Goal: Information Seeking & Learning: Check status

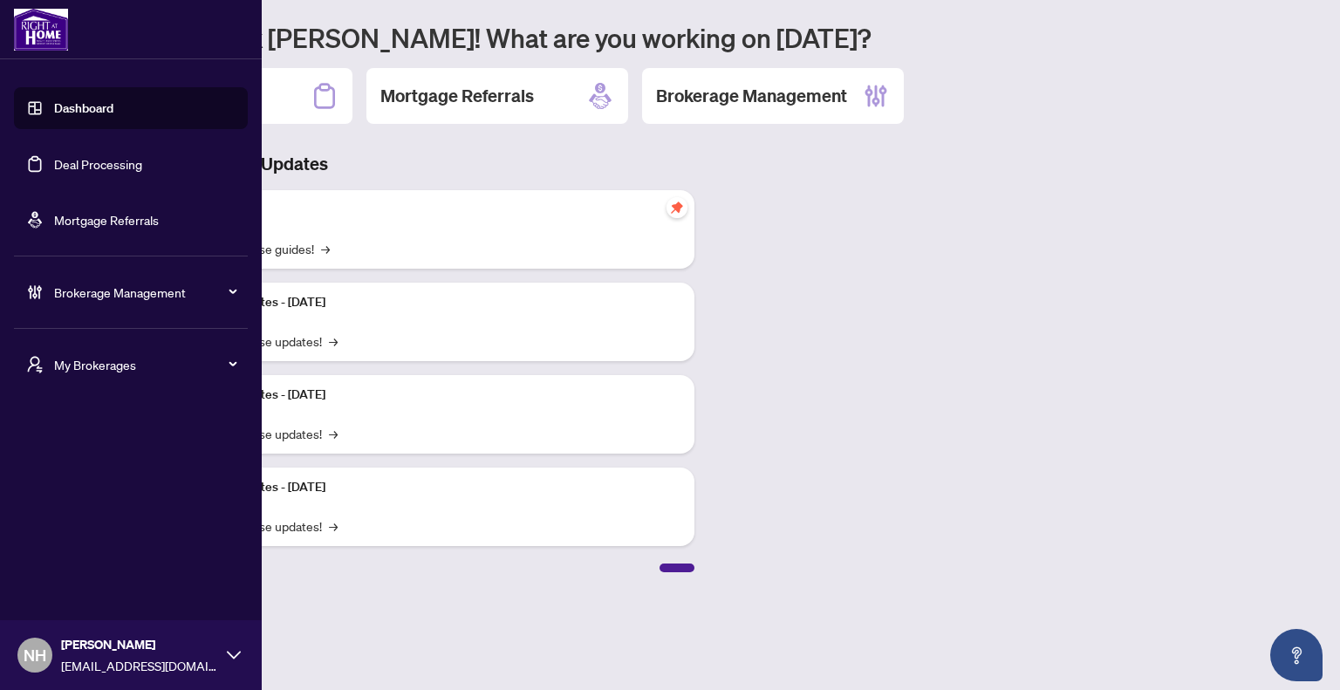
click at [136, 364] on span "My Brokerages" at bounding box center [144, 364] width 181 height 19
click at [135, 442] on span "[PERSON_NAME]" at bounding box center [136, 434] width 199 height 19
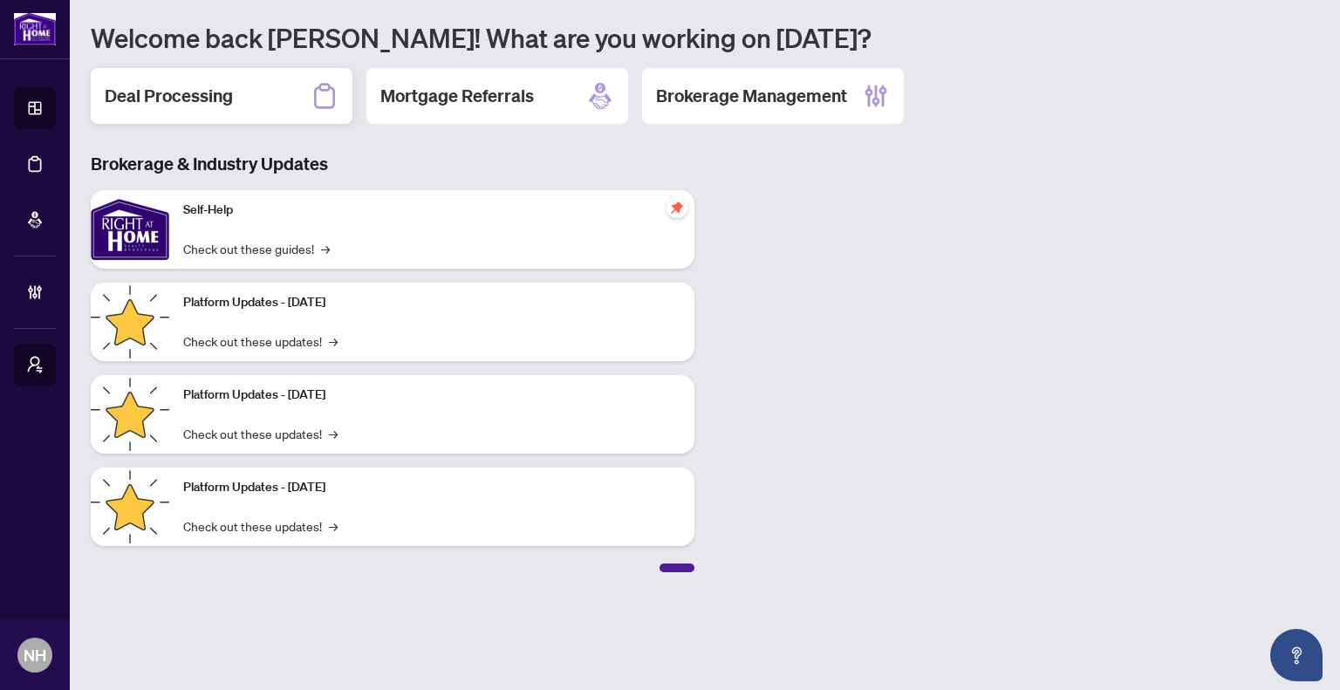
click at [248, 79] on div "Deal Processing" at bounding box center [222, 96] width 262 height 56
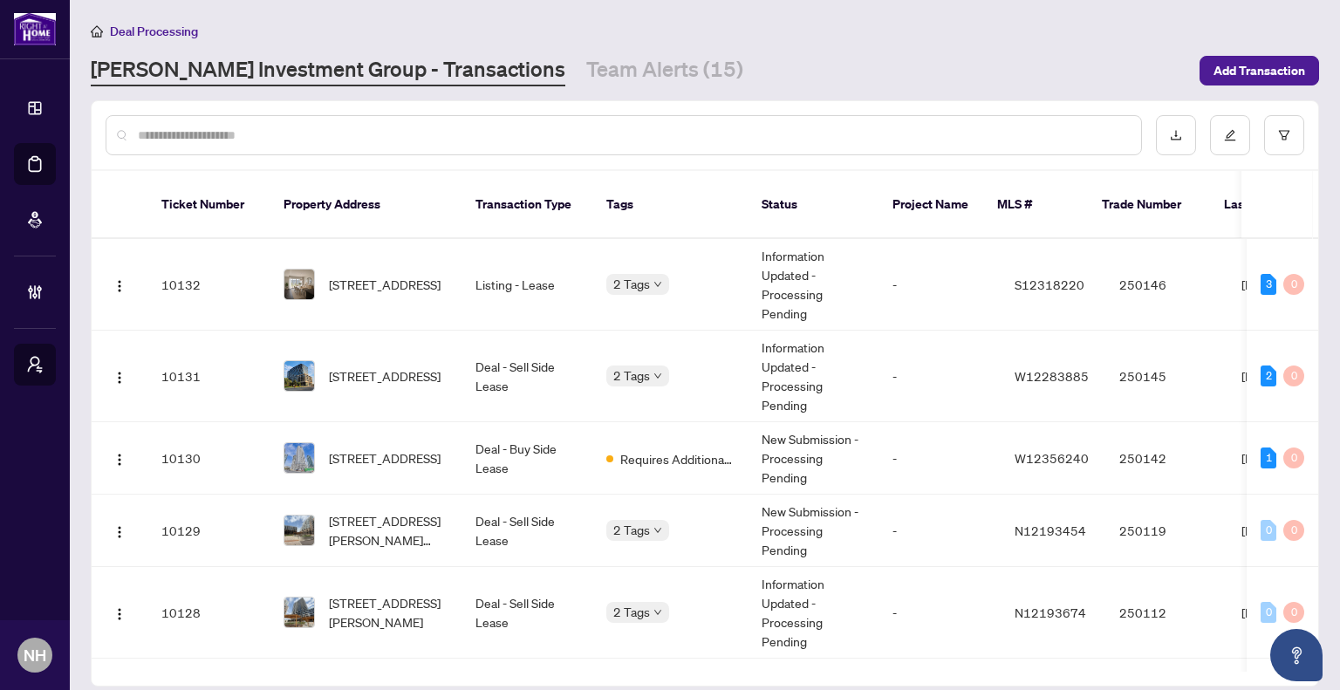
drag, startPoint x: 251, startPoint y: 146, endPoint x: 251, endPoint y: 126, distance: 20.1
click at [251, 146] on div at bounding box center [624, 135] width 1037 height 40
click at [251, 126] on input "text" at bounding box center [632, 135] width 989 height 19
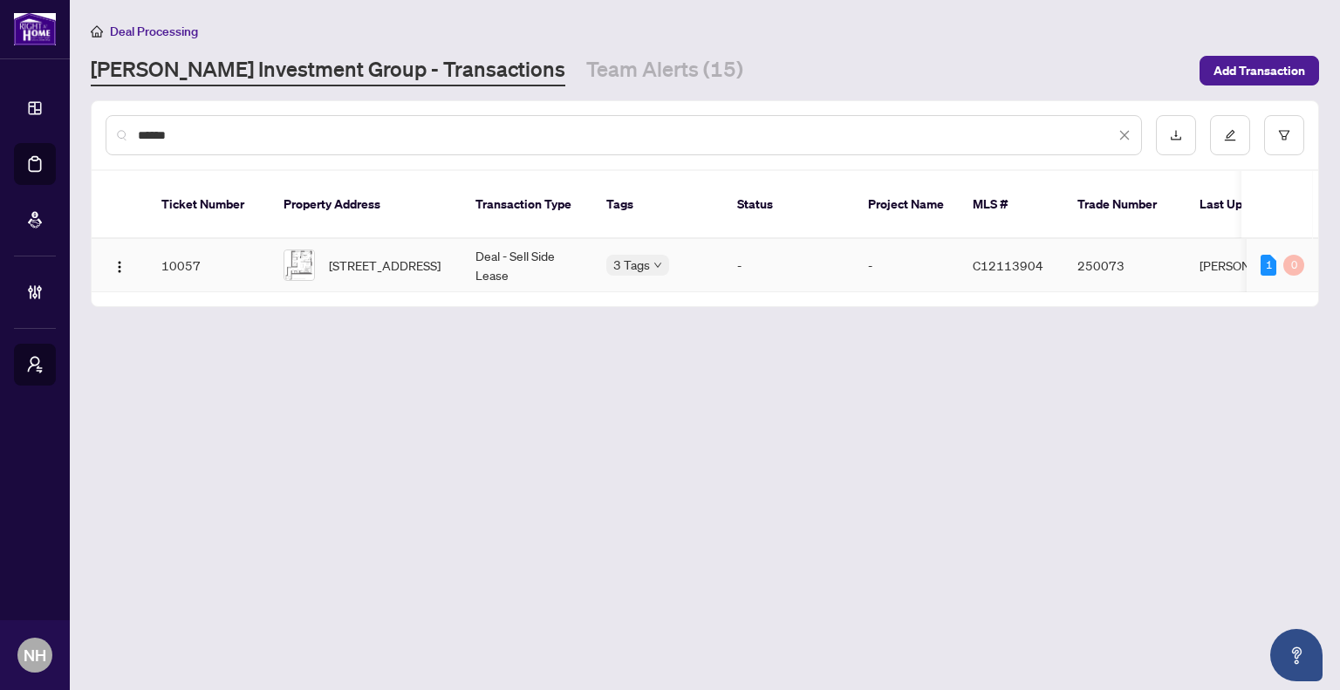
type input "******"
click at [414, 256] on span "[STREET_ADDRESS]" at bounding box center [385, 265] width 112 height 19
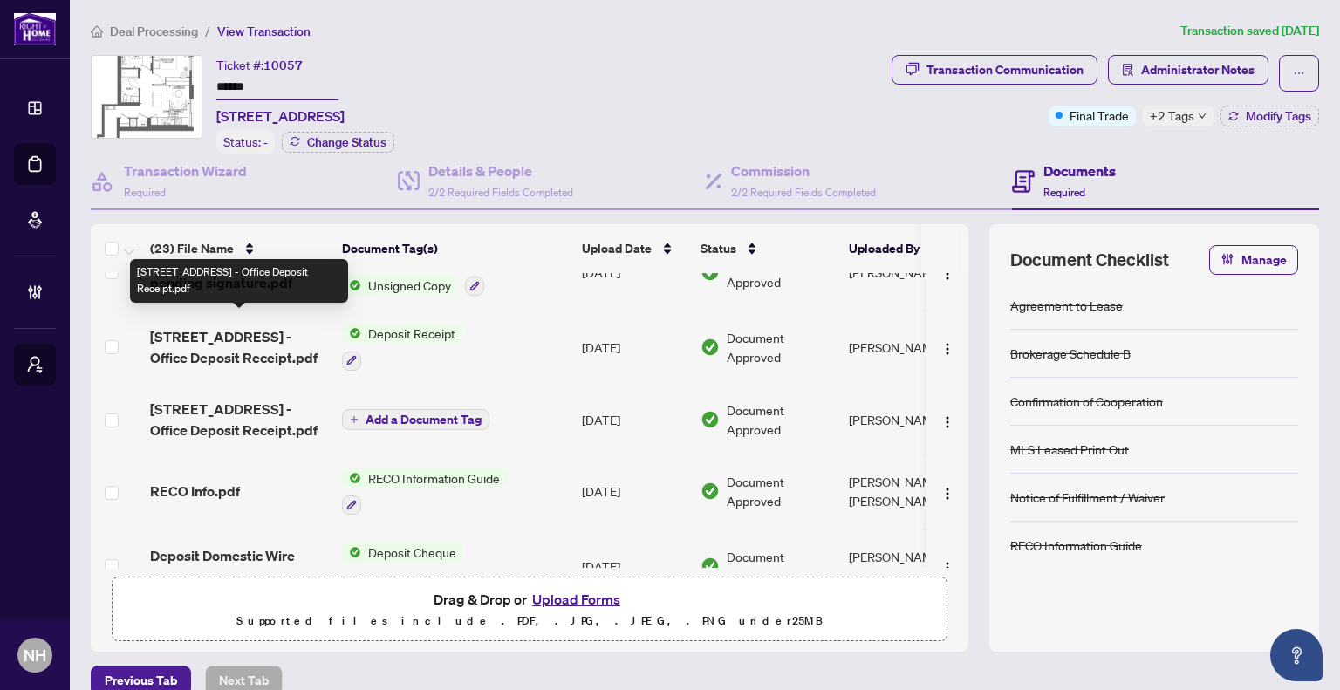
scroll to position [698, 0]
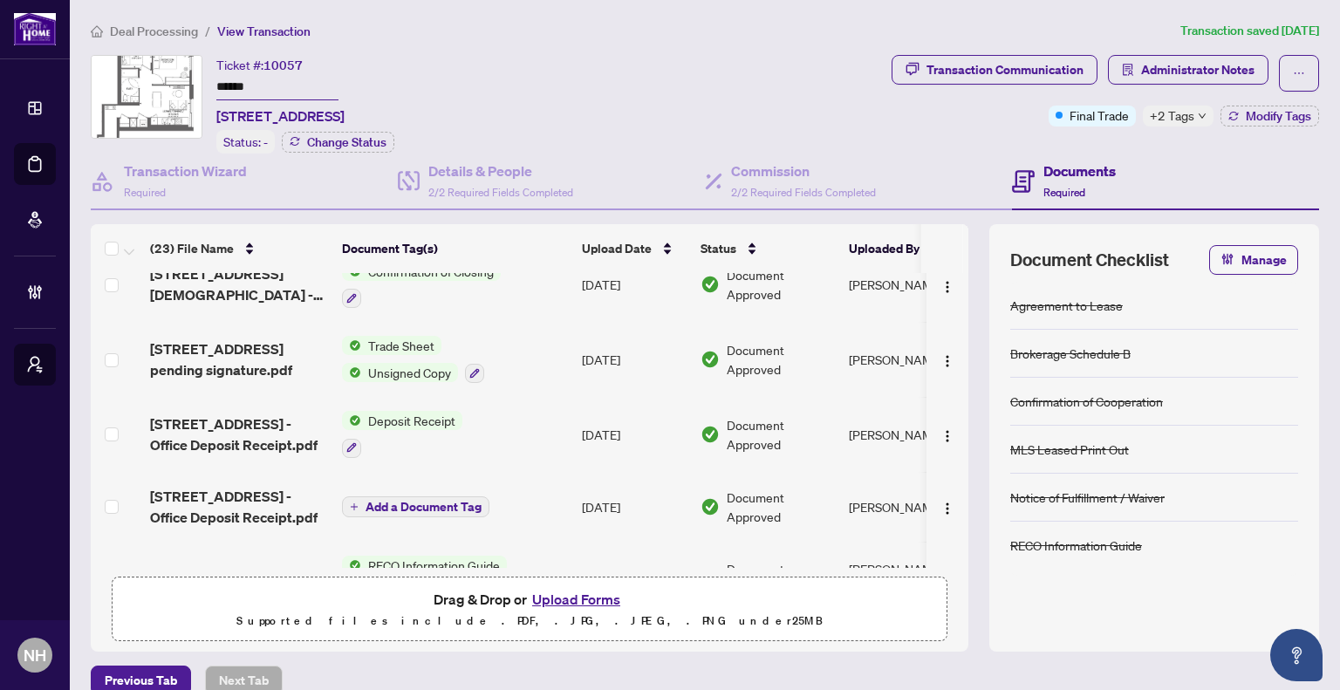
click at [242, 414] on span "[STREET_ADDRESS] - Office Deposit Receipt.pdf" at bounding box center [239, 435] width 178 height 42
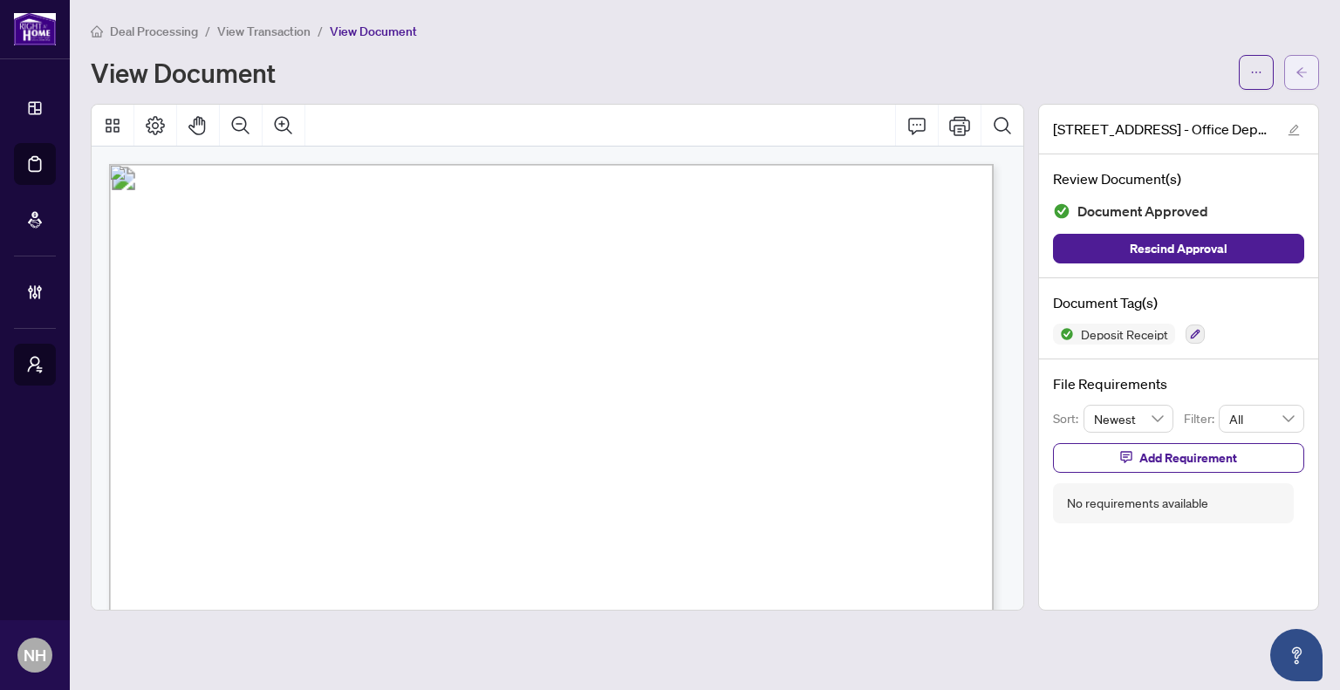
click at [1314, 70] on button "button" at bounding box center [1301, 72] width 35 height 35
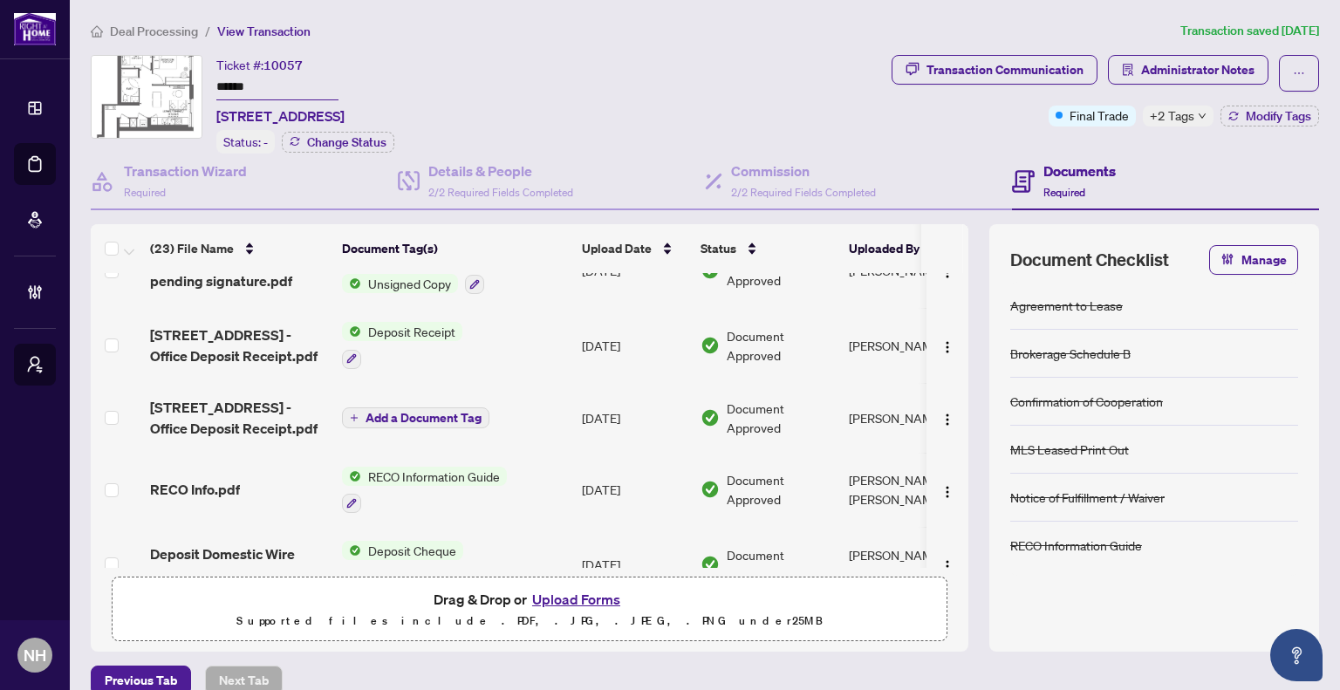
scroll to position [700, 0]
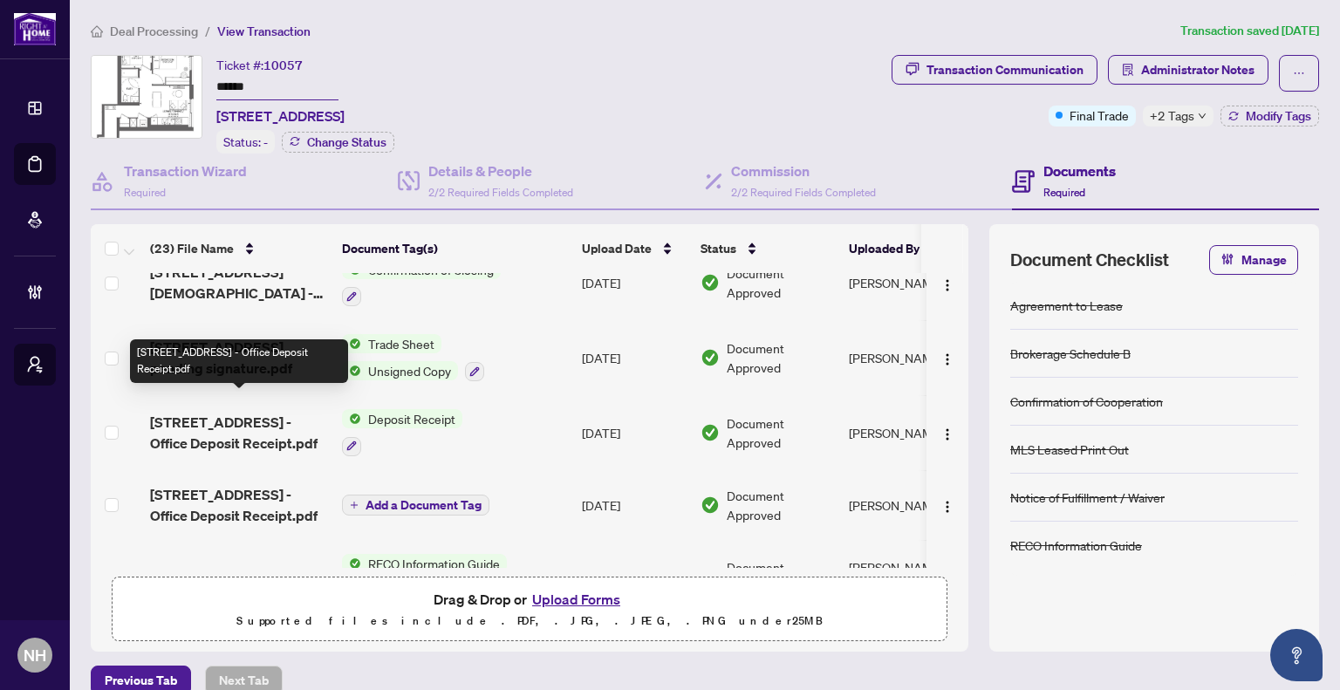
click at [250, 422] on span "[STREET_ADDRESS] - Office Deposit Receipt.pdf" at bounding box center [239, 433] width 178 height 42
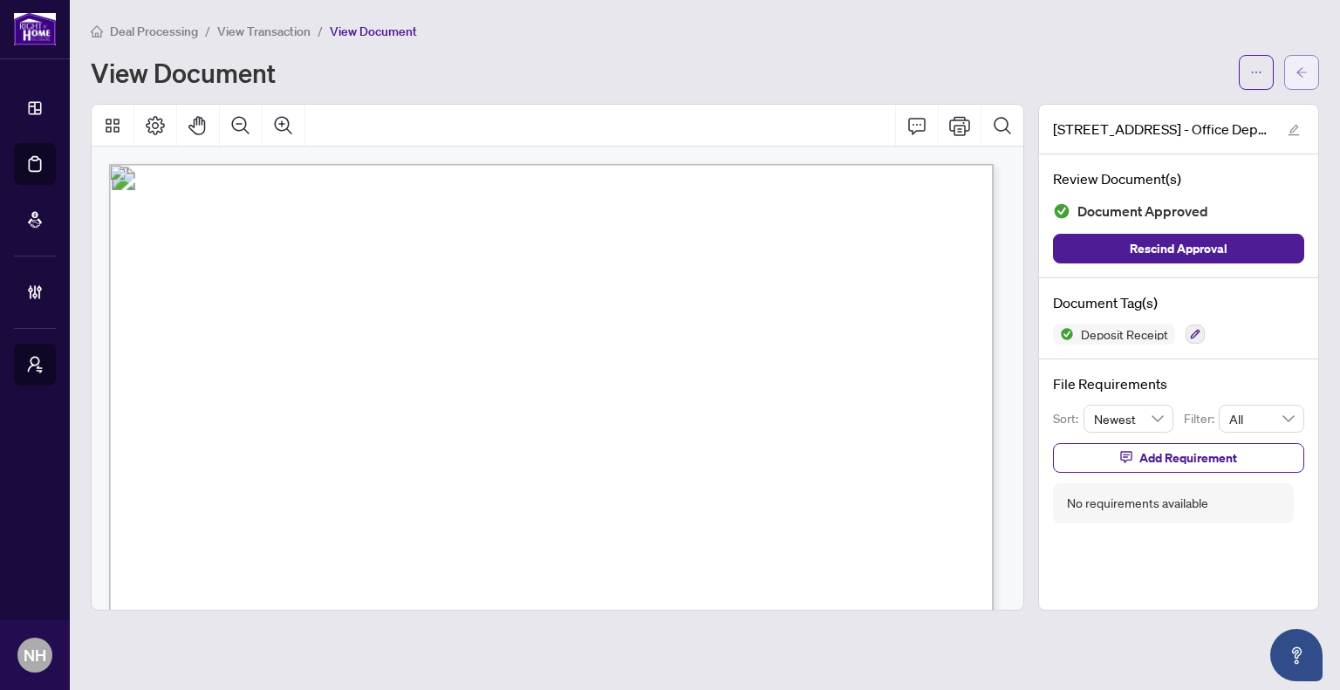
click at [1292, 83] on button "button" at bounding box center [1301, 72] width 35 height 35
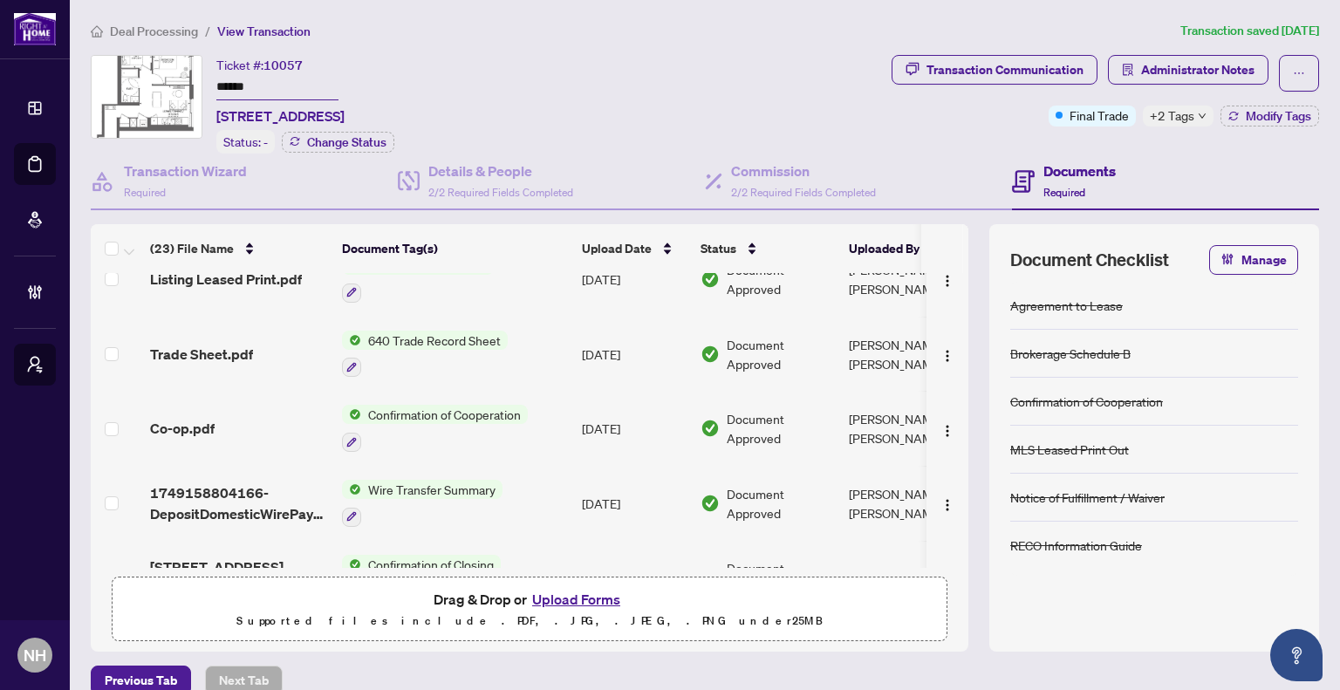
scroll to position [436, 0]
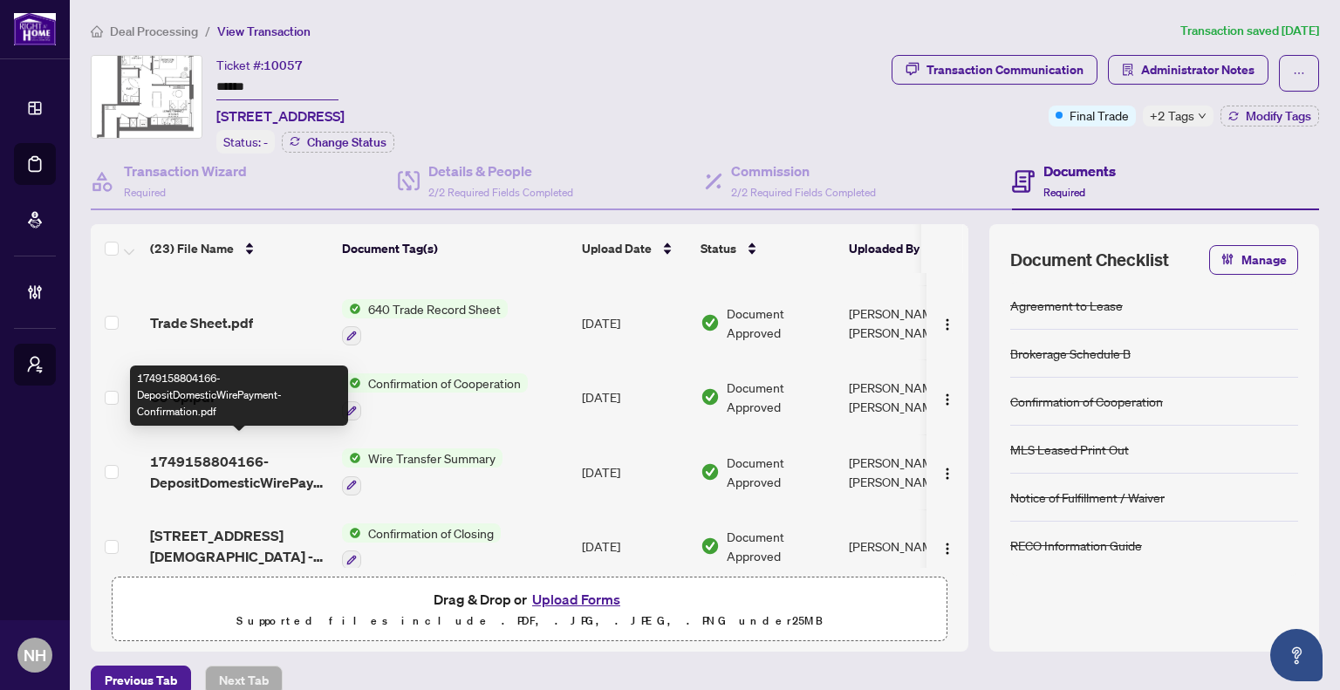
click at [269, 469] on span "1749158804166-DepositDomesticWirePayment-Confirmation.pdf" at bounding box center [239, 472] width 178 height 42
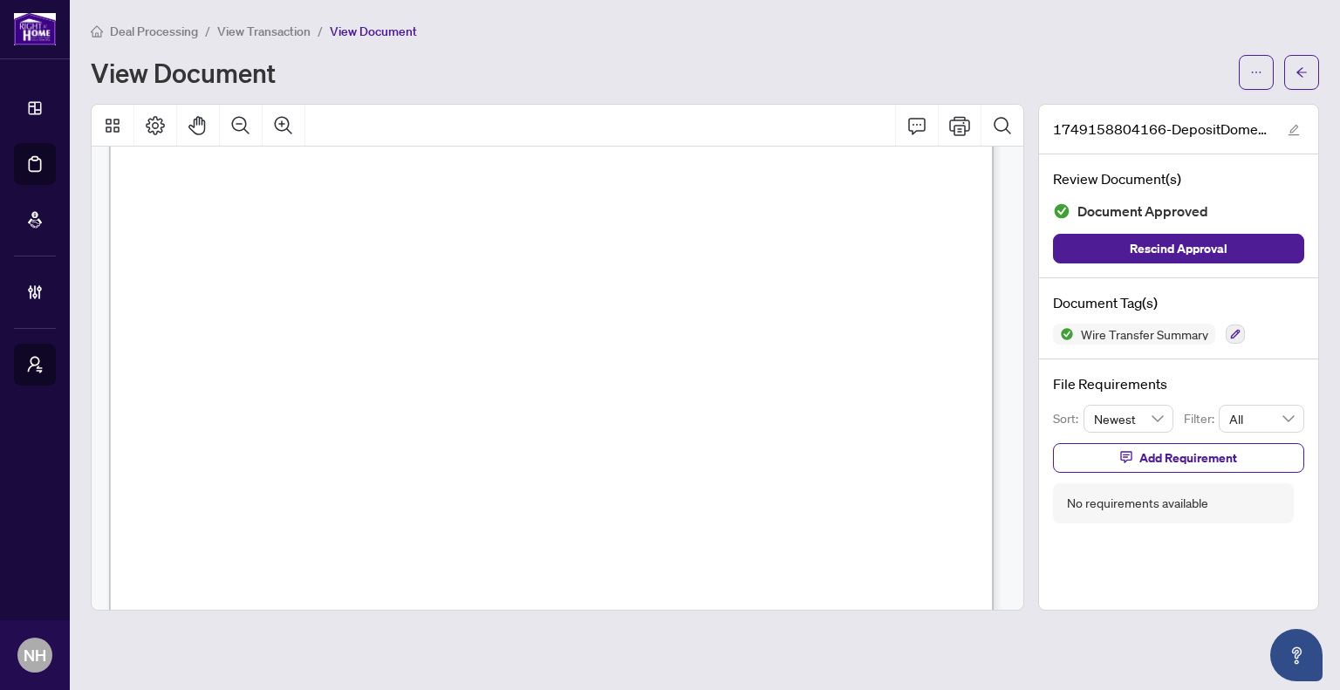
scroll to position [262, 0]
click at [966, 127] on icon "Print" at bounding box center [959, 125] width 21 height 19
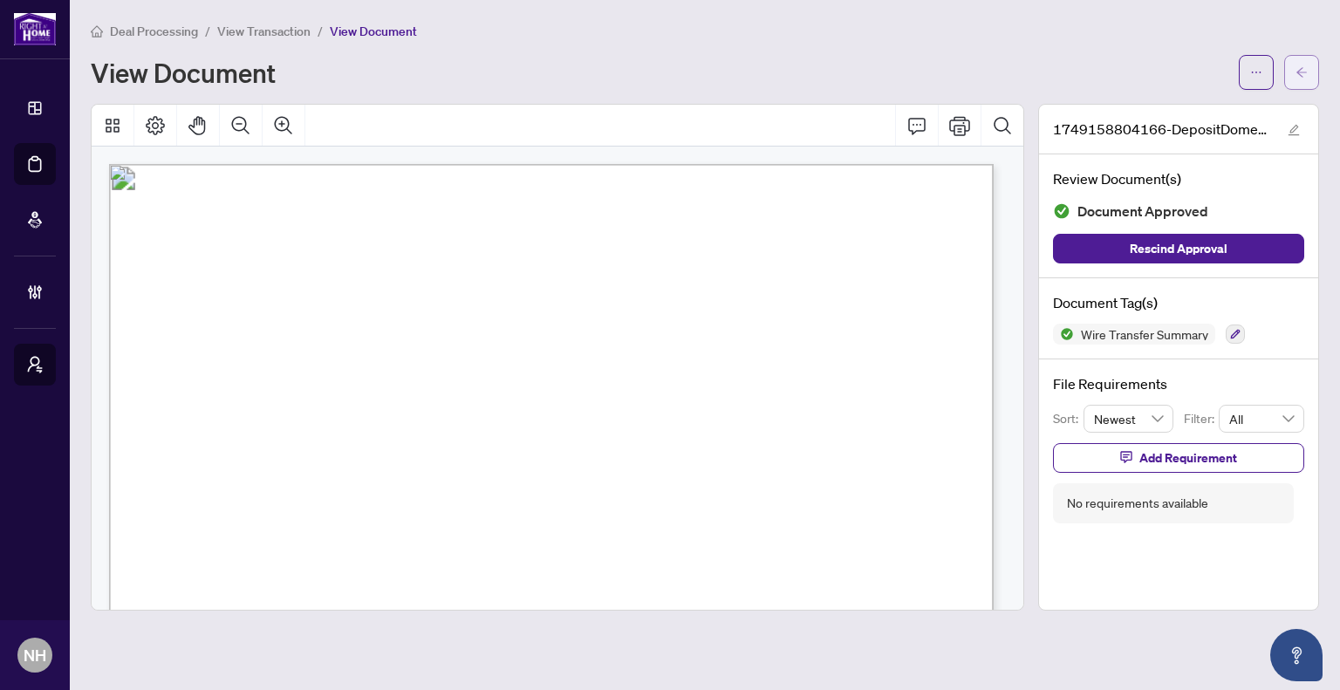
click at [1291, 65] on button "button" at bounding box center [1301, 72] width 35 height 35
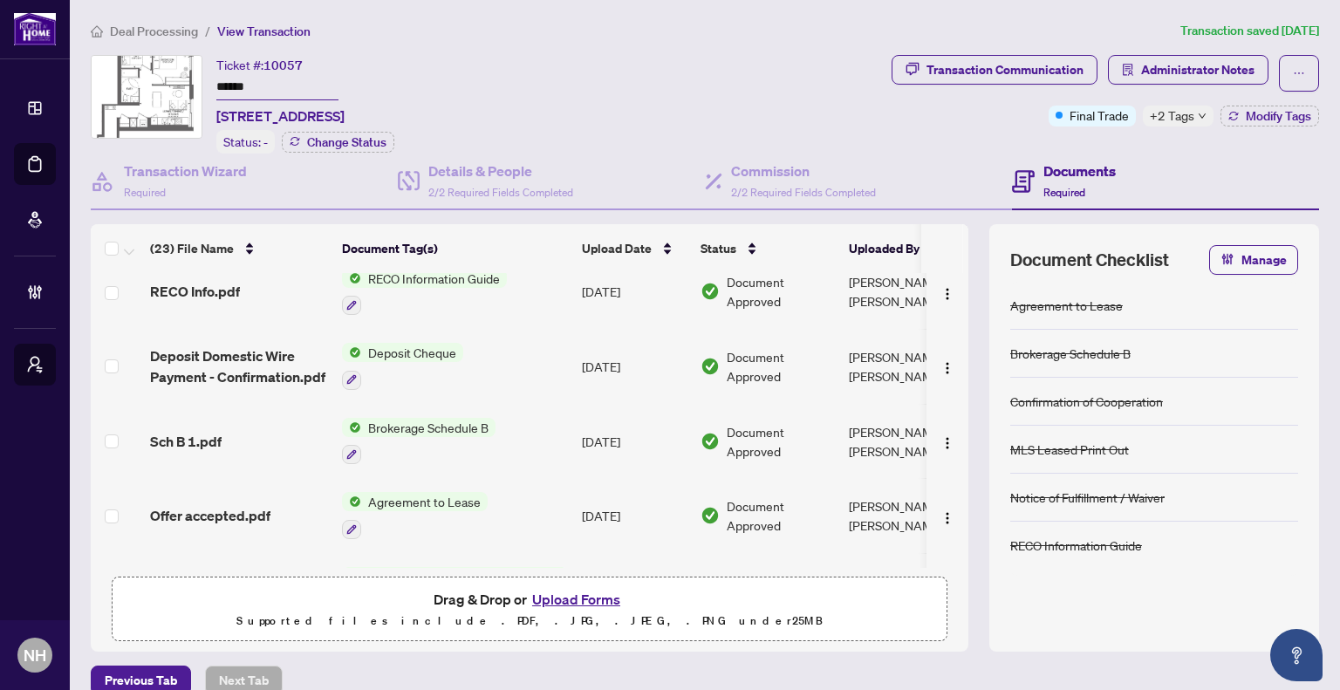
scroll to position [960, 0]
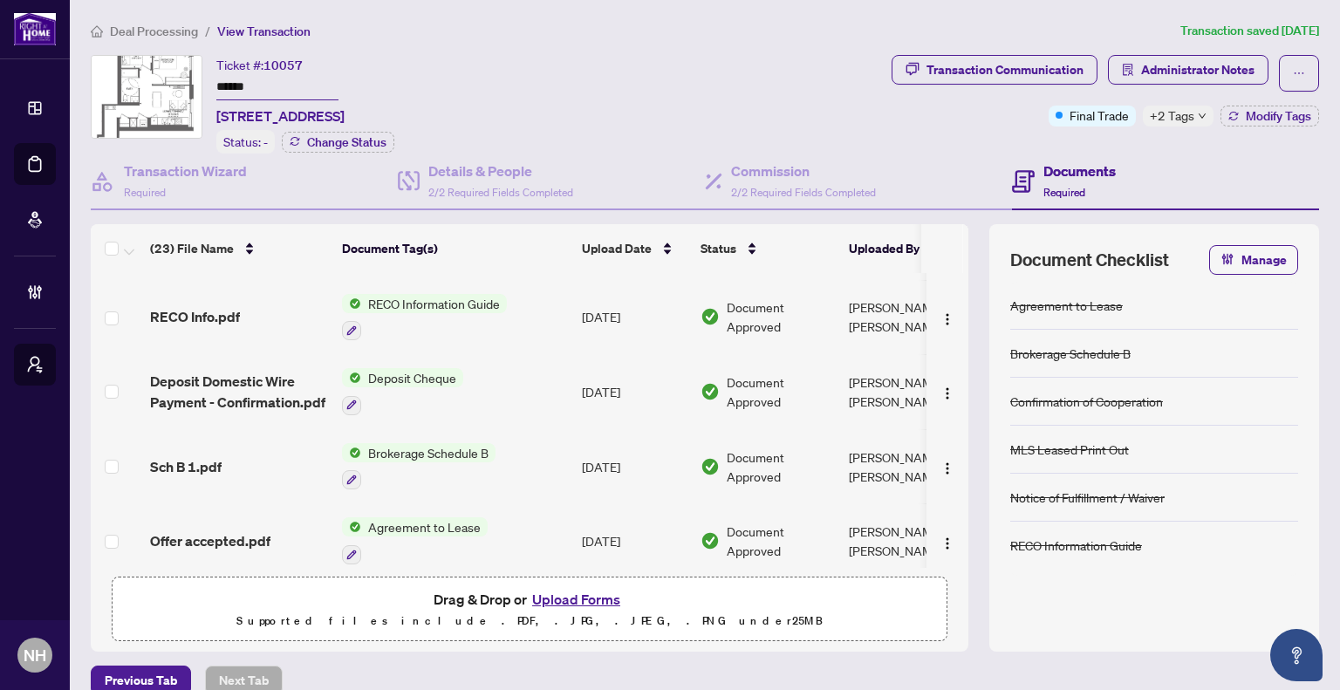
click at [293, 371] on span "Deposit Domestic Wire Payment - Confirmation.pdf" at bounding box center [239, 392] width 178 height 42
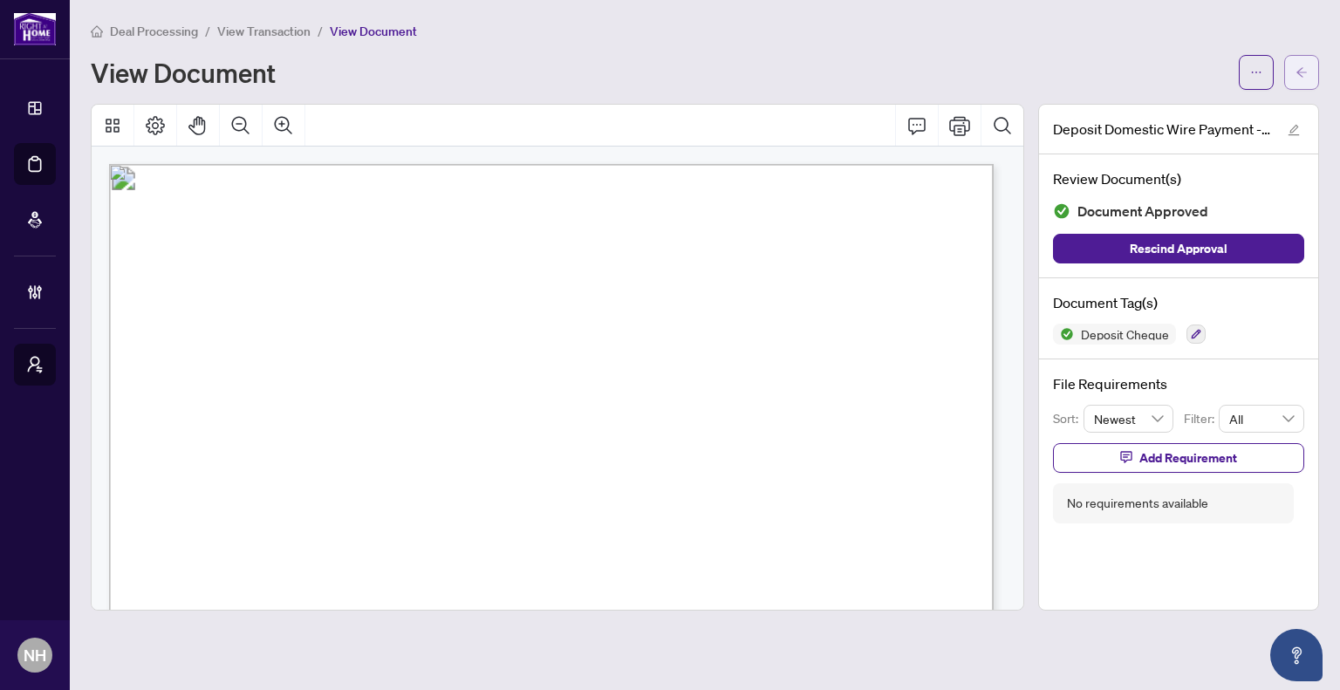
click at [1284, 78] on button "button" at bounding box center [1301, 72] width 35 height 35
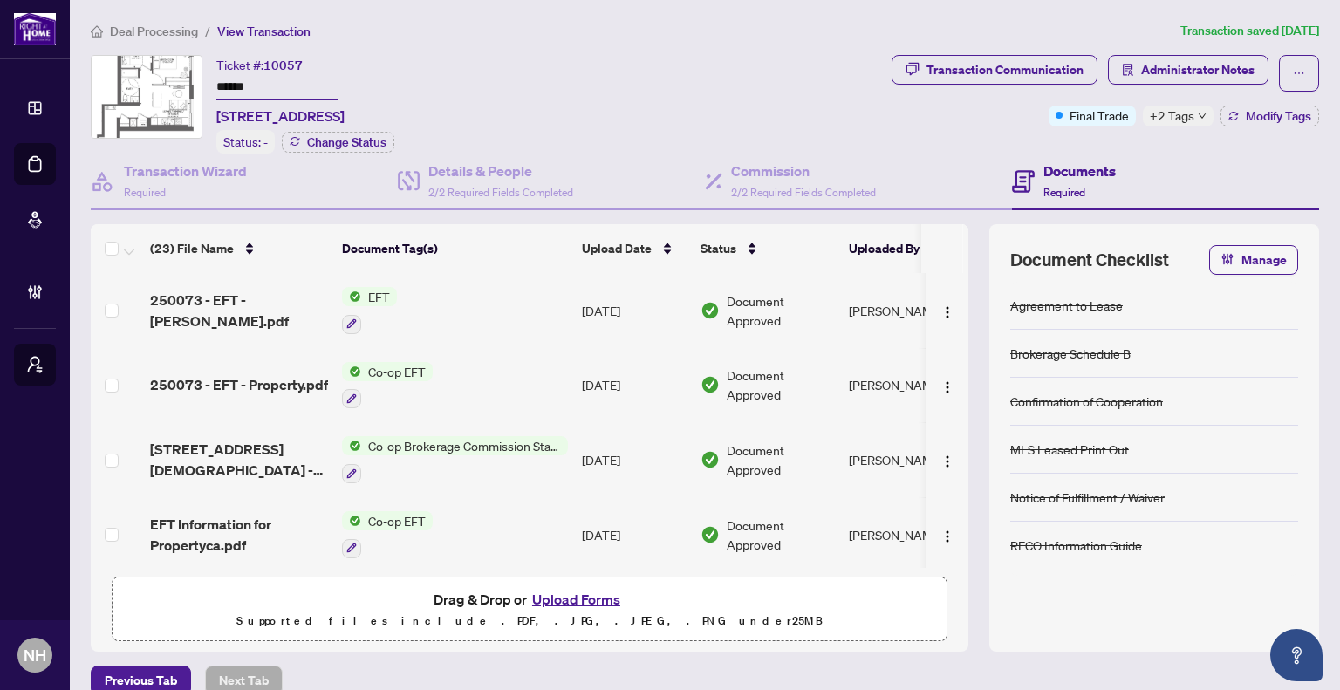
click at [122, 20] on main "Deal Processing / View Transaction Transaction saved [DATE] Ticket #: 10057 ***…" at bounding box center [705, 345] width 1270 height 690
click at [127, 31] on span "Deal Processing" at bounding box center [154, 32] width 88 height 16
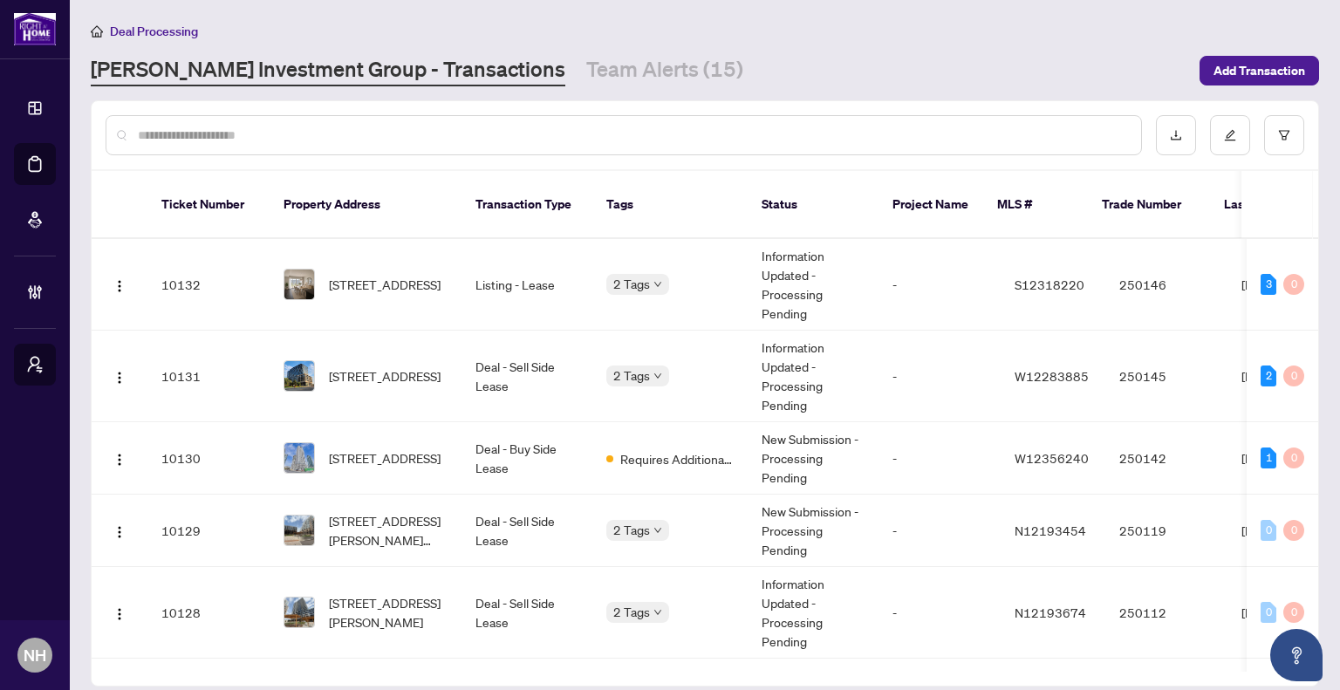
click at [284, 139] on input "text" at bounding box center [632, 135] width 989 height 19
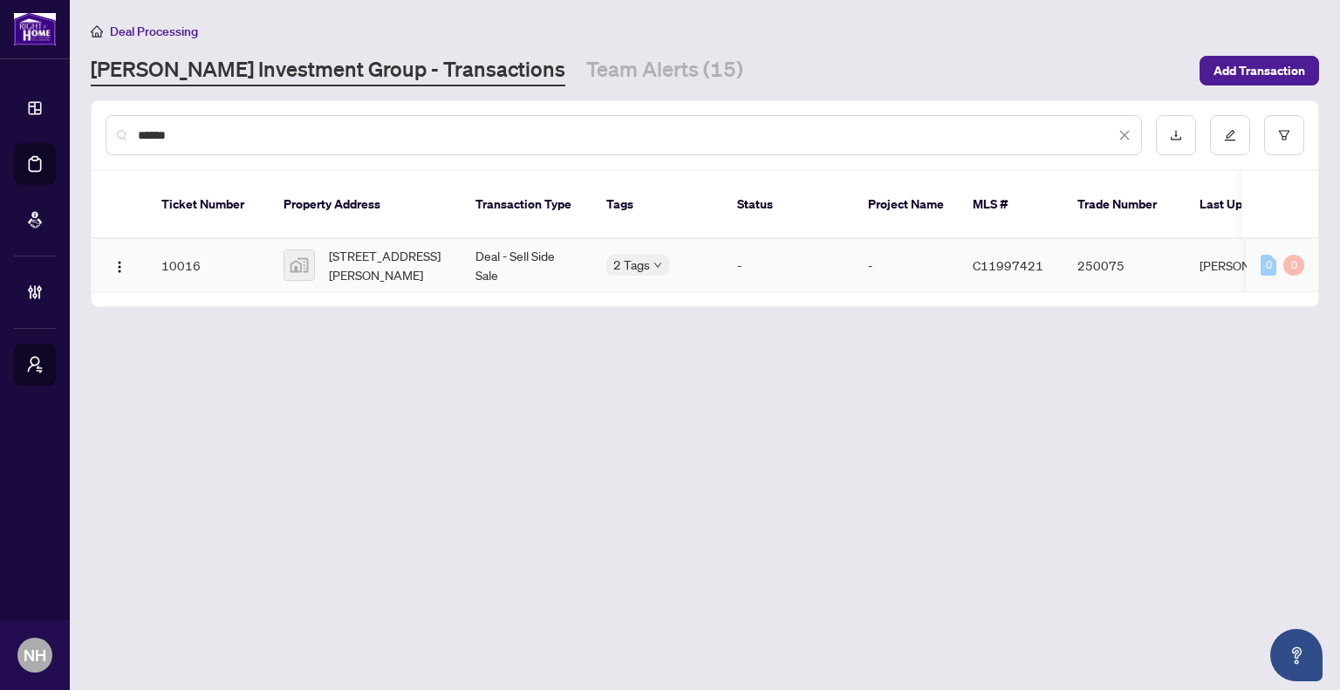
type input "******"
click at [348, 246] on span "[STREET_ADDRESS][PERSON_NAME]" at bounding box center [388, 265] width 119 height 38
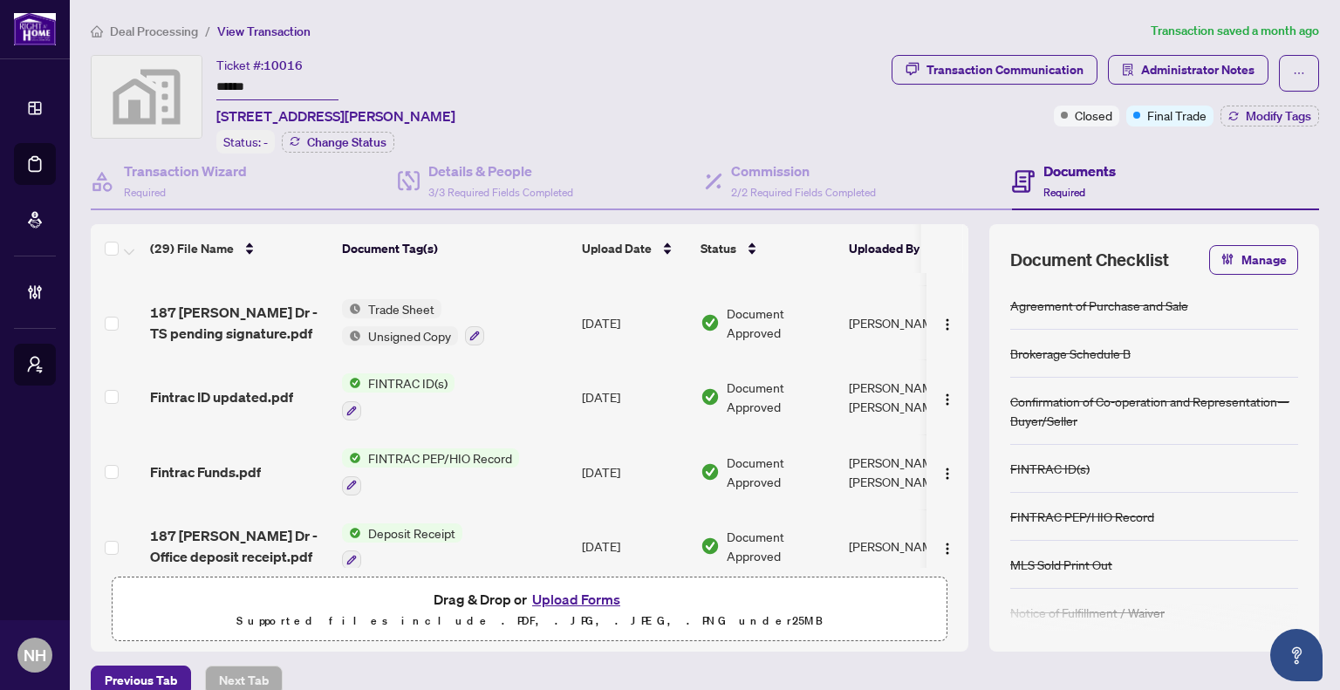
scroll to position [524, 0]
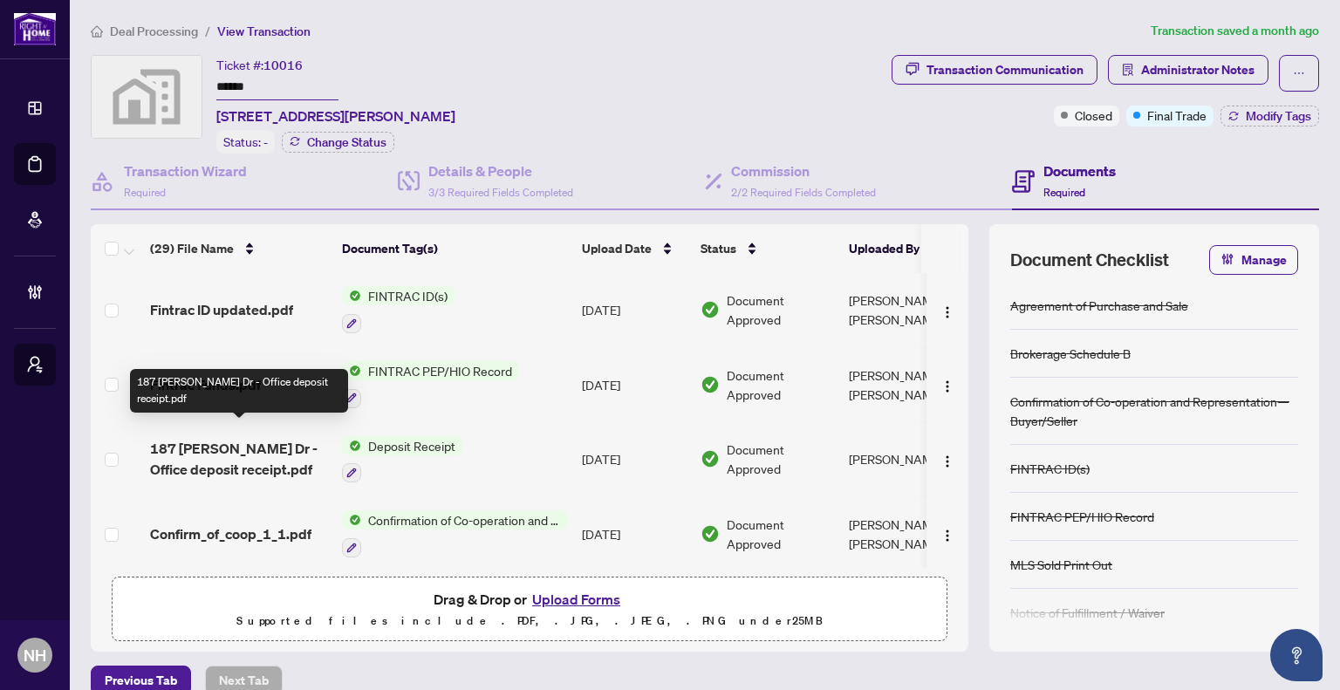
click at [251, 438] on span "187 [PERSON_NAME] Dr - Office deposit receipt.pdf" at bounding box center [239, 459] width 178 height 42
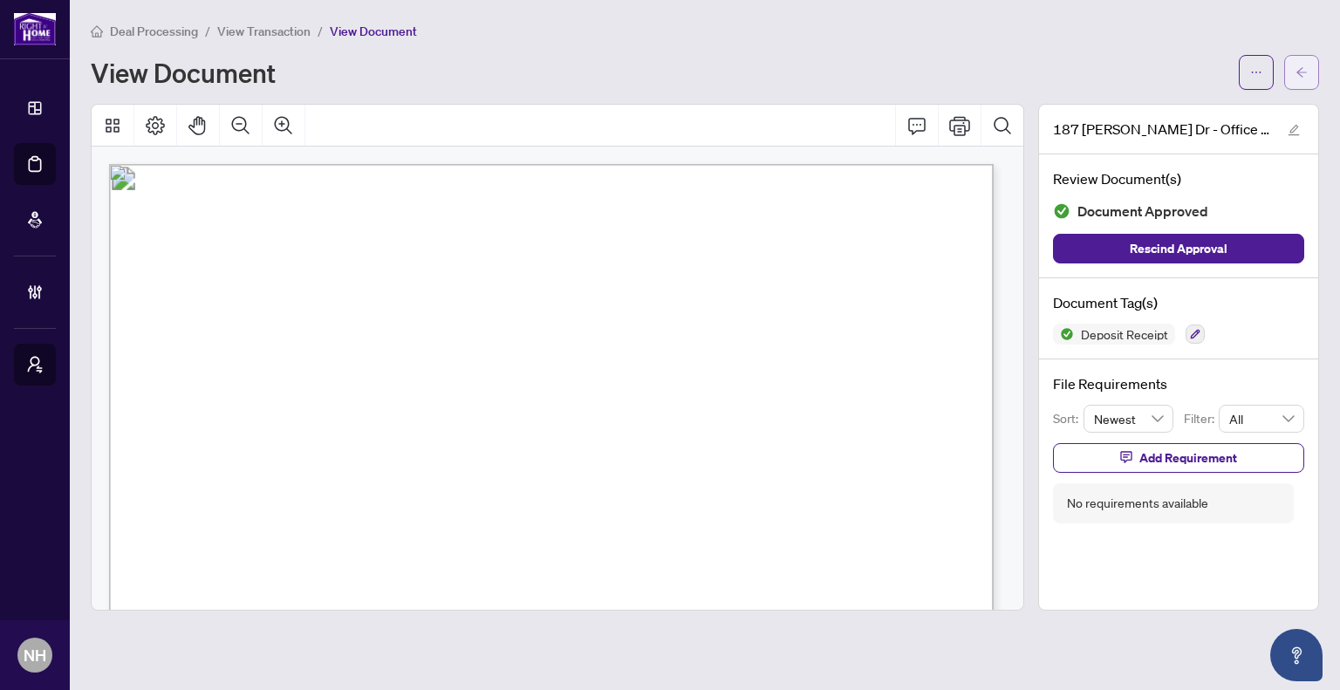
click at [1306, 78] on span "button" at bounding box center [1302, 72] width 12 height 28
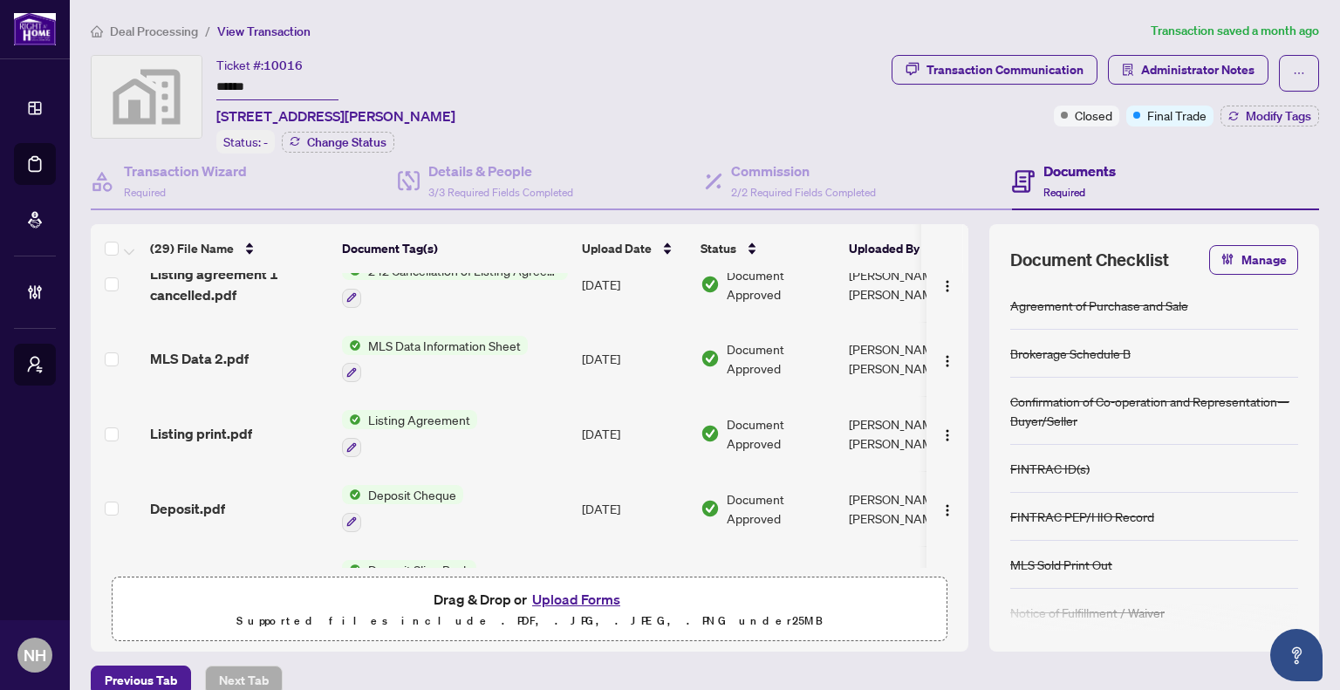
scroll to position [1309, 0]
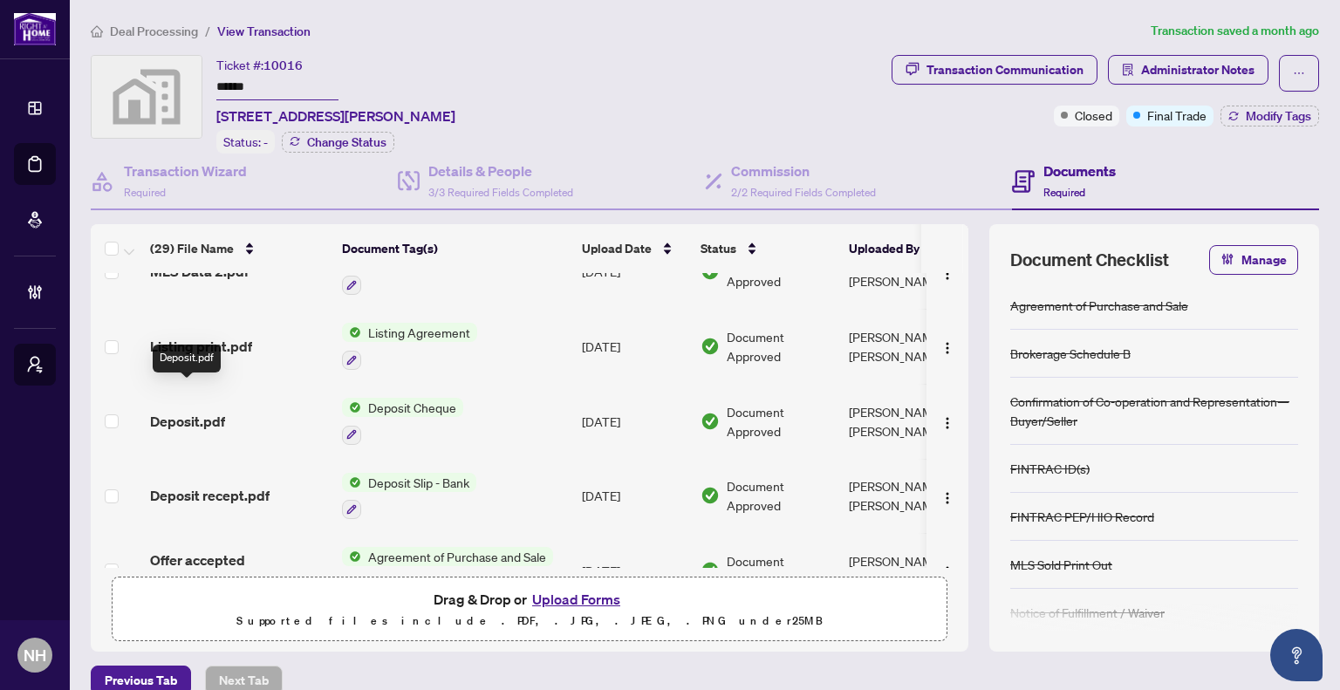
click at [209, 411] on span "Deposit.pdf" at bounding box center [187, 421] width 75 height 21
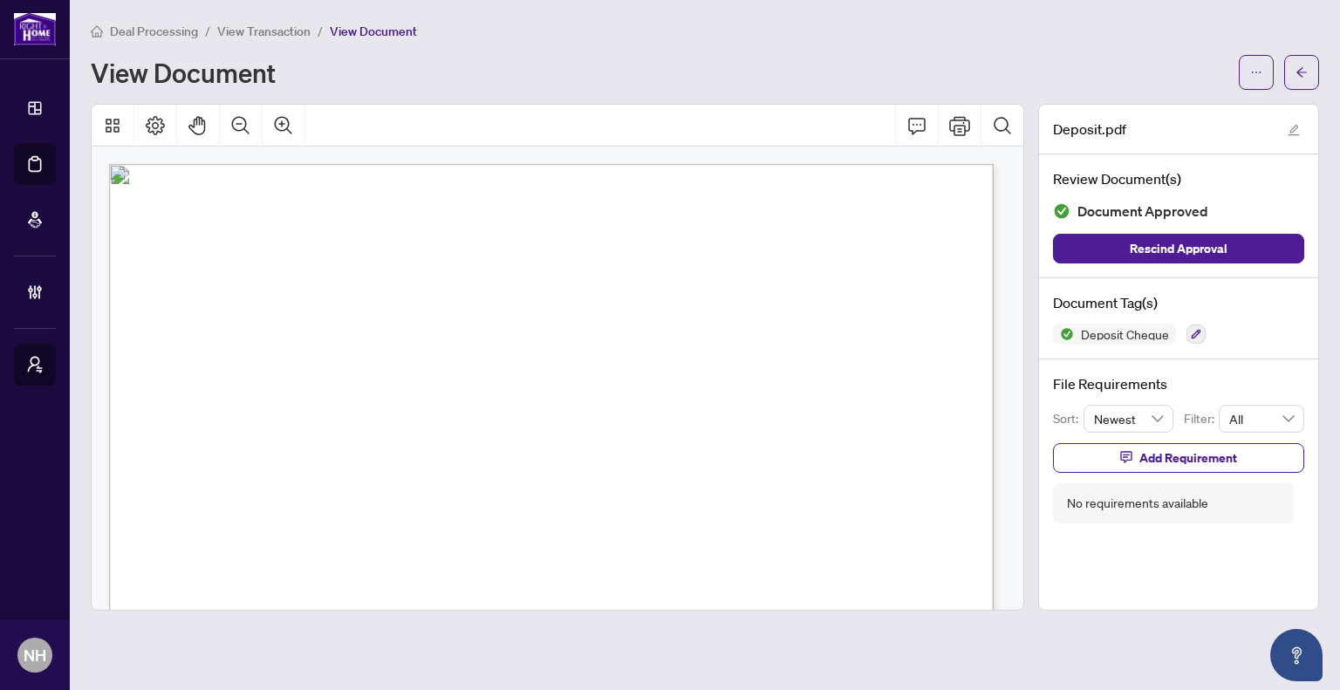
scroll to position [87, 0]
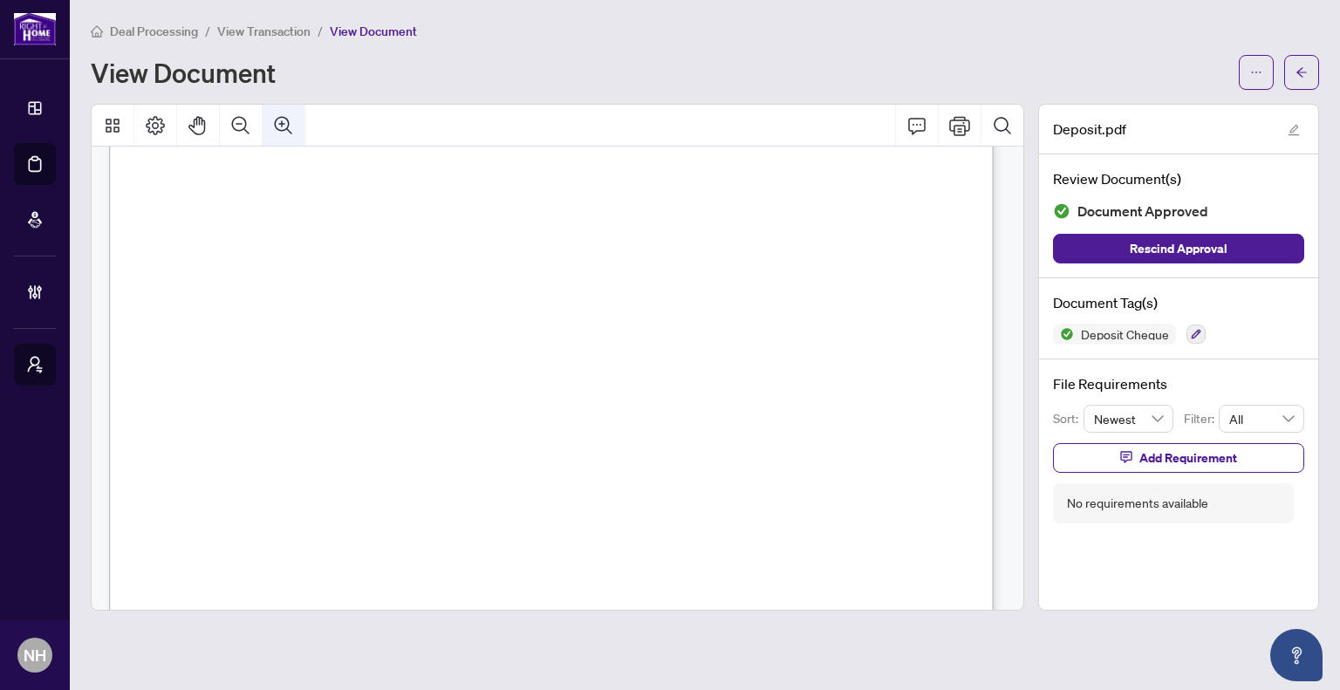
click at [279, 122] on icon "Zoom In" at bounding box center [283, 124] width 17 height 17
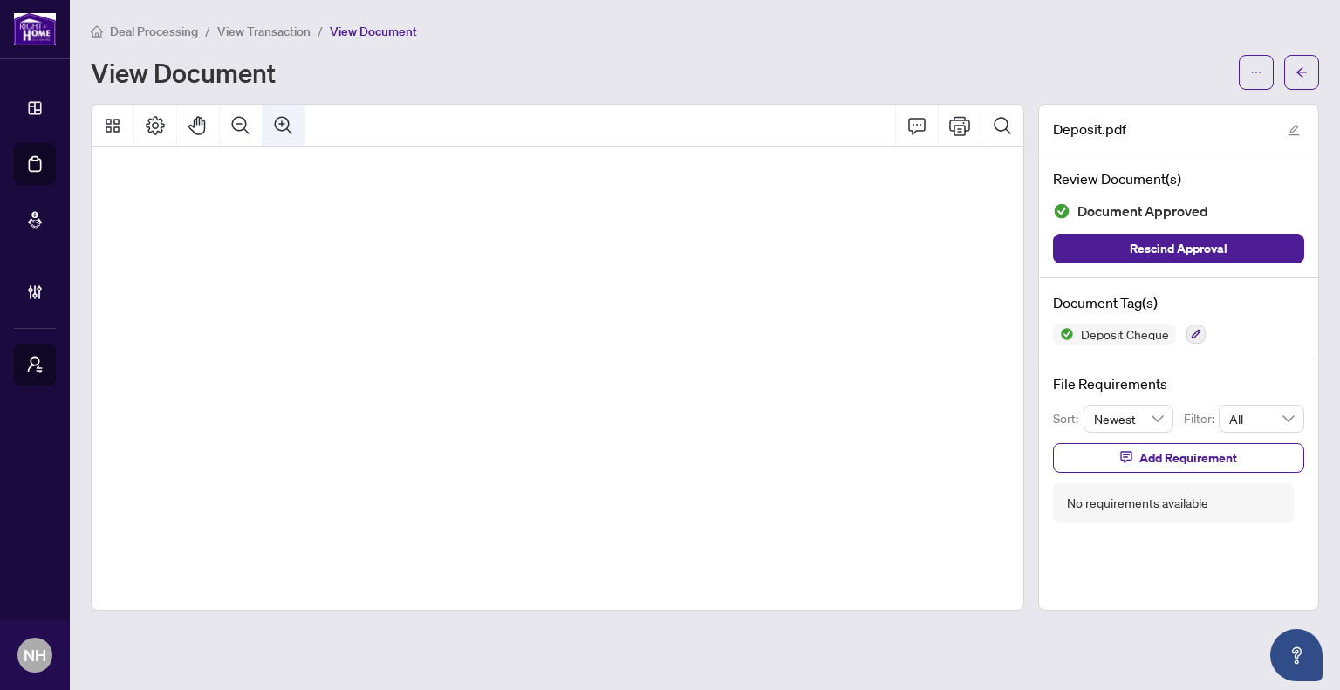
click at [279, 122] on icon "Zoom In" at bounding box center [283, 124] width 17 height 17
drag, startPoint x: 610, startPoint y: 381, endPoint x: 783, endPoint y: 378, distance: 172.8
click at [192, 127] on icon "Pan Mode" at bounding box center [198, 125] width 21 height 21
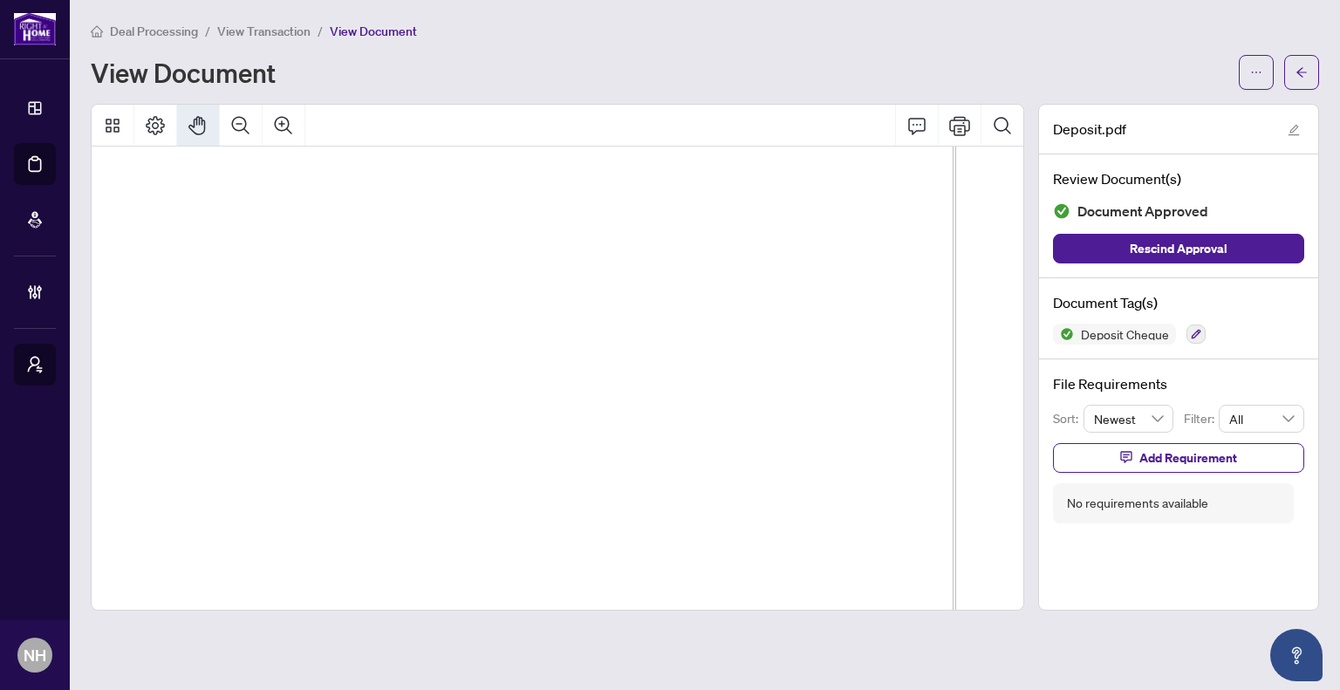
scroll to position [185, 225]
click at [240, 136] on button "Zoom Out" at bounding box center [241, 126] width 42 height 42
click at [240, 134] on icon "Zoom Out" at bounding box center [240, 125] width 21 height 21
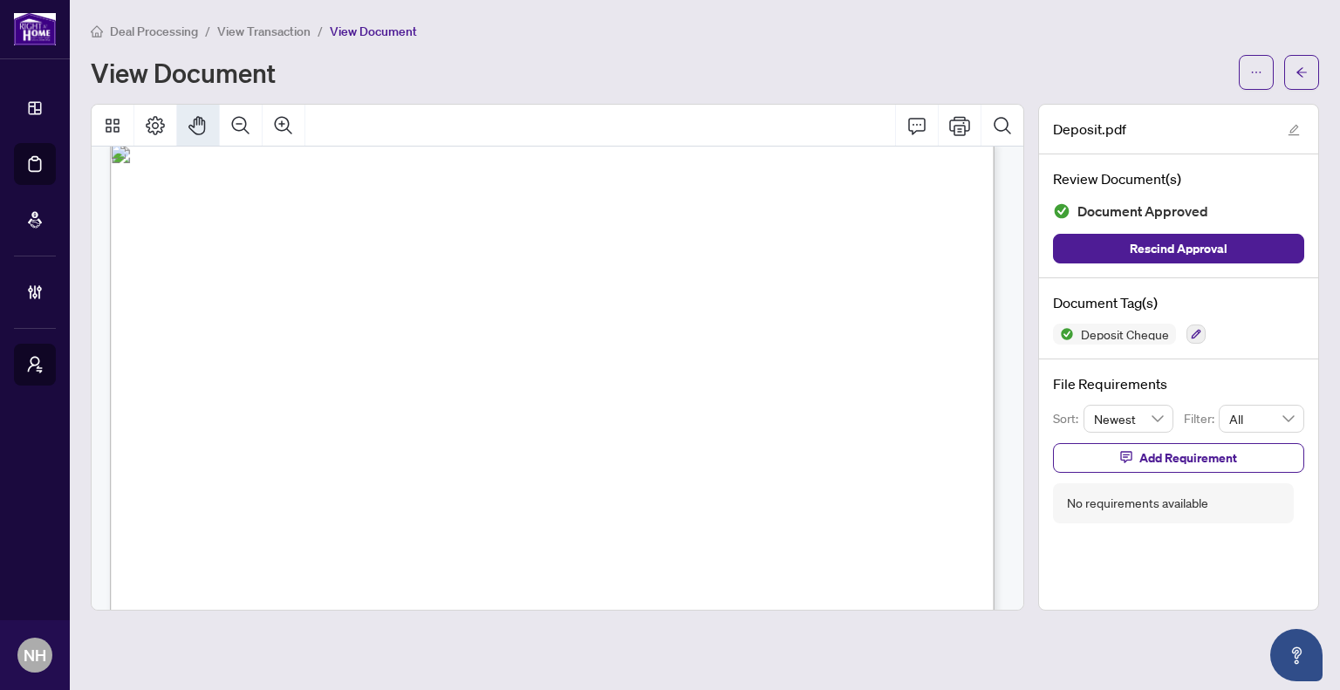
scroll to position [108, 0]
click at [280, 126] on icon "Zoom In" at bounding box center [283, 125] width 21 height 21
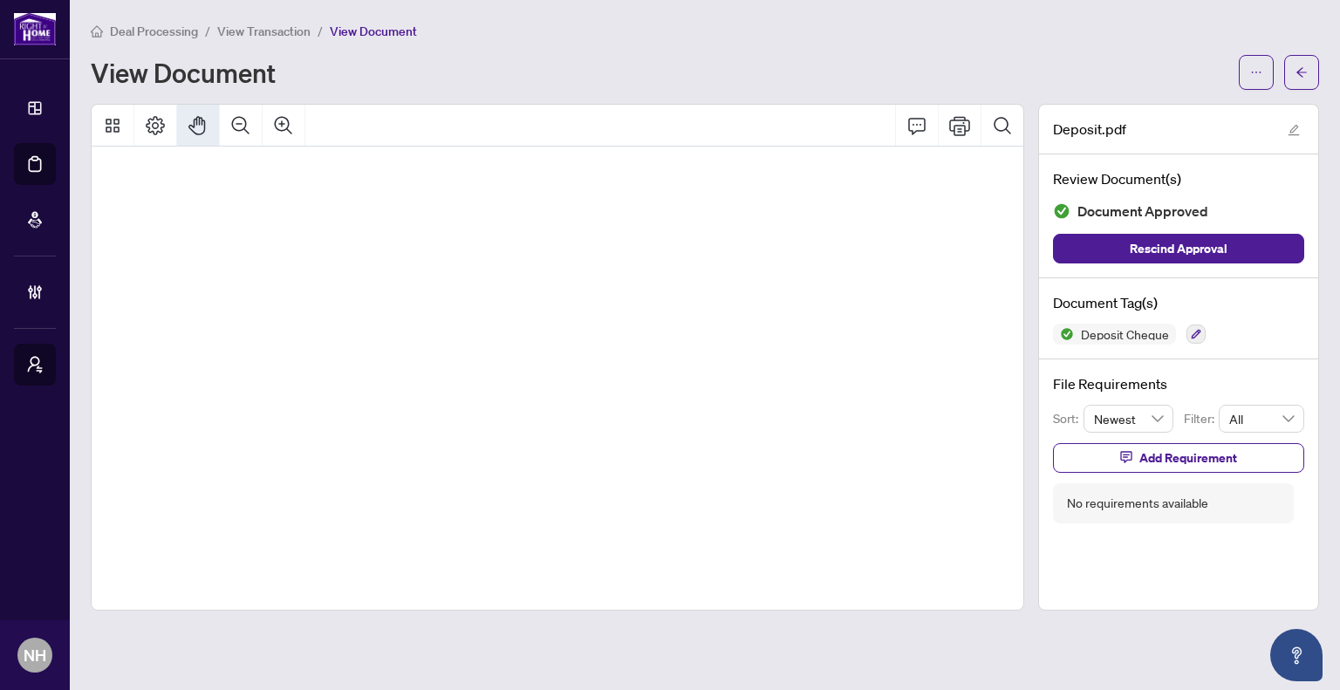
scroll to position [155, 108]
click at [270, 134] on button "Zoom In" at bounding box center [284, 126] width 42 height 42
click at [1307, 80] on span "button" at bounding box center [1302, 72] width 12 height 28
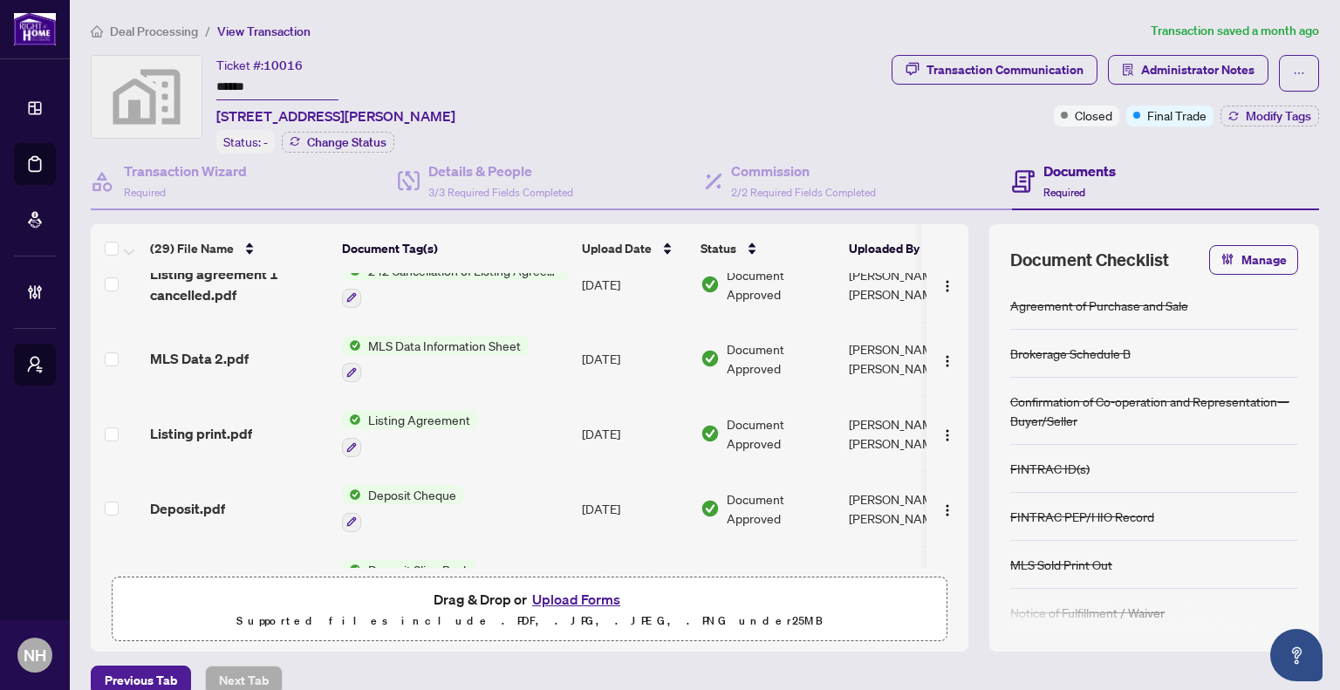
scroll to position [1309, 0]
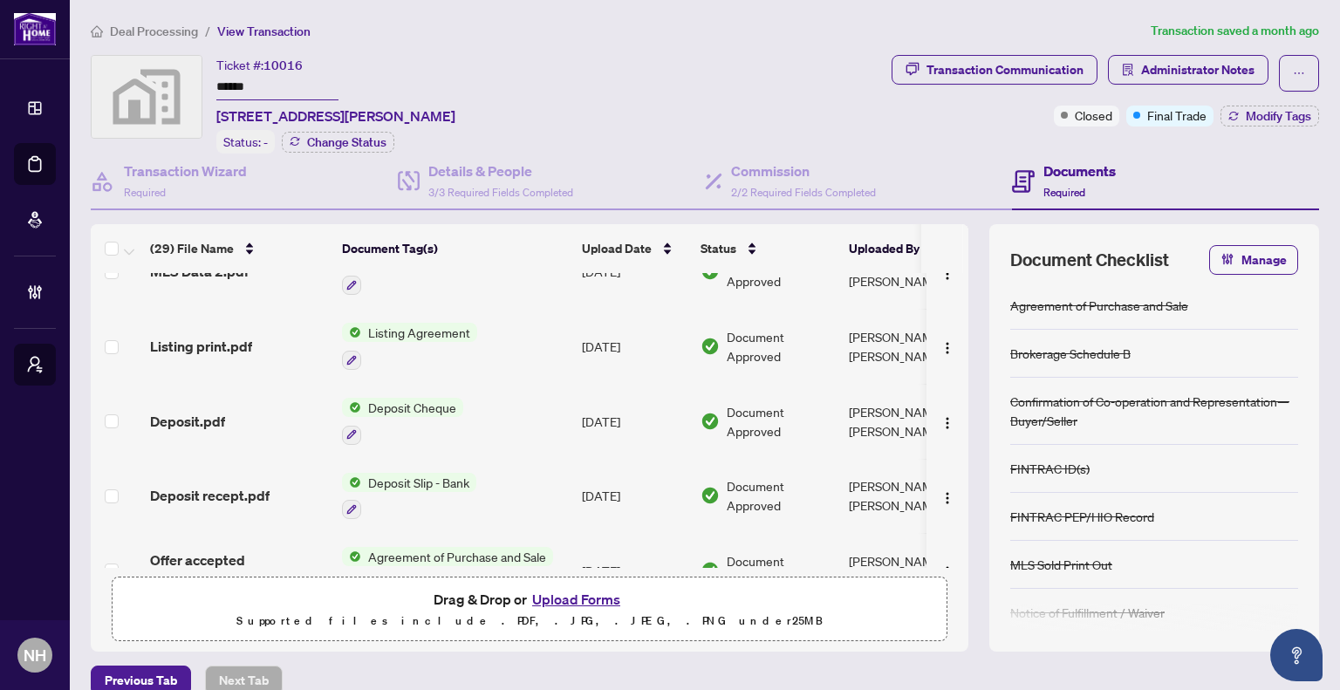
click at [253, 411] on div "Deposit.pdf" at bounding box center [239, 421] width 178 height 21
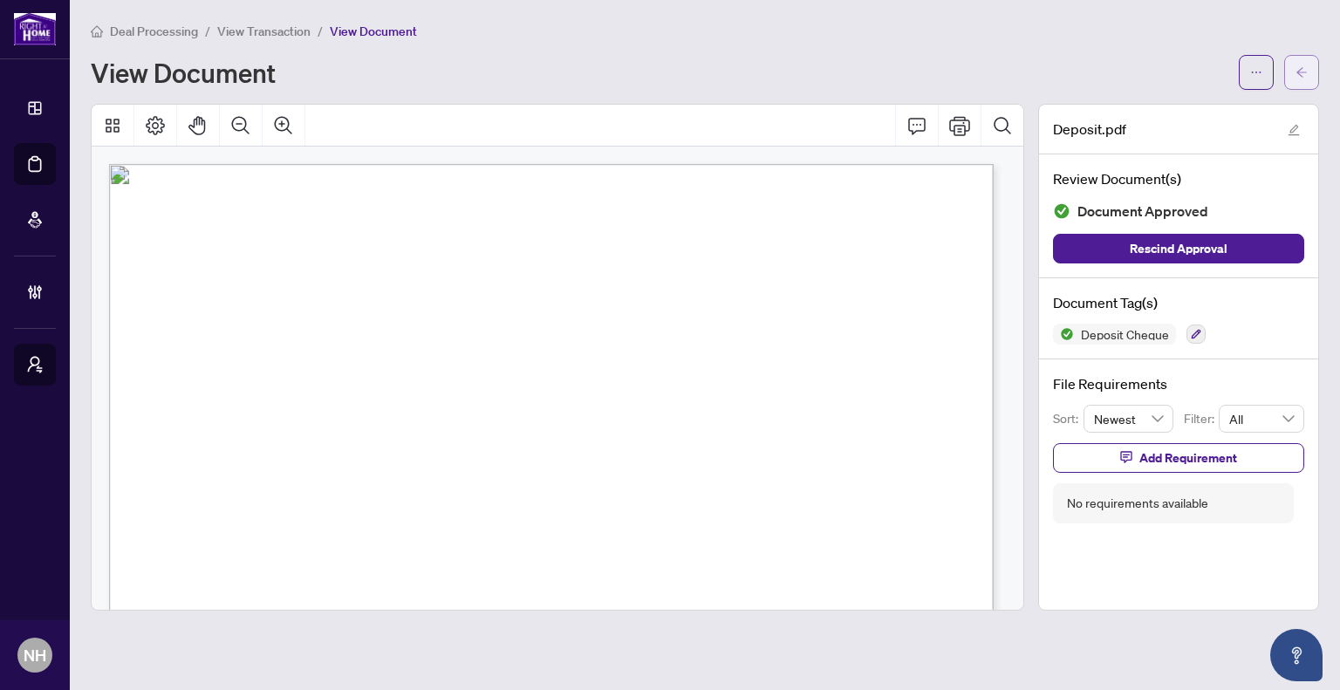
click at [1291, 68] on button "button" at bounding box center [1301, 72] width 35 height 35
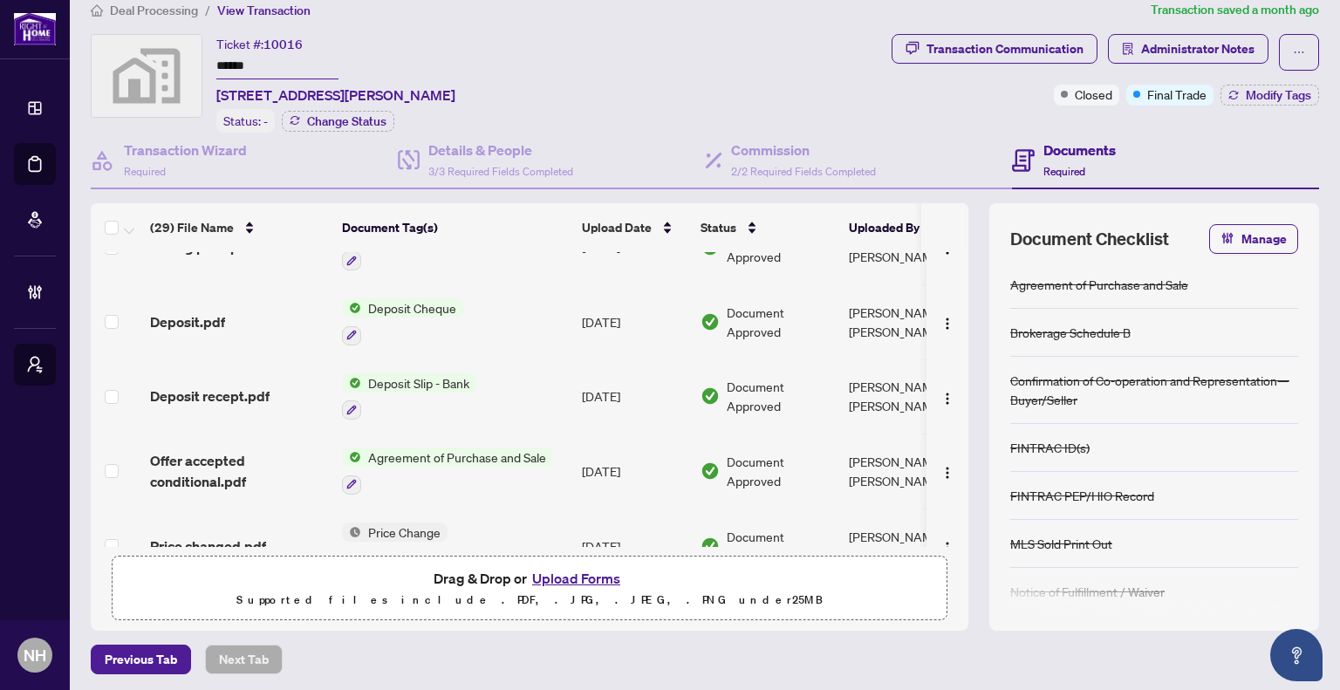
scroll to position [1396, 0]
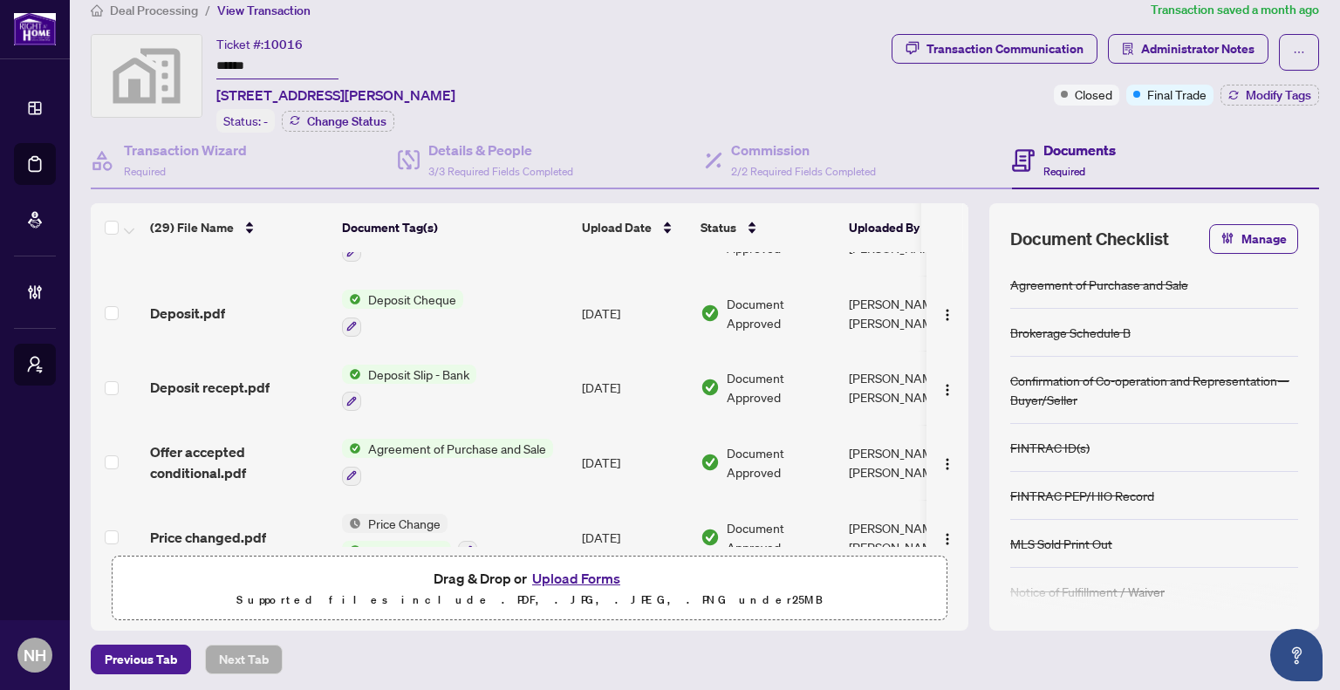
click at [443, 365] on span "Deposit Slip - Bank" at bounding box center [418, 374] width 115 height 19
click at [259, 377] on span "Deposit recept.pdf" at bounding box center [210, 387] width 120 height 21
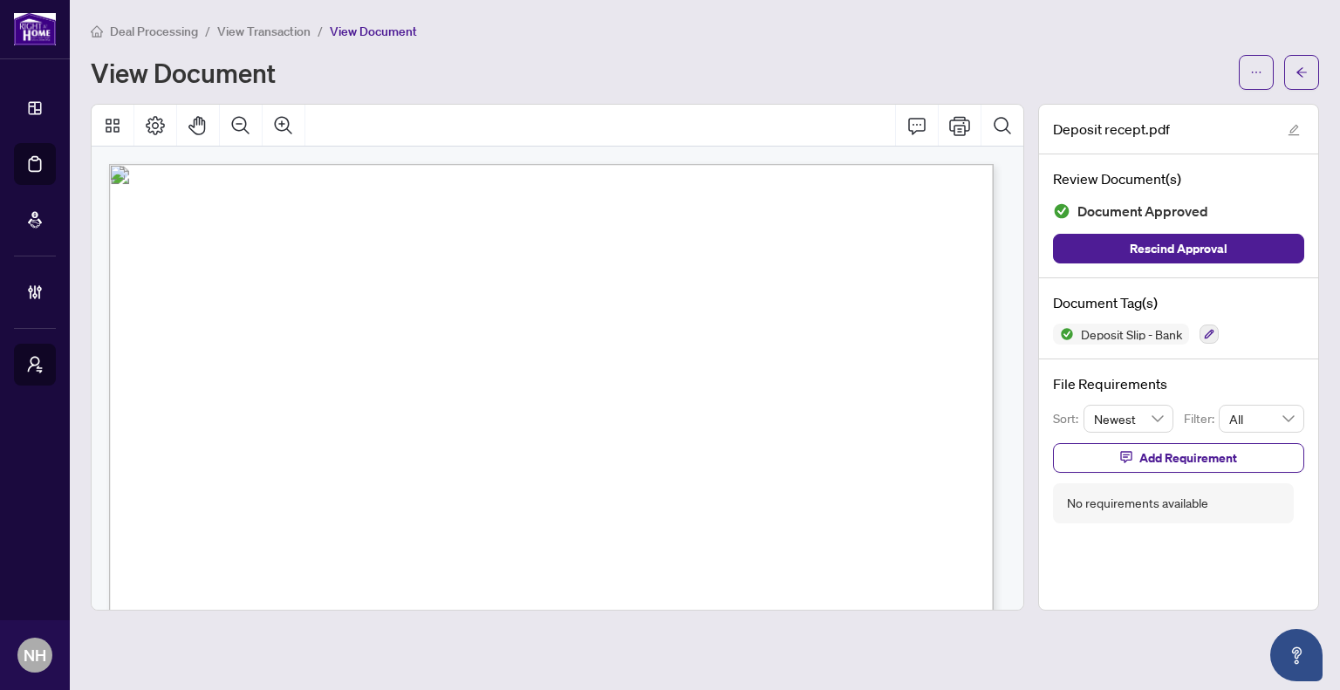
scroll to position [35, 0]
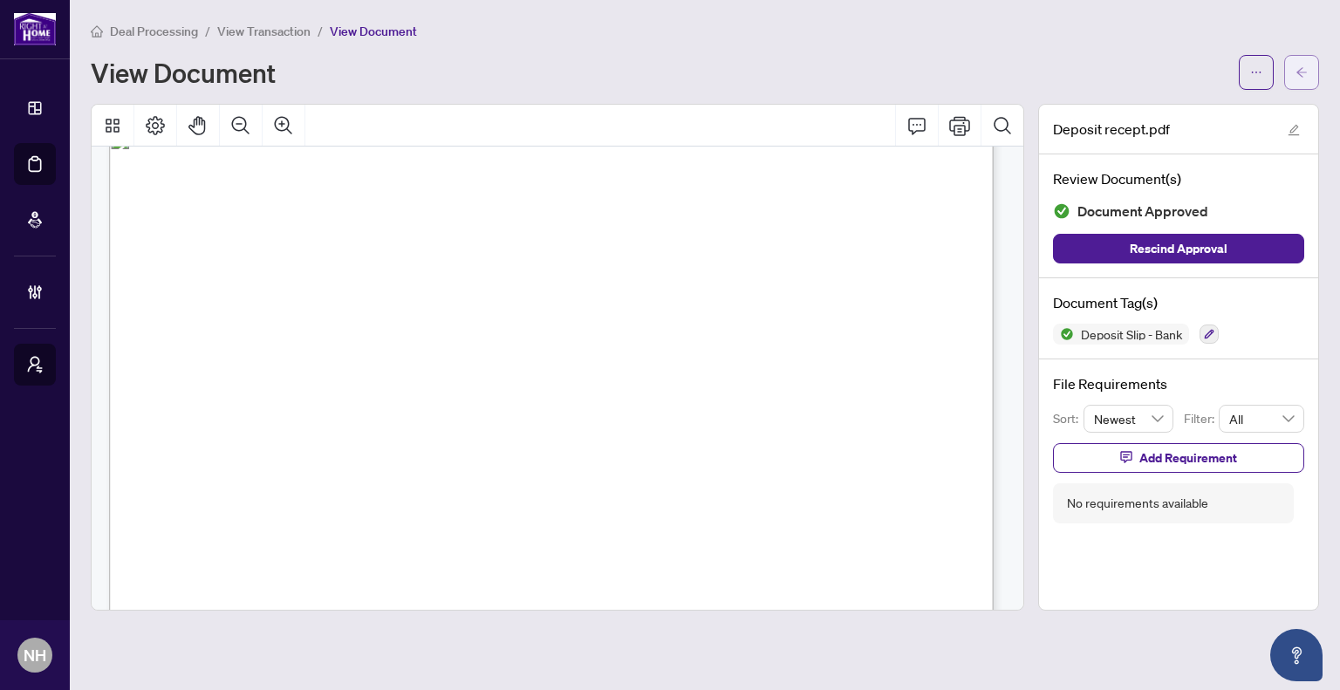
click at [1295, 72] on button "button" at bounding box center [1301, 72] width 35 height 35
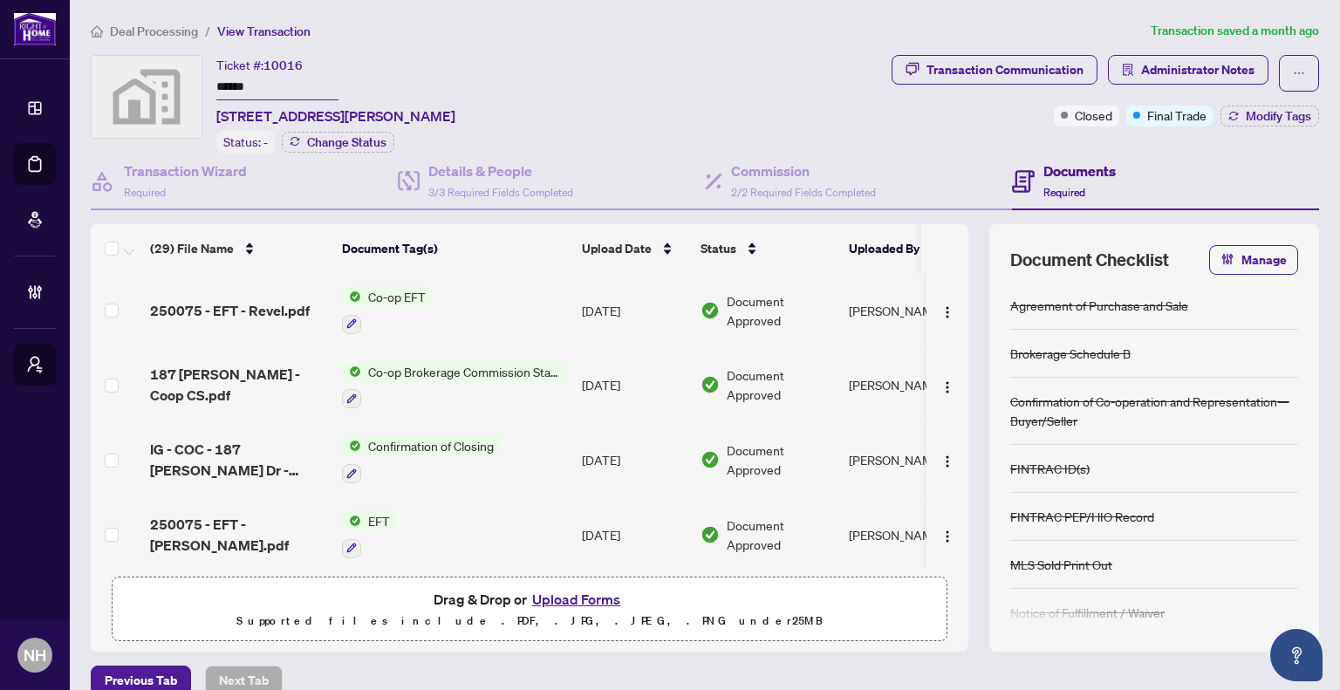
click at [172, 34] on span "Deal Processing" at bounding box center [154, 32] width 88 height 16
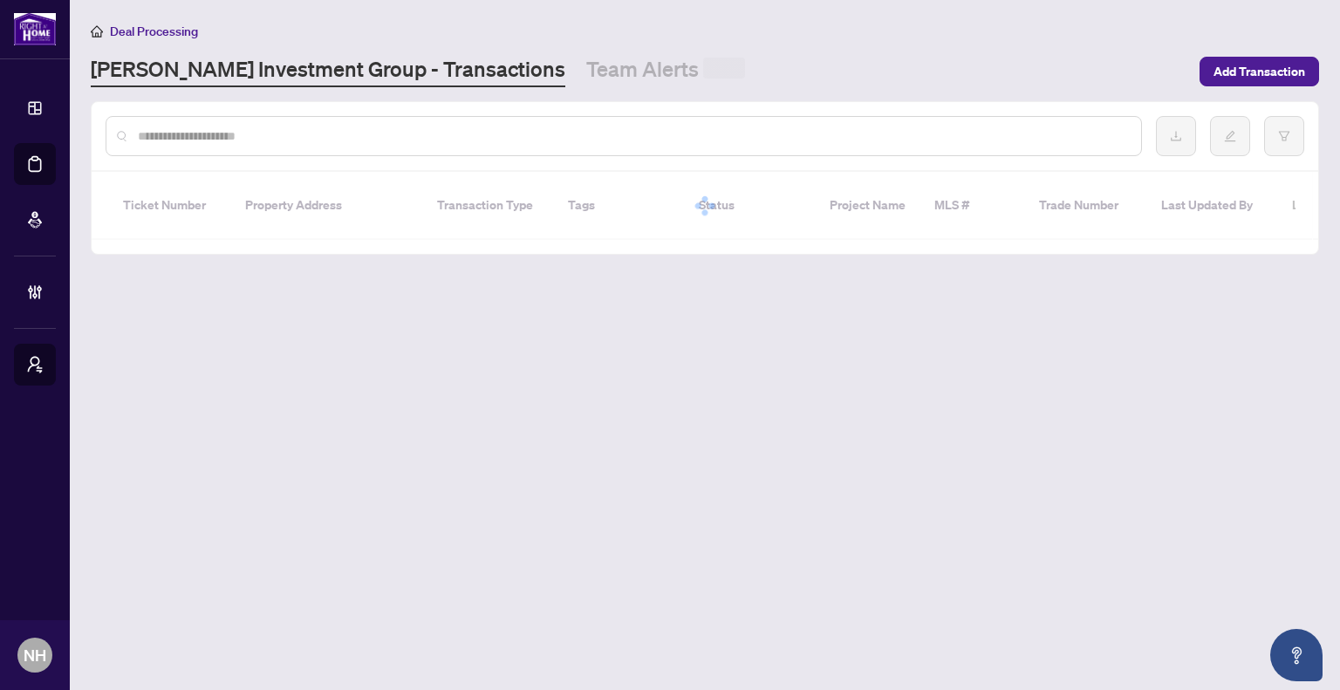
click at [278, 135] on input "text" at bounding box center [632, 136] width 989 height 19
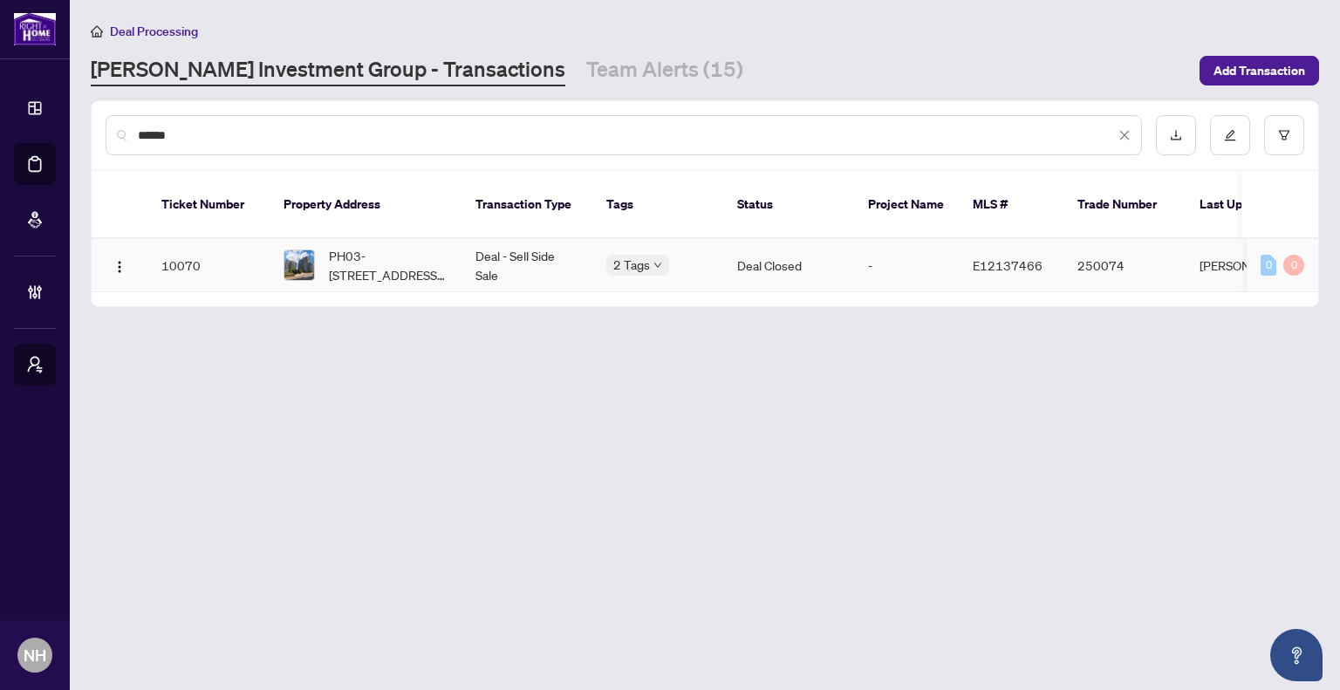
type input "******"
click at [359, 246] on span "PH03-[STREET_ADDRESS][PERSON_NAME]" at bounding box center [388, 265] width 119 height 38
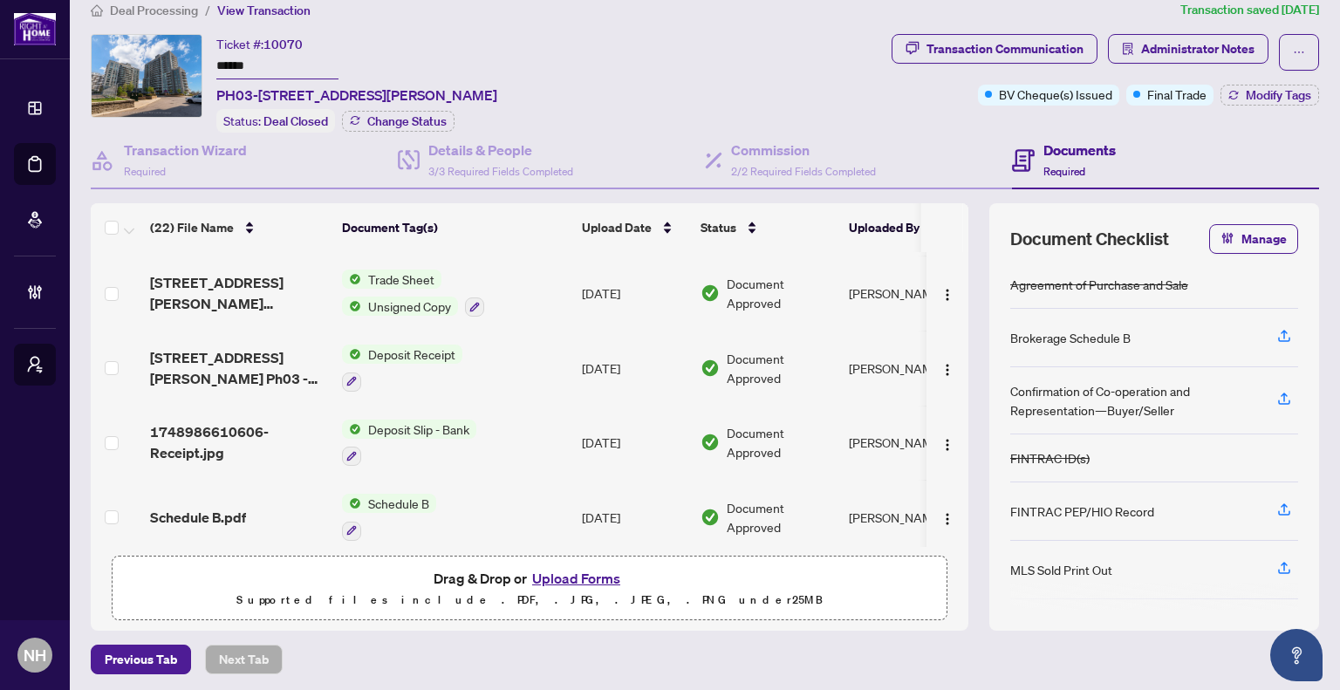
scroll to position [785, 0]
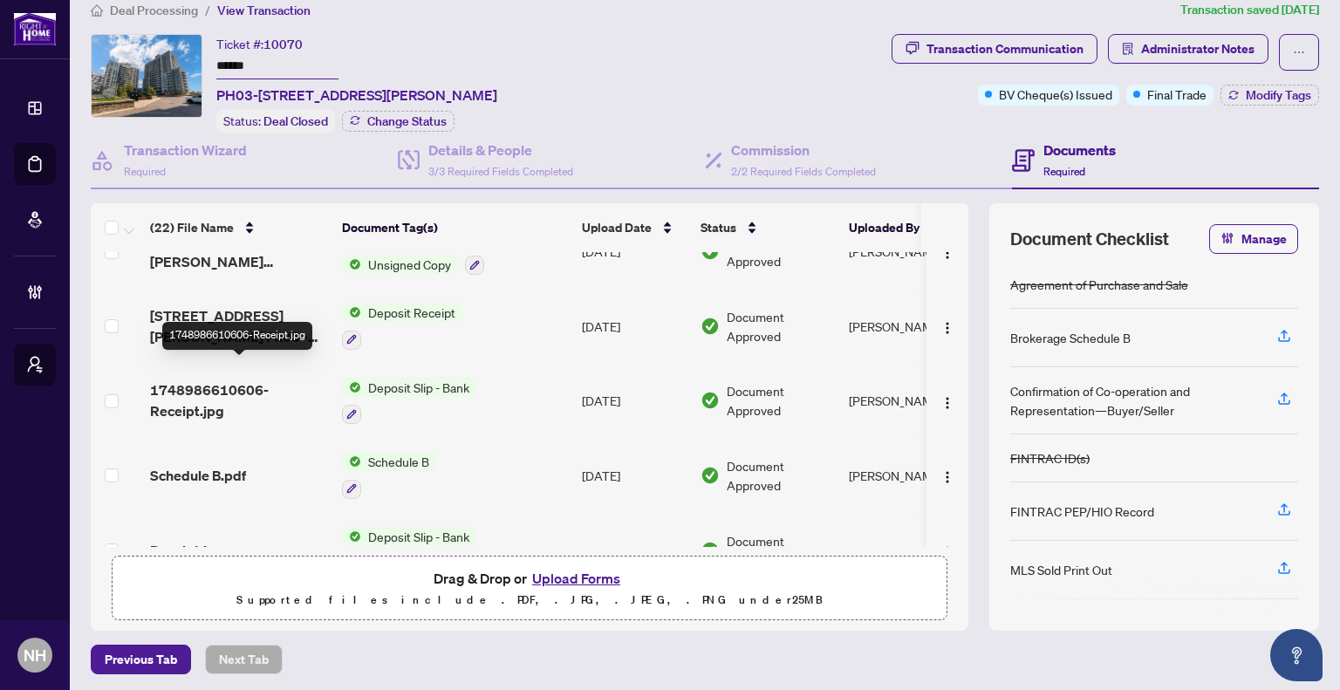
click at [216, 380] on span "1748986610606-Receipt.jpg" at bounding box center [239, 401] width 178 height 42
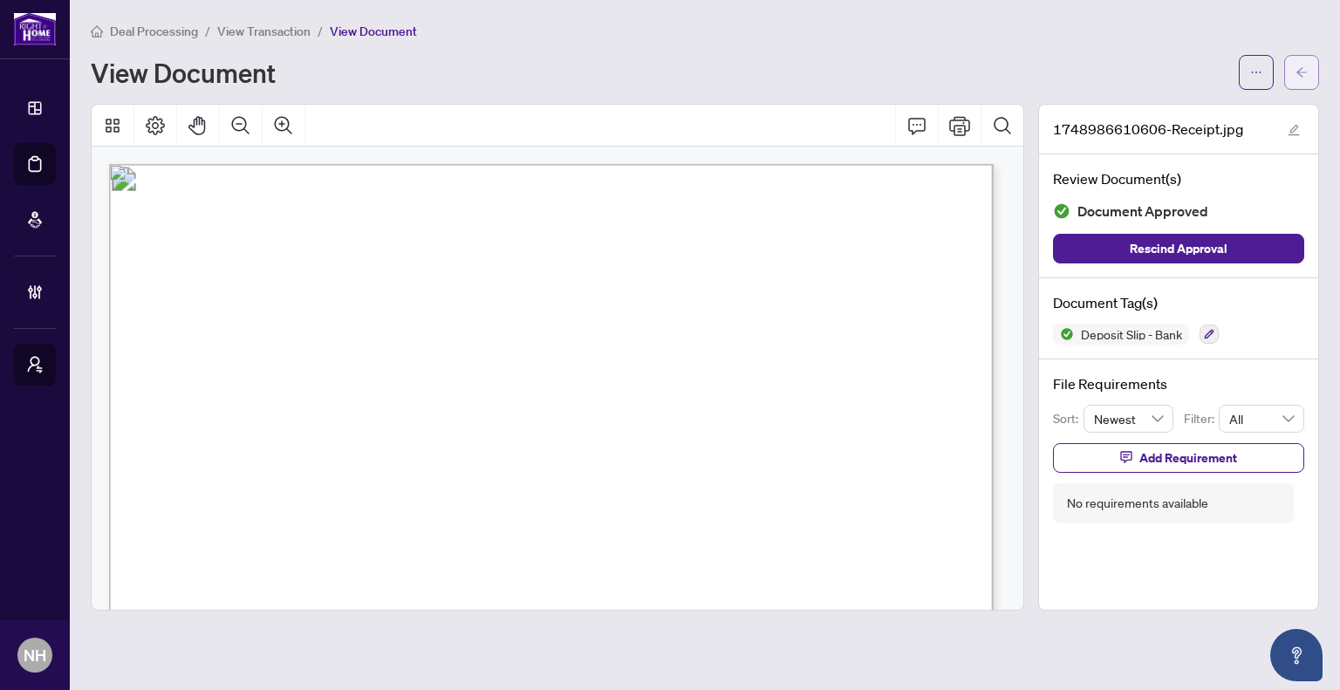
click at [1312, 69] on button "button" at bounding box center [1301, 72] width 35 height 35
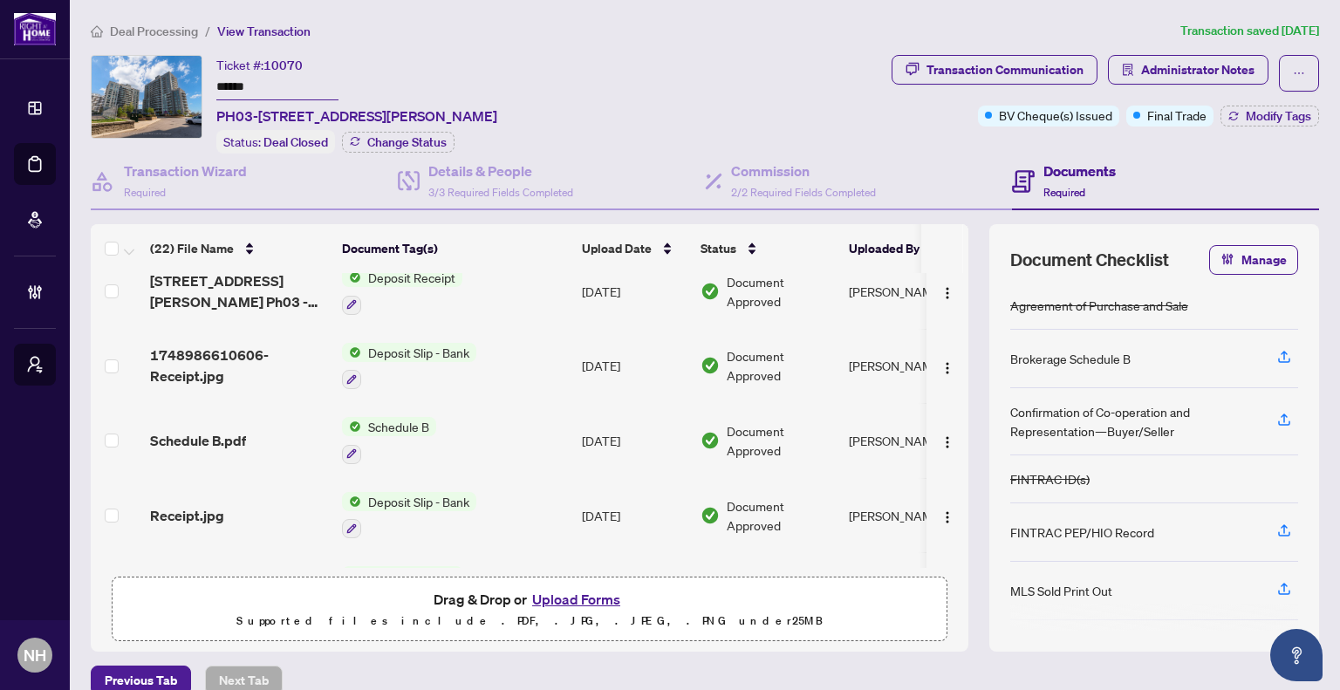
scroll to position [873, 0]
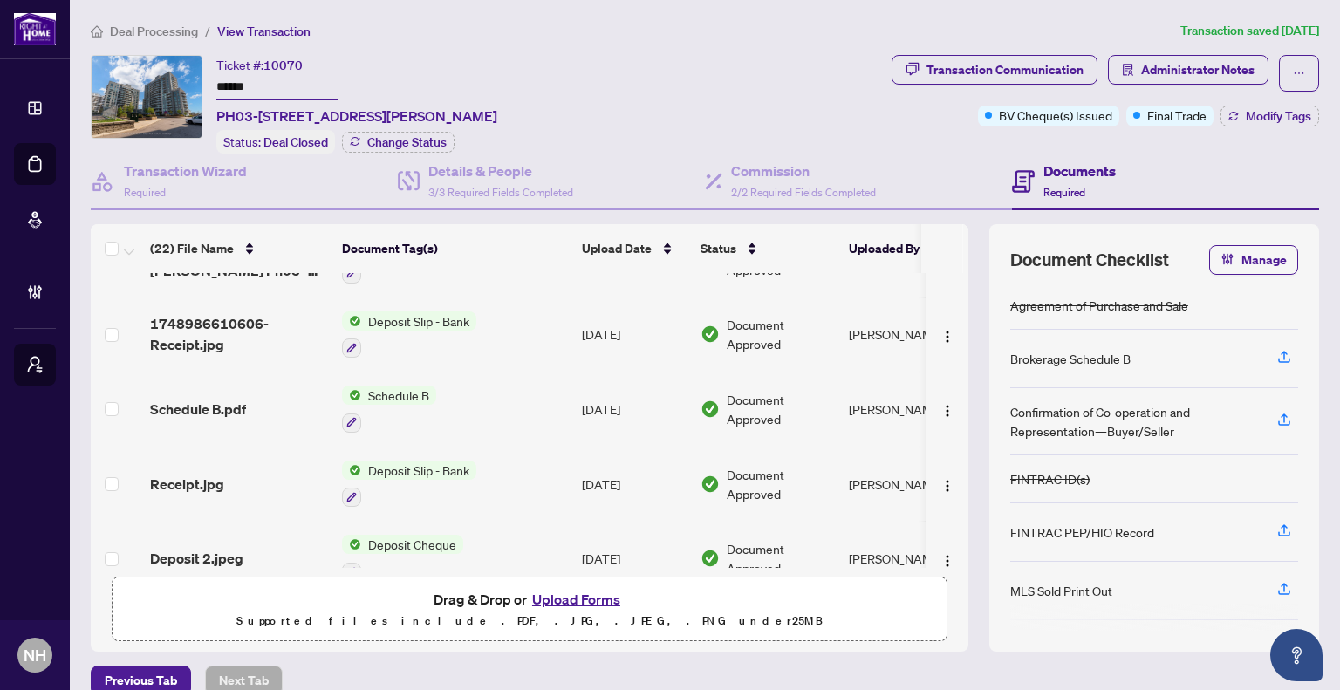
click at [188, 474] on span "Receipt.jpg" at bounding box center [187, 484] width 74 height 21
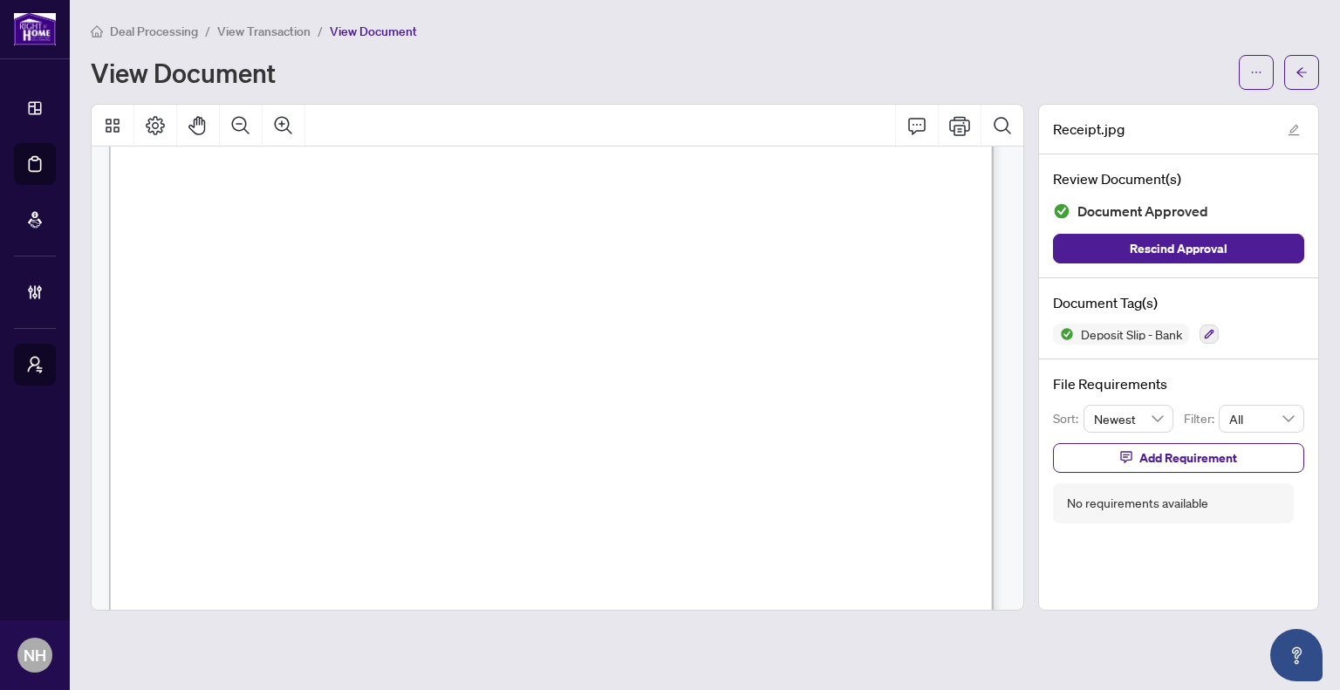
scroll to position [87, 0]
click at [1291, 75] on button "button" at bounding box center [1301, 72] width 35 height 35
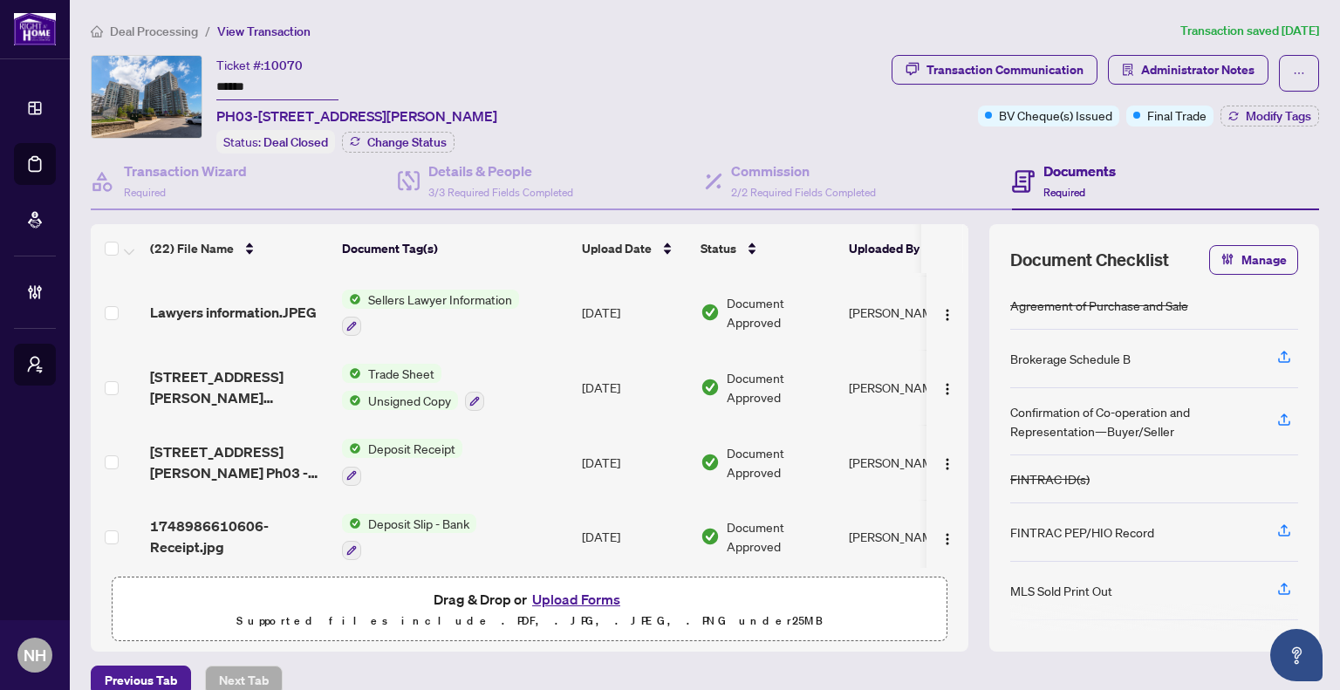
scroll to position [698, 0]
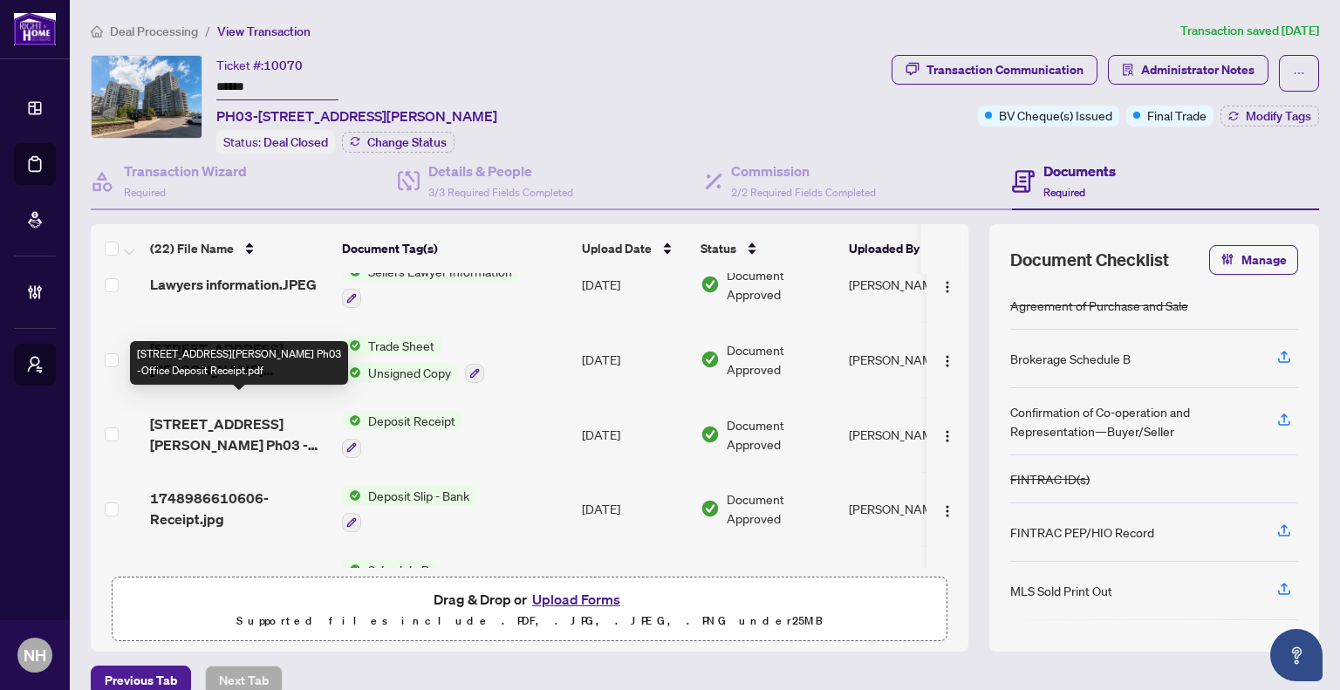
click at [279, 414] on span "[STREET_ADDRESS][PERSON_NAME] Ph03 -Office Deposit Receipt.pdf" at bounding box center [239, 435] width 178 height 42
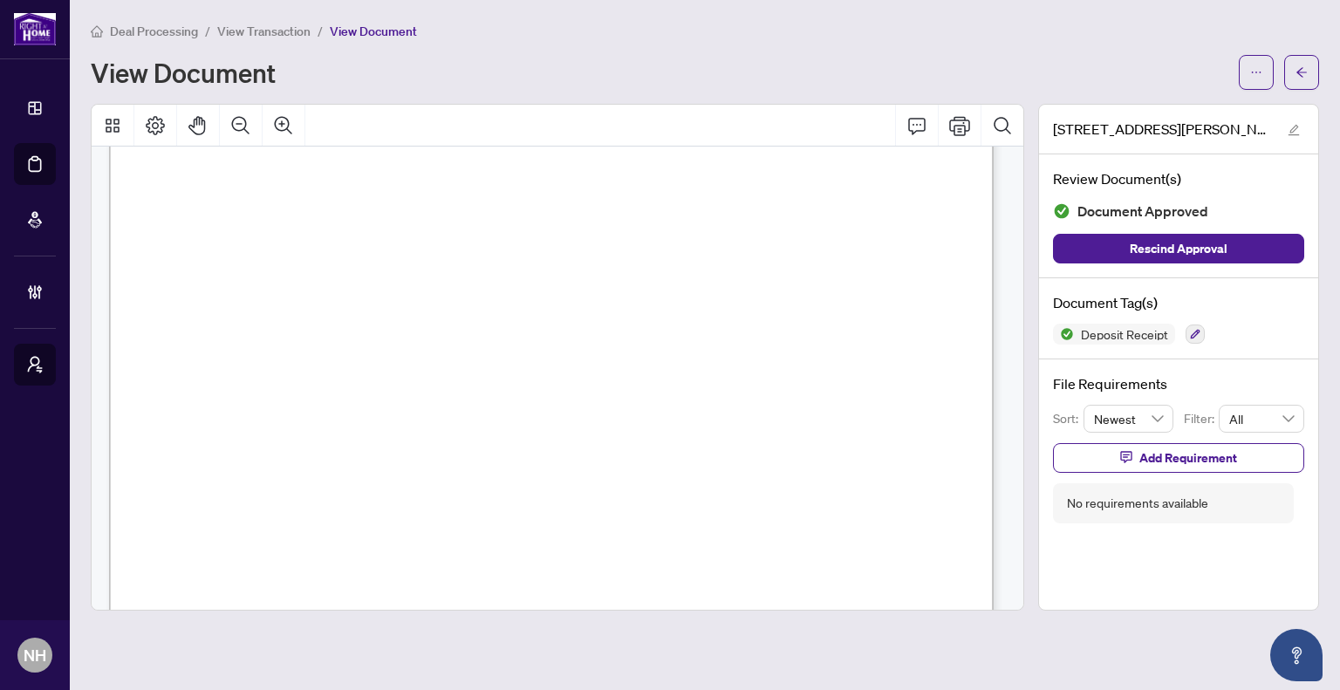
scroll to position [175, 0]
click at [1303, 86] on button "button" at bounding box center [1301, 72] width 35 height 35
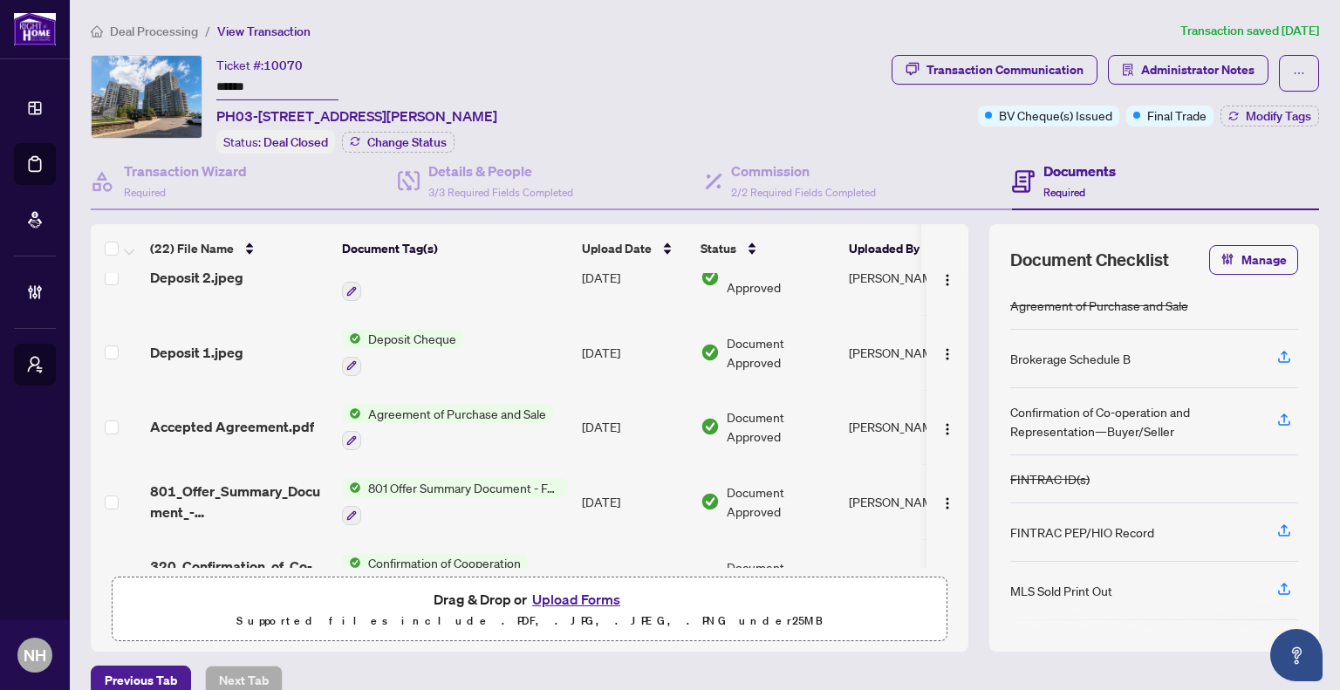
scroll to position [1066, 0]
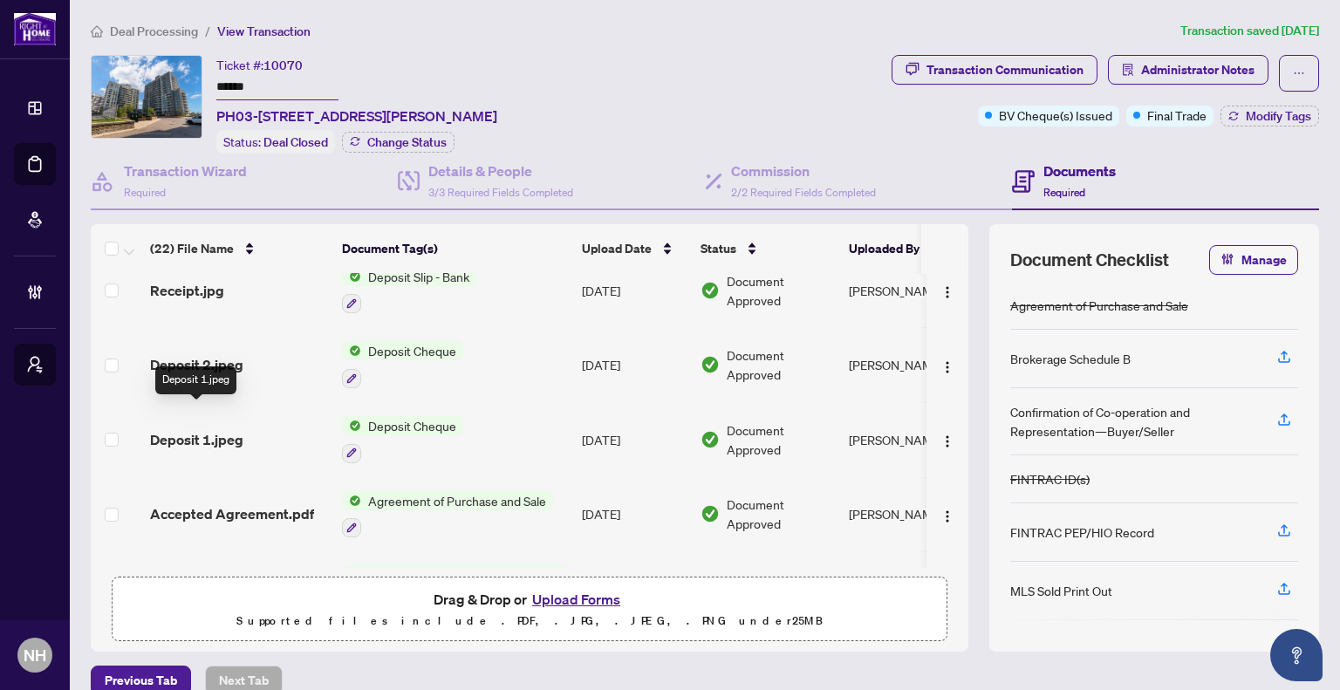
click at [203, 429] on span "Deposit 1.jpeg" at bounding box center [196, 439] width 93 height 21
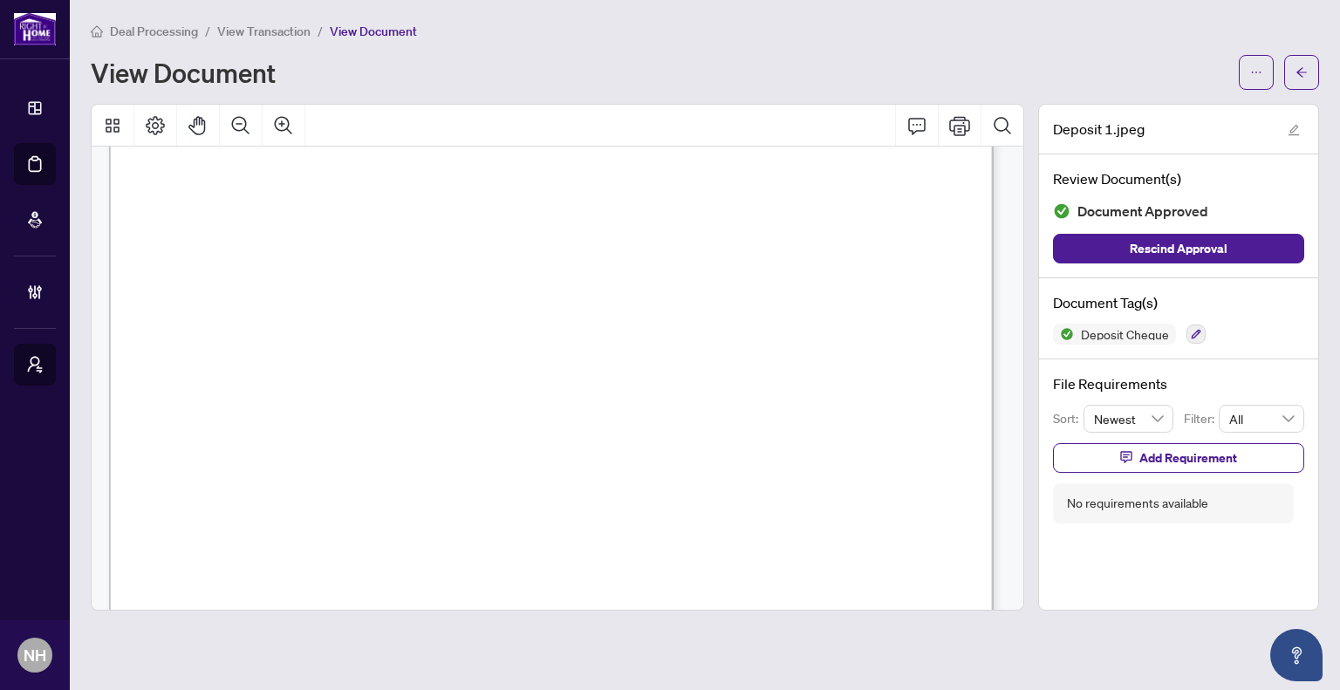
scroll to position [175, 0]
click at [1302, 61] on span "button" at bounding box center [1302, 72] width 12 height 28
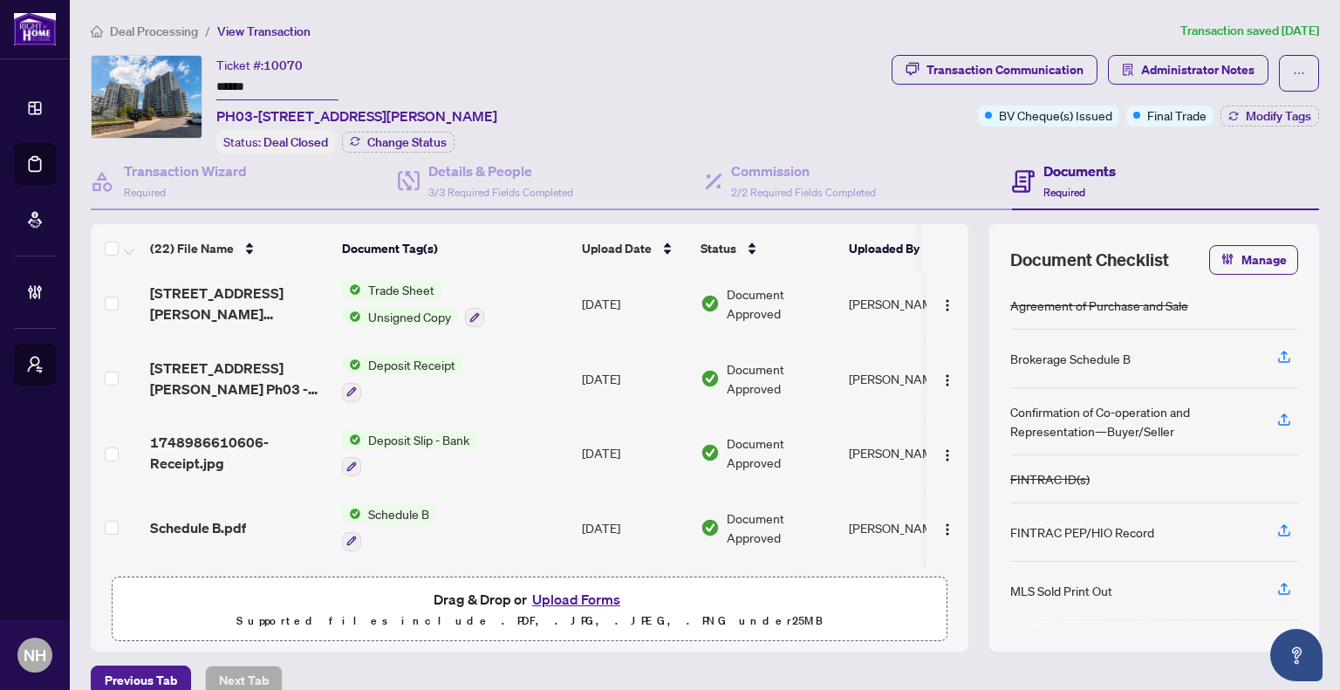
scroll to position [785, 0]
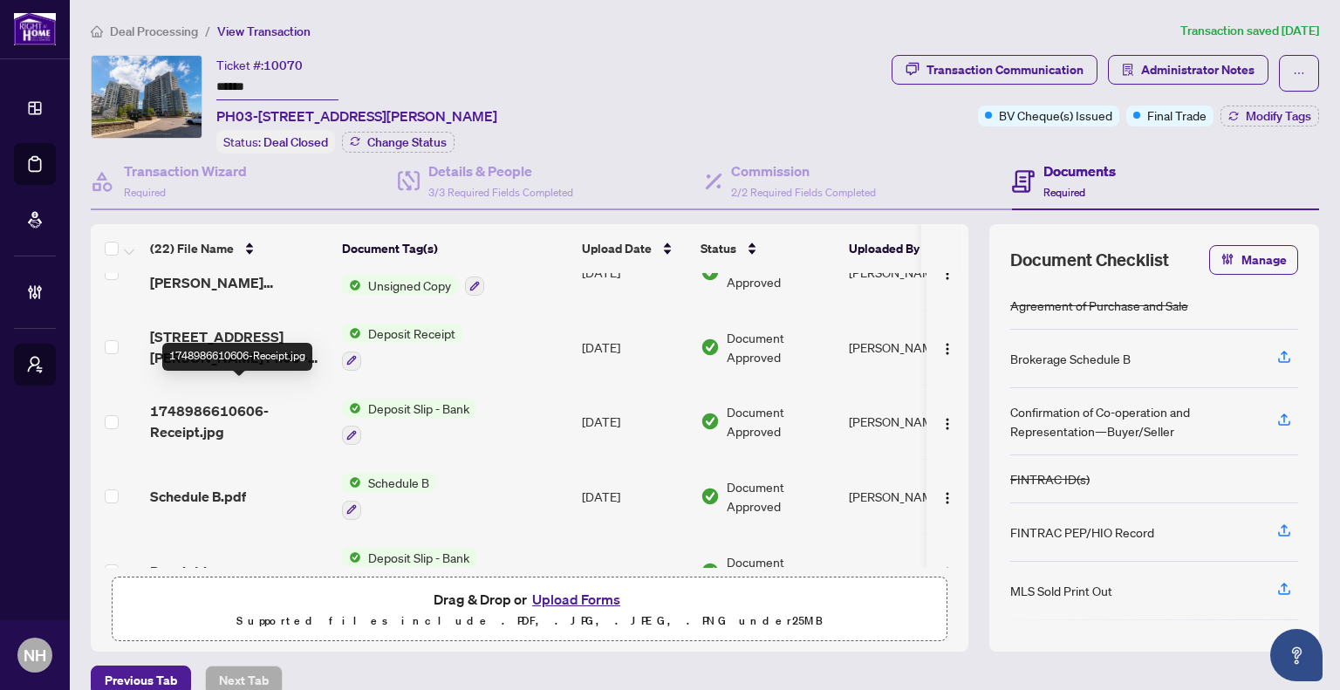
click at [222, 401] on span "1748986610606-Receipt.jpg" at bounding box center [239, 422] width 178 height 42
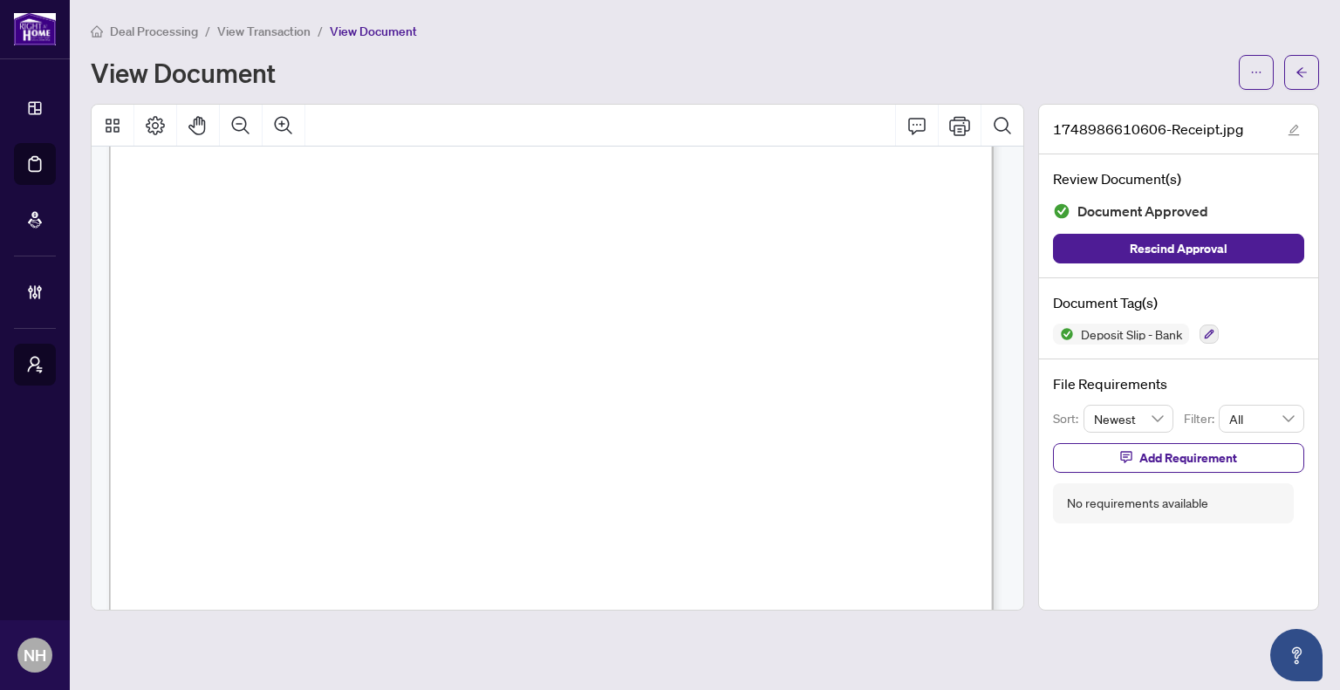
scroll to position [37, 0]
click at [1325, 72] on main "Deal Processing / View Transaction / View Document View Document 1748986610606-…" at bounding box center [705, 345] width 1270 height 690
click at [1305, 74] on icon "arrow-left" at bounding box center [1302, 72] width 12 height 12
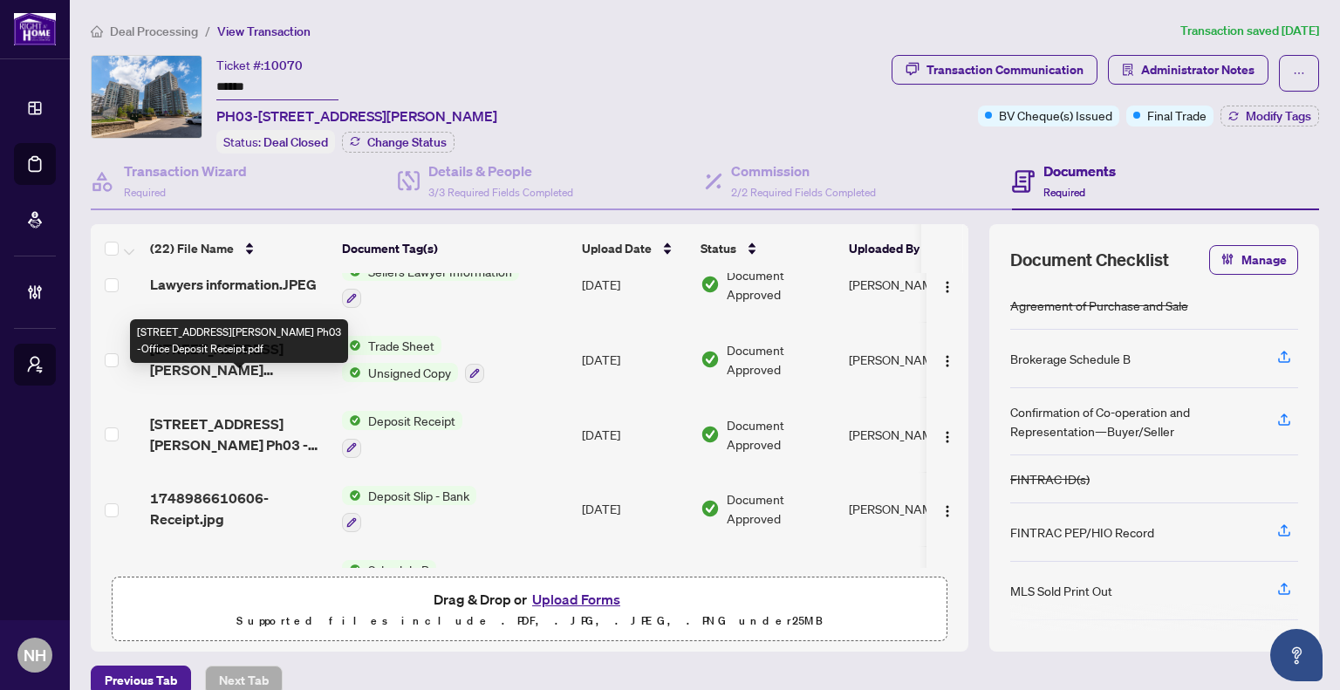
scroll to position [785, 0]
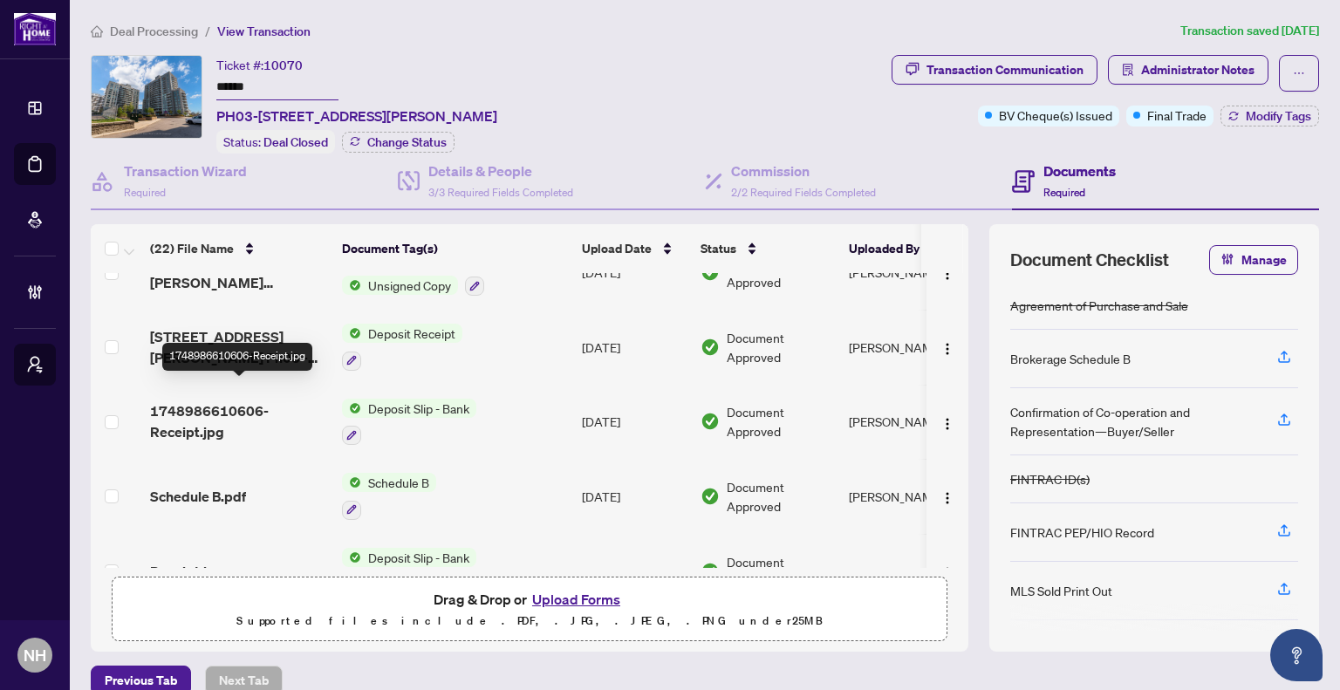
click at [242, 402] on span "1748986610606-Receipt.jpg" at bounding box center [239, 422] width 178 height 42
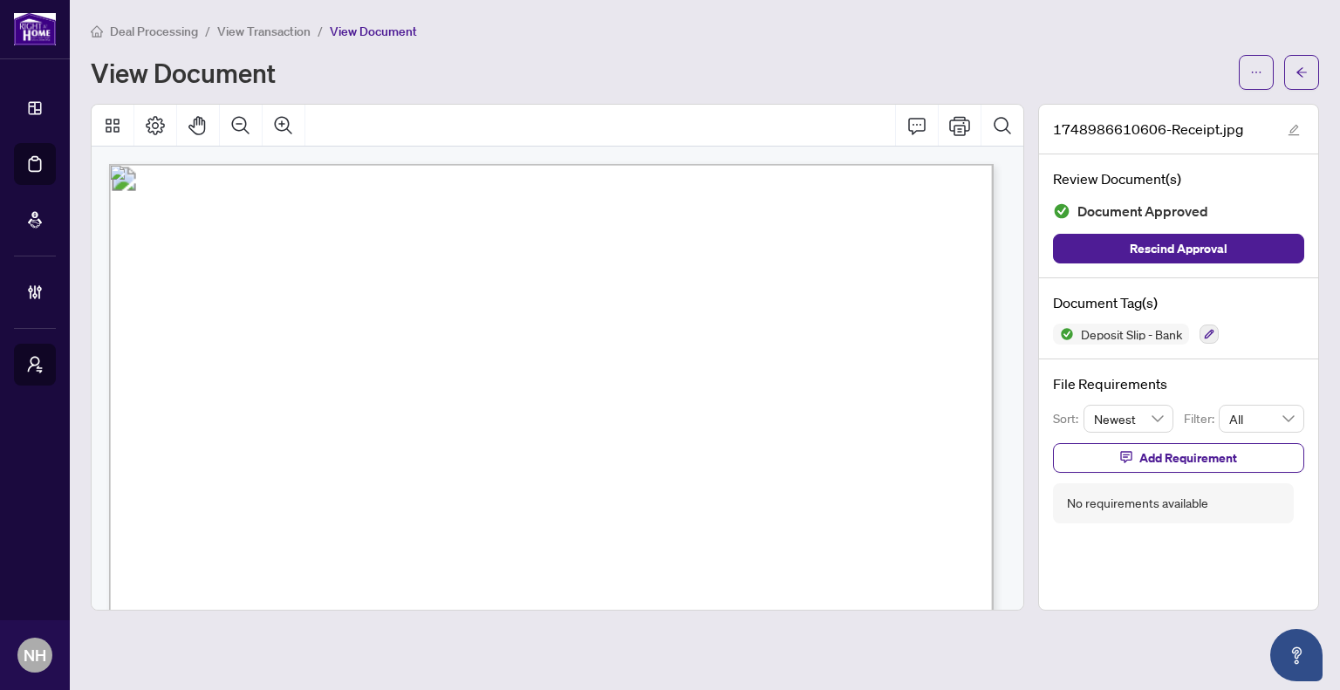
scroll to position [87, 0]
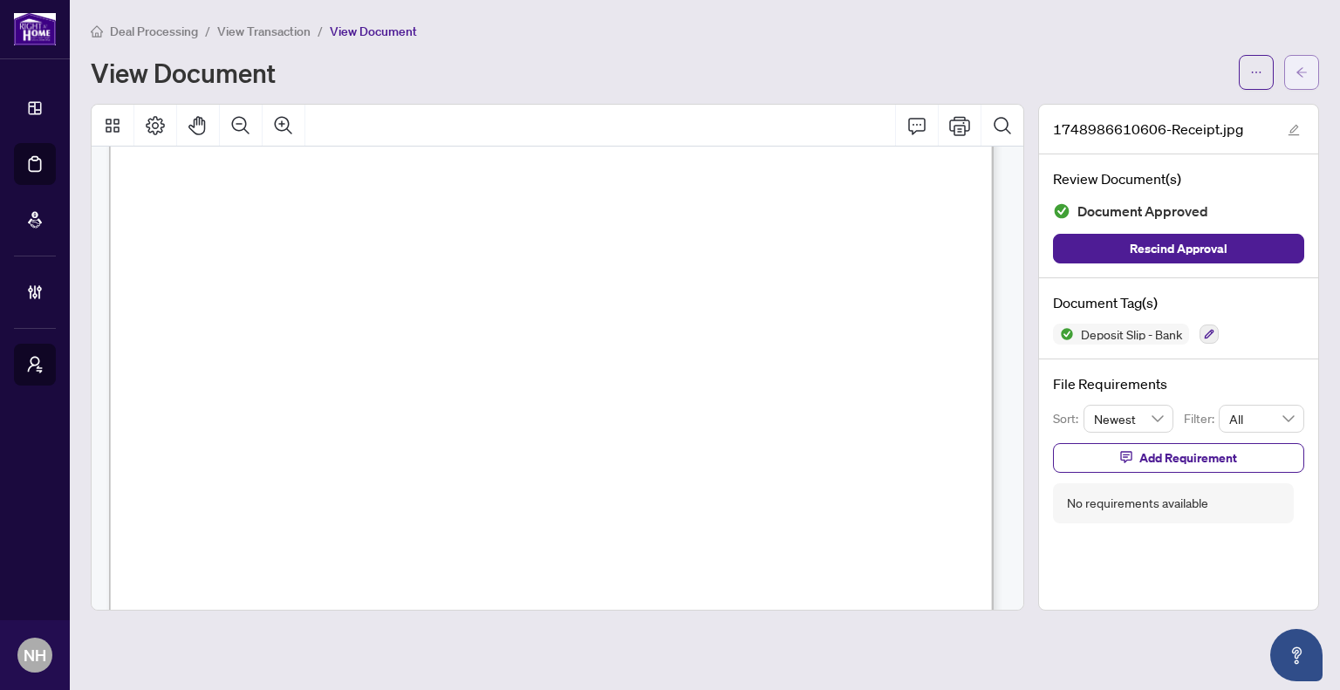
click at [1288, 69] on button "button" at bounding box center [1301, 72] width 35 height 35
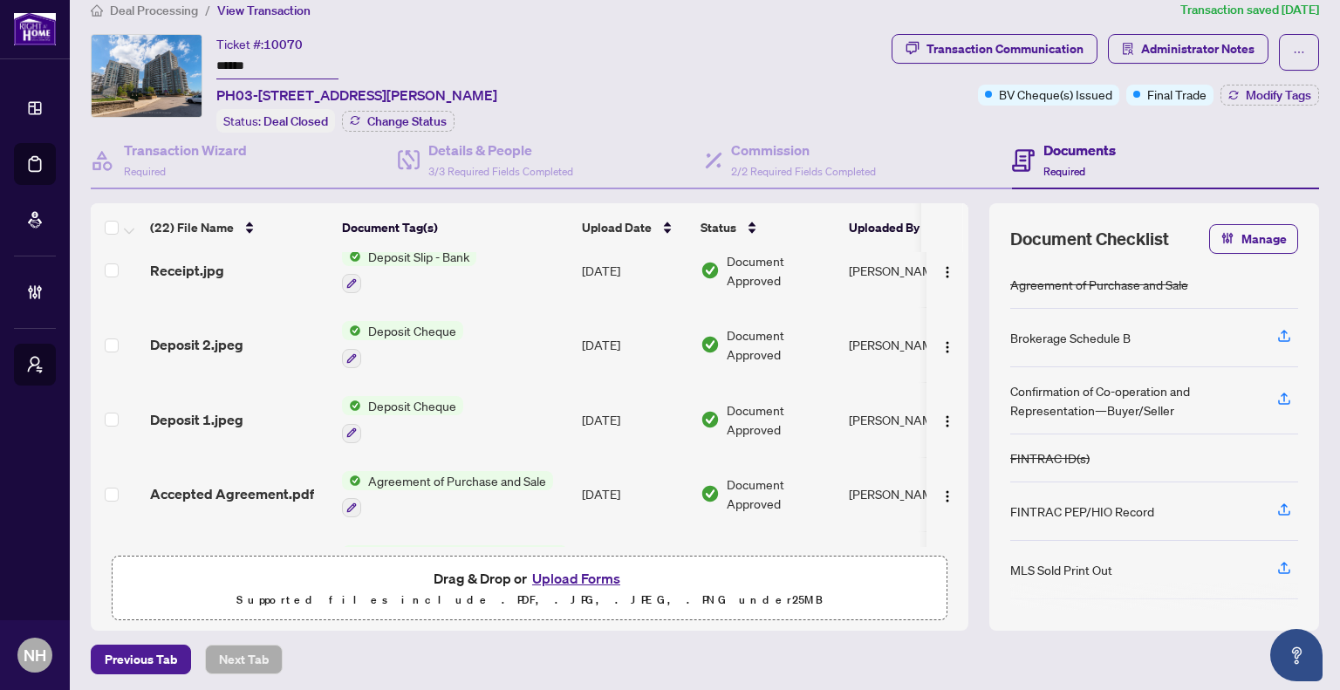
scroll to position [978, 0]
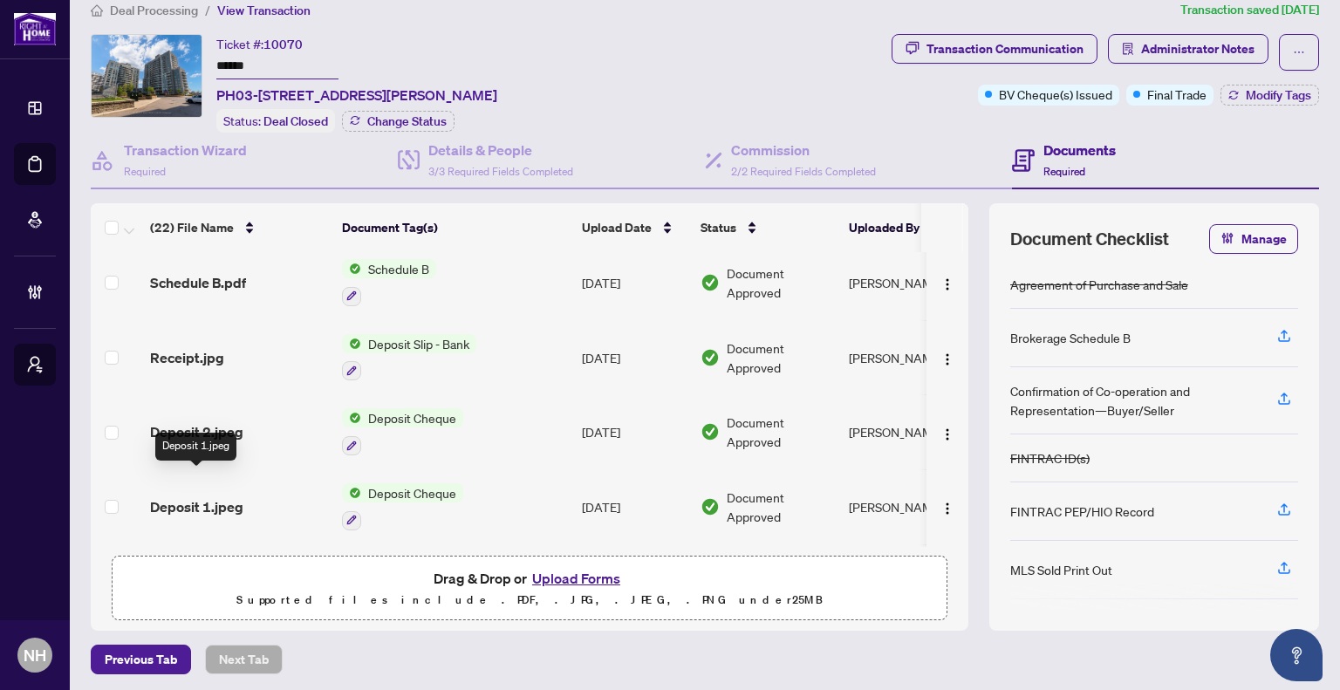
click at [195, 496] on span "Deposit 1.jpeg" at bounding box center [196, 506] width 93 height 21
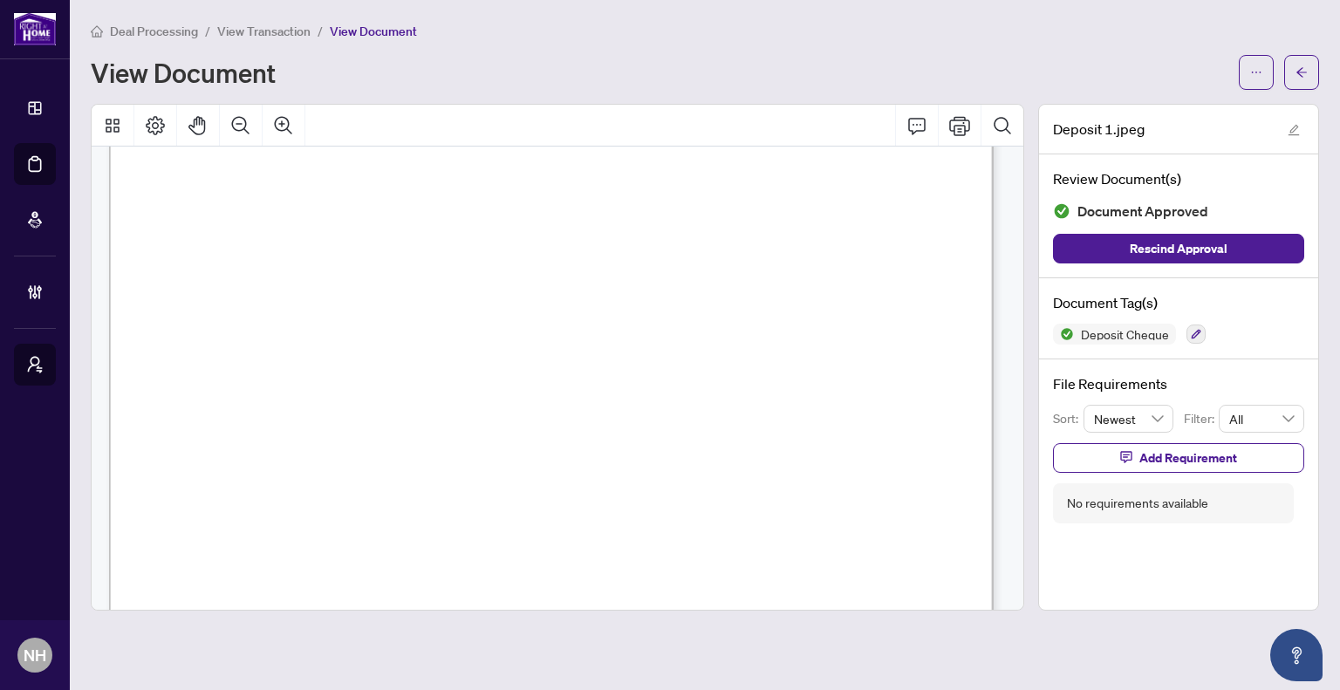
scroll to position [211, 0]
click at [1298, 80] on span "button" at bounding box center [1302, 72] width 12 height 28
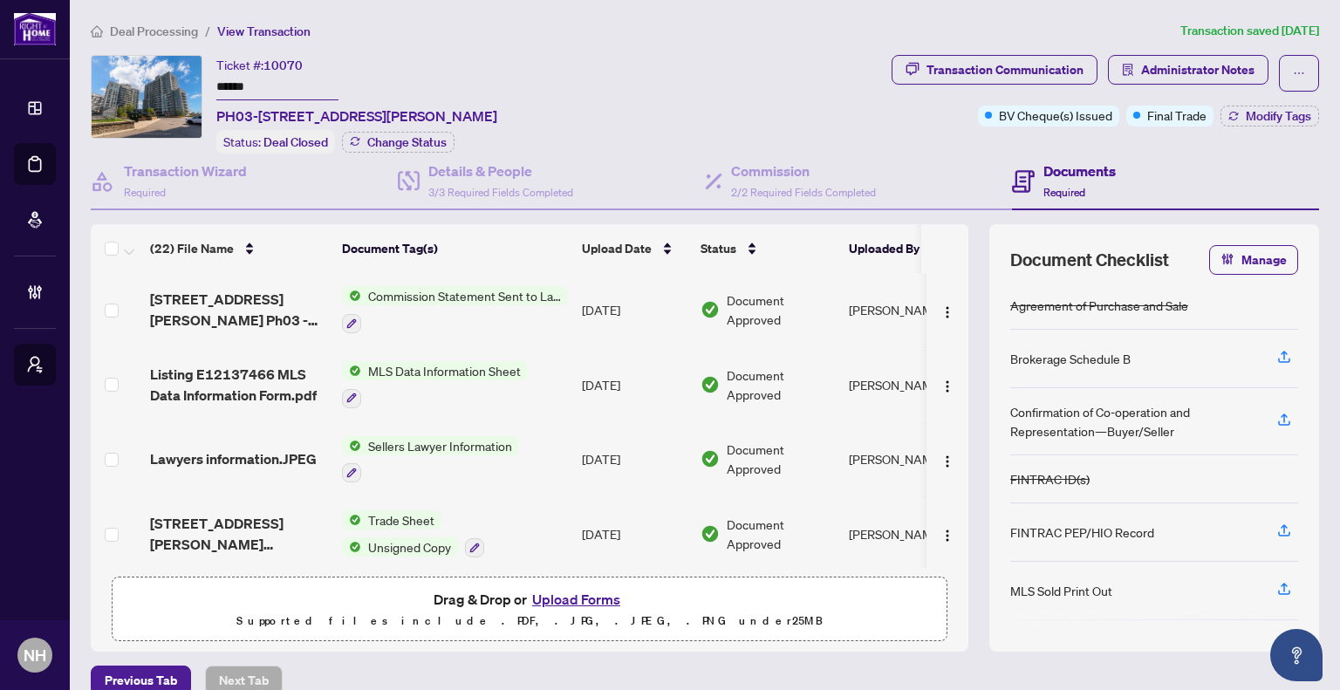
scroll to position [1047, 0]
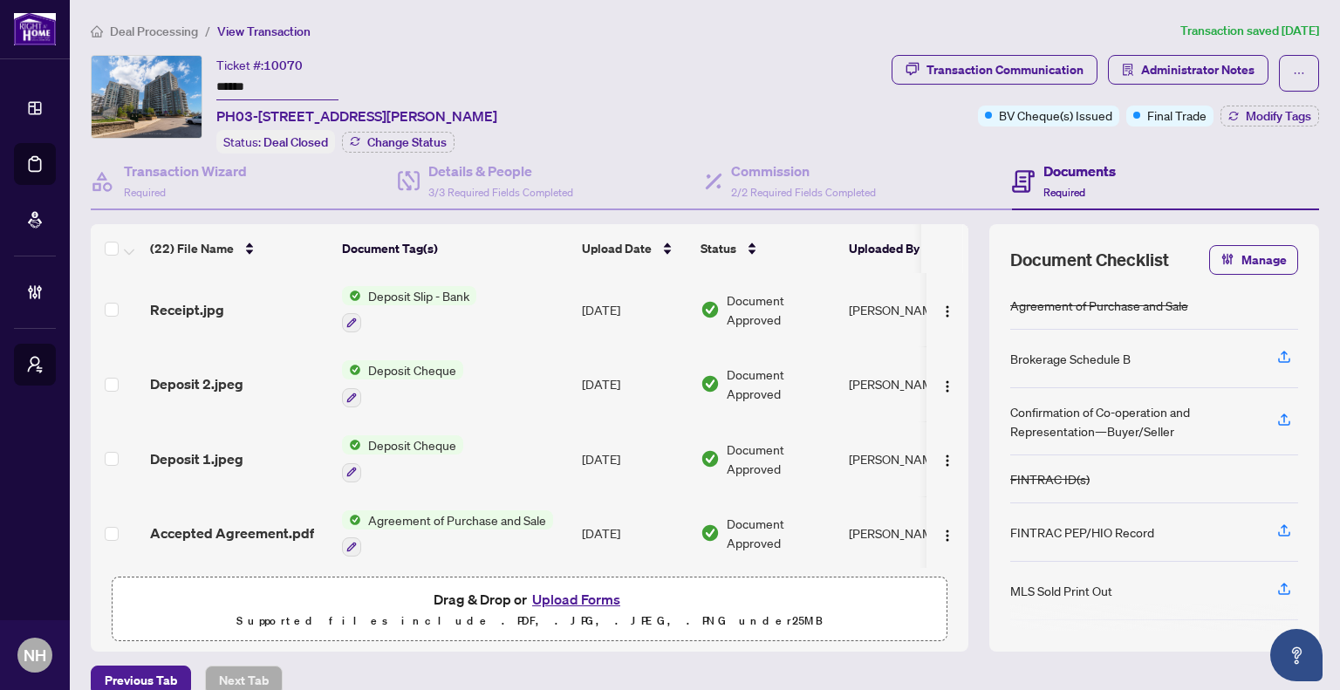
click at [391, 435] on span "Deposit Cheque" at bounding box center [412, 444] width 102 height 19
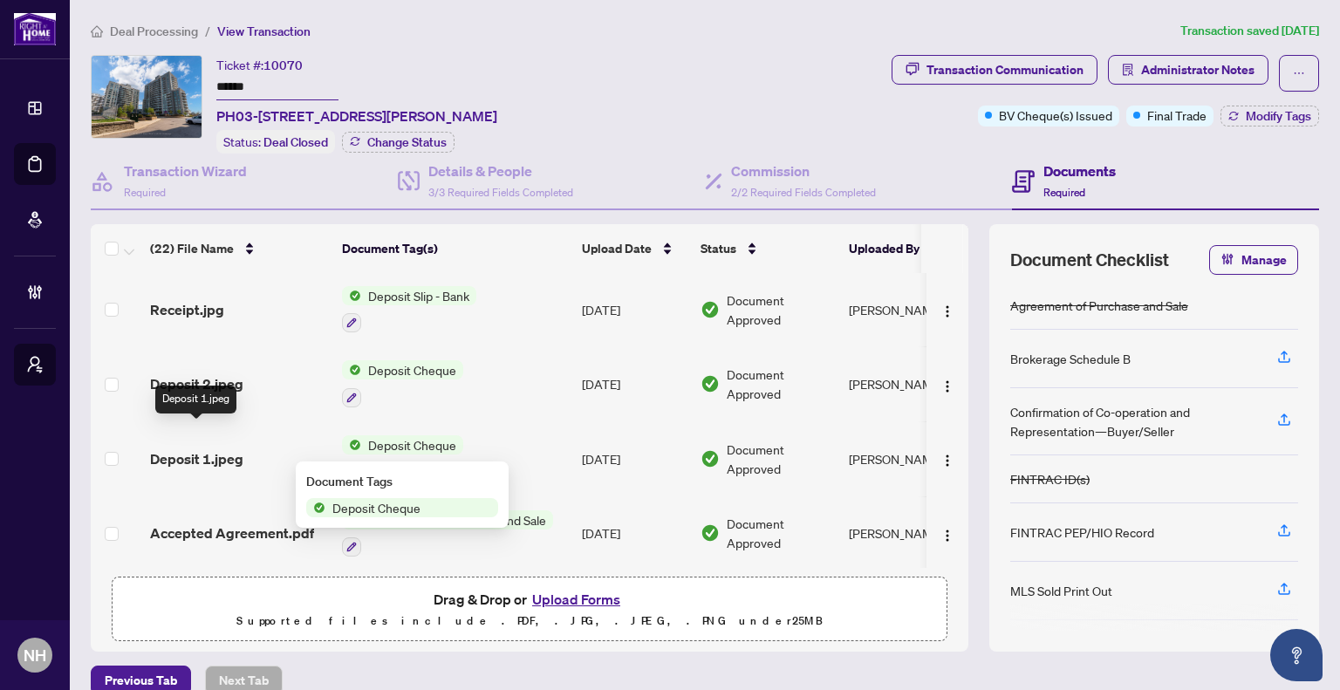
click at [185, 448] on span "Deposit 1.jpeg" at bounding box center [196, 458] width 93 height 21
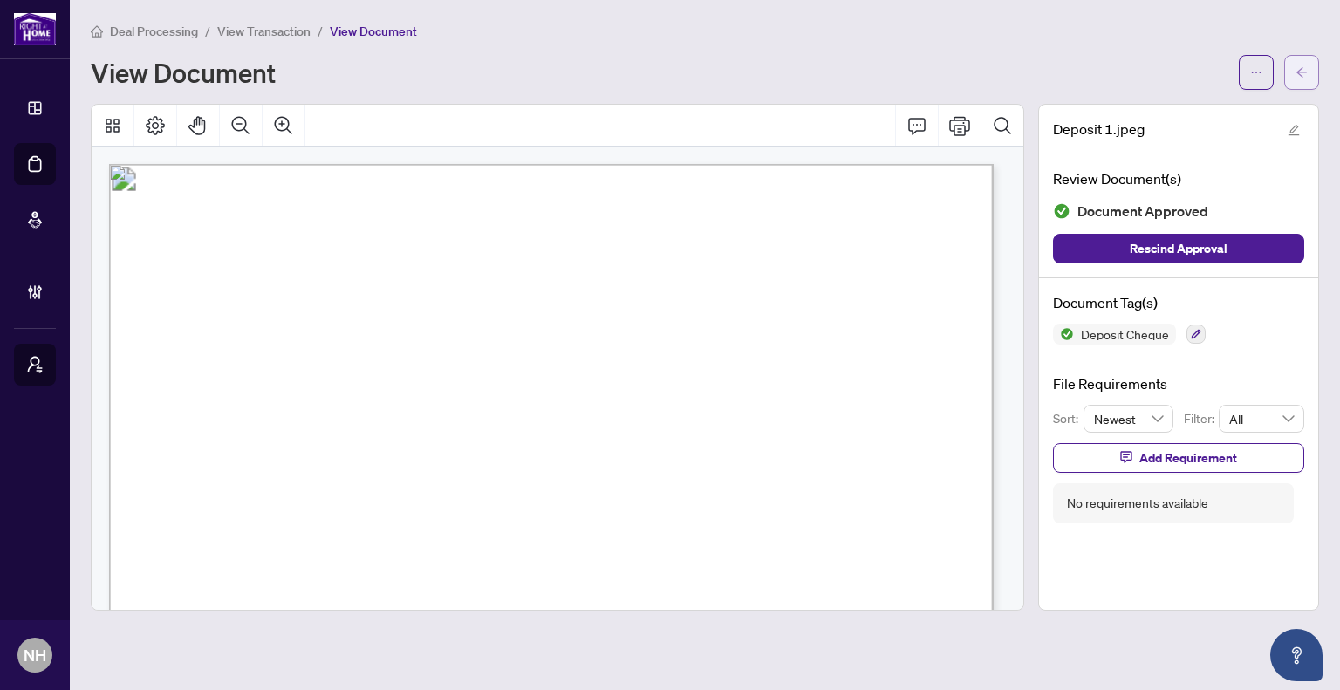
click at [1302, 61] on span "button" at bounding box center [1302, 72] width 12 height 28
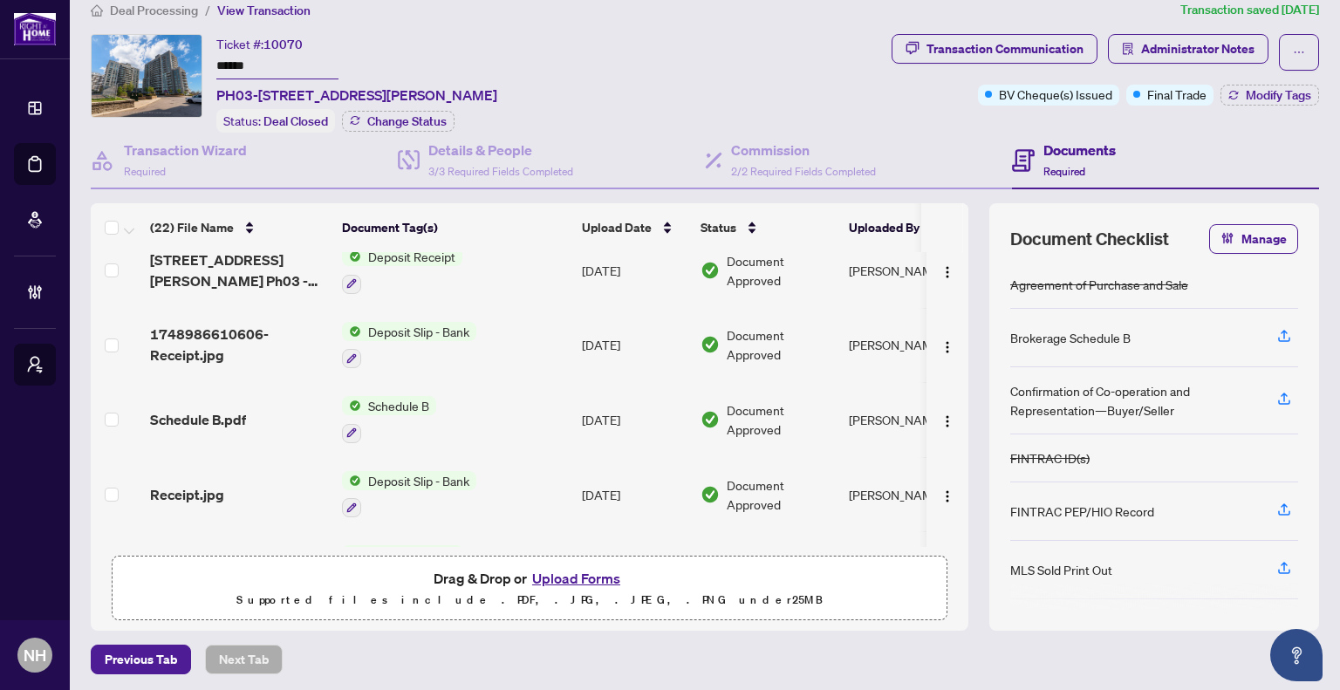
scroll to position [1047, 0]
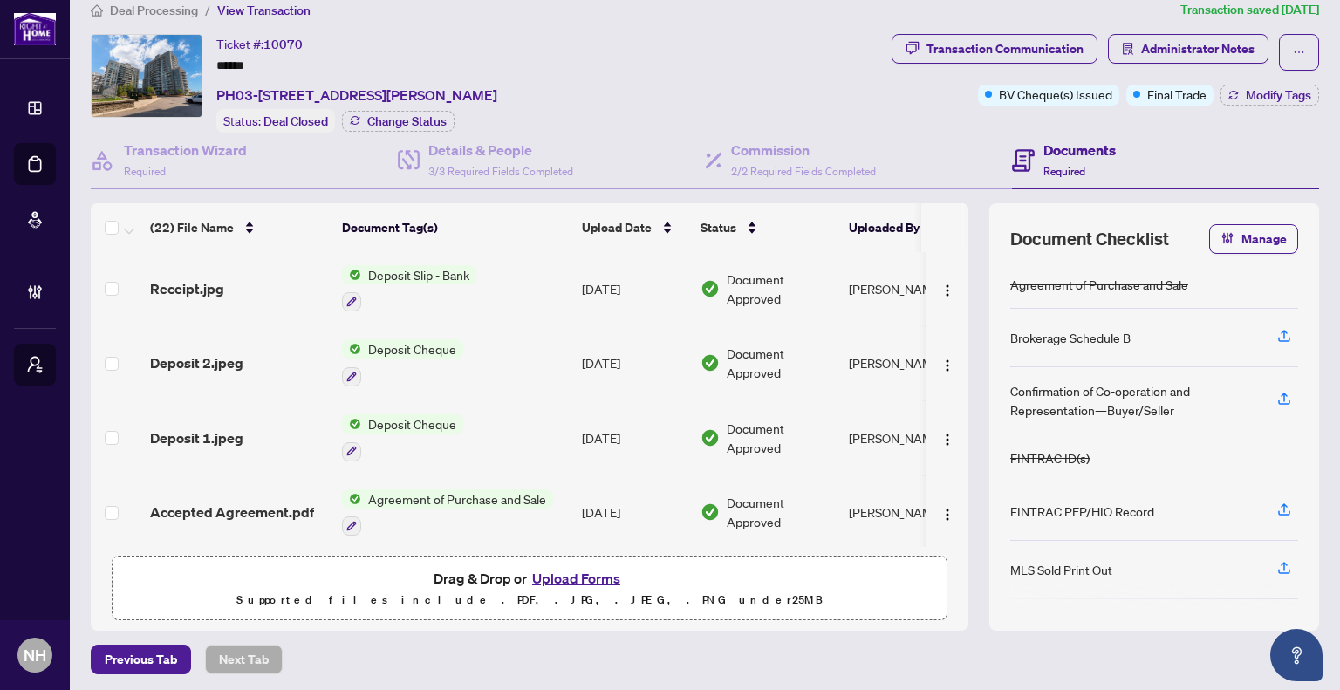
click at [220, 353] on span "Deposit 2.jpeg" at bounding box center [196, 363] width 93 height 21
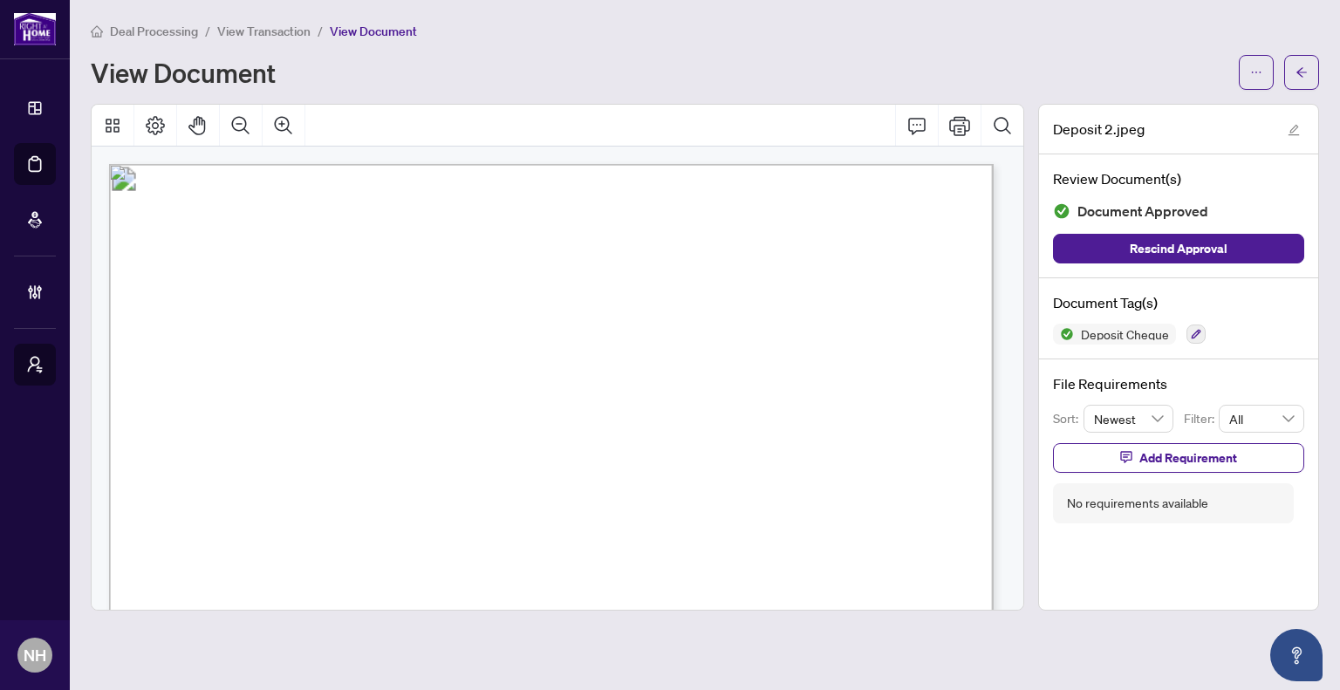
scroll to position [87, 0]
click at [1311, 72] on button "button" at bounding box center [1301, 72] width 35 height 35
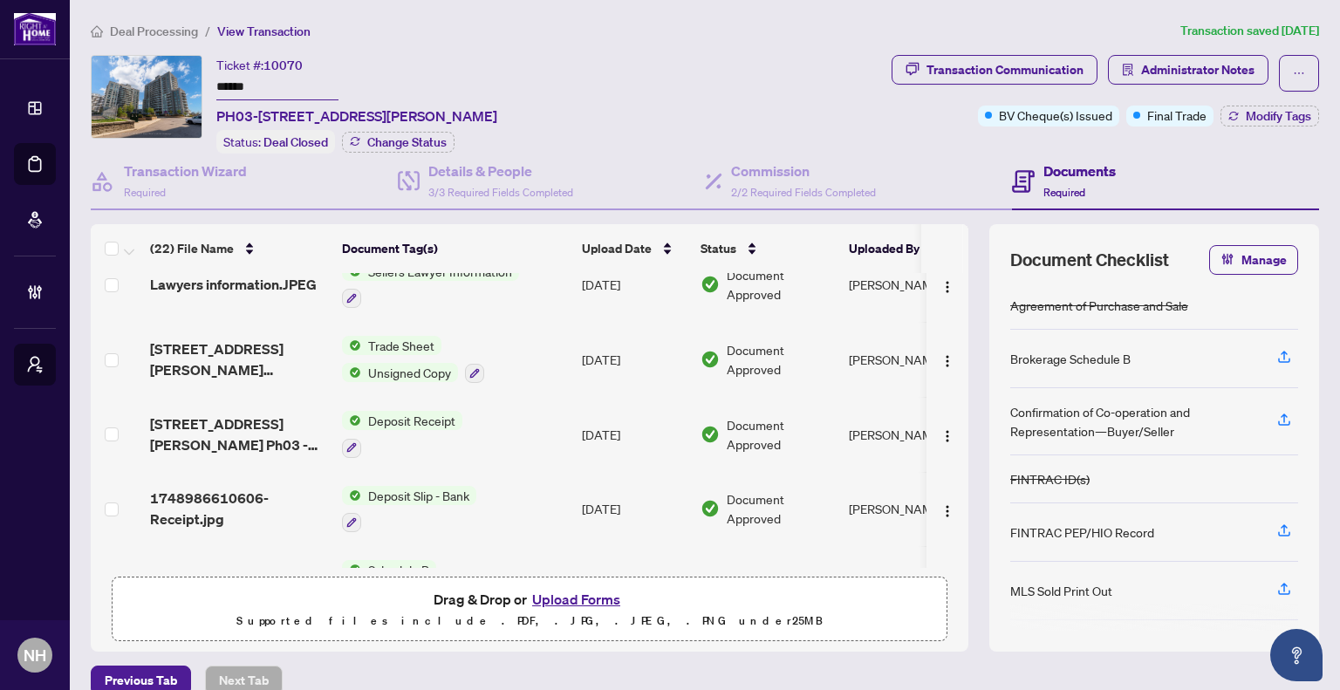
scroll to position [785, 0]
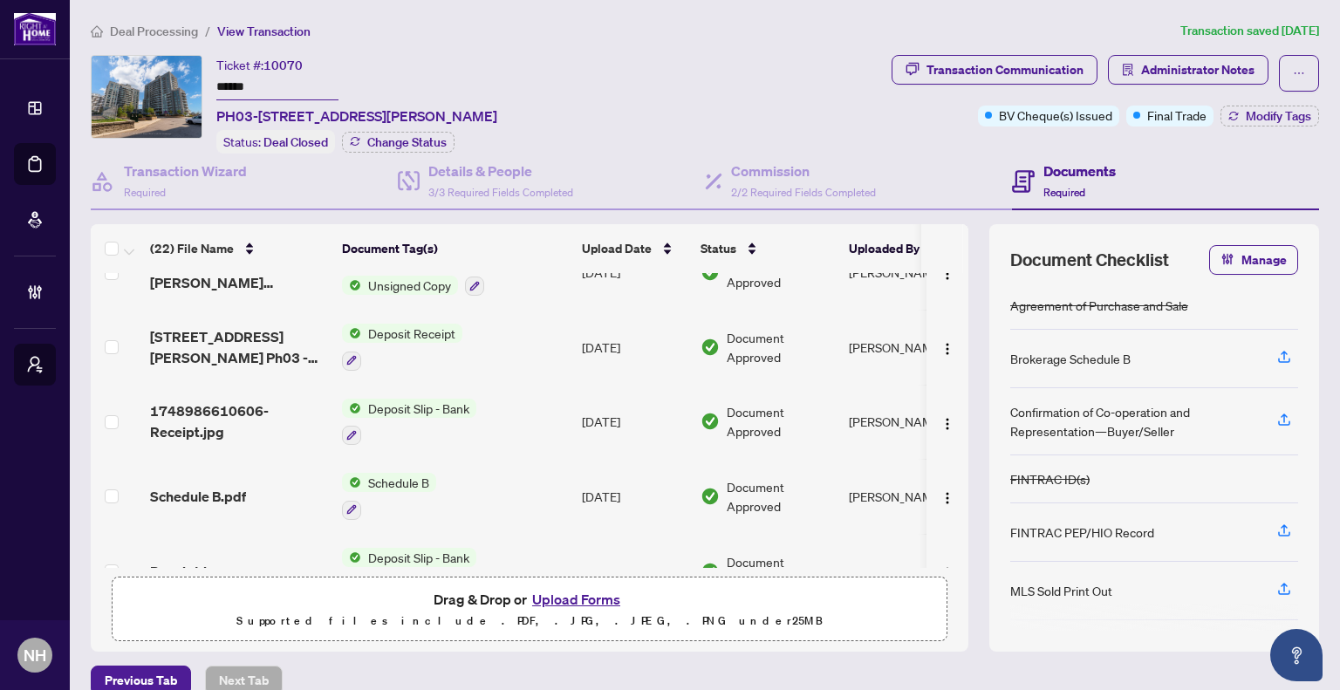
click at [436, 399] on span "Deposit Slip - Bank" at bounding box center [418, 408] width 115 height 19
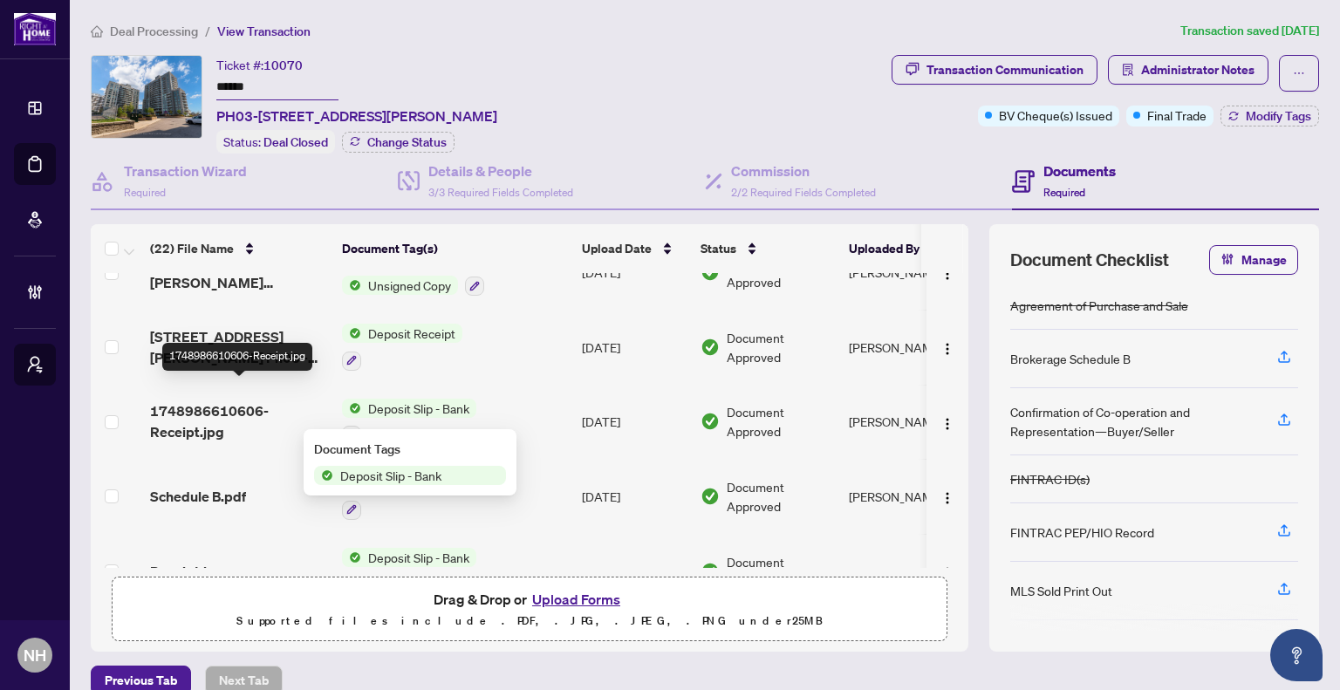
click at [209, 401] on span "1748986610606-Receipt.jpg" at bounding box center [239, 422] width 178 height 42
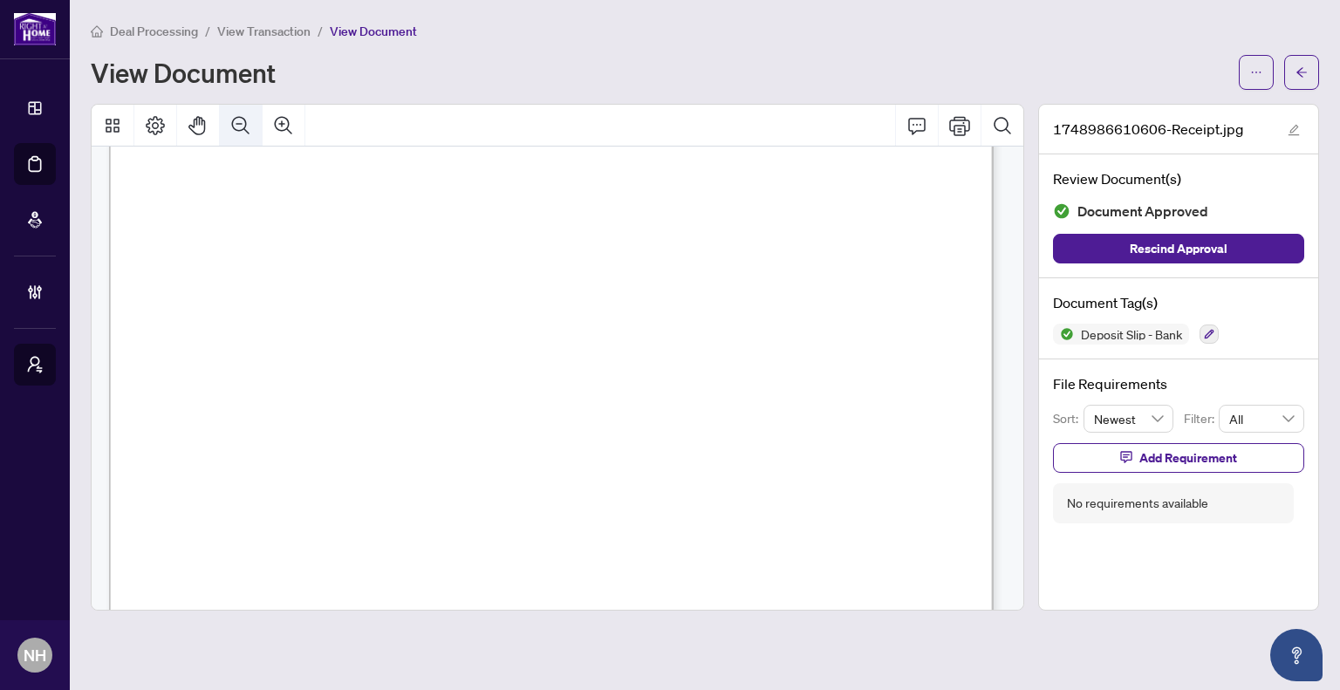
click at [251, 128] on button "Zoom Out" at bounding box center [241, 126] width 42 height 42
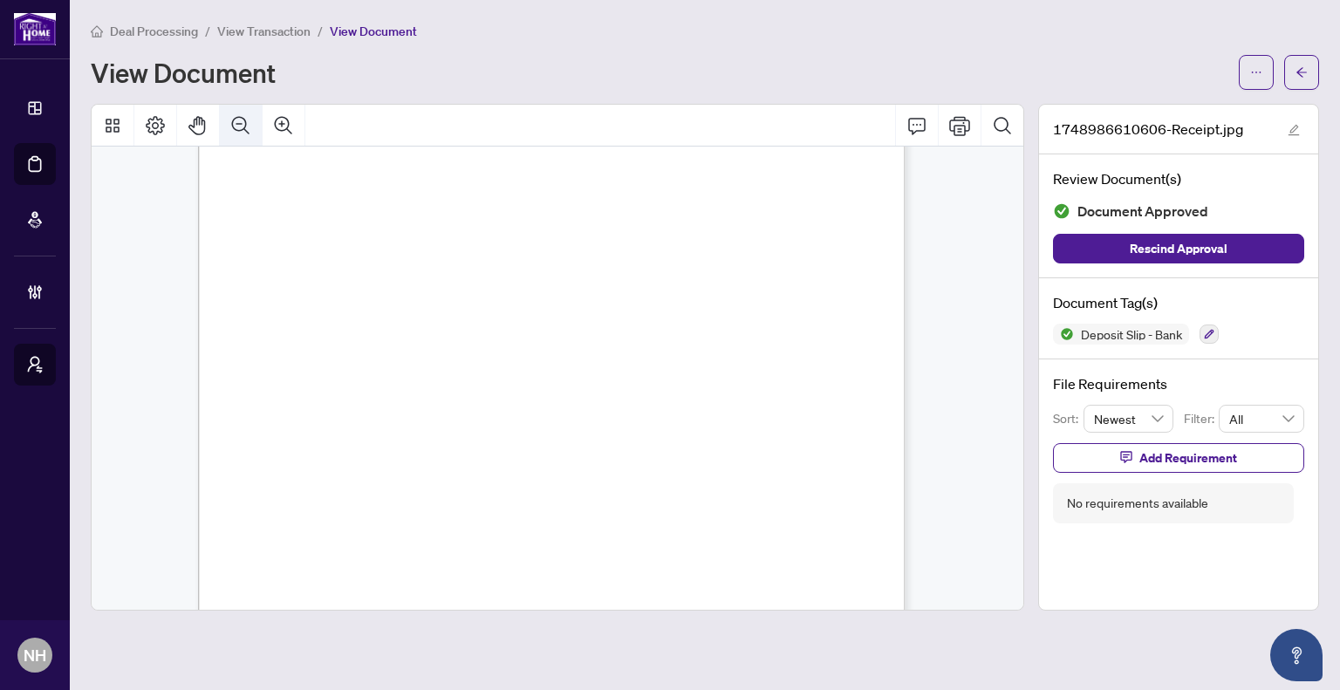
click at [251, 128] on button "Zoom Out" at bounding box center [241, 126] width 42 height 42
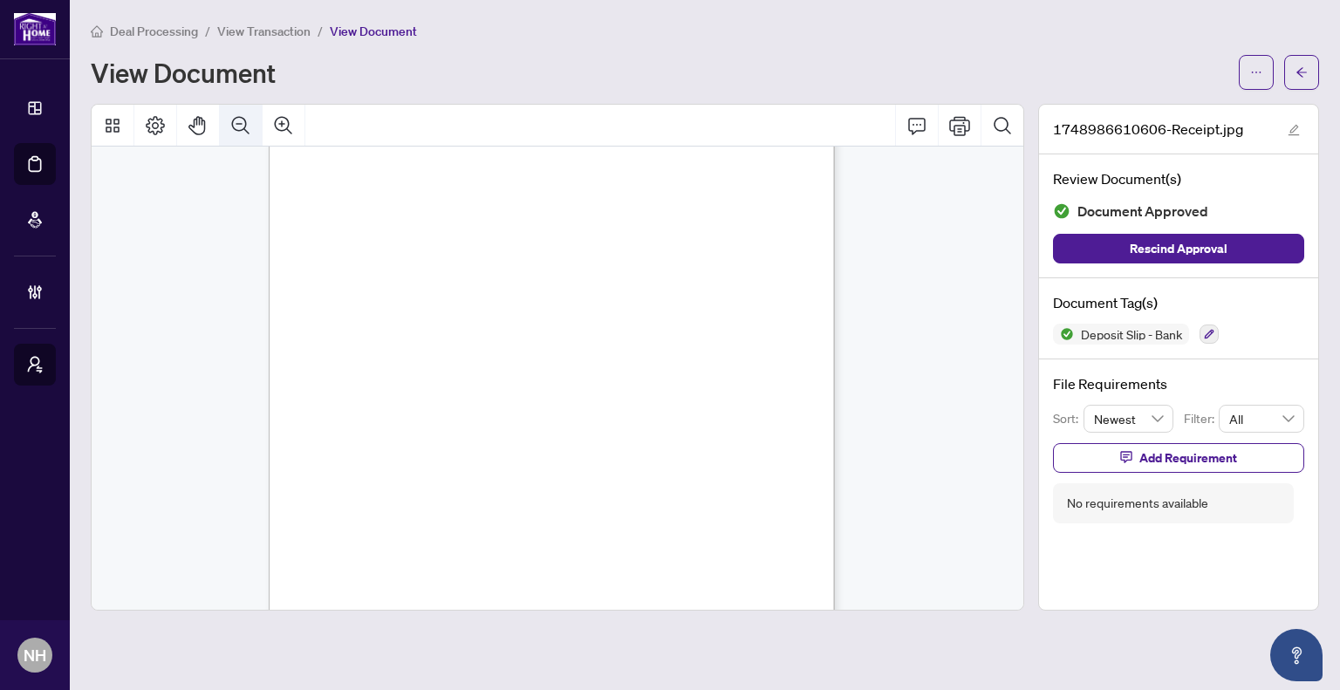
click at [251, 128] on button "Zoom Out" at bounding box center [241, 126] width 42 height 42
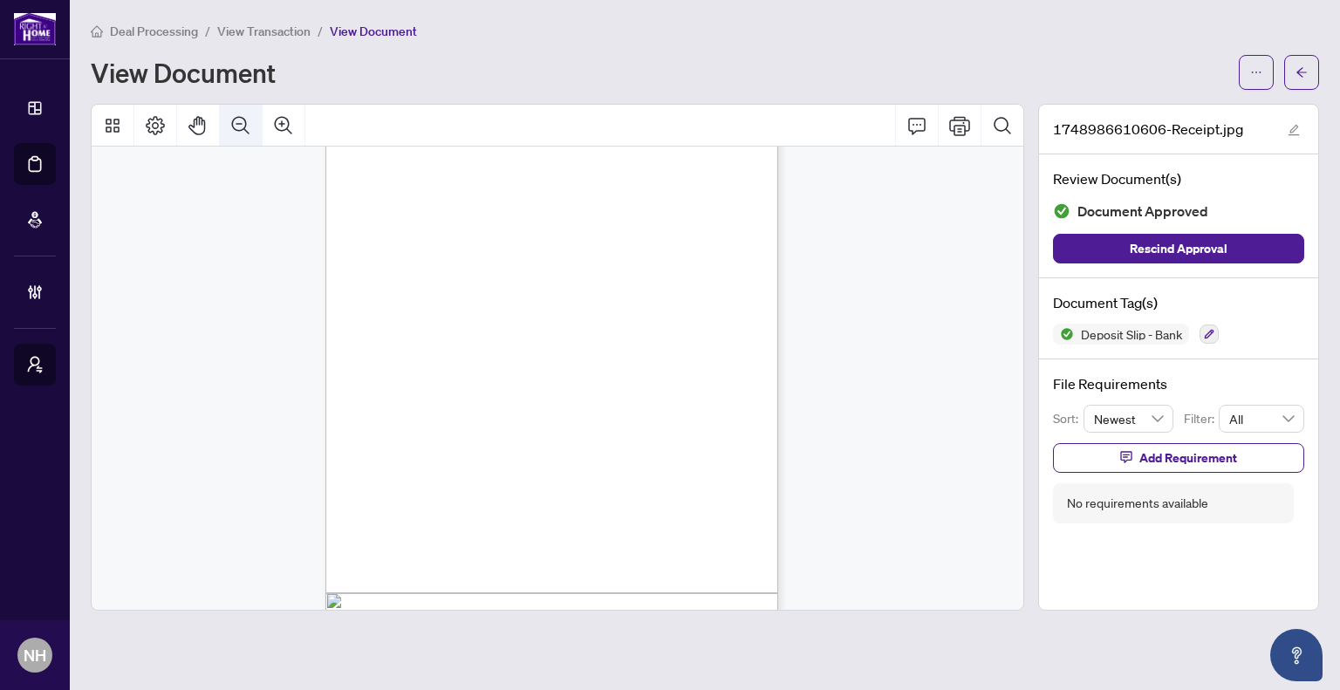
click at [251, 128] on button "Zoom Out" at bounding box center [241, 126] width 42 height 42
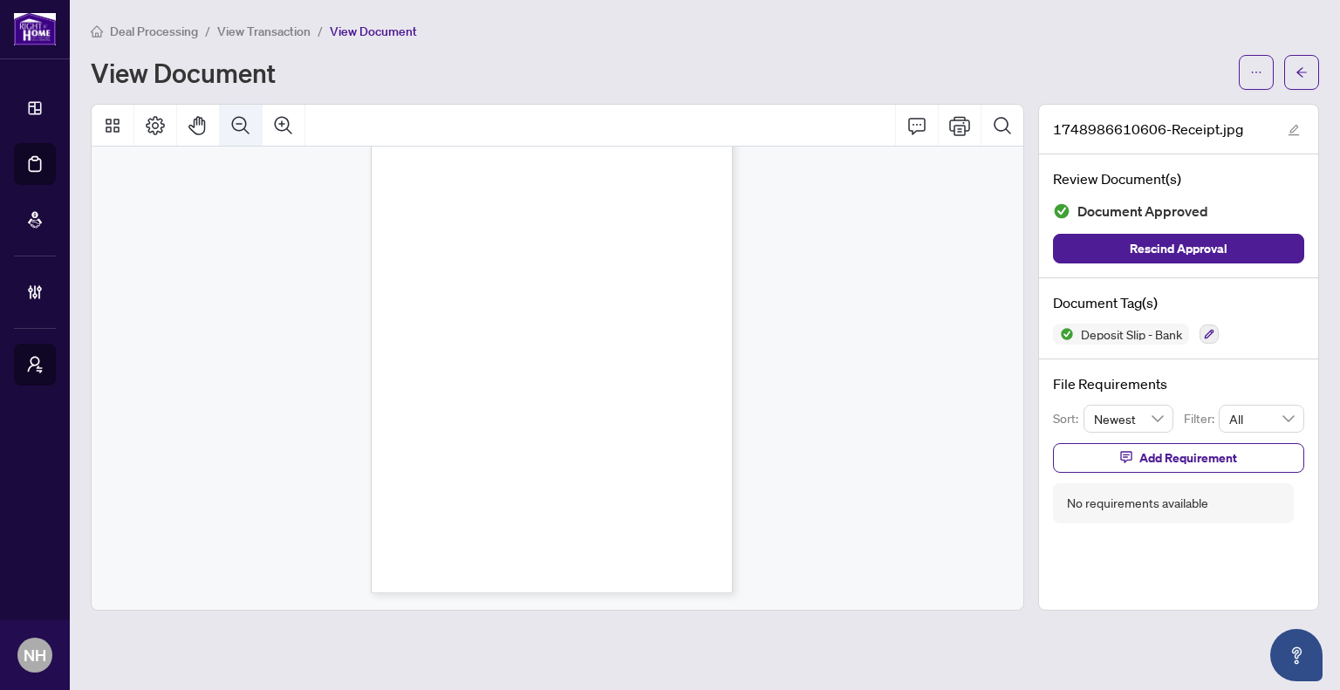
scroll to position [83, 0]
click at [242, 129] on icon "Zoom Out" at bounding box center [240, 125] width 21 height 21
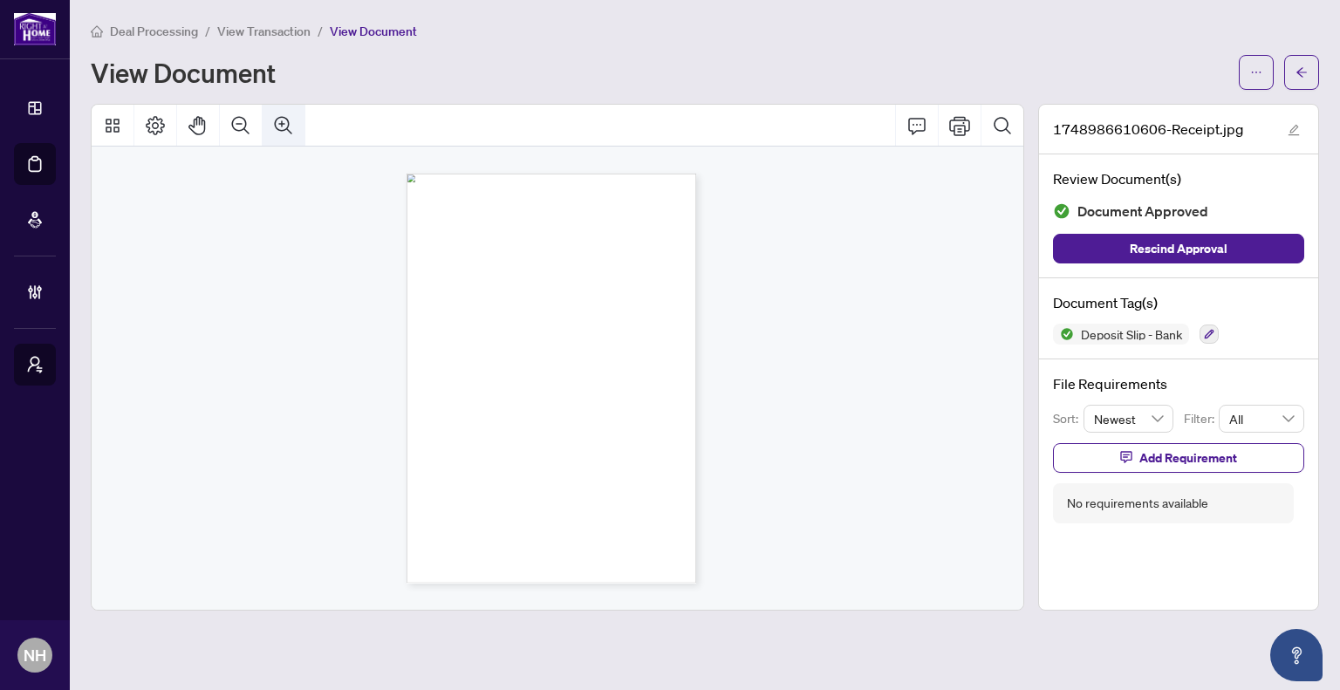
click at [291, 126] on icon "Zoom In" at bounding box center [283, 125] width 21 height 21
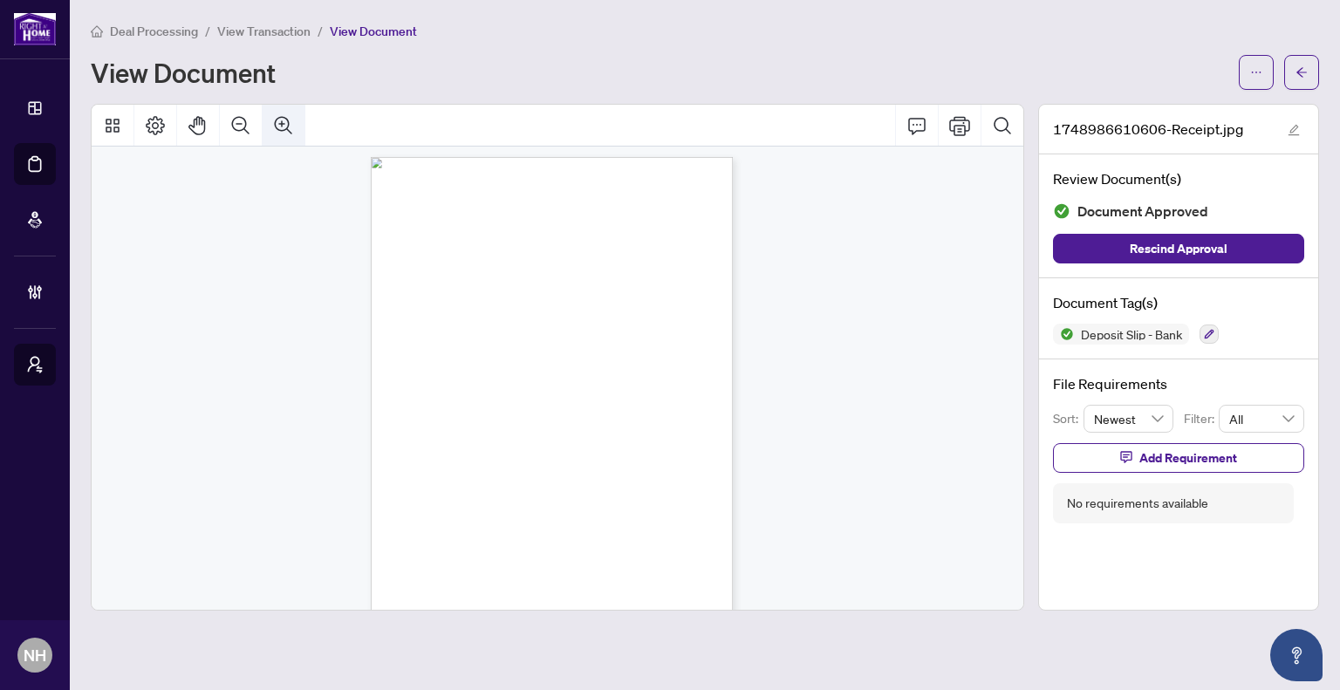
click at [291, 126] on icon "Zoom In" at bounding box center [283, 125] width 21 height 21
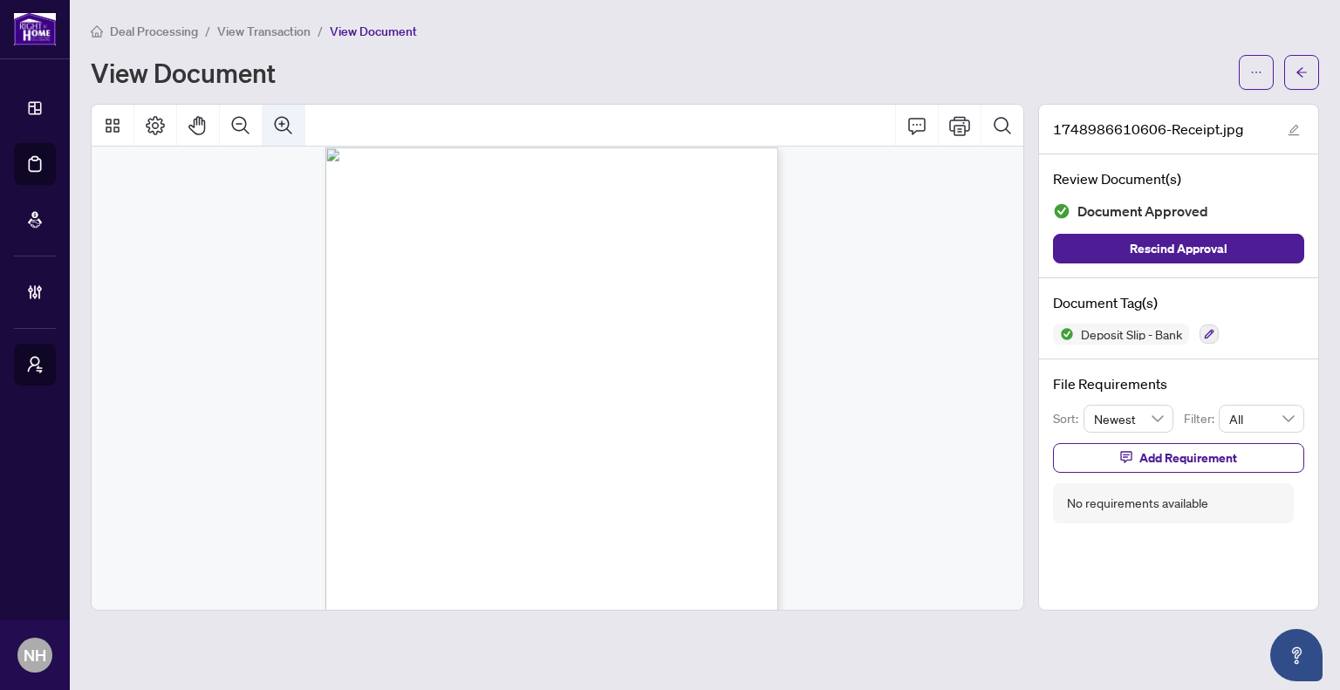
click at [291, 126] on icon "Zoom In" at bounding box center [283, 125] width 21 height 21
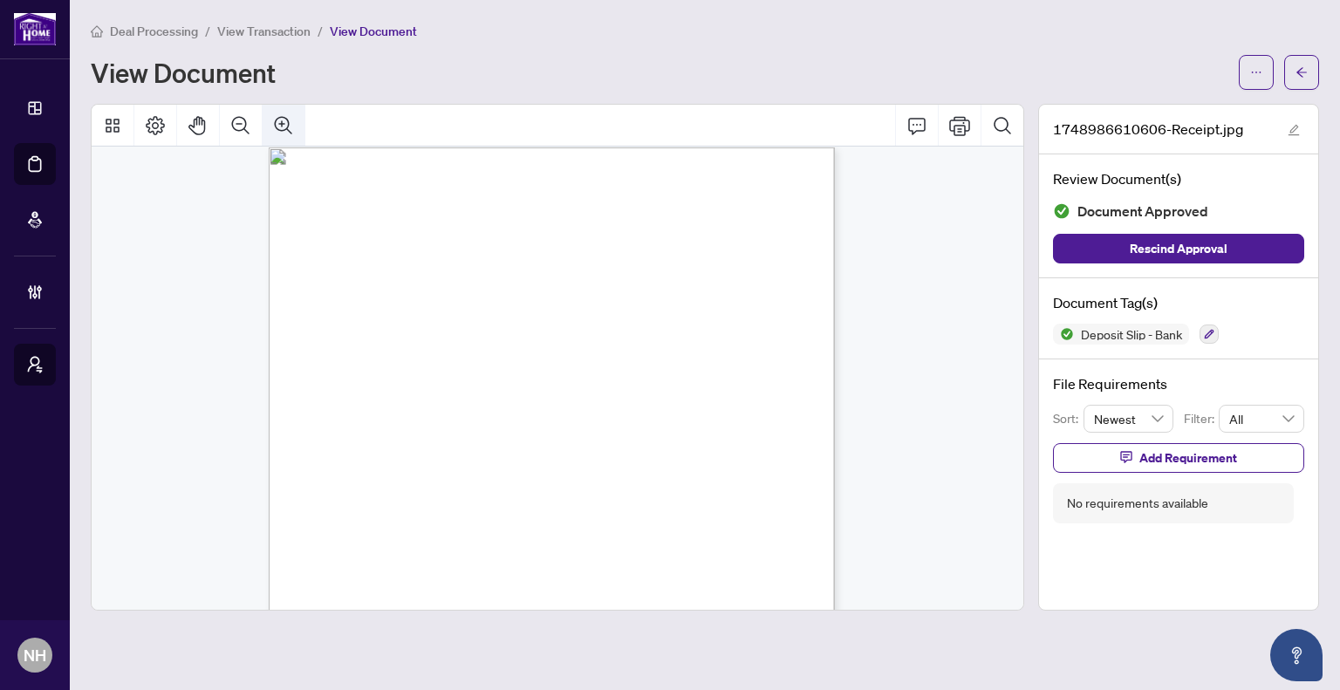
scroll to position [28, 0]
click at [288, 118] on icon "Zoom In" at bounding box center [283, 125] width 21 height 21
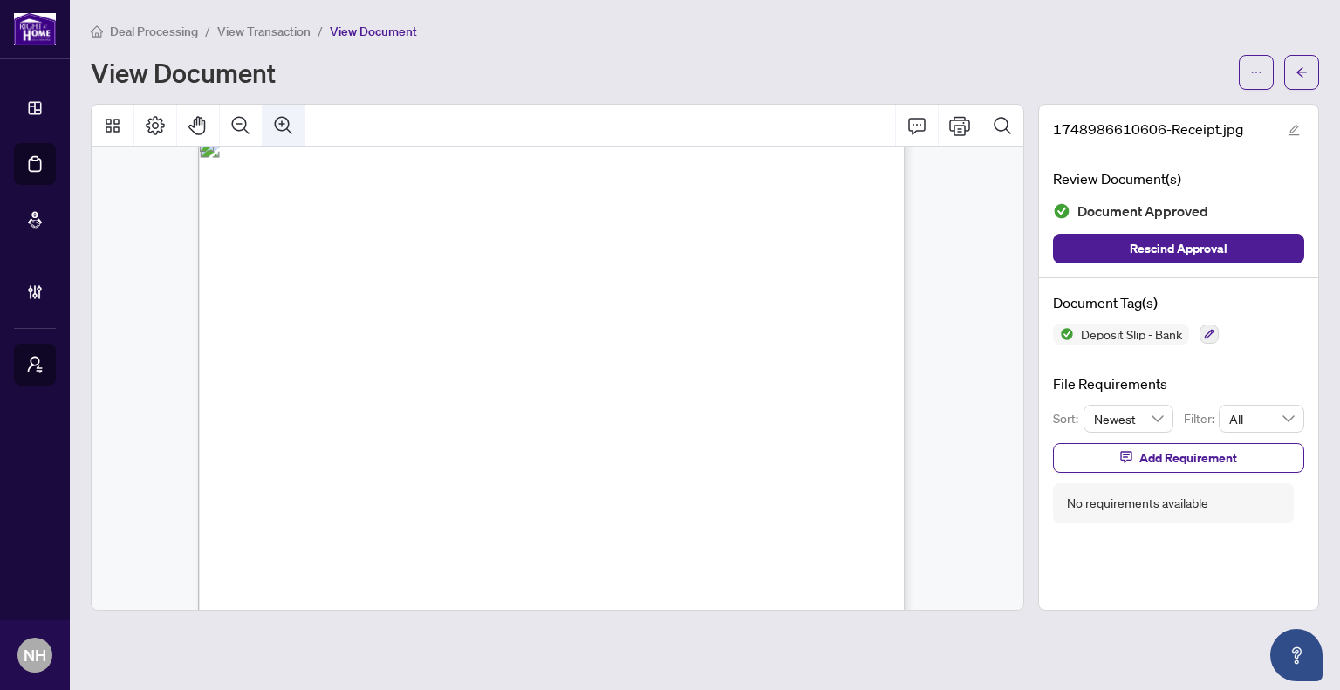
scroll to position [42, 0]
click at [964, 130] on icon "Print" at bounding box center [959, 125] width 21 height 21
click at [959, 130] on icon "Print" at bounding box center [959, 125] width 21 height 19
click at [1290, 77] on button "button" at bounding box center [1301, 72] width 35 height 35
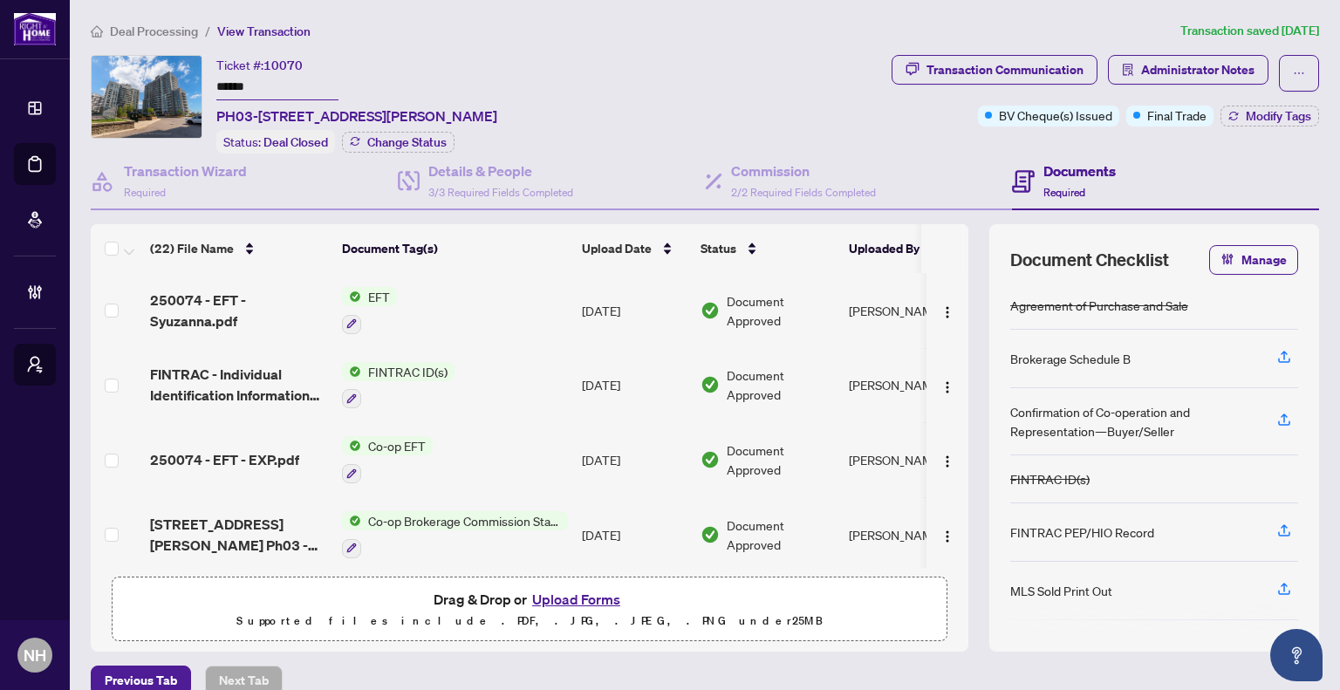
click at [119, 31] on span "Deal Processing" at bounding box center [154, 32] width 88 height 16
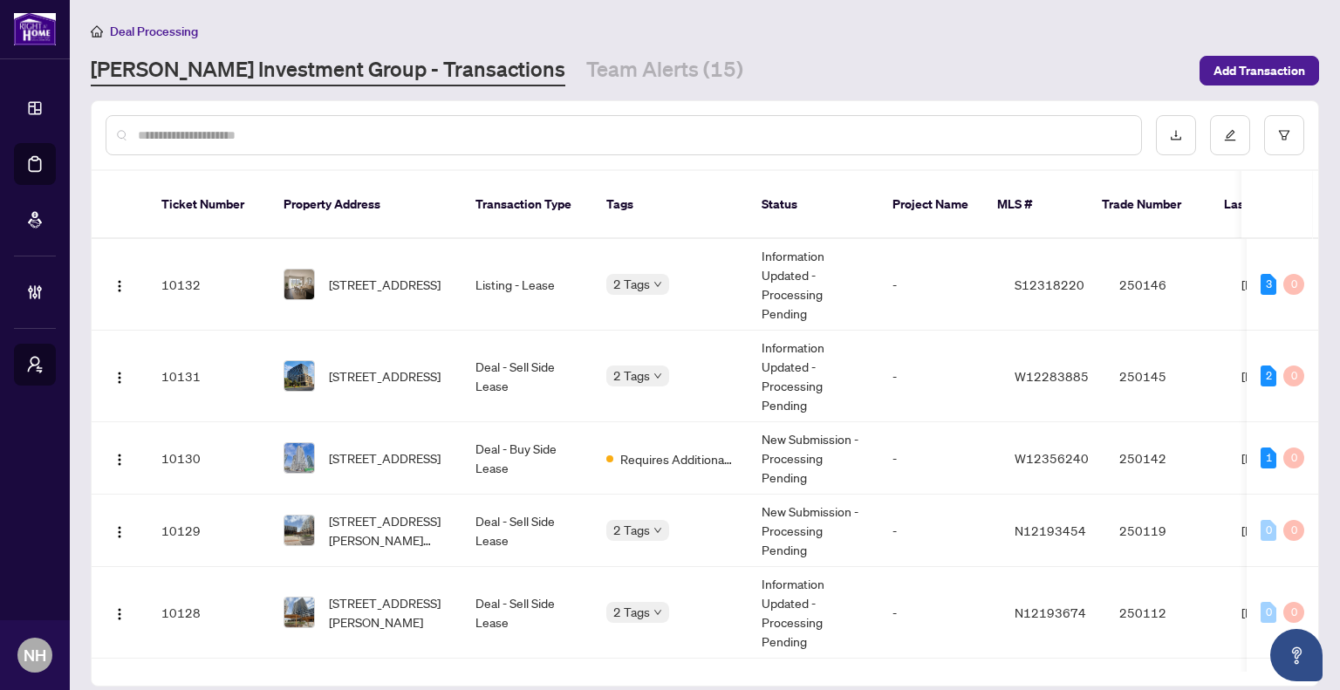
click at [311, 132] on input "text" at bounding box center [632, 135] width 989 height 19
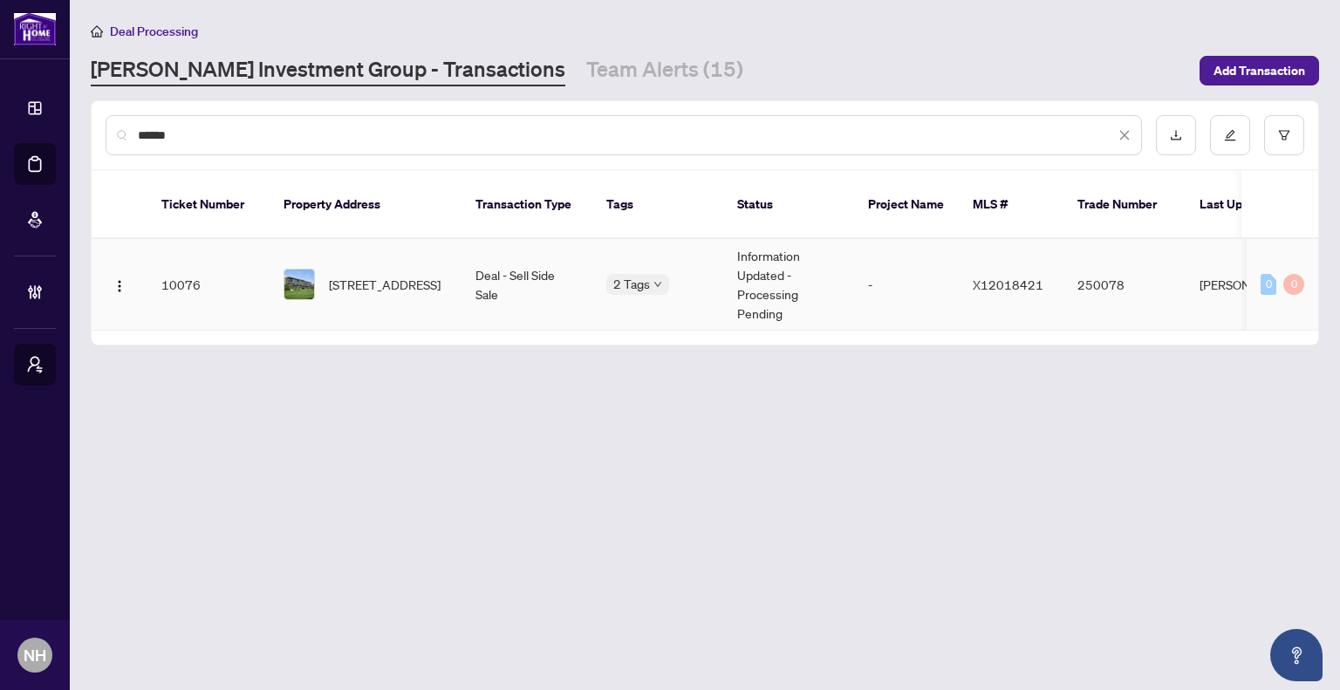
type input "******"
click at [357, 275] on span "[STREET_ADDRESS]" at bounding box center [385, 284] width 112 height 19
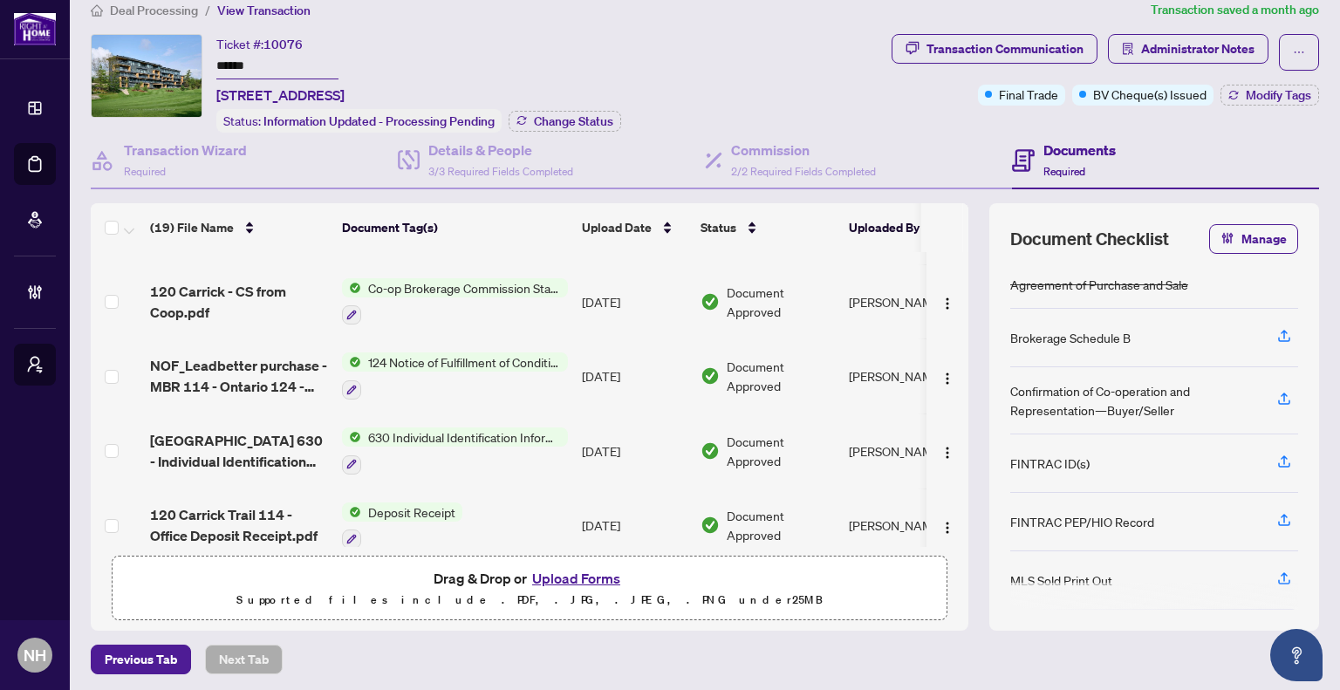
scroll to position [611, 0]
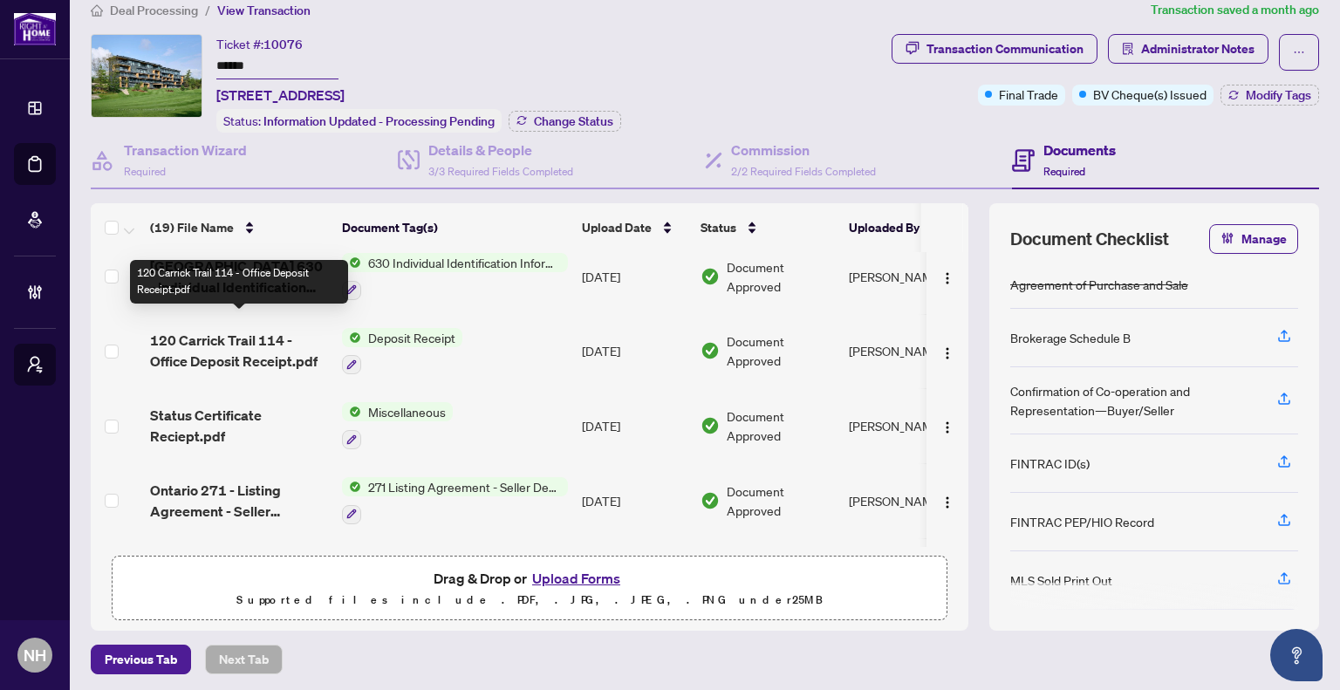
click at [212, 330] on span "120 Carrick Trail 114 - Office Deposit Receipt.pdf" at bounding box center [239, 351] width 178 height 42
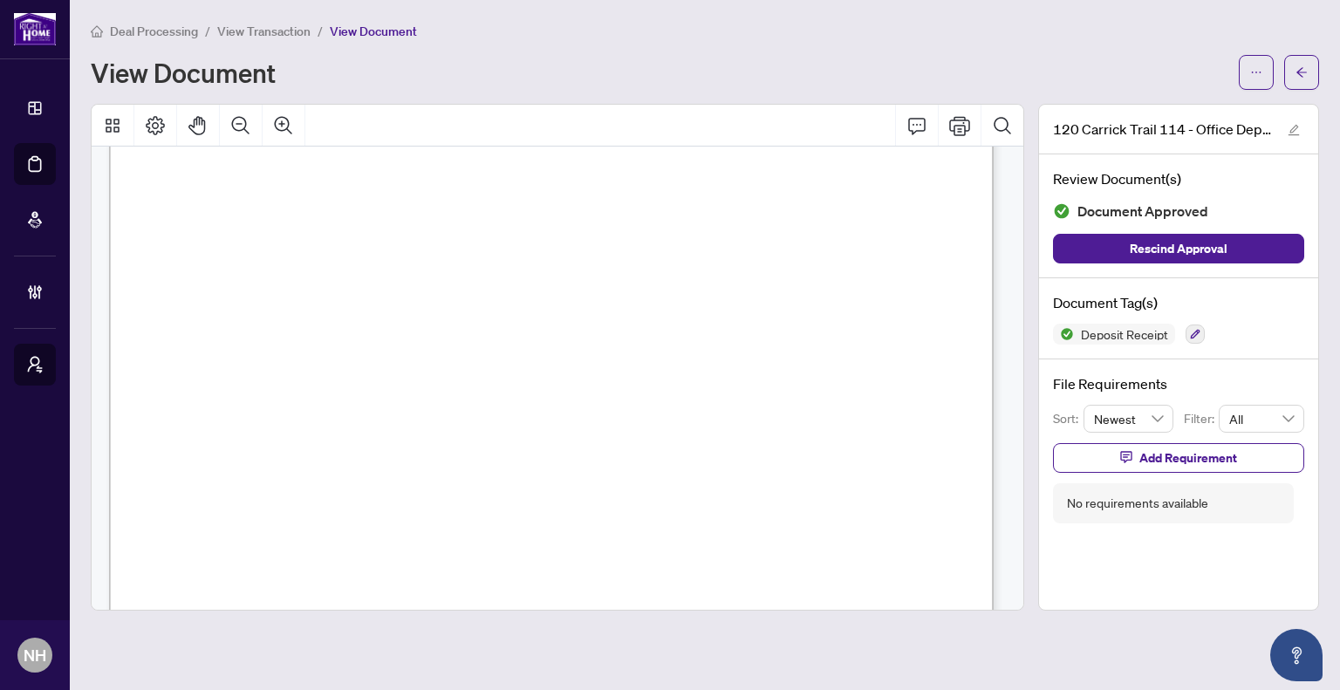
scroll to position [175, 0]
click at [1305, 75] on icon "arrow-left" at bounding box center [1302, 72] width 12 height 12
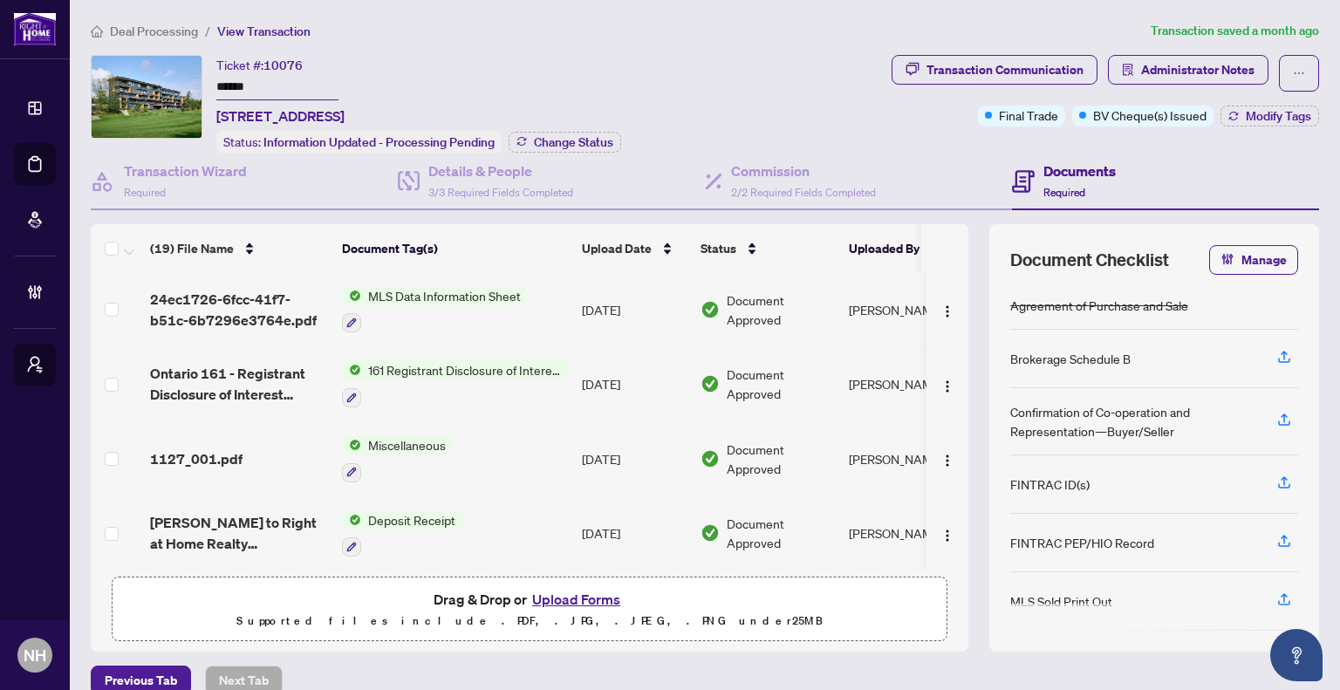
scroll to position [1106, 0]
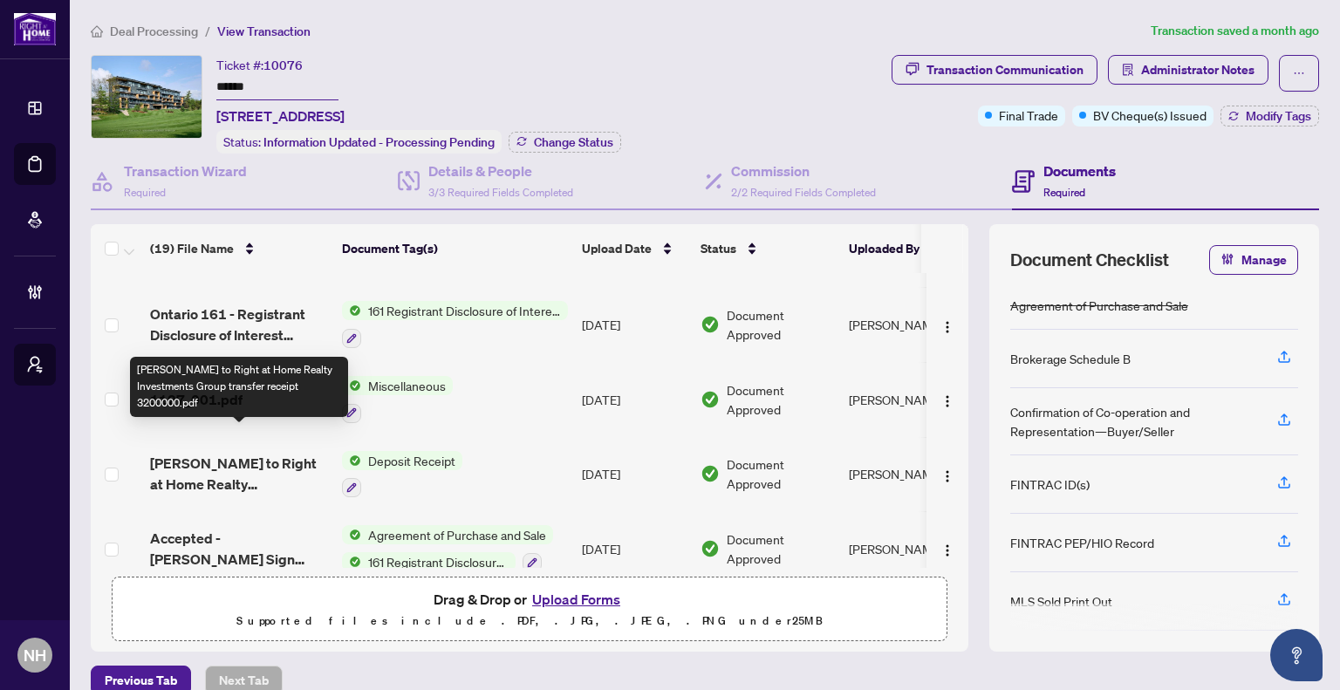
click at [217, 453] on span "[PERSON_NAME] to Right at Home Realty Investments Group transfer receipt 320000…" at bounding box center [239, 474] width 178 height 42
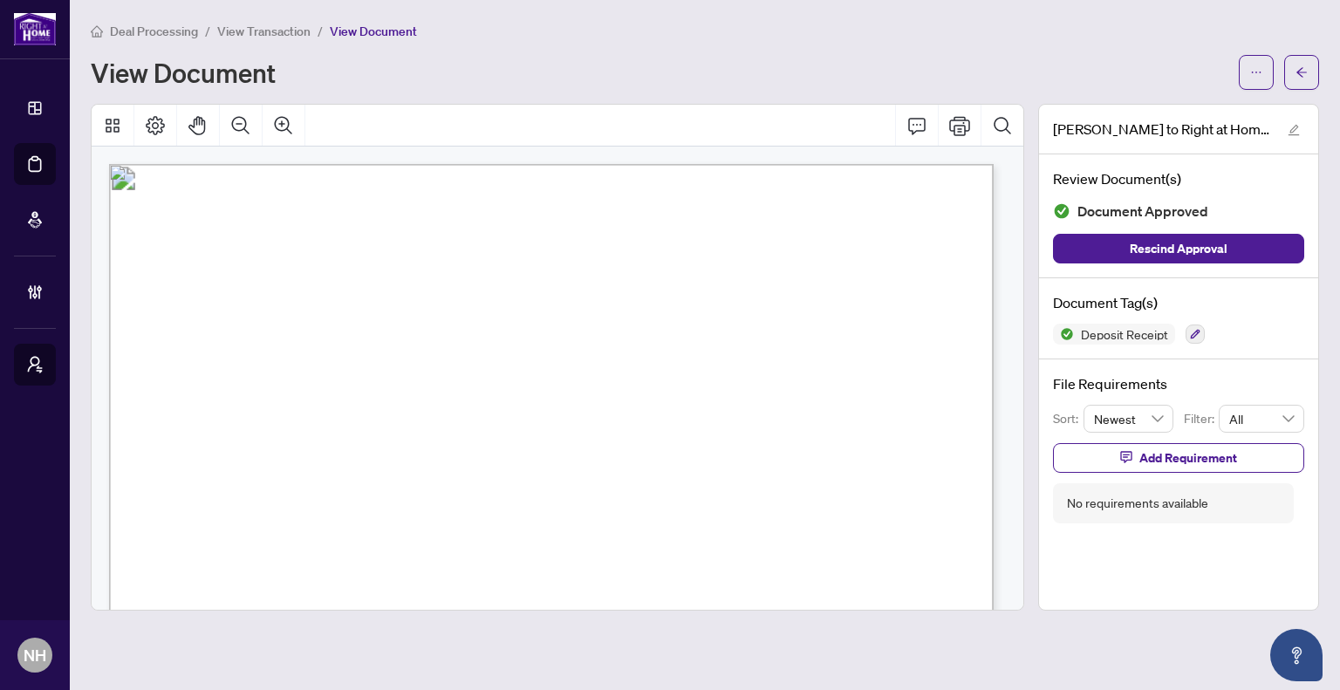
click at [1330, 64] on main "Deal Processing / View Transaction / View Document View Document [PERSON_NAME] …" at bounding box center [705, 345] width 1270 height 690
click at [1316, 68] on button "button" at bounding box center [1301, 72] width 35 height 35
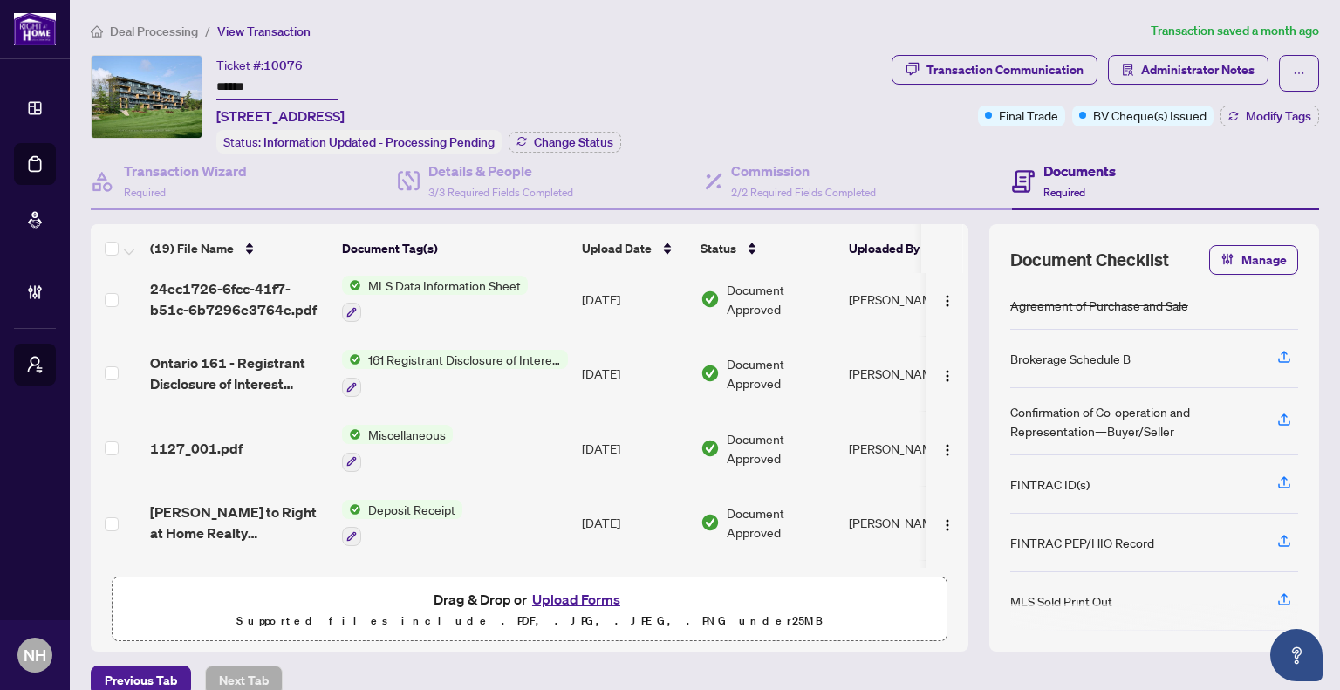
scroll to position [1106, 0]
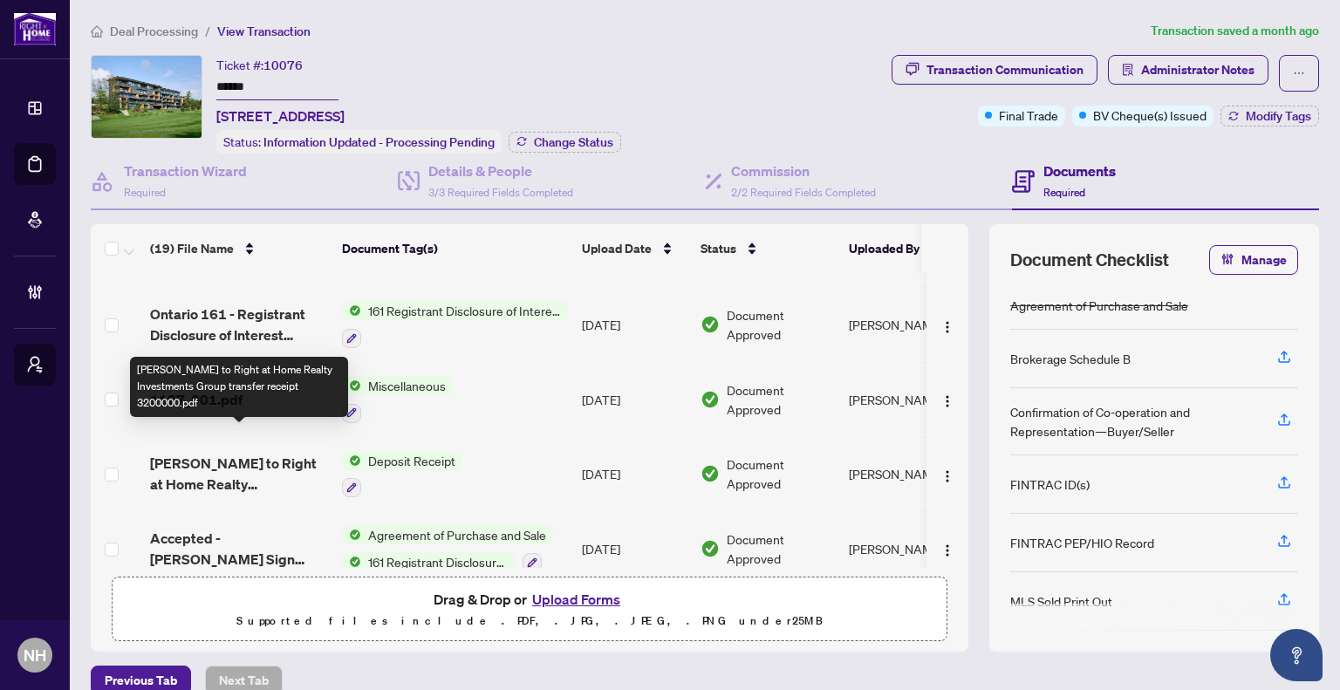
click at [238, 457] on span "[PERSON_NAME] to Right at Home Realty Investments Group transfer receipt 320000…" at bounding box center [239, 474] width 178 height 42
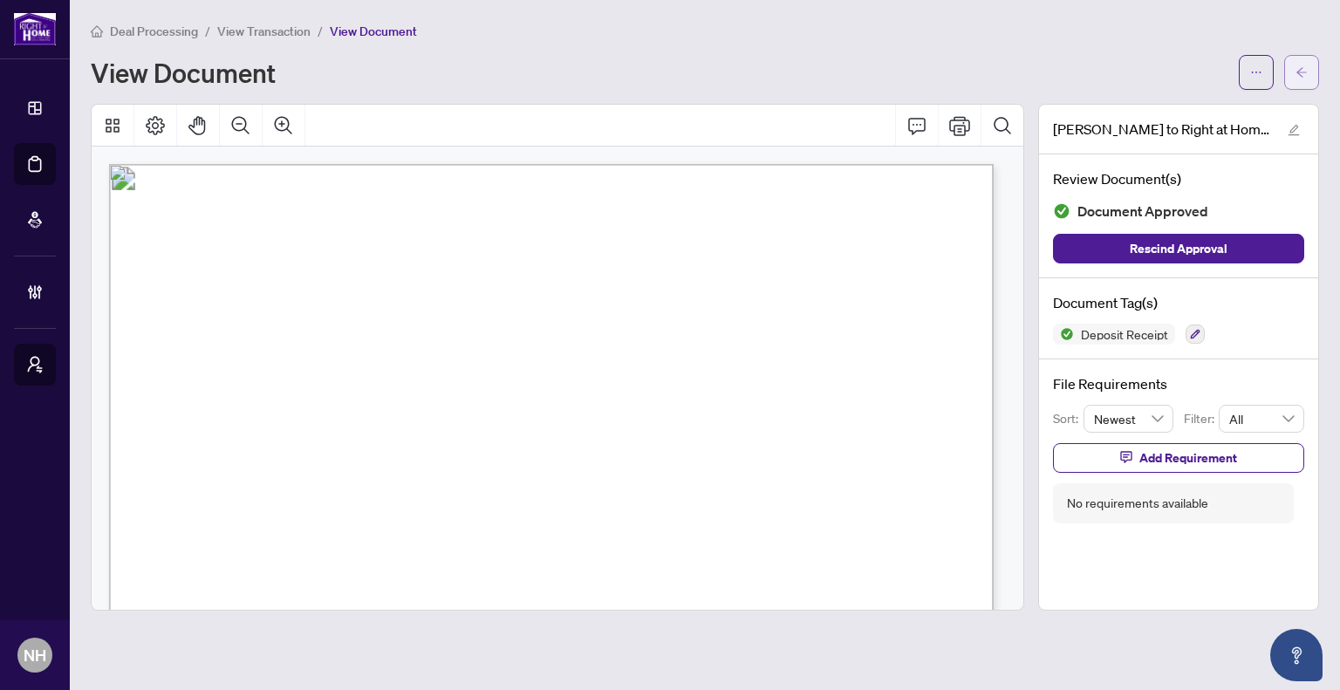
click at [1288, 67] on button "button" at bounding box center [1301, 72] width 35 height 35
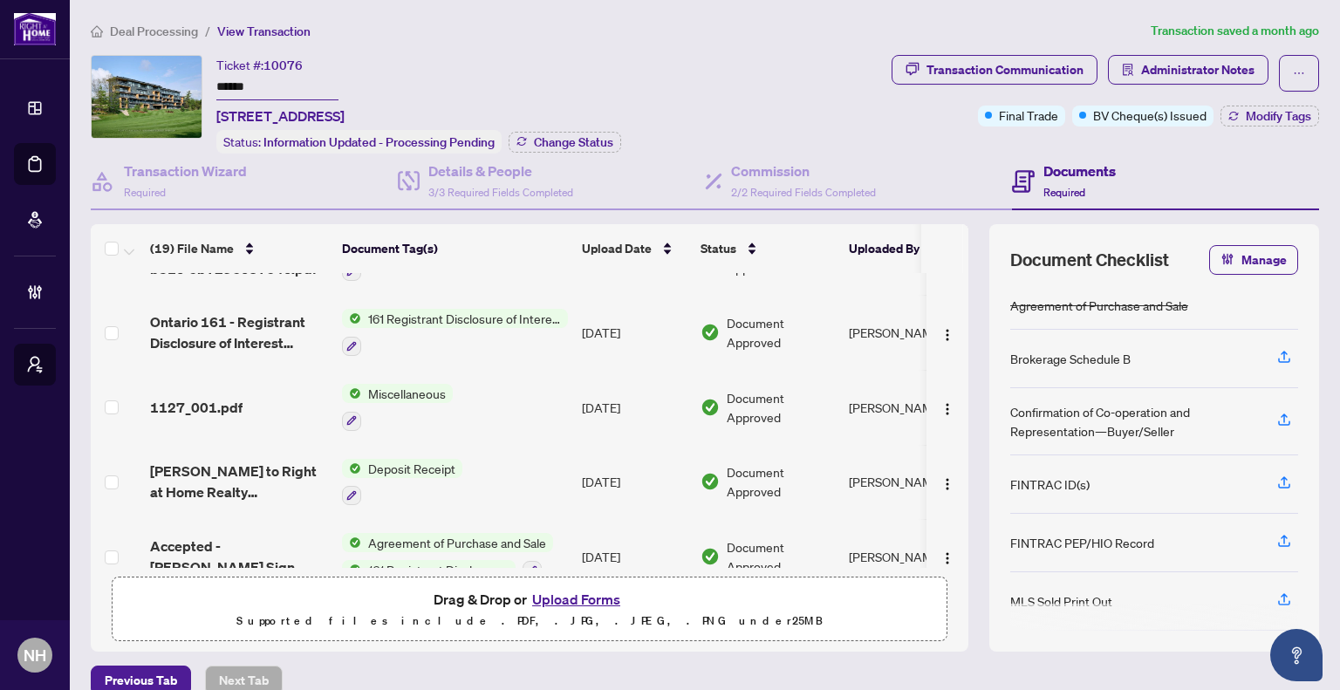
scroll to position [1106, 0]
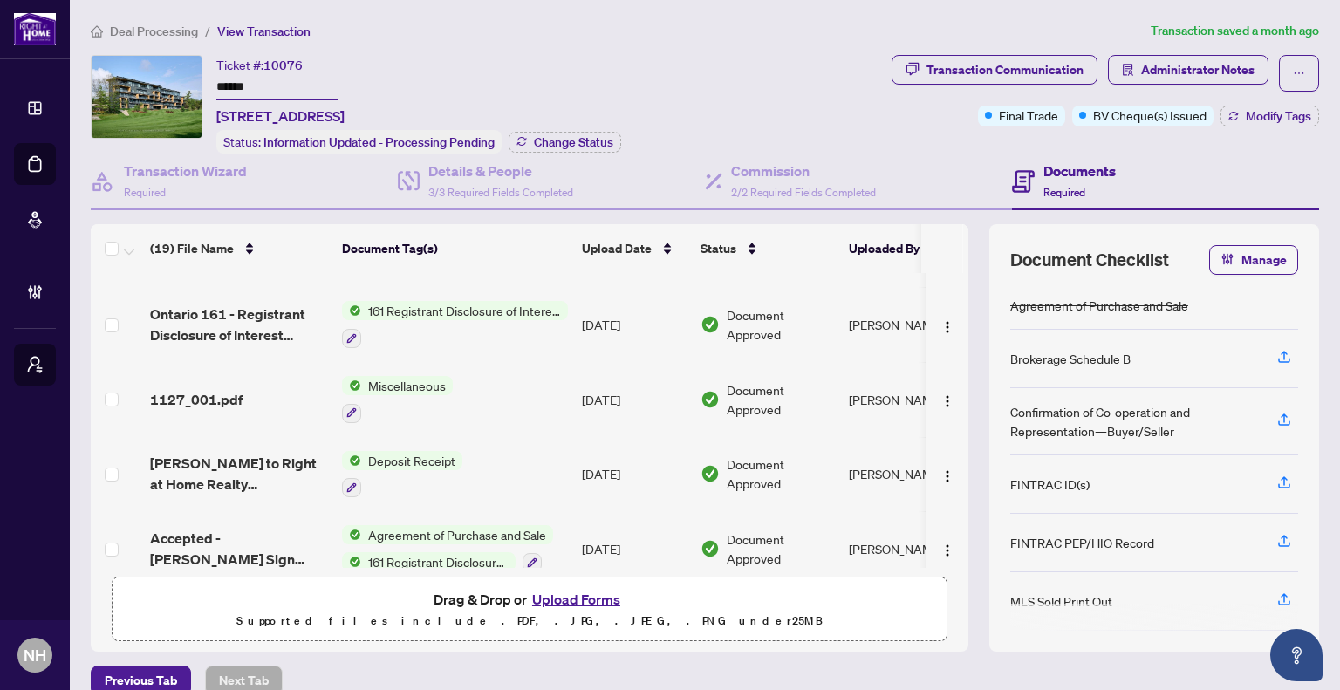
click at [209, 389] on span "1127_001.pdf" at bounding box center [196, 399] width 92 height 21
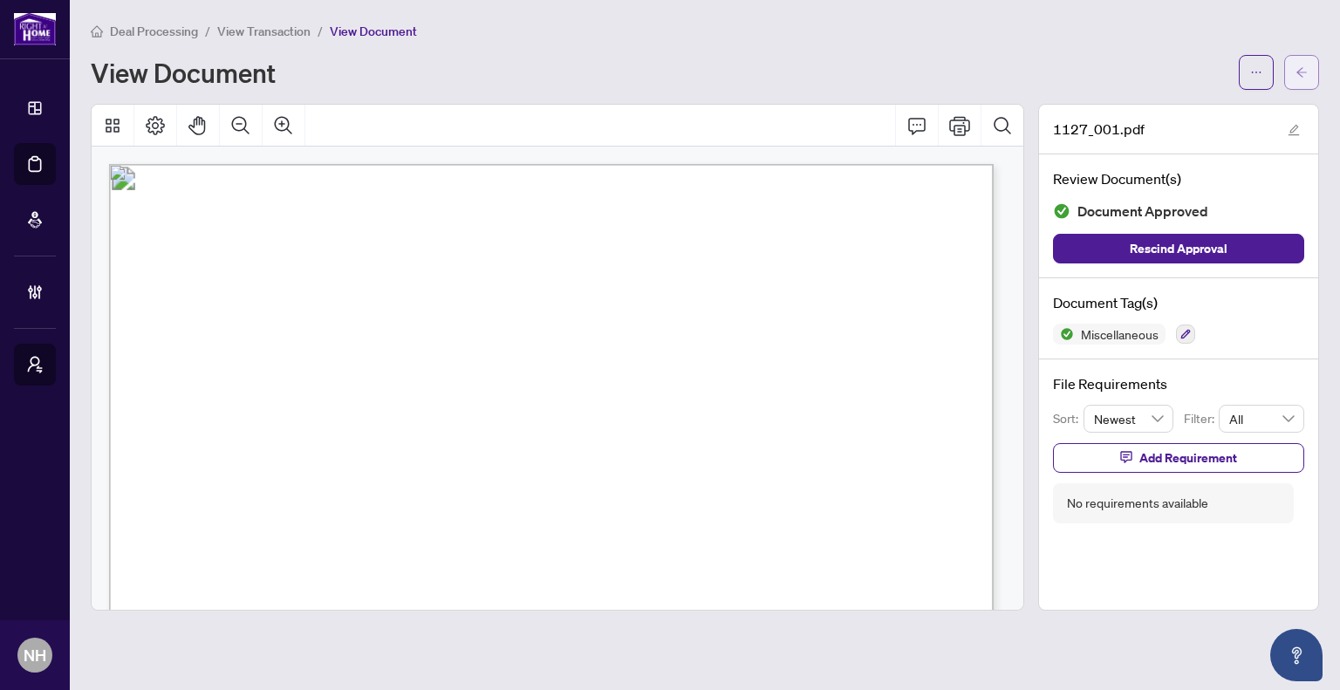
click at [1291, 64] on button "button" at bounding box center [1301, 72] width 35 height 35
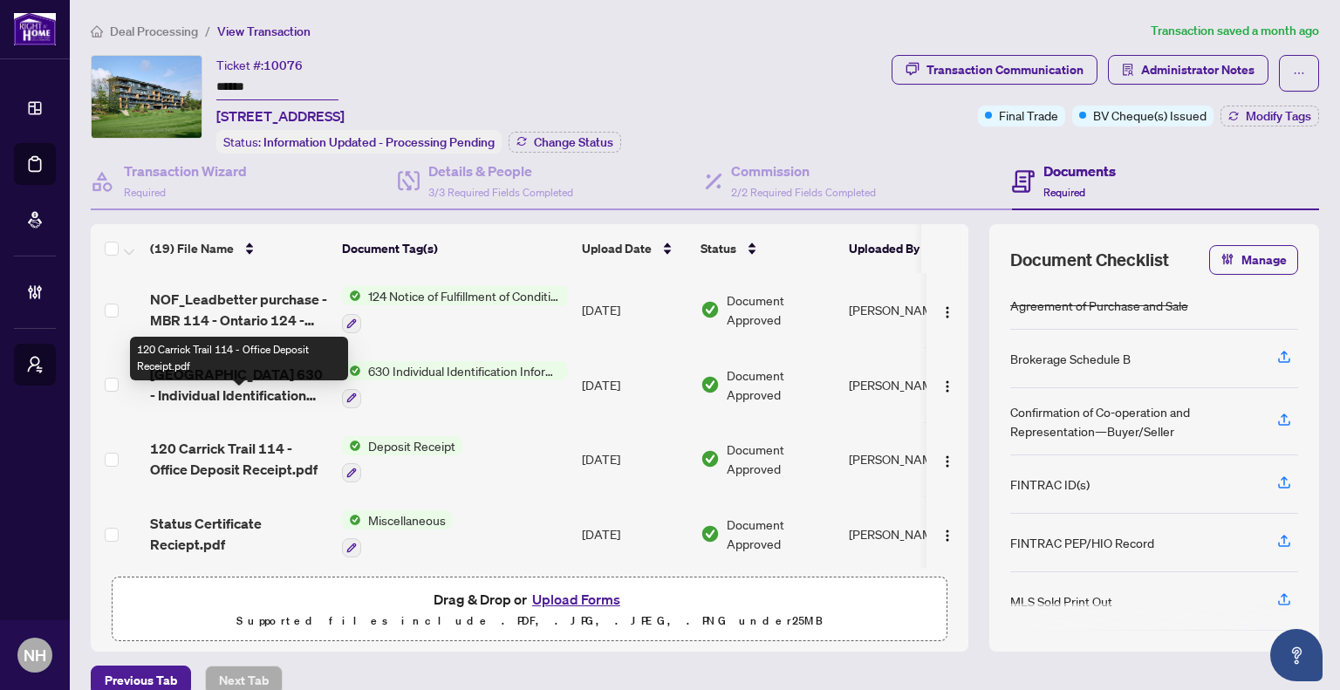
scroll to position [611, 0]
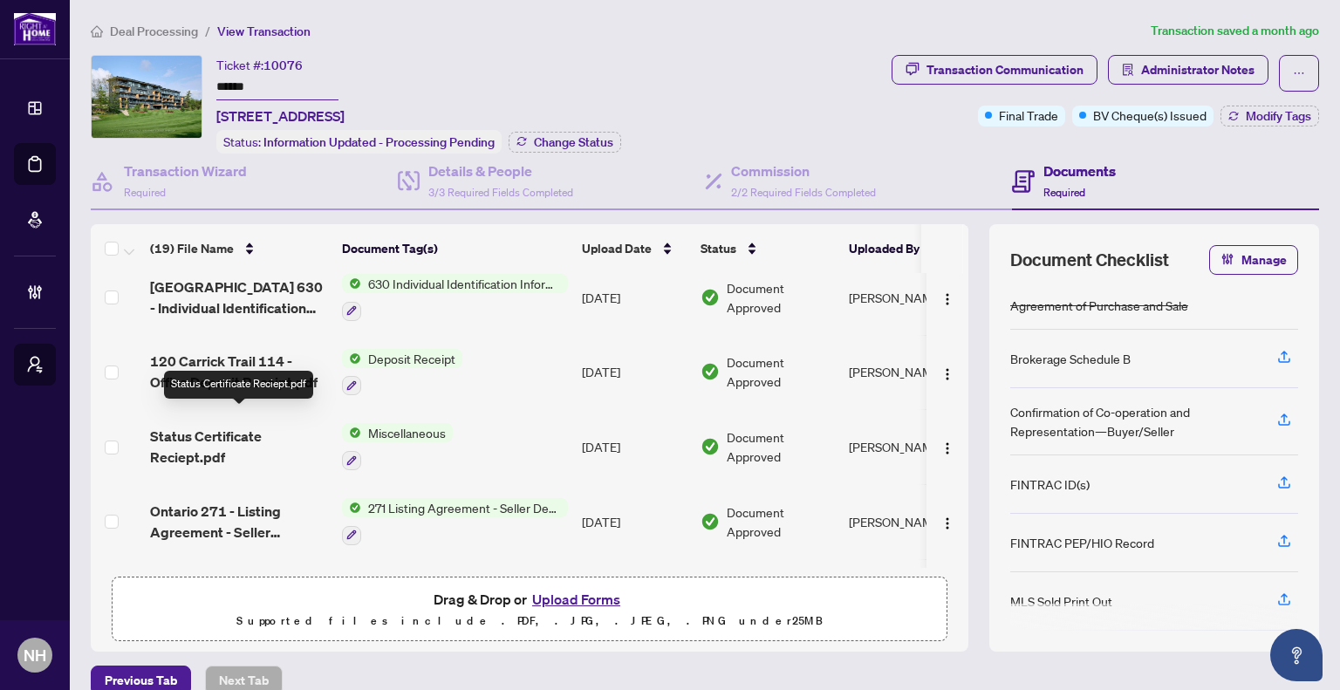
click at [251, 354] on span "120 Carrick Trail 114 - Office Deposit Receipt.pdf" at bounding box center [239, 372] width 178 height 42
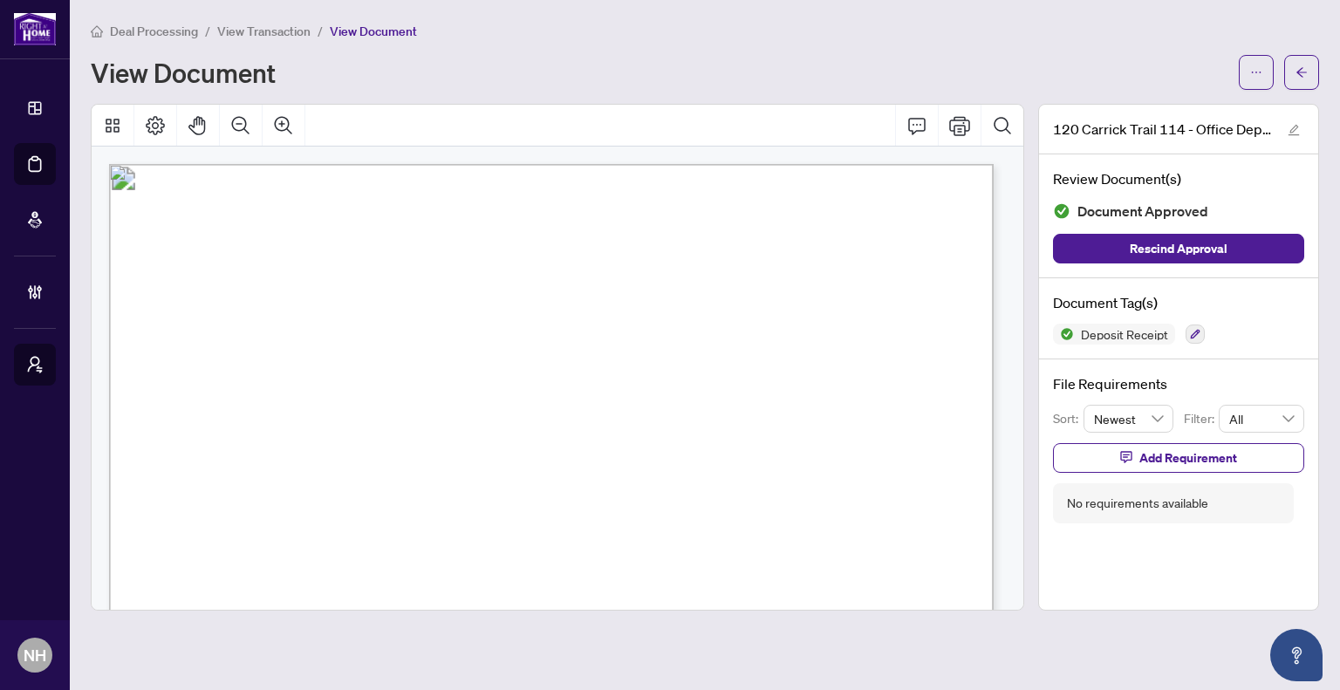
scroll to position [87, 0]
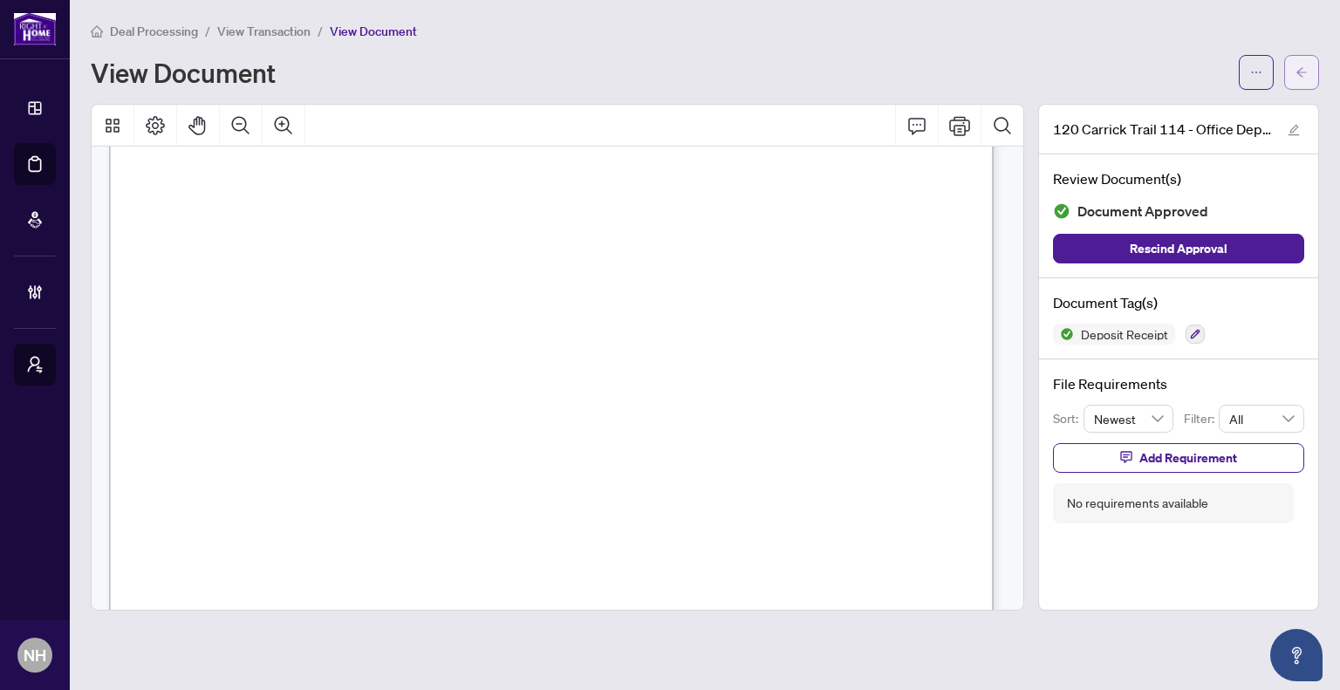
click at [1296, 69] on icon "arrow-left" at bounding box center [1302, 72] width 12 height 12
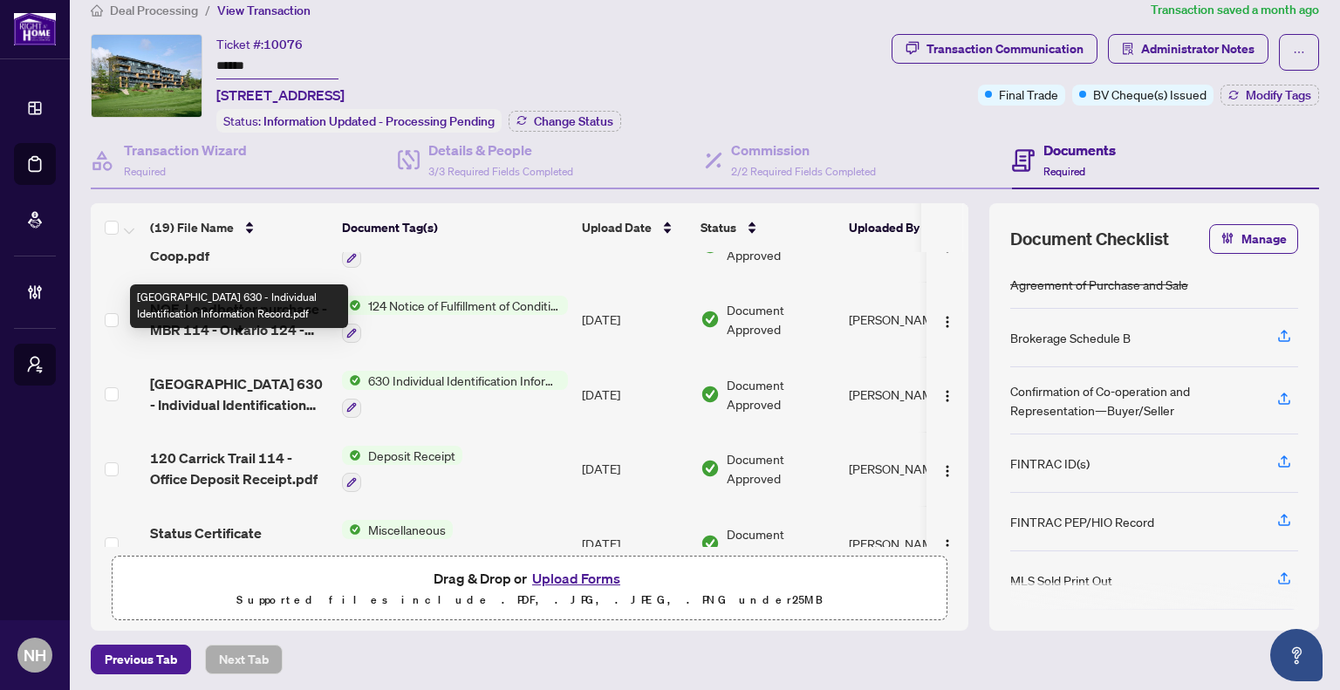
scroll to position [524, 0]
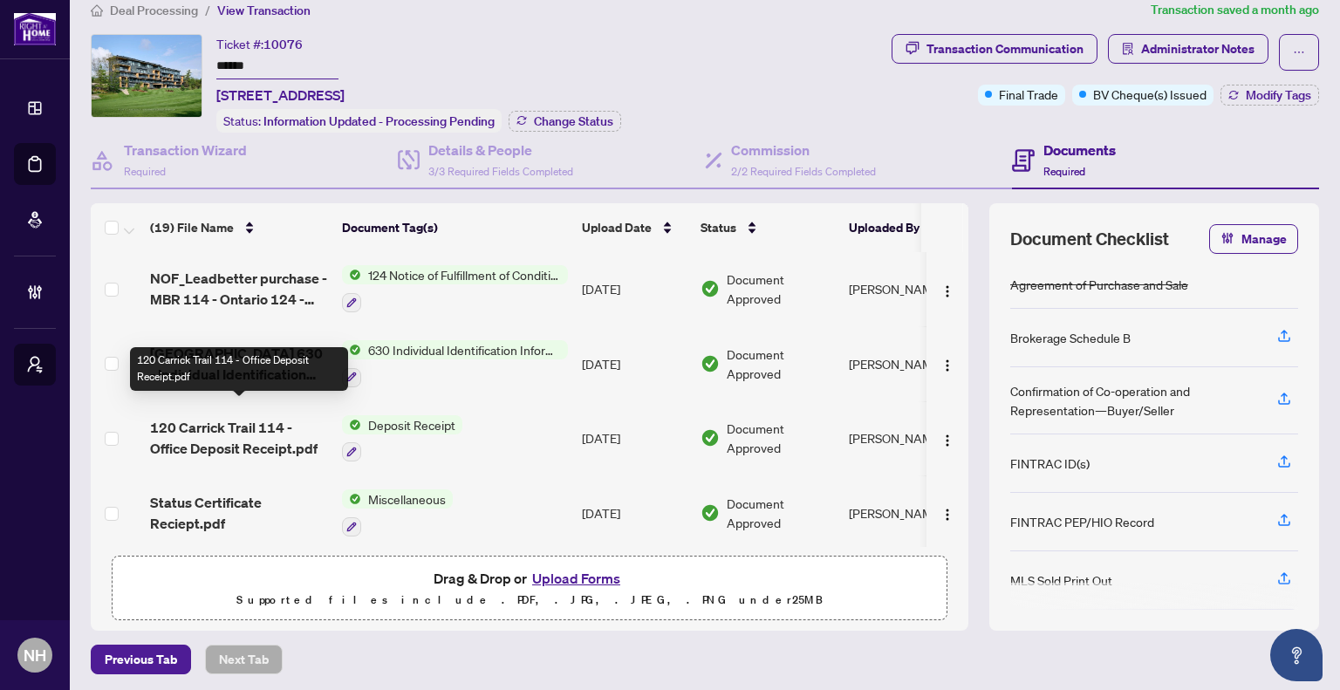
click at [286, 420] on span "120 Carrick Trail 114 - Office Deposit Receipt.pdf" at bounding box center [239, 438] width 178 height 42
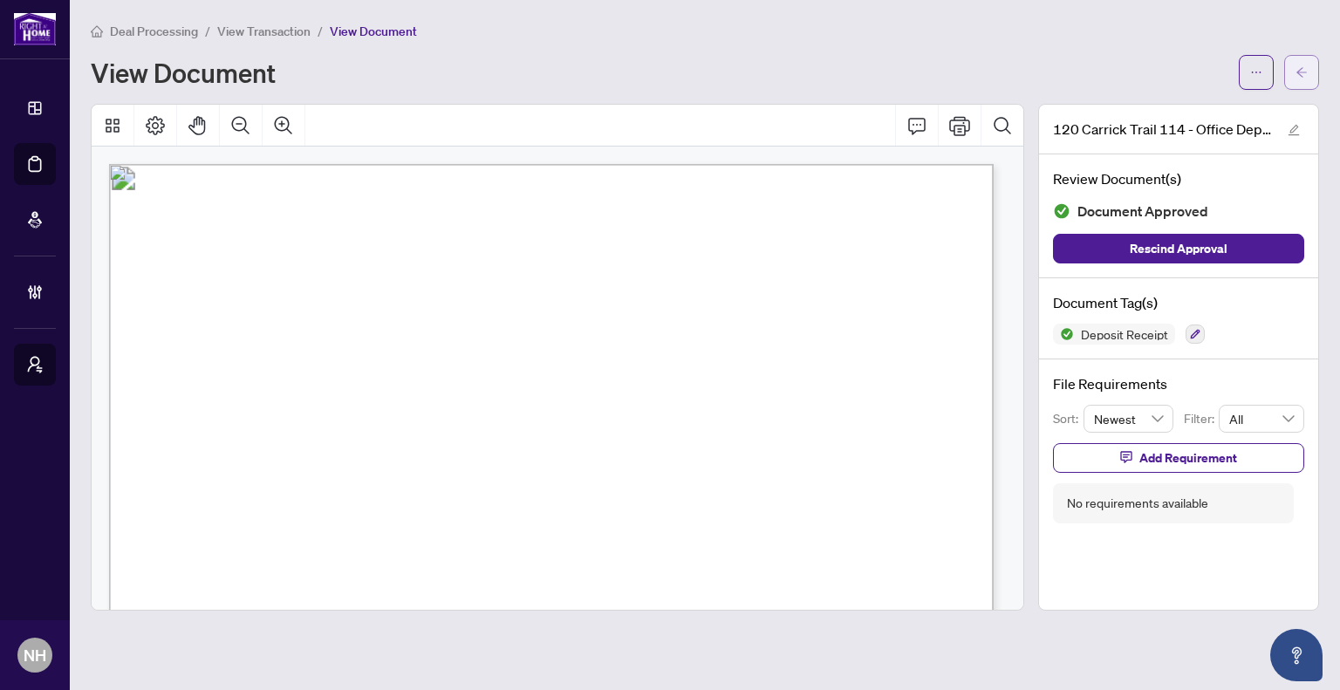
click at [1291, 86] on button "button" at bounding box center [1301, 72] width 35 height 35
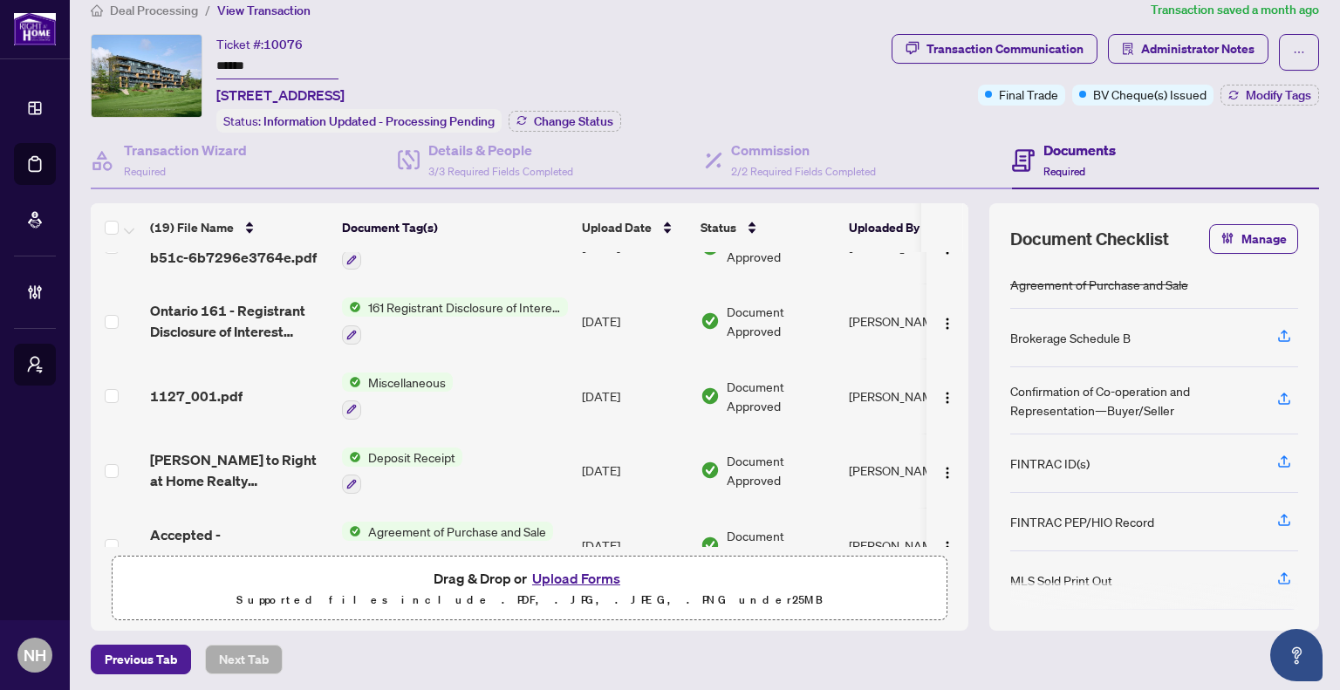
scroll to position [1106, 0]
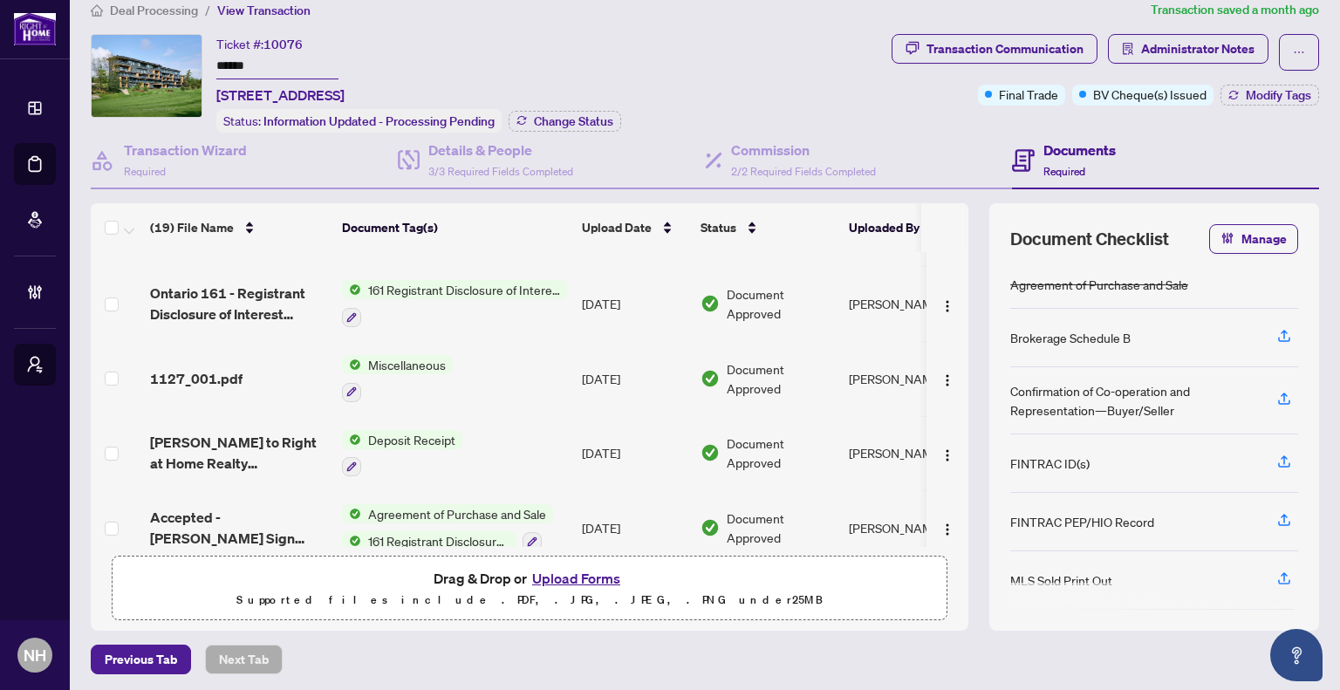
click at [450, 430] on span "Deposit Receipt" at bounding box center [411, 439] width 101 height 19
click at [277, 449] on td "[PERSON_NAME] to Right at Home Realty Investments Group transfer receipt 320000…" at bounding box center [239, 453] width 192 height 75
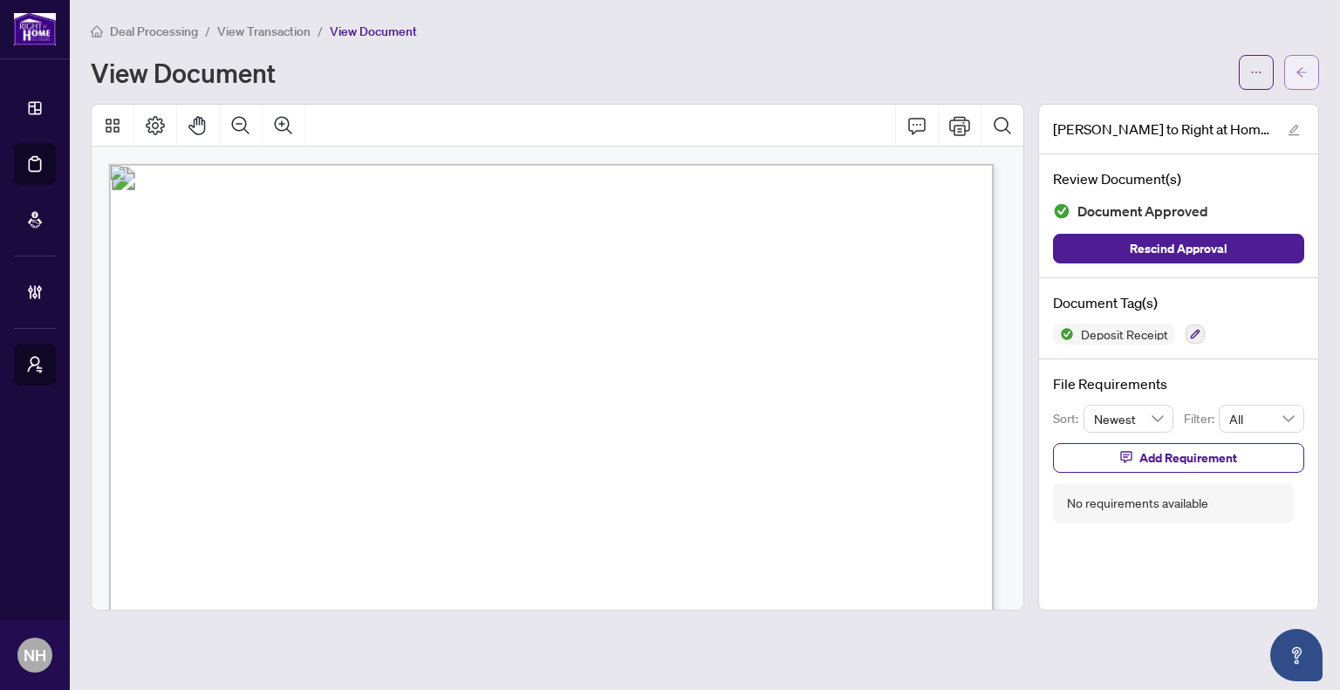
click at [1298, 72] on icon "arrow-left" at bounding box center [1302, 72] width 10 height 10
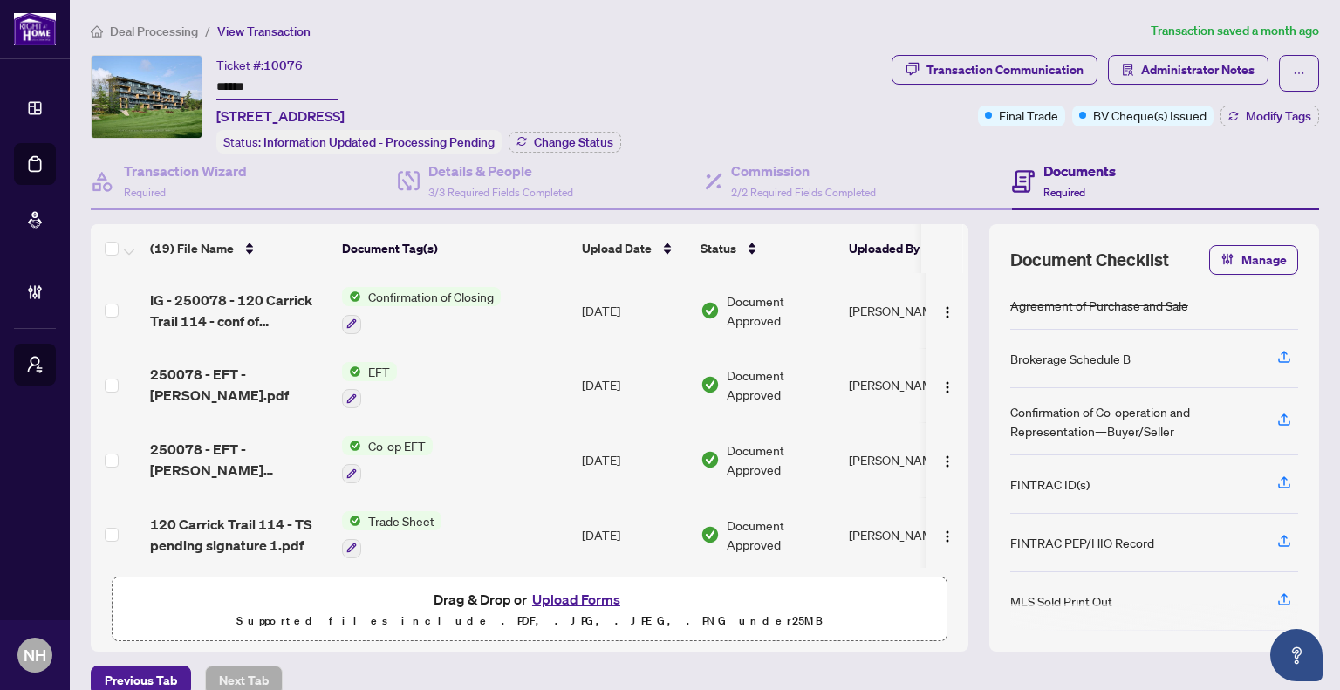
click at [122, 17] on main "Deal Processing / View Transaction Transaction saved a month ago Ticket #: 1007…" at bounding box center [705, 345] width 1270 height 690
click at [136, 34] on span "Deal Processing" at bounding box center [154, 32] width 88 height 16
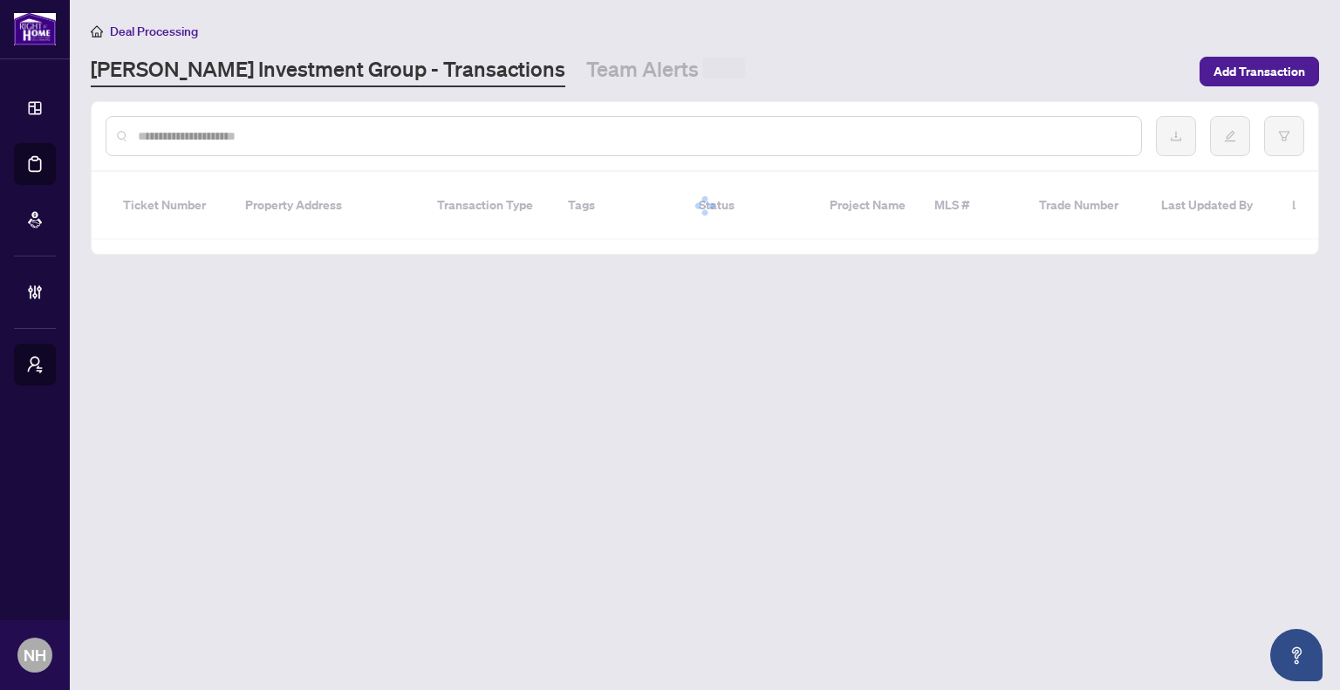
click at [305, 139] on input "text" at bounding box center [632, 136] width 989 height 19
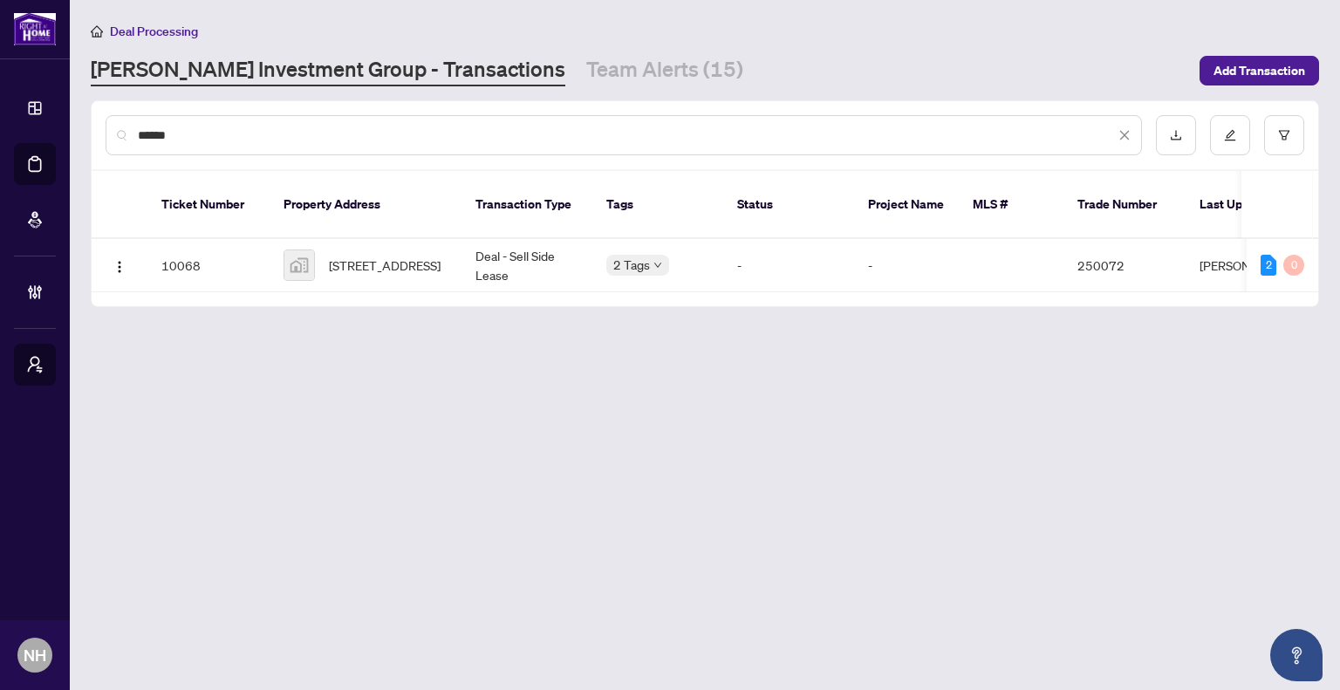
click at [200, 139] on input "******" at bounding box center [626, 135] width 977 height 19
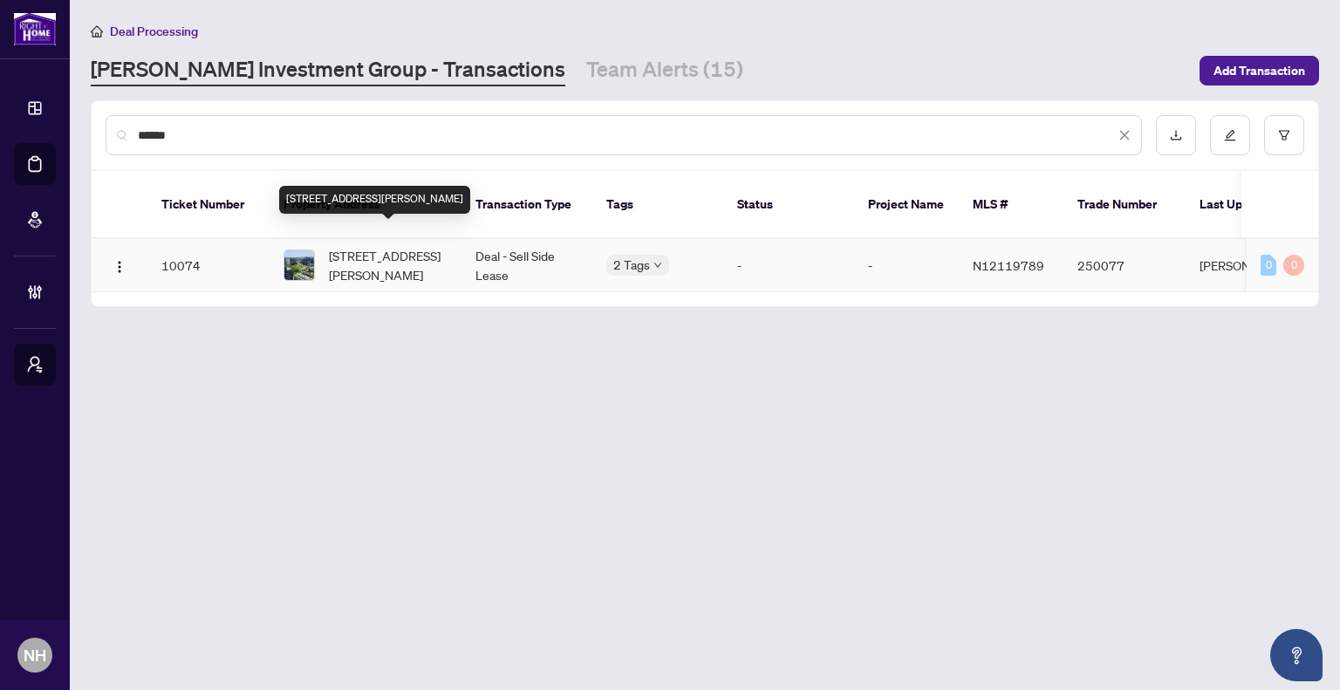
type input "******"
click at [379, 251] on span "[STREET_ADDRESS][PERSON_NAME]" at bounding box center [388, 265] width 119 height 38
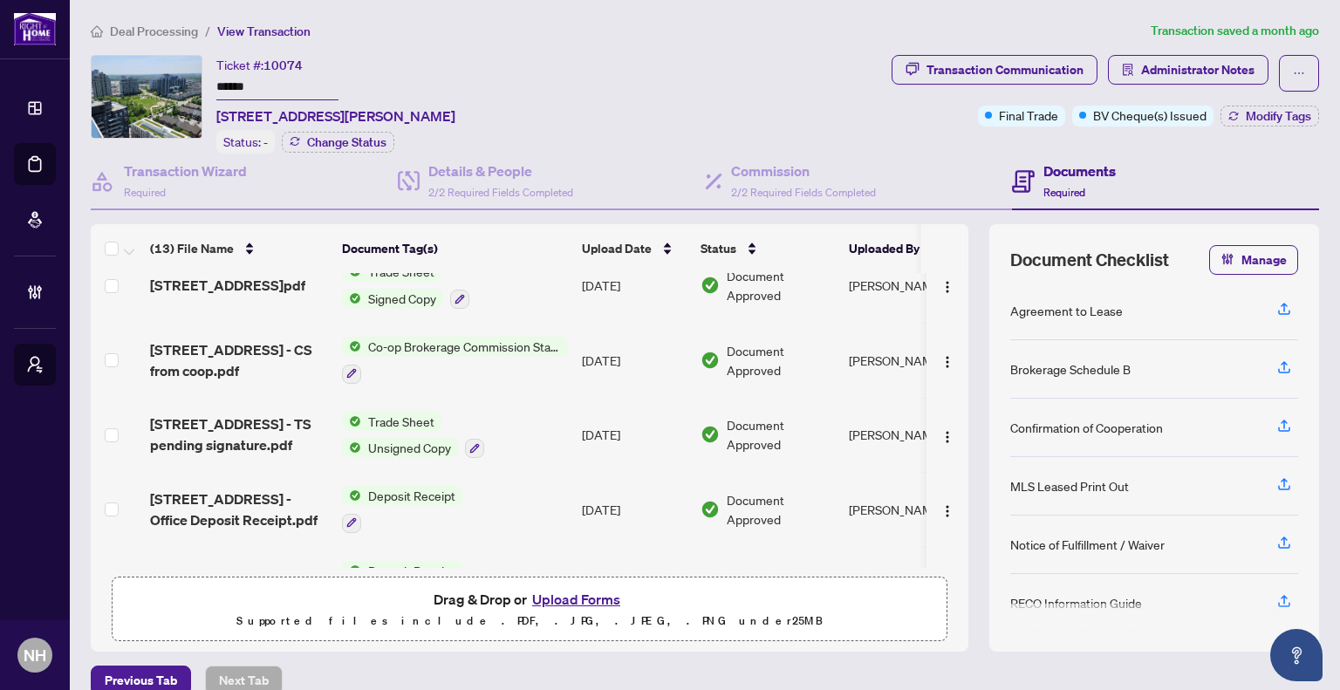
scroll to position [262, 0]
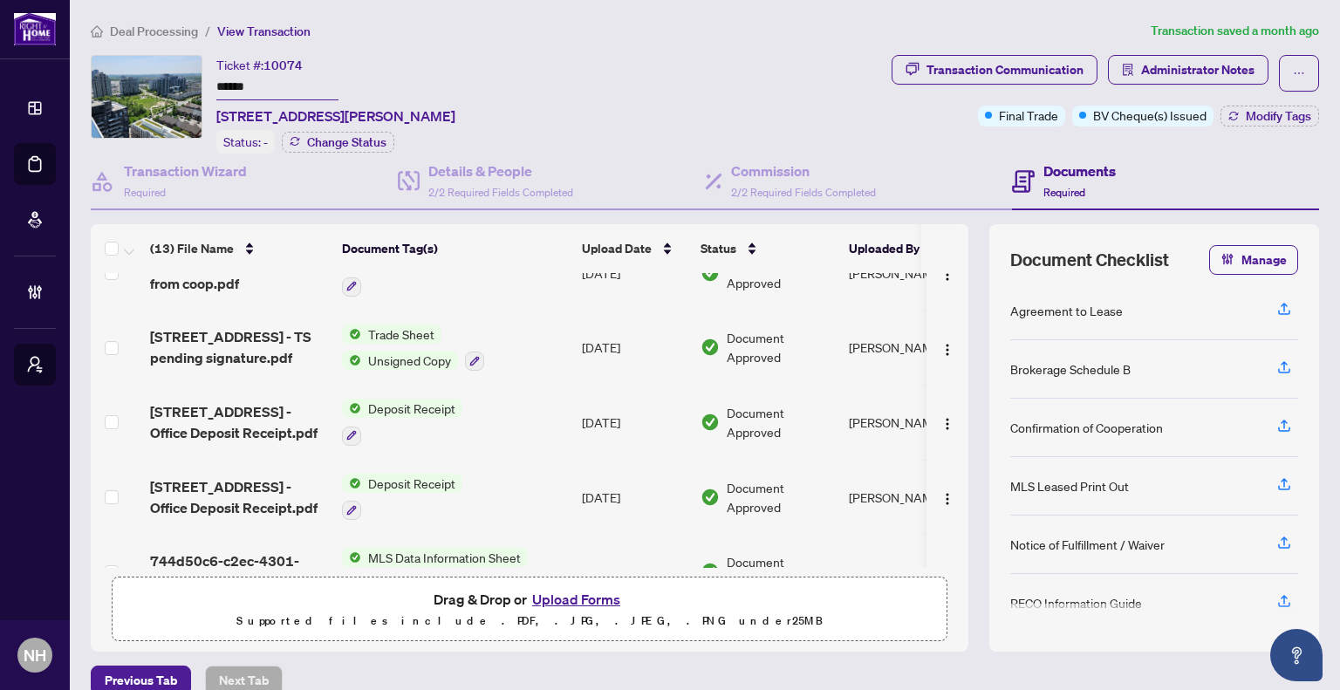
click at [247, 401] on span "[STREET_ADDRESS] - Office Deposit Receipt.pdf" at bounding box center [239, 422] width 178 height 42
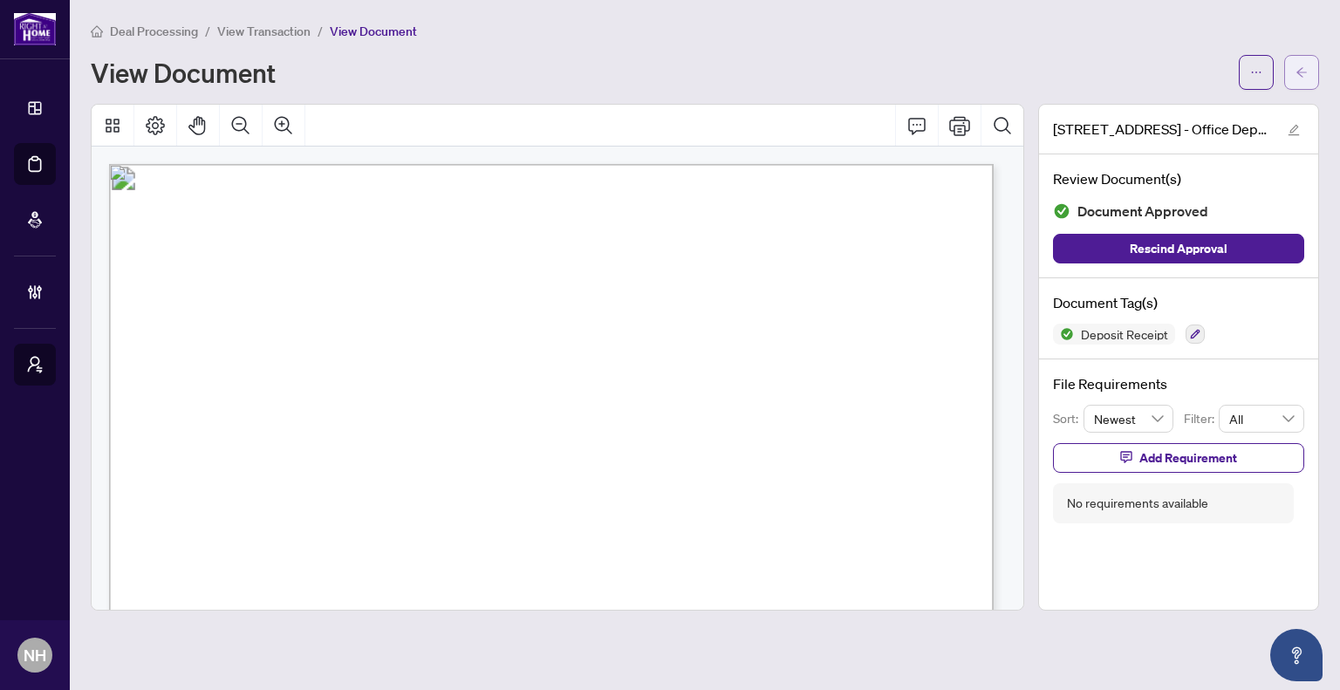
click at [1297, 75] on icon "arrow-left" at bounding box center [1302, 72] width 12 height 12
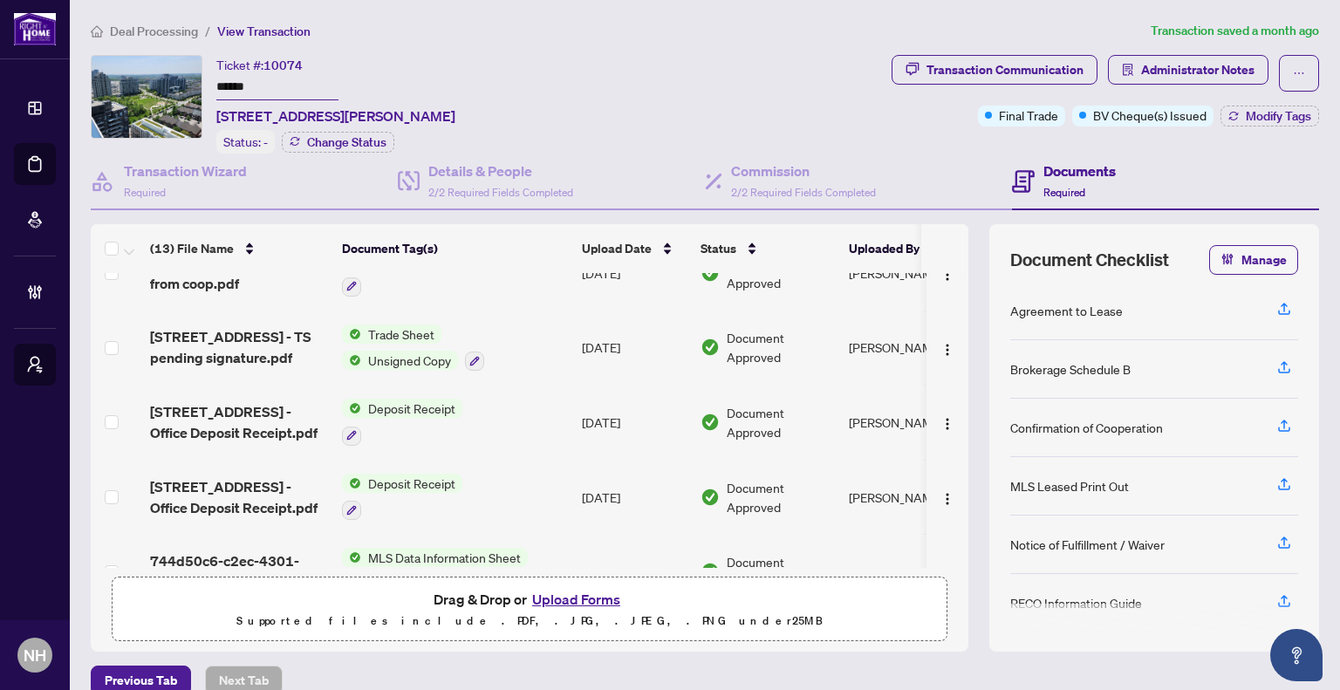
scroll to position [349, 0]
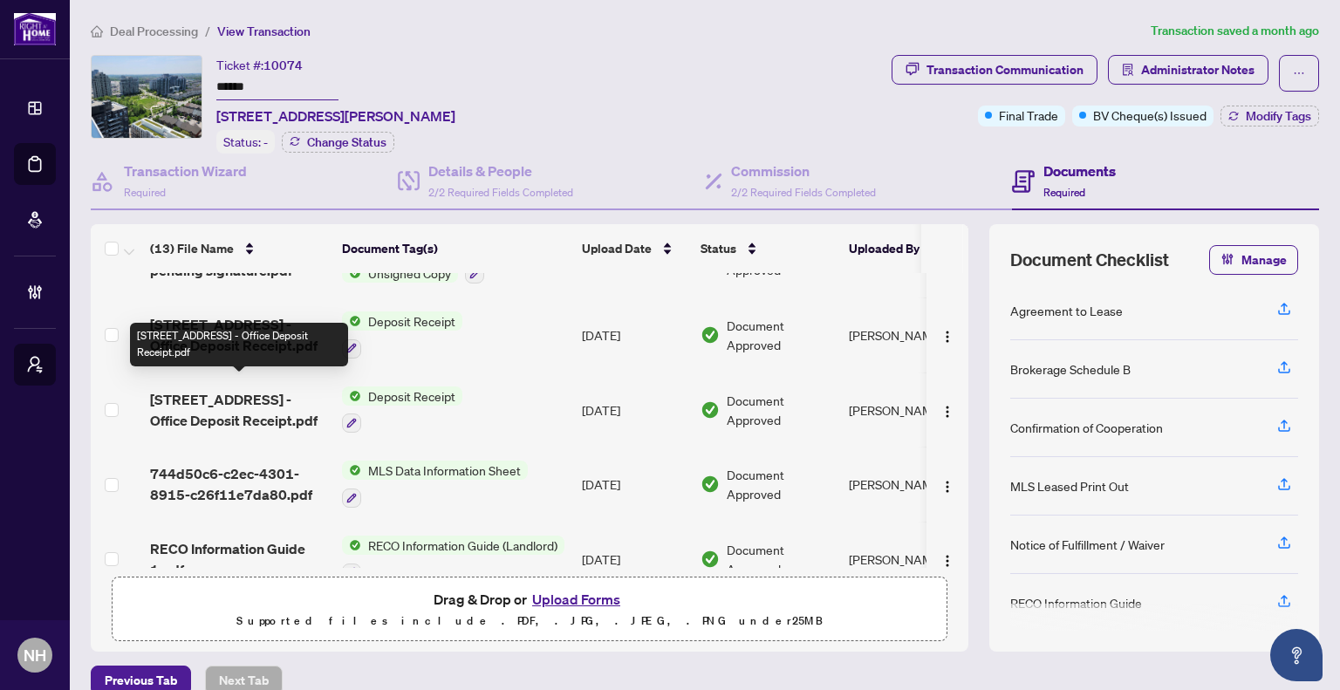
click at [206, 389] on span "[STREET_ADDRESS] - Office Deposit Receipt.pdf" at bounding box center [239, 410] width 178 height 42
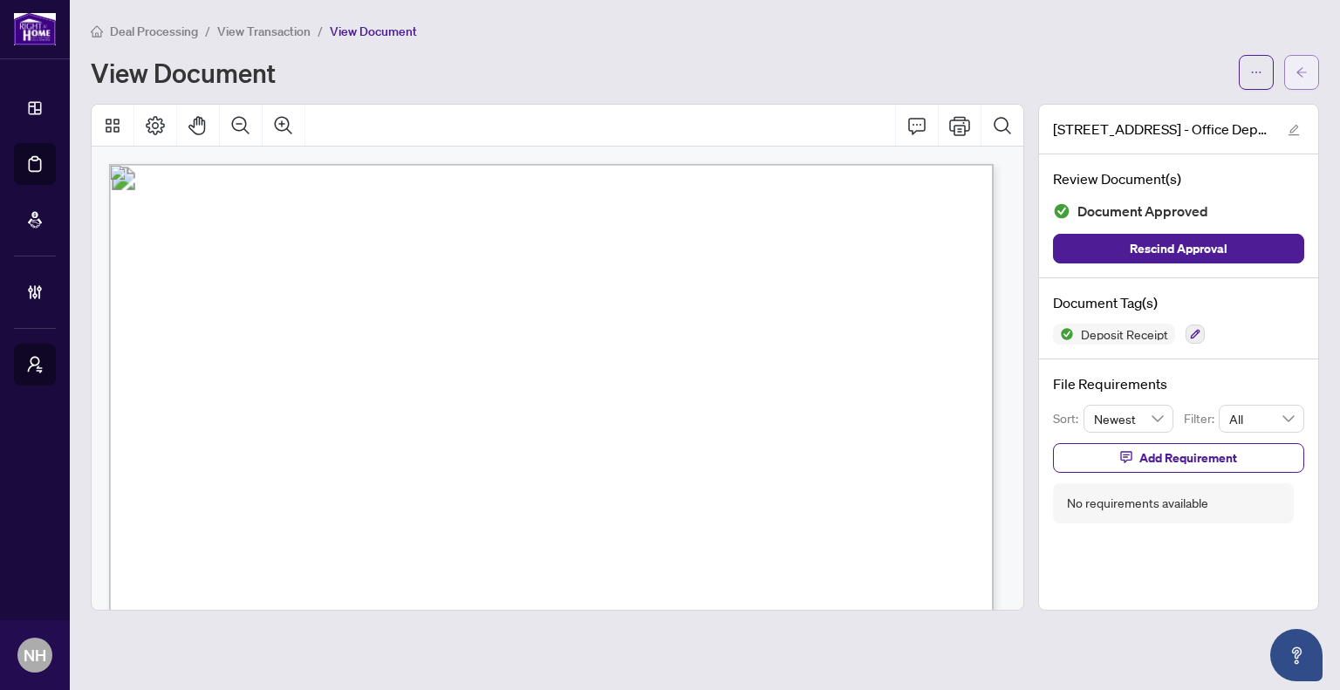
click at [1297, 83] on span "button" at bounding box center [1302, 72] width 12 height 28
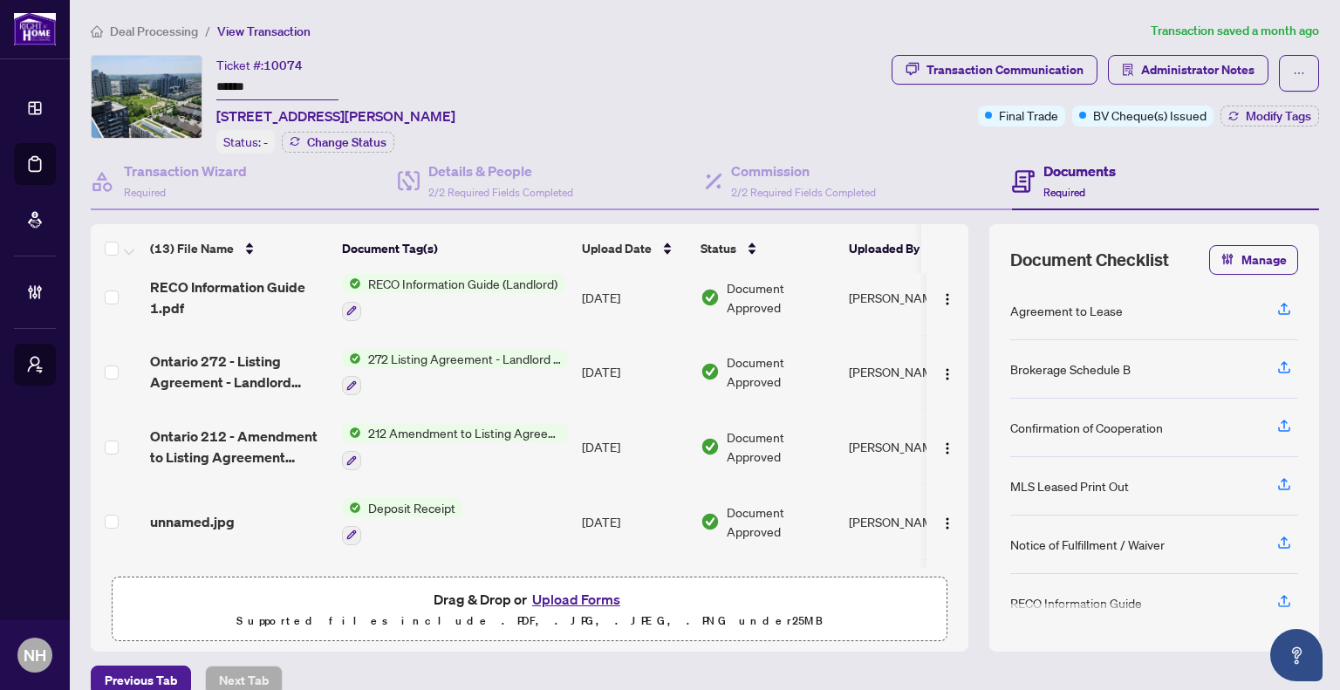
scroll to position [666, 0]
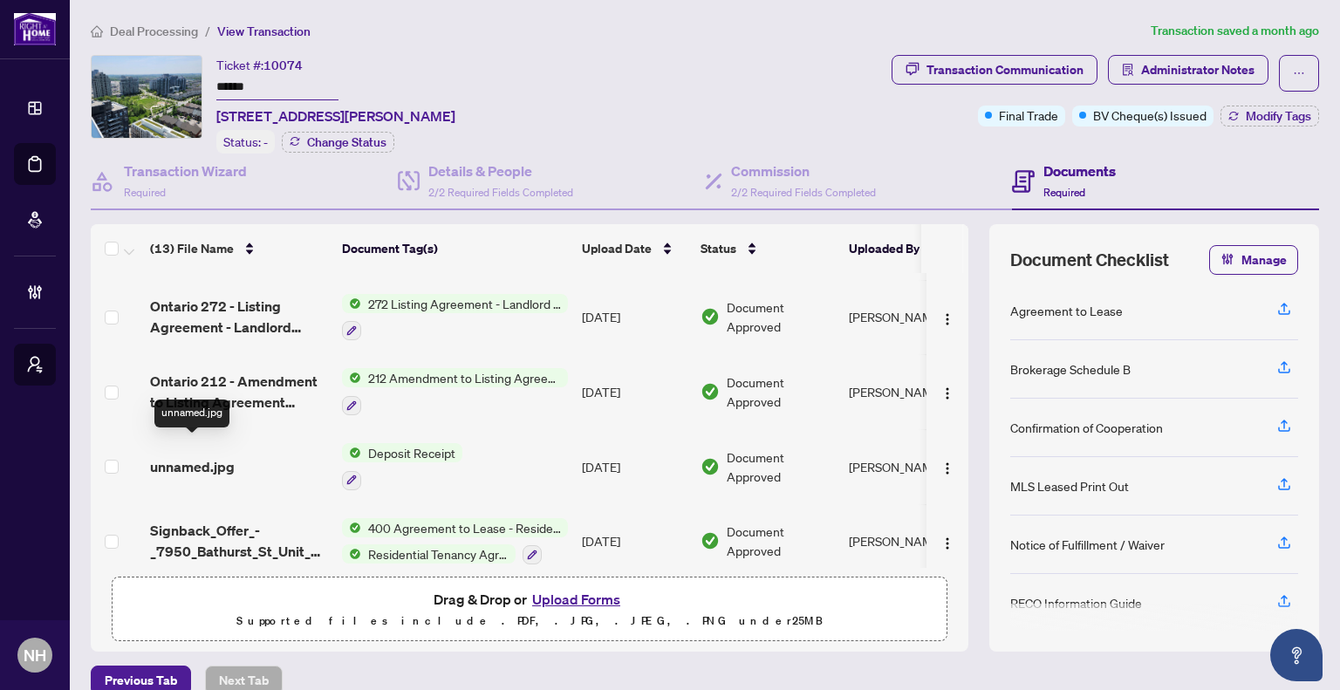
click at [227, 456] on span "unnamed.jpg" at bounding box center [192, 466] width 85 height 21
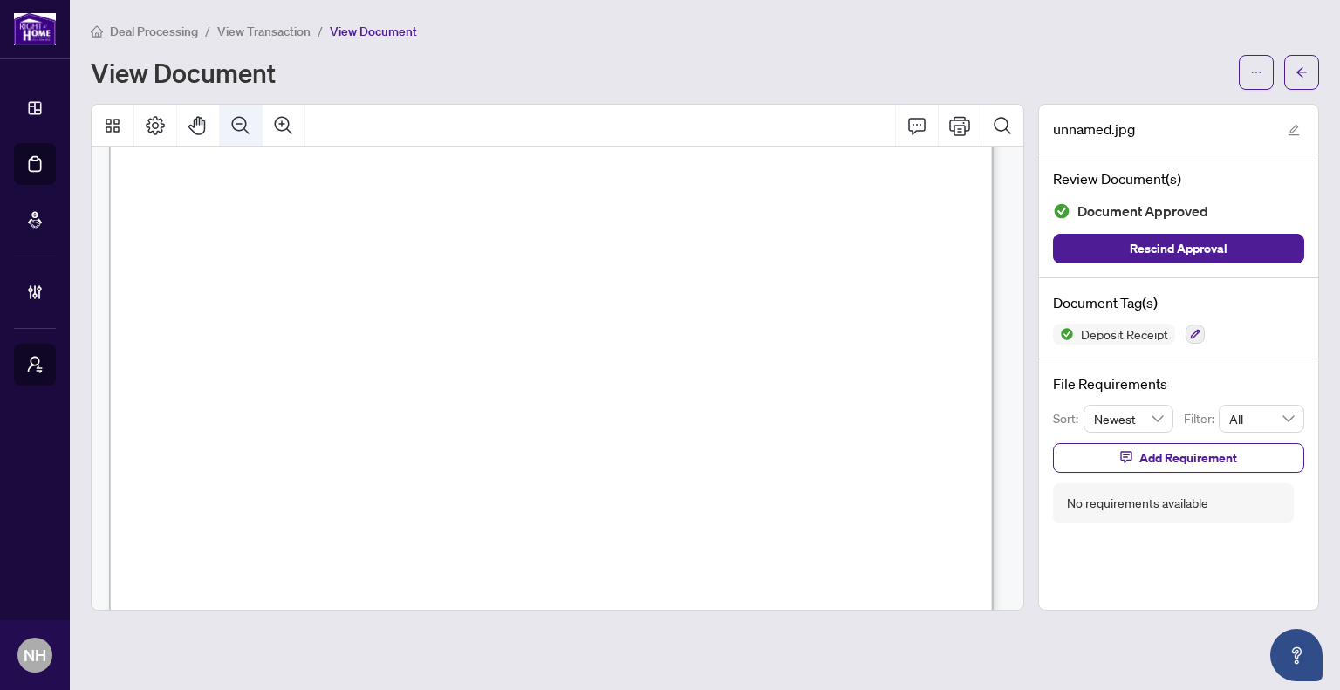
click at [232, 119] on icon "Zoom Out" at bounding box center [240, 124] width 17 height 17
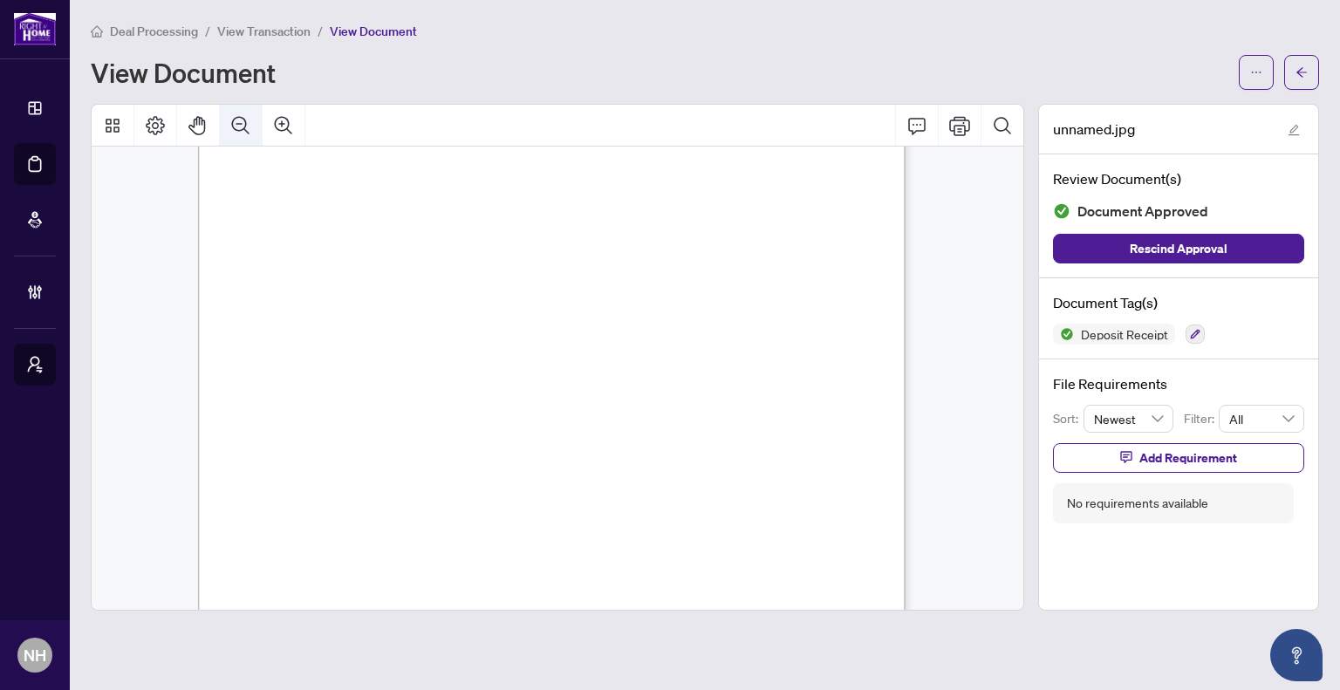
click at [237, 120] on icon "Zoom Out" at bounding box center [240, 125] width 21 height 21
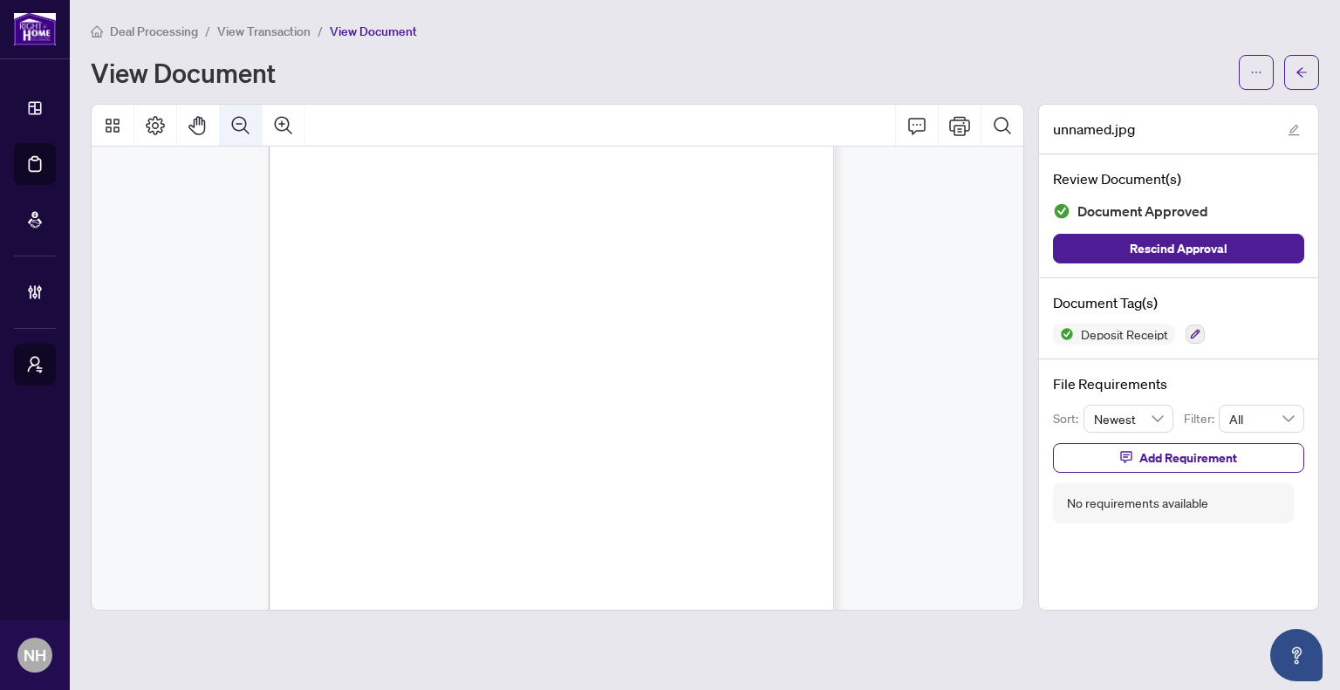
click at [234, 122] on icon "Zoom Out" at bounding box center [240, 125] width 21 height 21
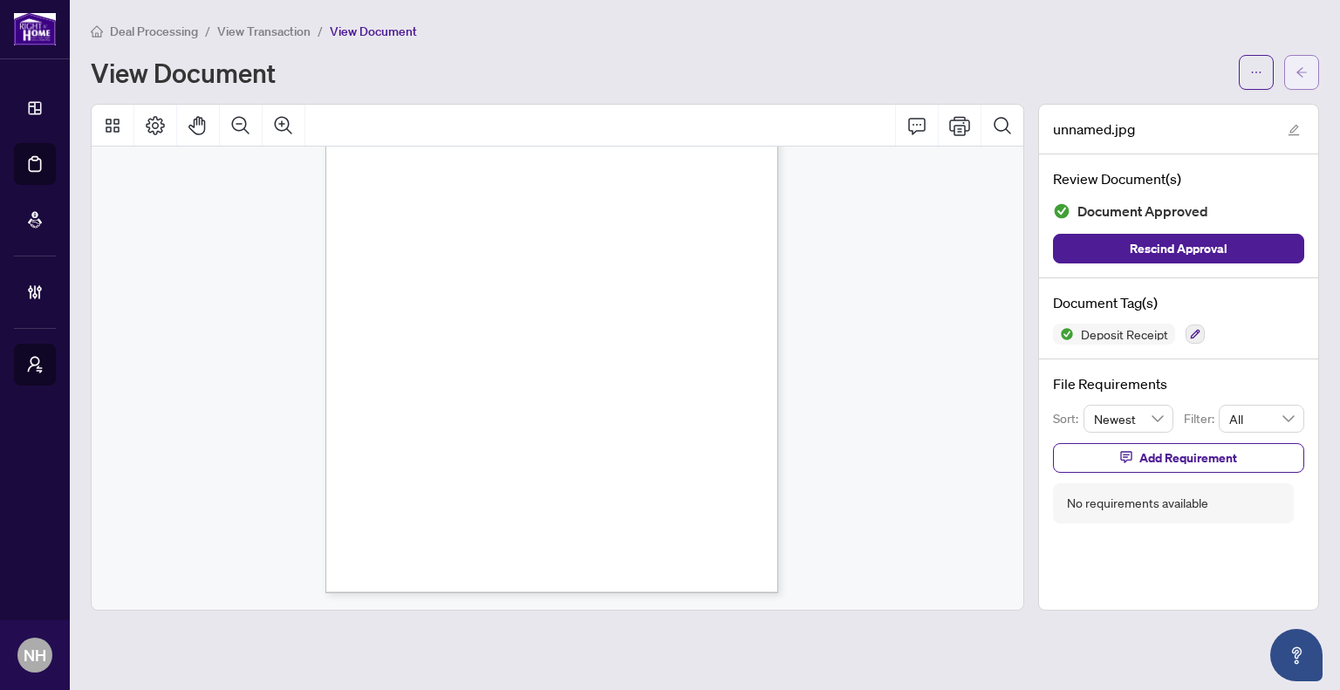
click at [1291, 79] on button "button" at bounding box center [1301, 72] width 35 height 35
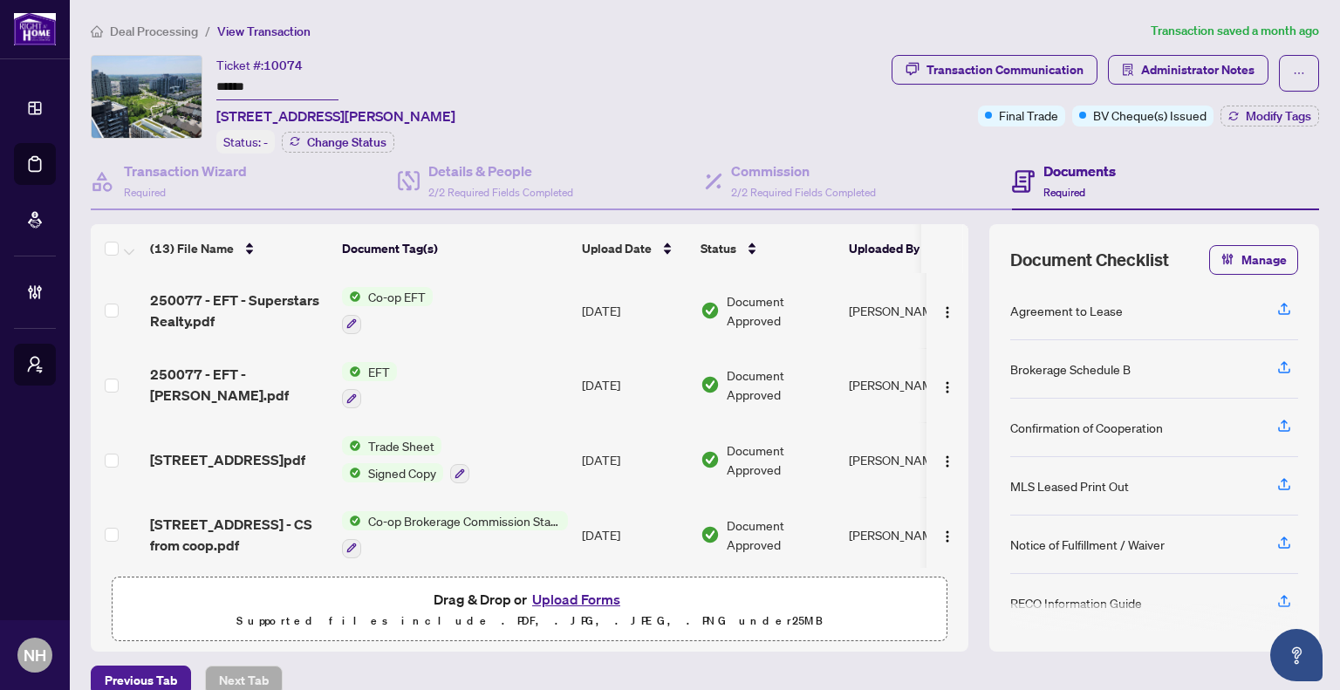
click at [126, 38] on li "Deal Processing" at bounding box center [144, 31] width 107 height 20
click at [133, 27] on span "Deal Processing" at bounding box center [154, 32] width 88 height 16
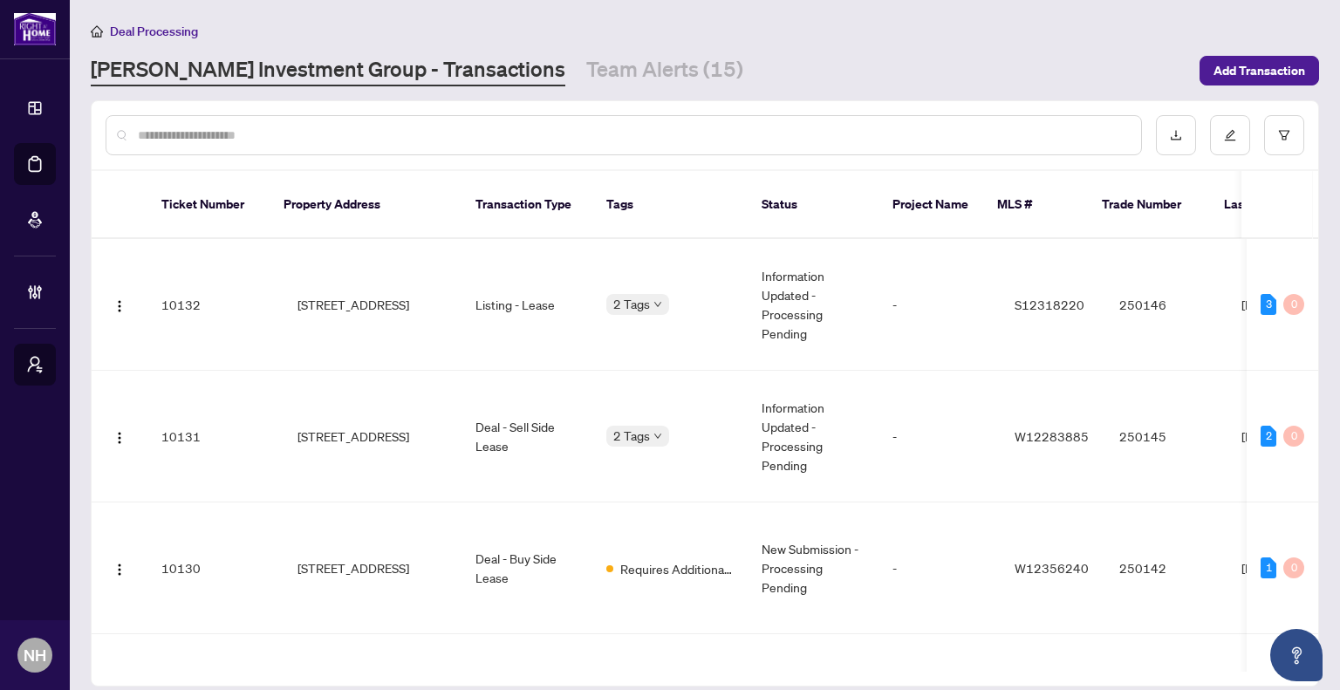
click at [229, 121] on div at bounding box center [624, 135] width 1037 height 40
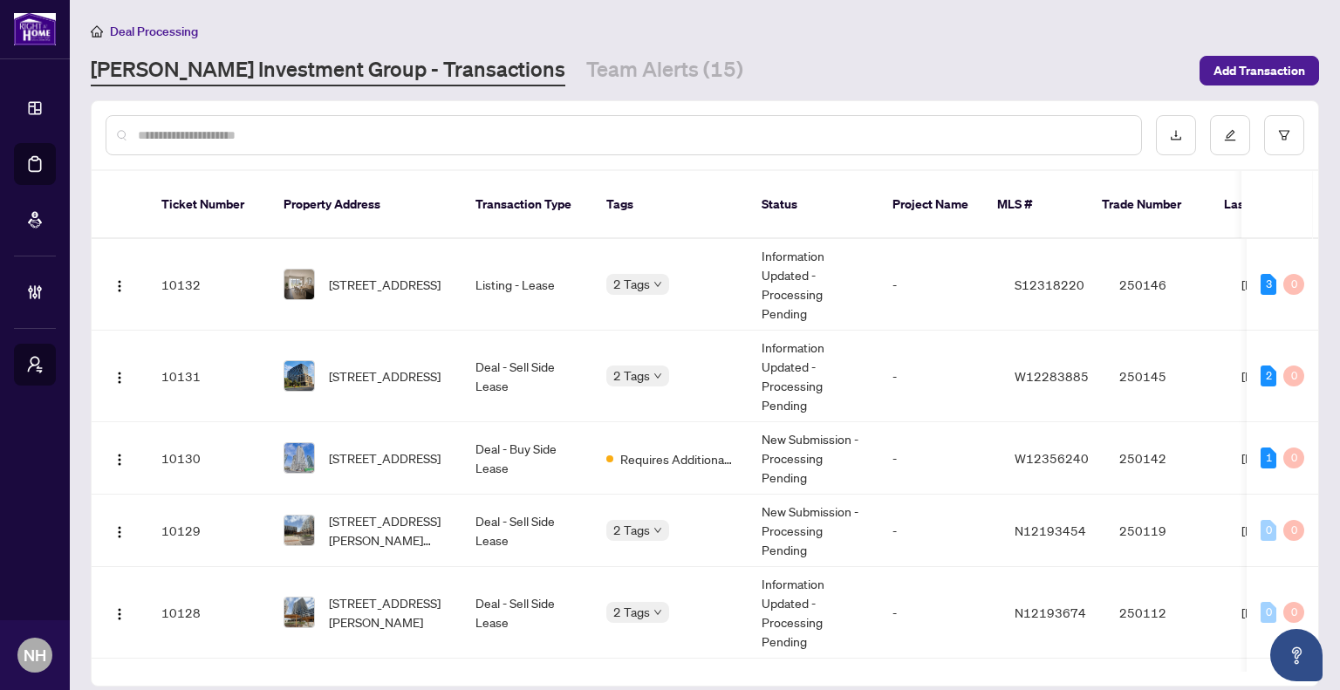
click at [236, 139] on input "text" at bounding box center [632, 135] width 989 height 19
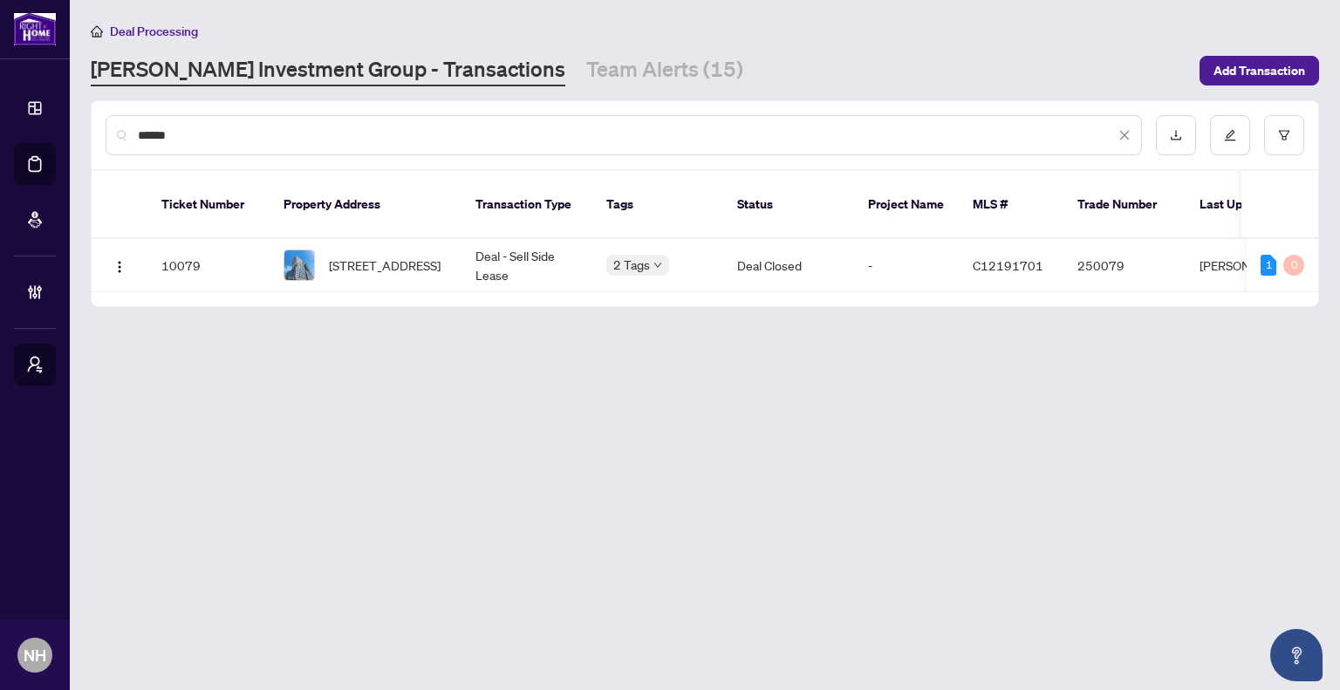
type input "******"
click at [415, 259] on span "[STREET_ADDRESS]" at bounding box center [385, 265] width 112 height 19
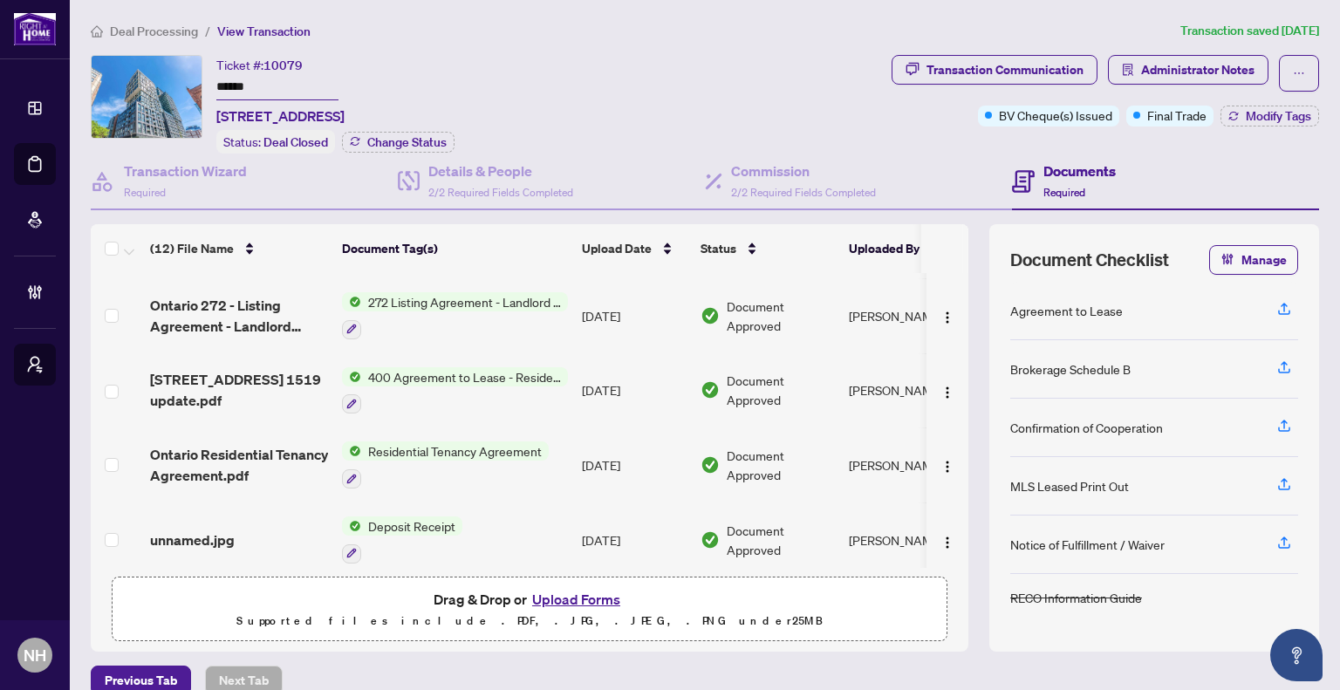
scroll to position [21, 0]
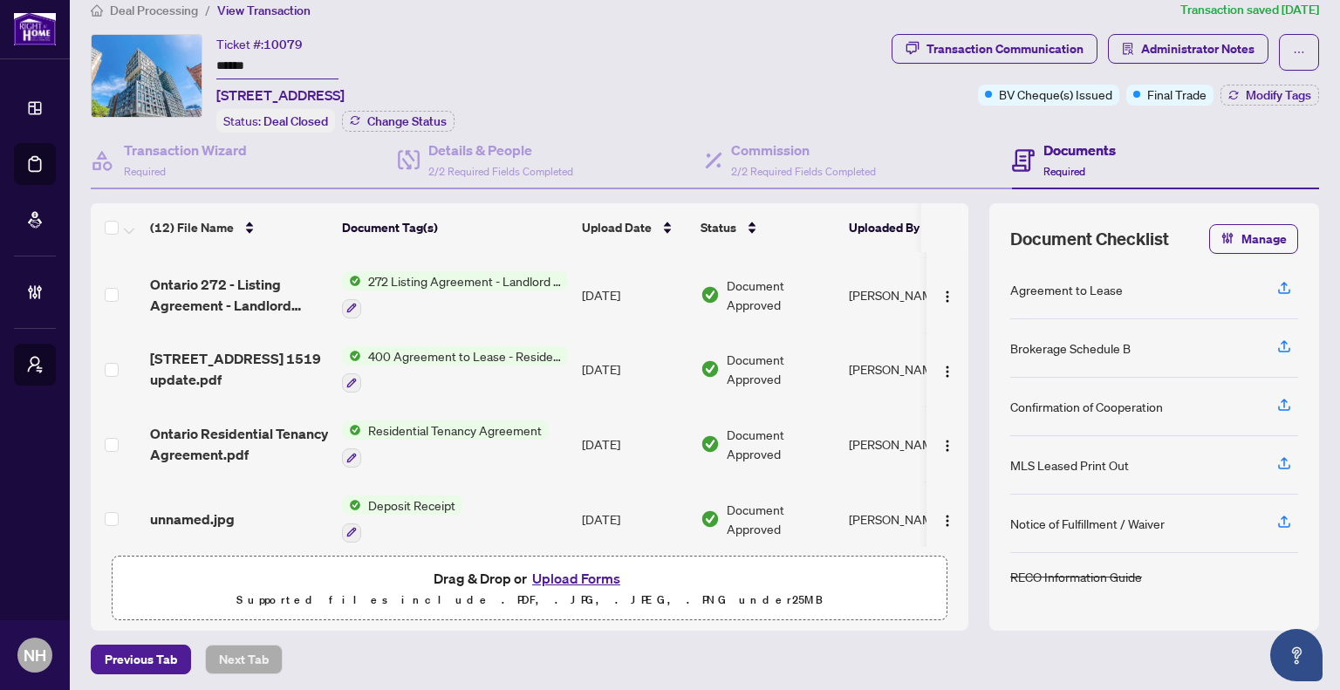
click at [225, 509] on span "unnamed.jpg" at bounding box center [192, 519] width 85 height 21
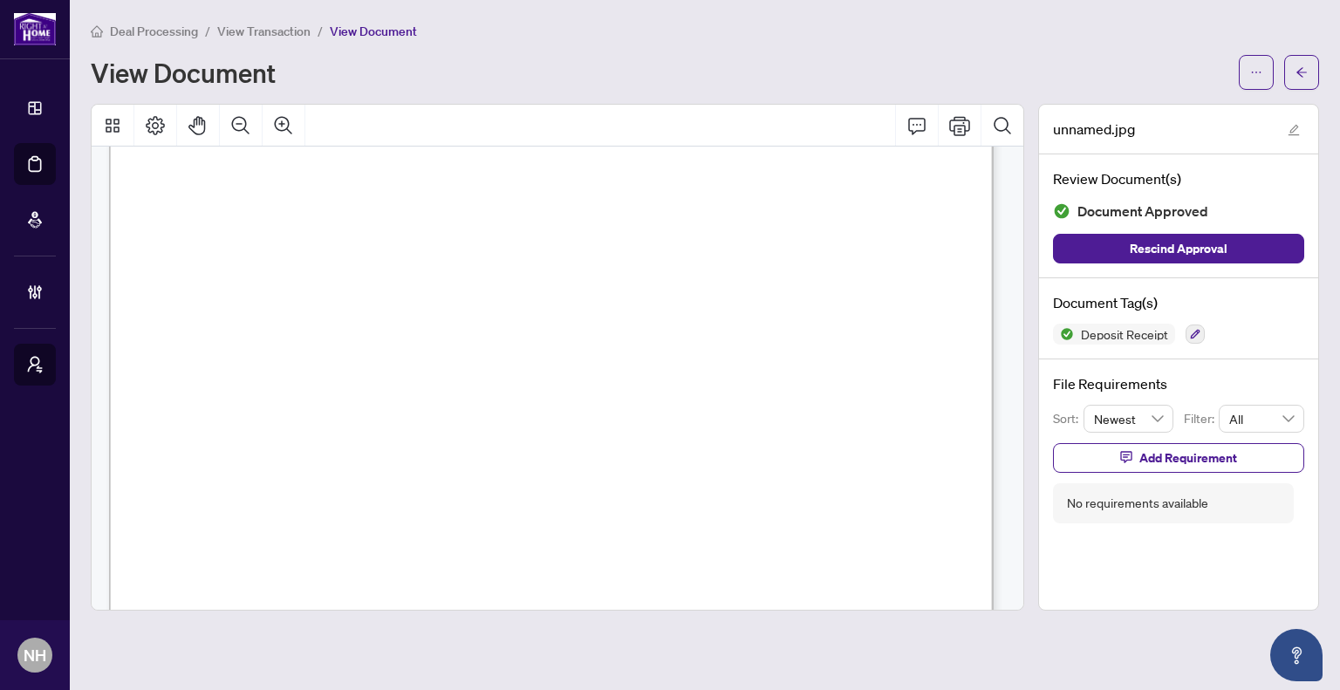
scroll to position [386, 0]
click at [1312, 81] on button "button" at bounding box center [1301, 72] width 35 height 35
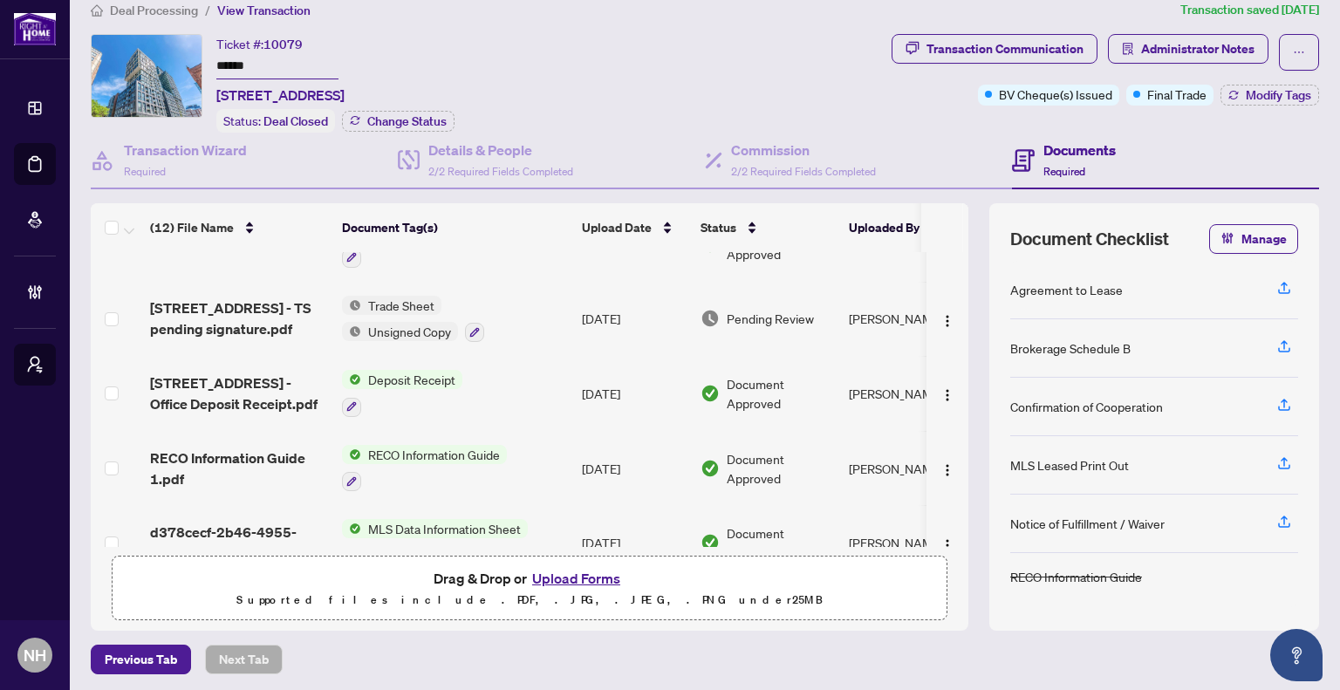
scroll to position [243, 0]
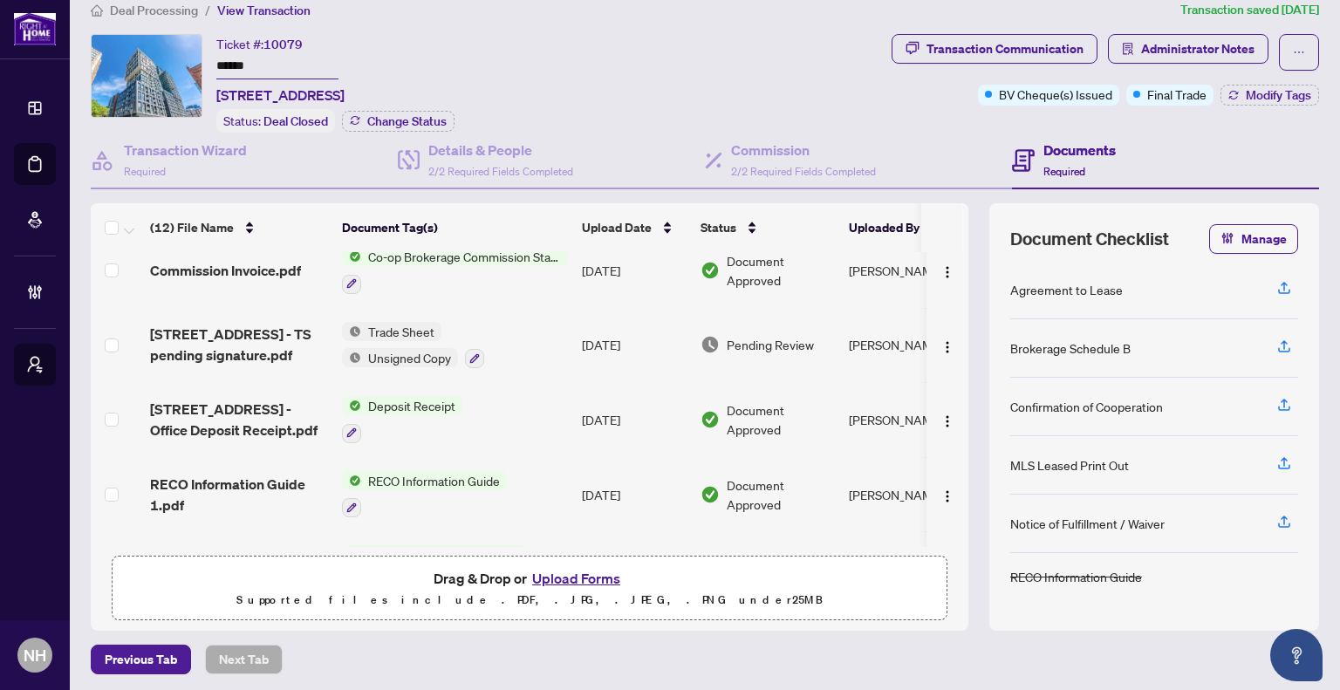
click at [207, 404] on span "[STREET_ADDRESS] - Office Deposit Receipt.pdf" at bounding box center [239, 420] width 178 height 42
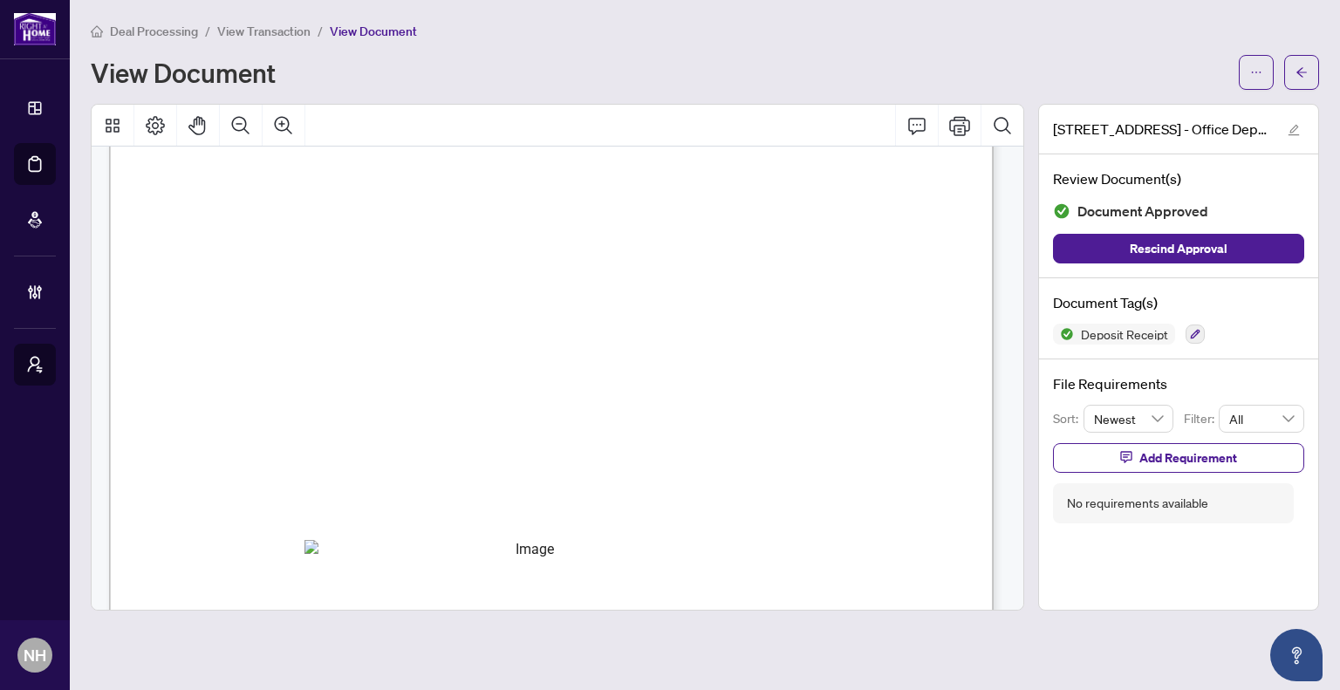
scroll to position [175, 0]
click at [1305, 76] on icon "arrow-left" at bounding box center [1302, 72] width 12 height 12
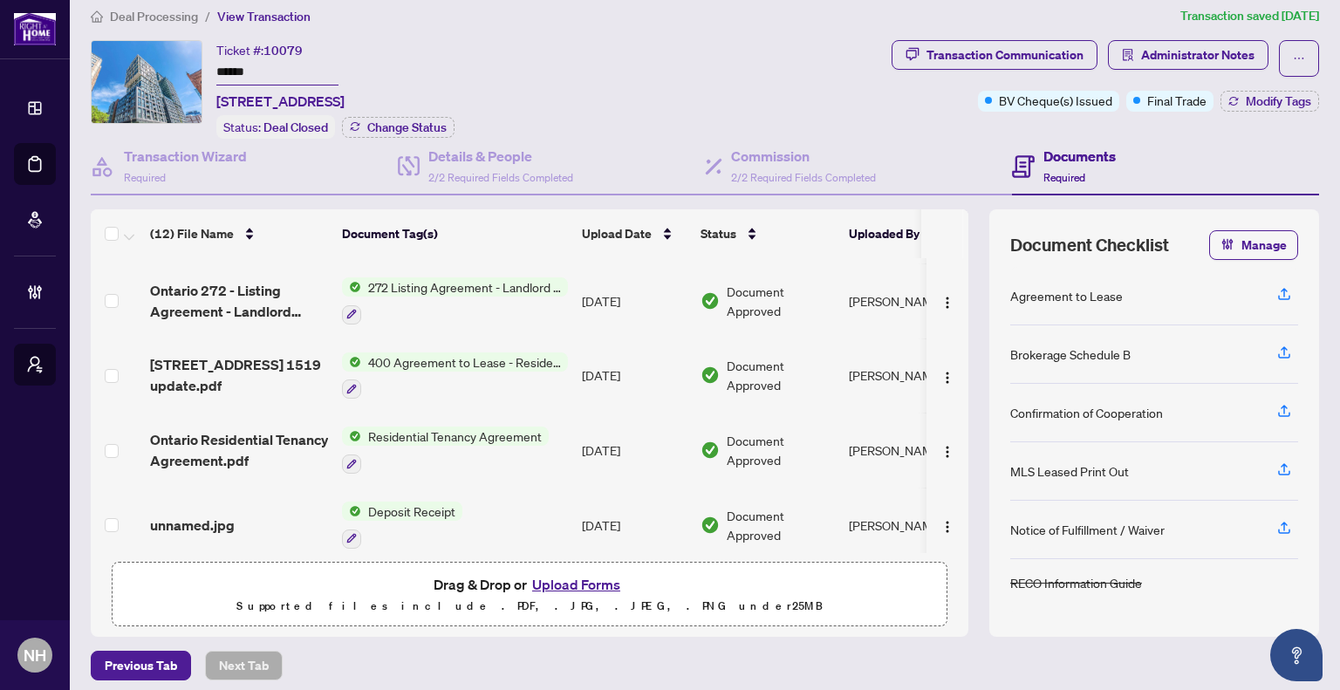
scroll to position [21, 0]
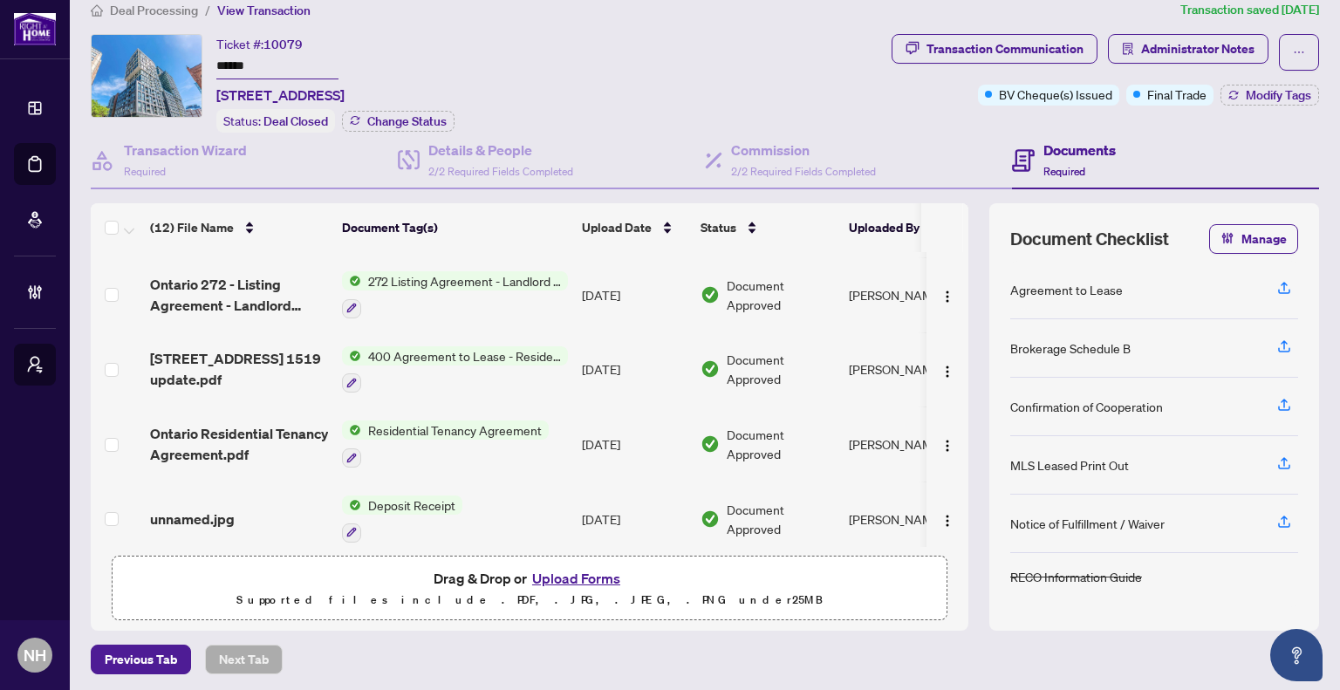
click at [206, 509] on span "unnamed.jpg" at bounding box center [192, 519] width 85 height 21
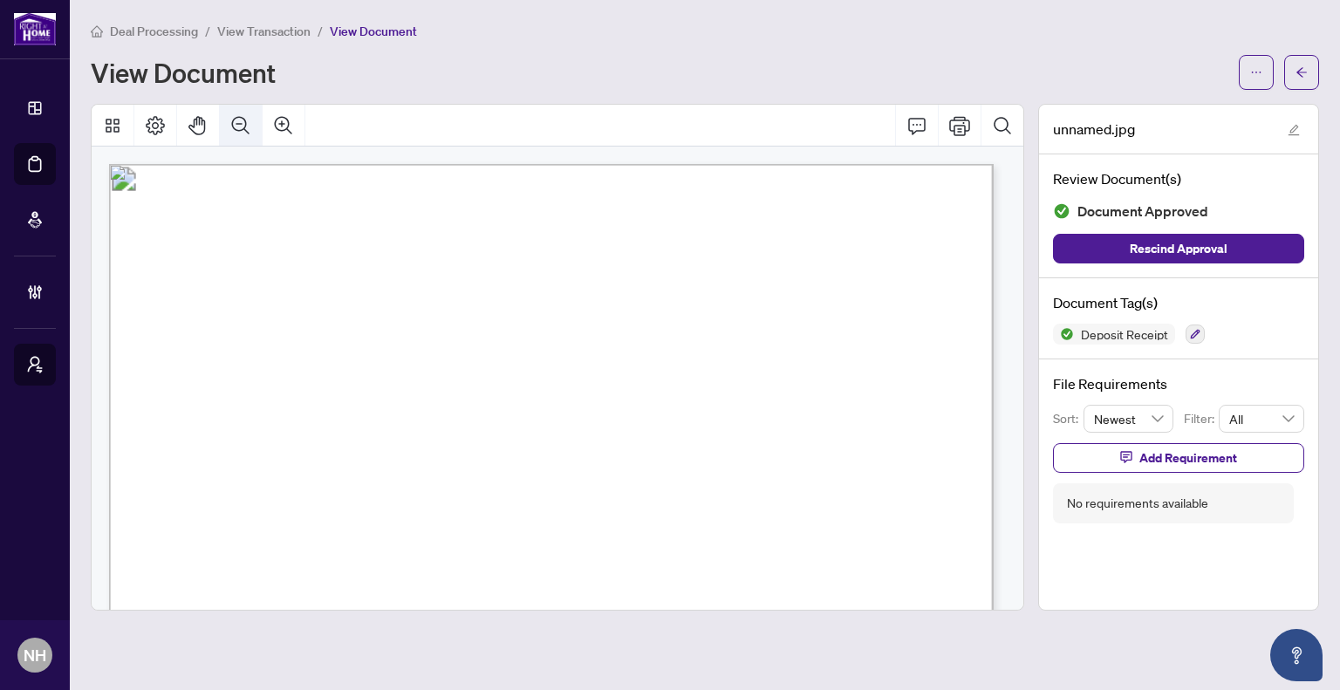
click at [240, 115] on icon "Zoom Out" at bounding box center [240, 125] width 21 height 21
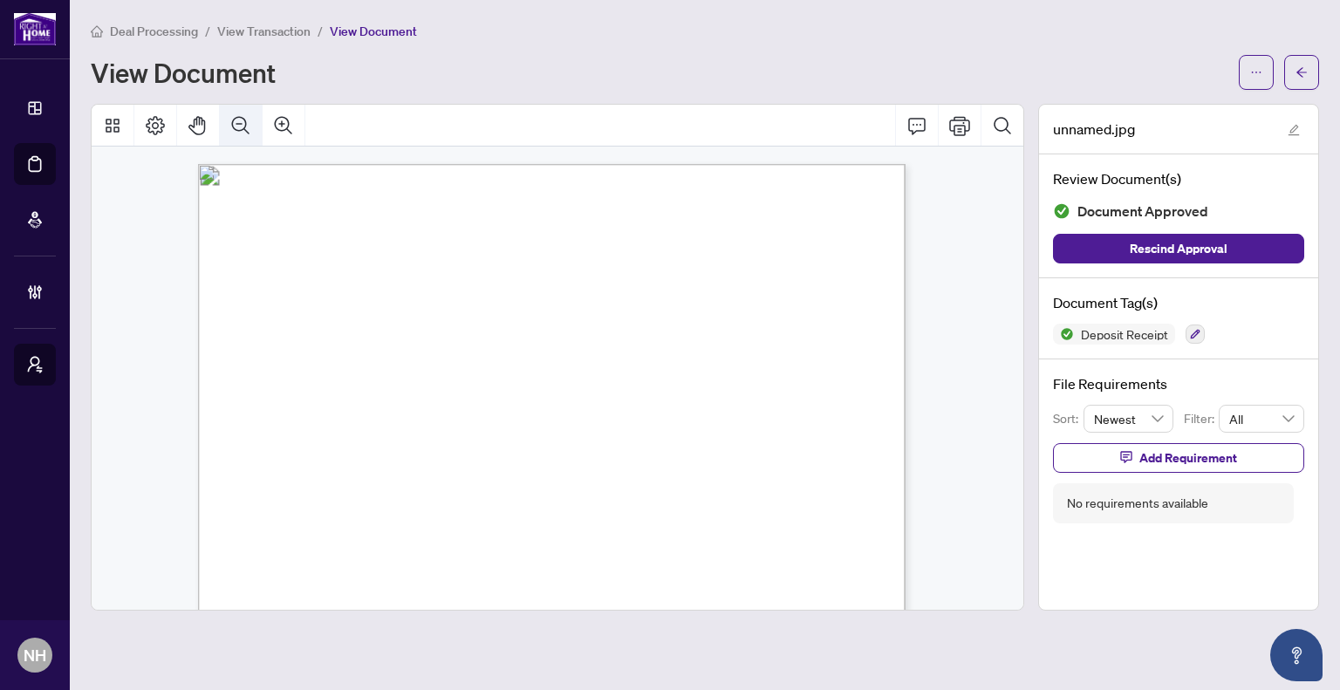
click at [243, 118] on icon "Zoom Out" at bounding box center [240, 124] width 17 height 17
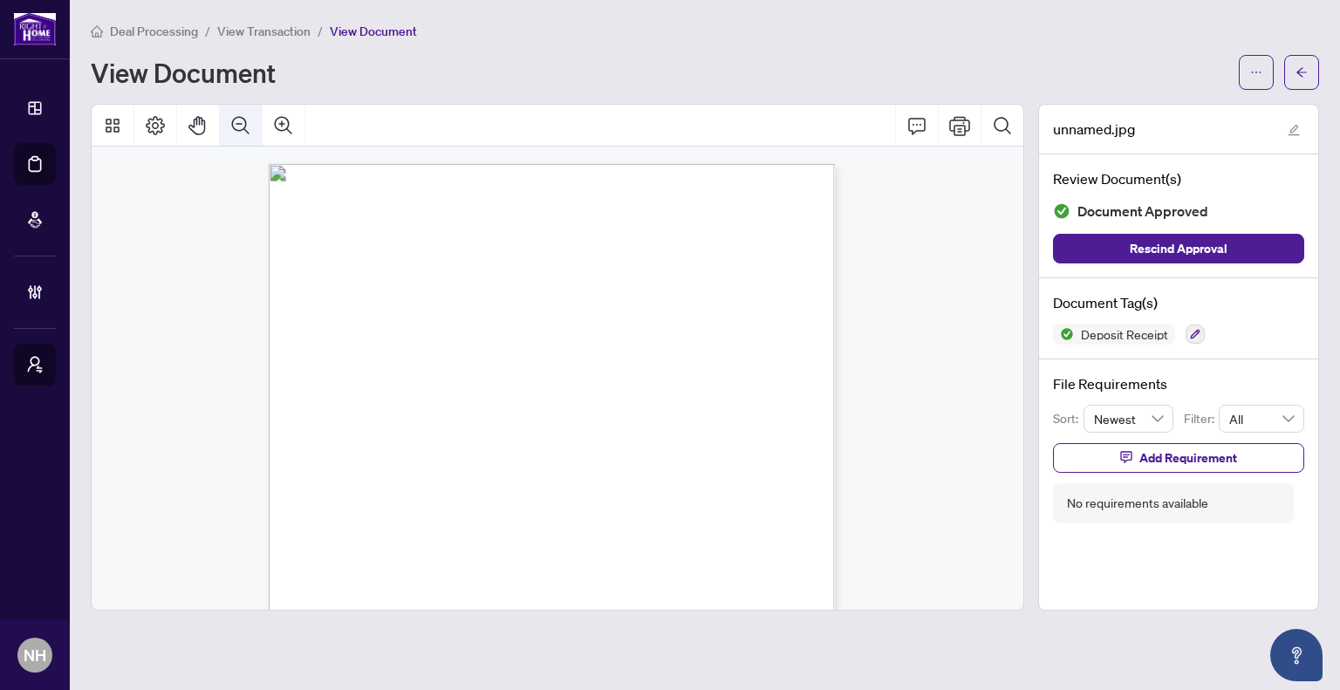
click at [243, 118] on icon "Zoom Out" at bounding box center [240, 124] width 17 height 17
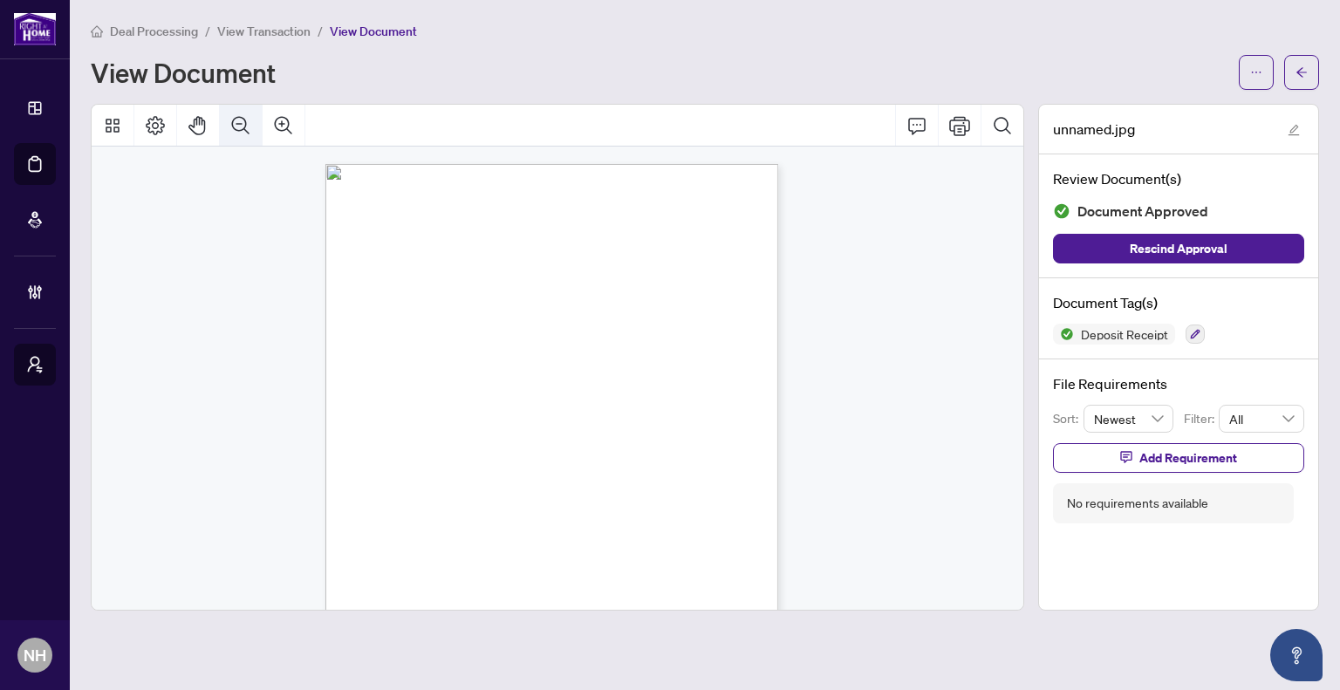
click at [243, 118] on icon "Zoom Out" at bounding box center [240, 124] width 17 height 17
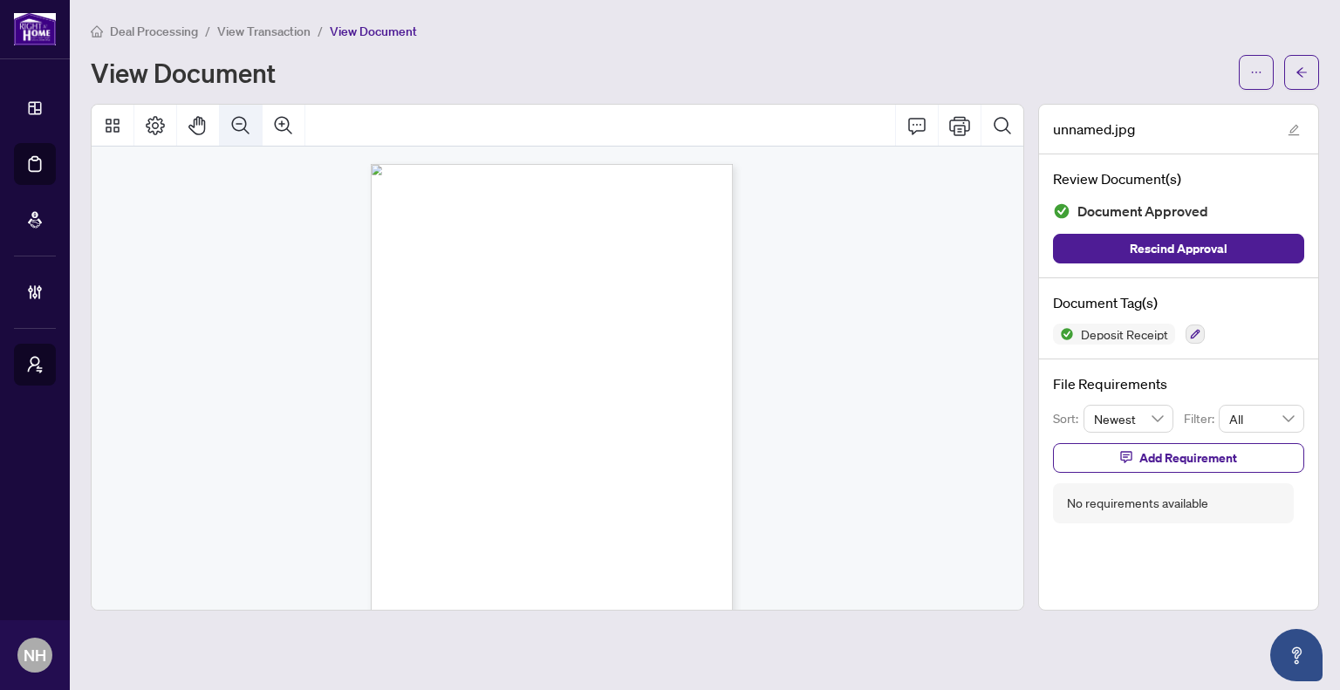
click at [243, 118] on icon "Zoom Out" at bounding box center [240, 124] width 17 height 17
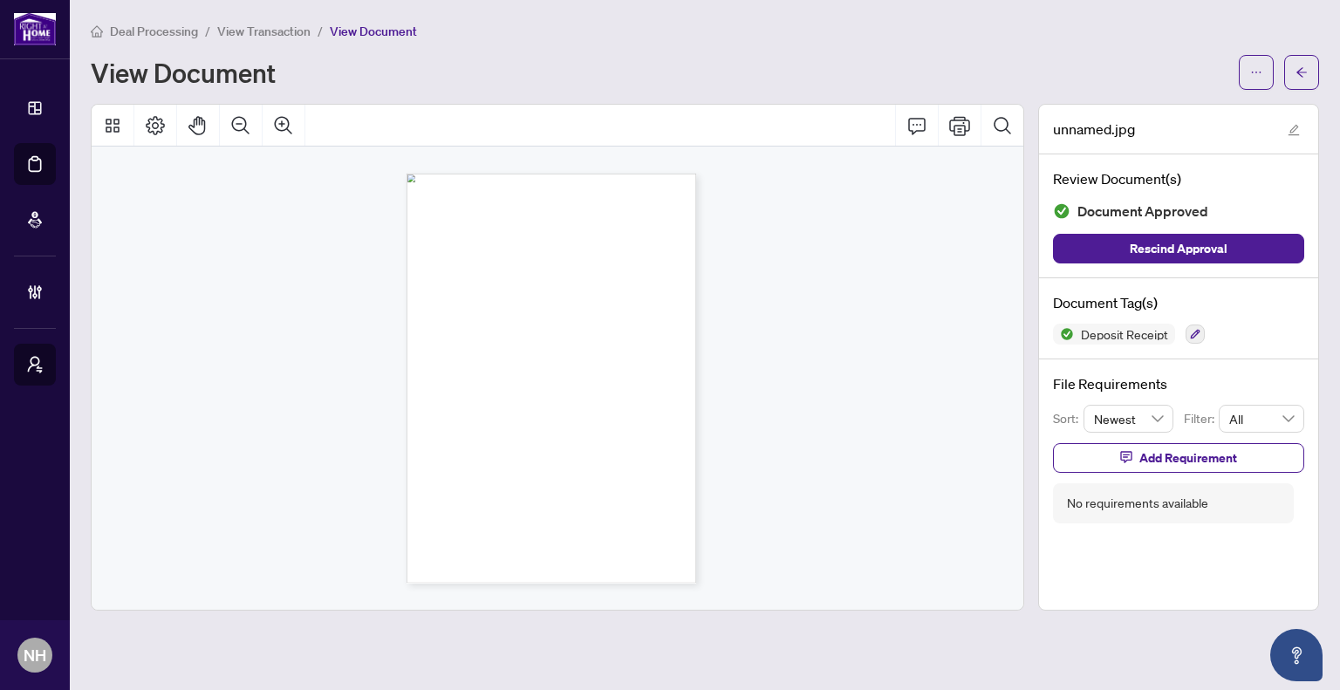
click at [150, 24] on span "Deal Processing" at bounding box center [154, 32] width 88 height 16
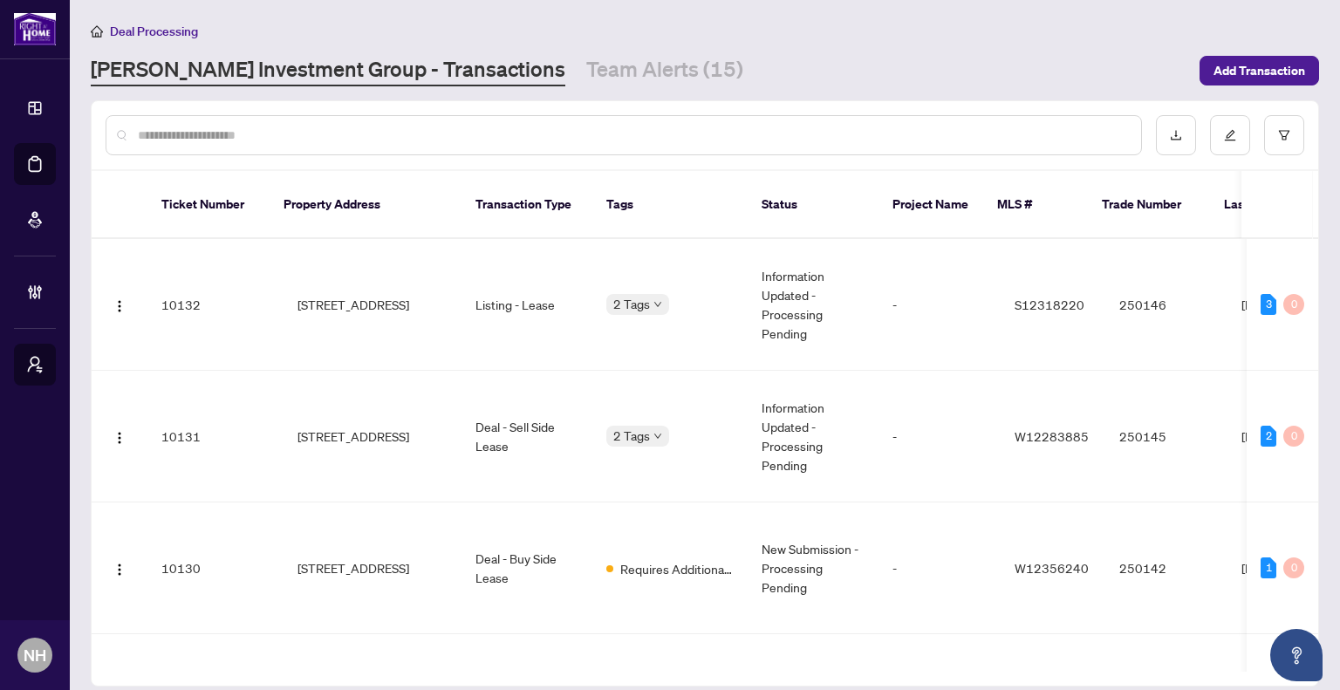
click at [928, 132] on input "text" at bounding box center [632, 135] width 989 height 19
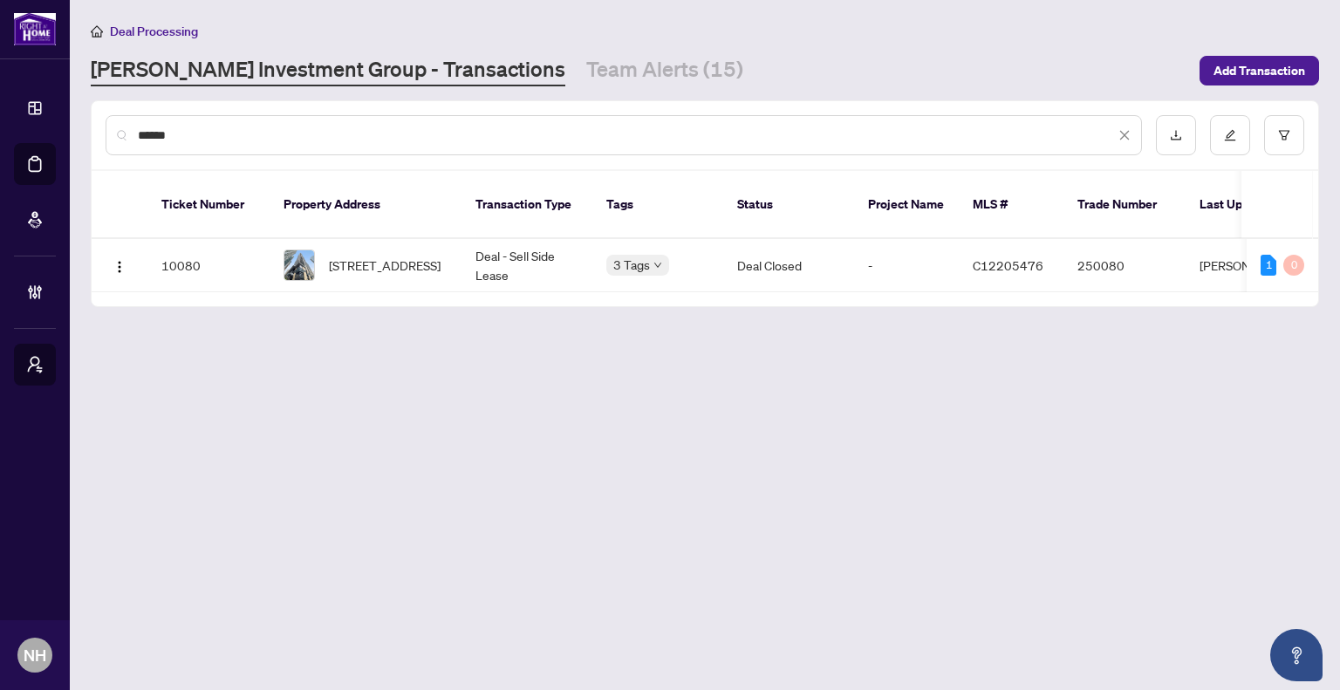
type input "******"
click at [457, 269] on td "[STREET_ADDRESS]" at bounding box center [366, 265] width 192 height 53
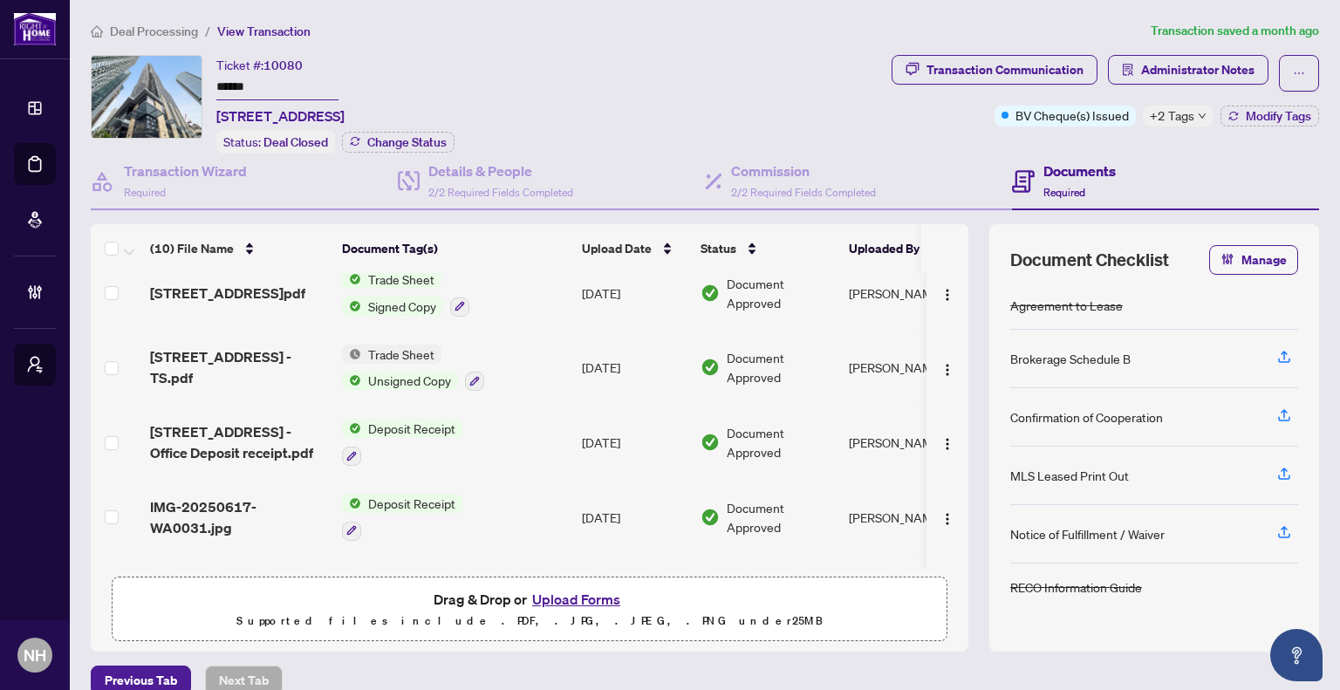
scroll to position [175, 0]
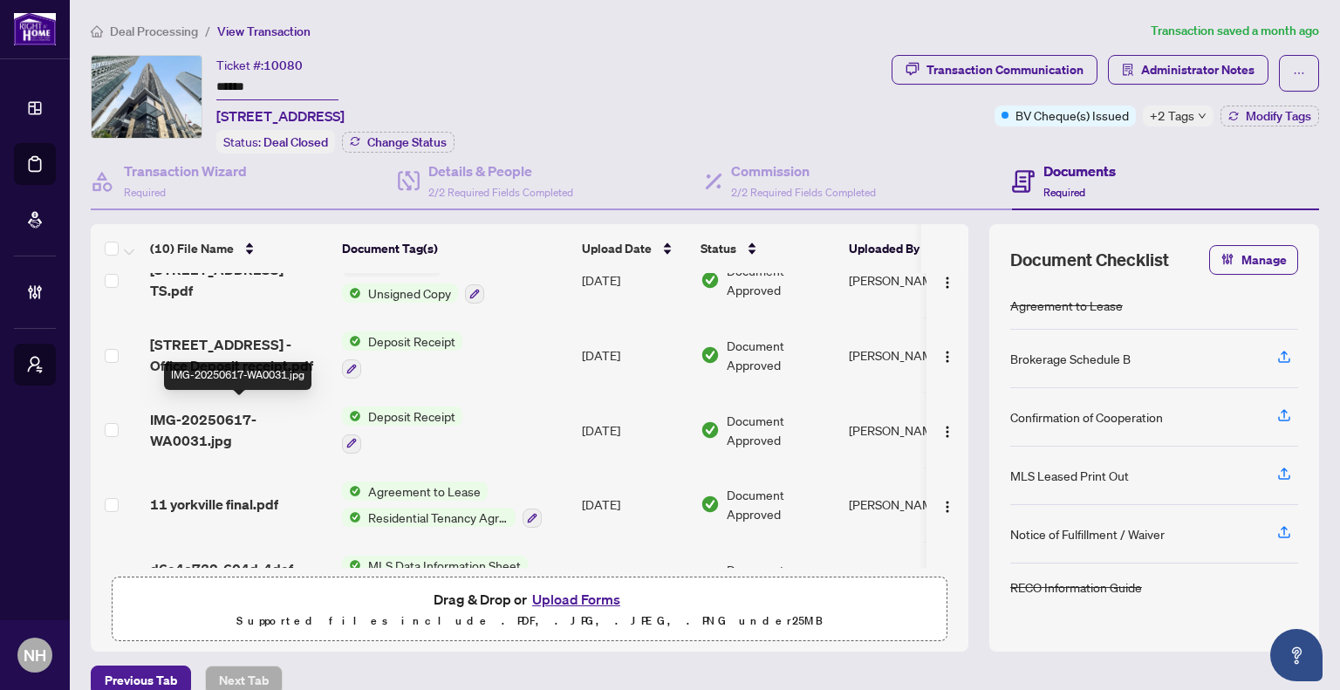
click at [214, 429] on span "IMG-20250617-WA0031.jpg" at bounding box center [239, 430] width 178 height 42
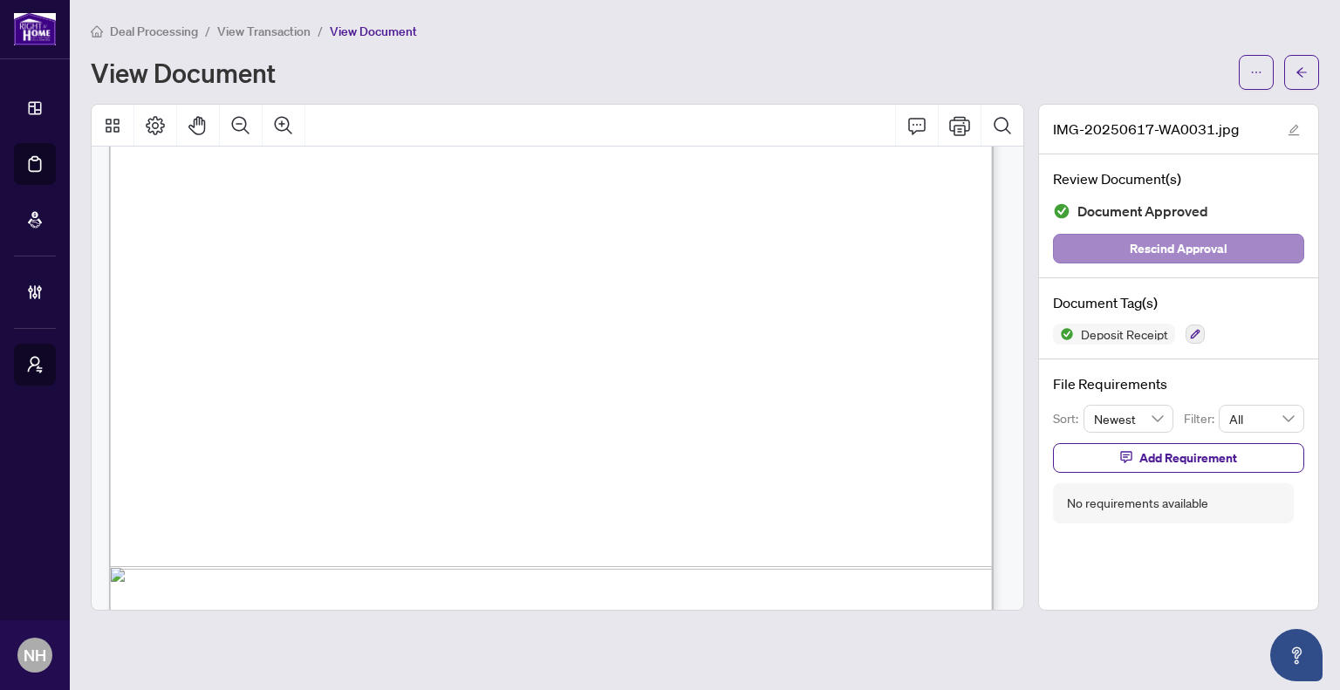
scroll to position [821, 0]
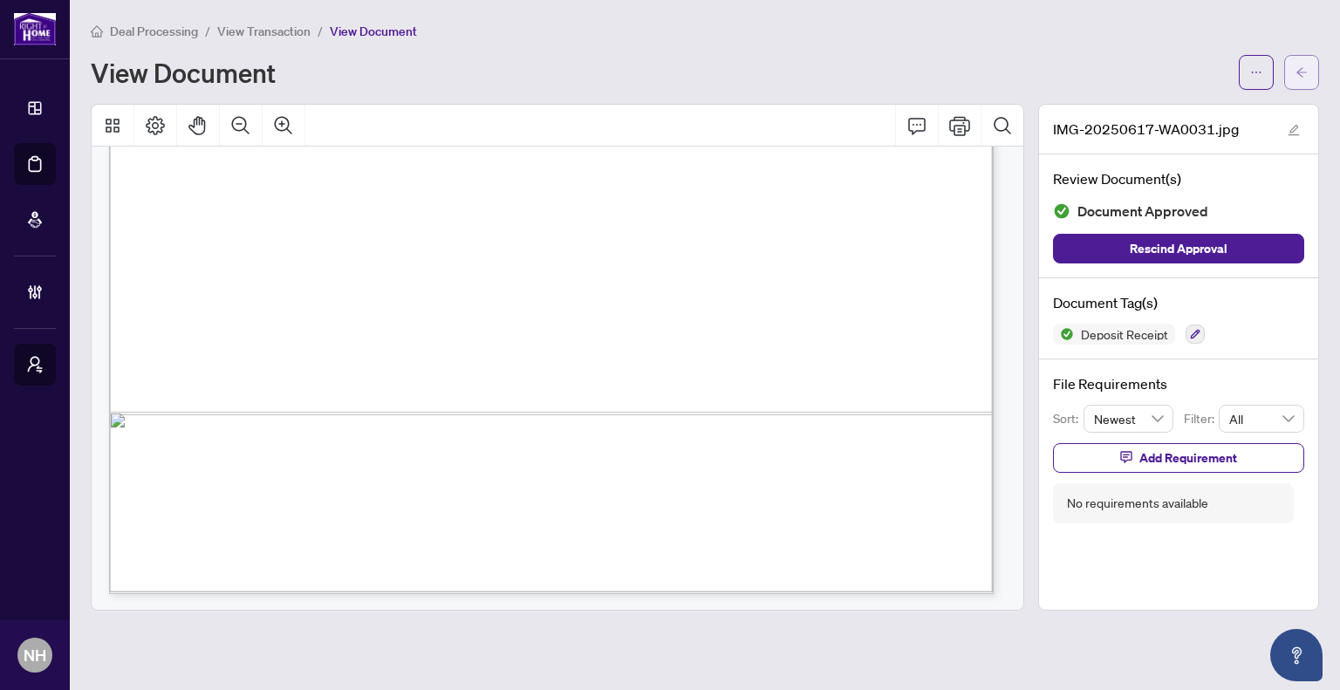
click at [1312, 72] on button "button" at bounding box center [1301, 72] width 35 height 35
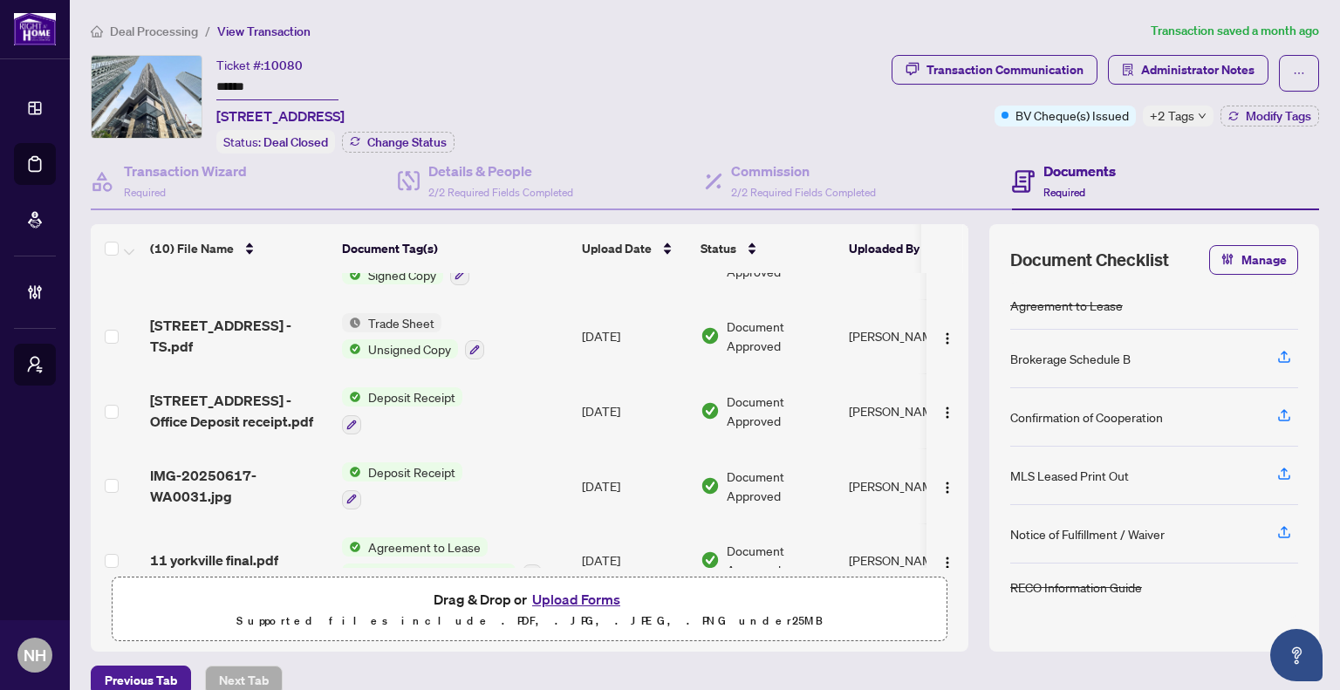
scroll to position [92, 0]
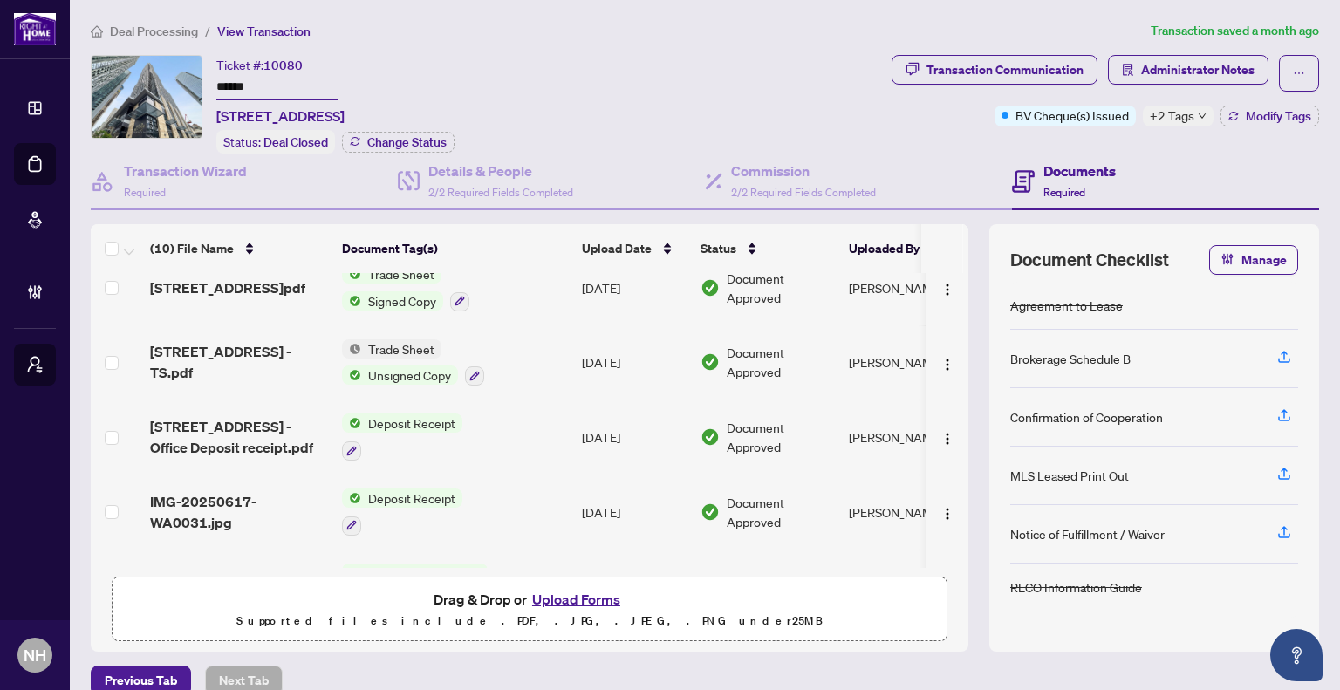
click at [209, 498] on span "IMG-20250617-WA0031.jpg" at bounding box center [239, 512] width 178 height 42
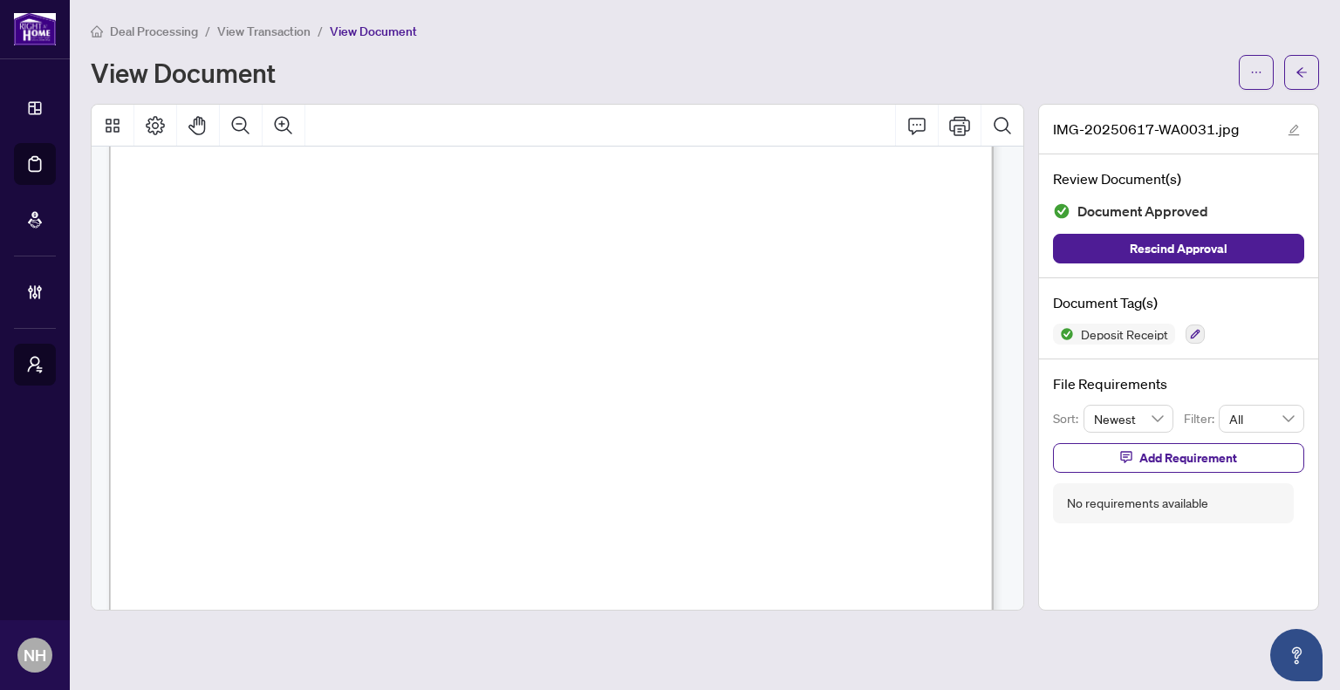
scroll to position [175, 0]
click at [243, 118] on icon "Zoom Out" at bounding box center [240, 124] width 17 height 17
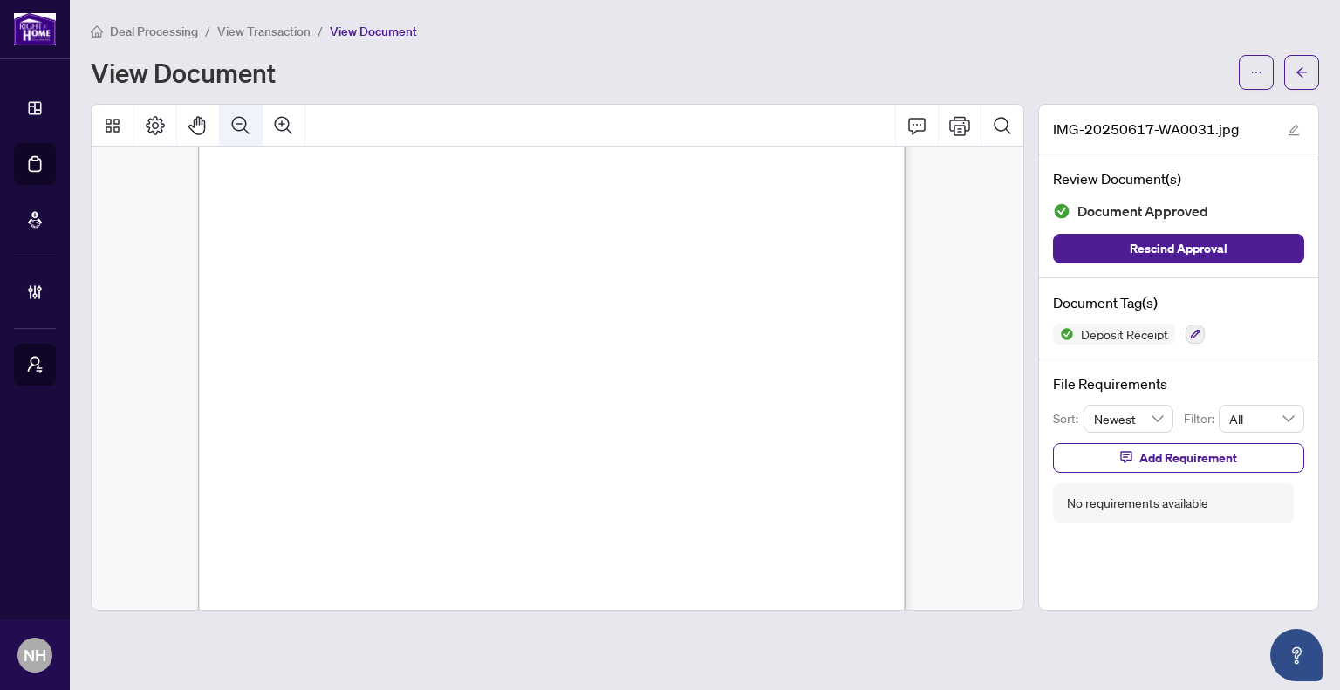
click at [243, 118] on icon "Zoom Out" at bounding box center [240, 124] width 17 height 17
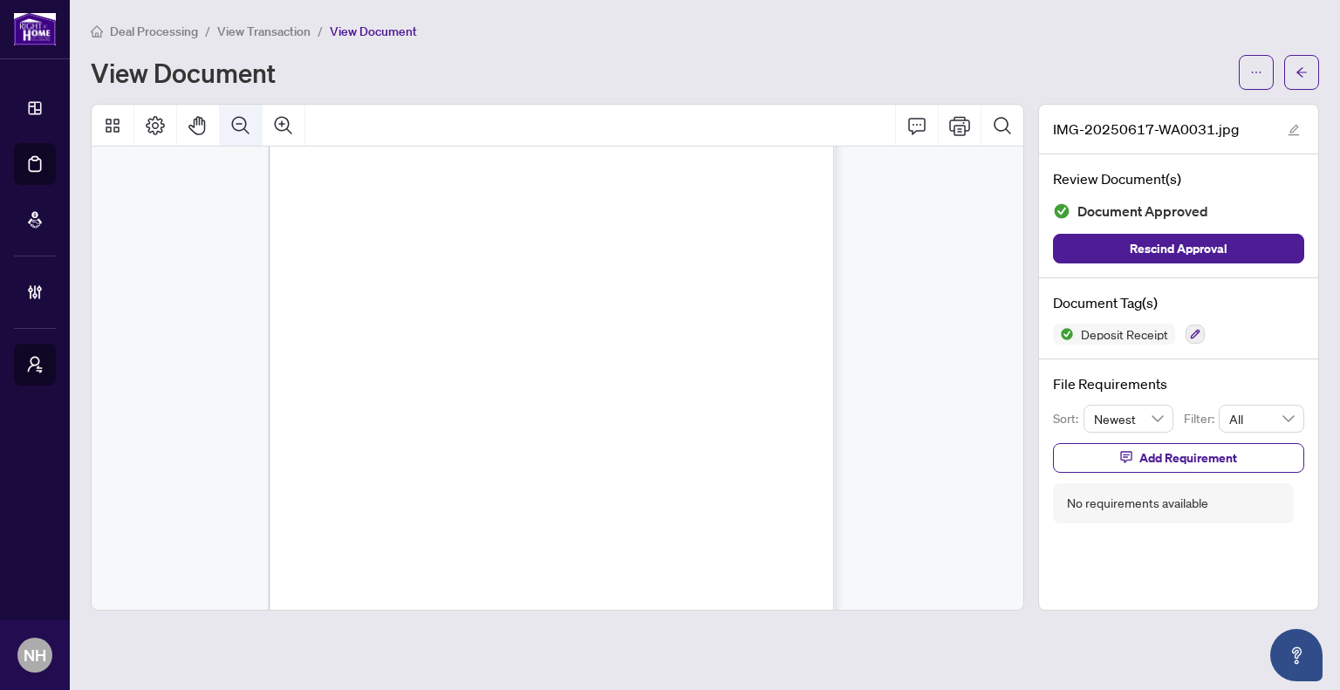
click at [243, 118] on icon "Zoom Out" at bounding box center [240, 124] width 17 height 17
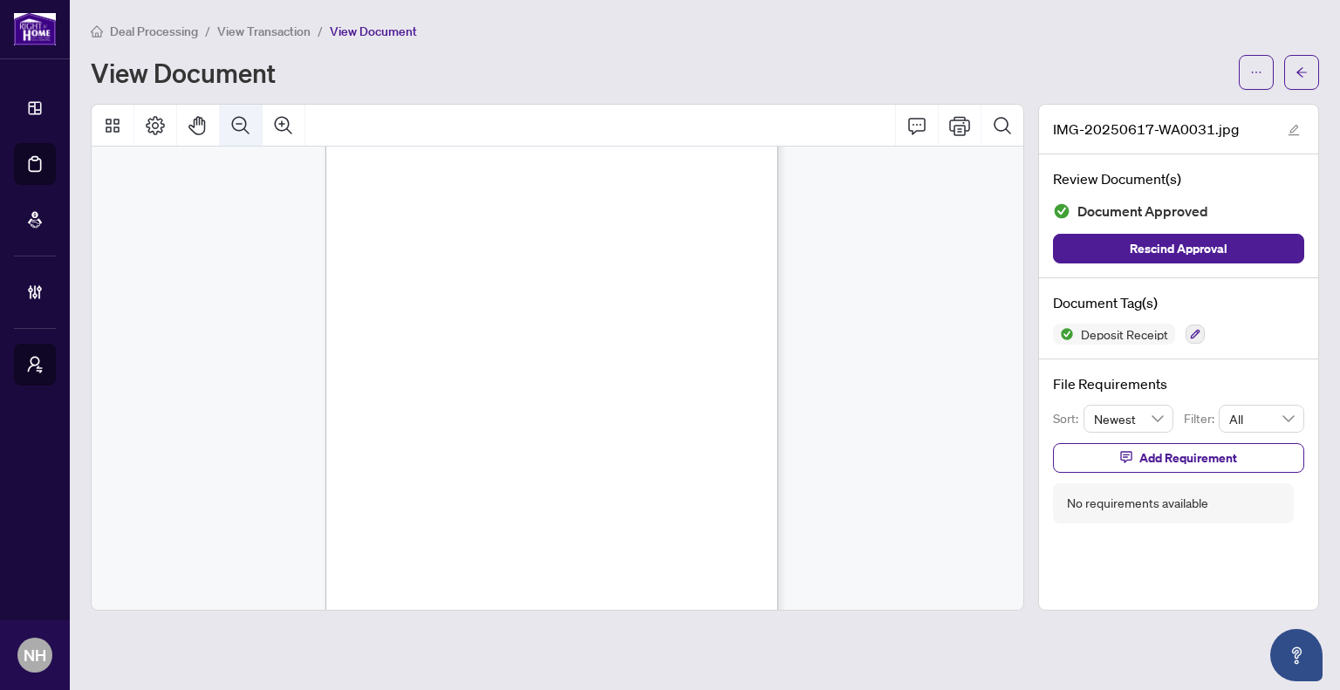
click at [243, 118] on icon "Zoom Out" at bounding box center [240, 124] width 17 height 17
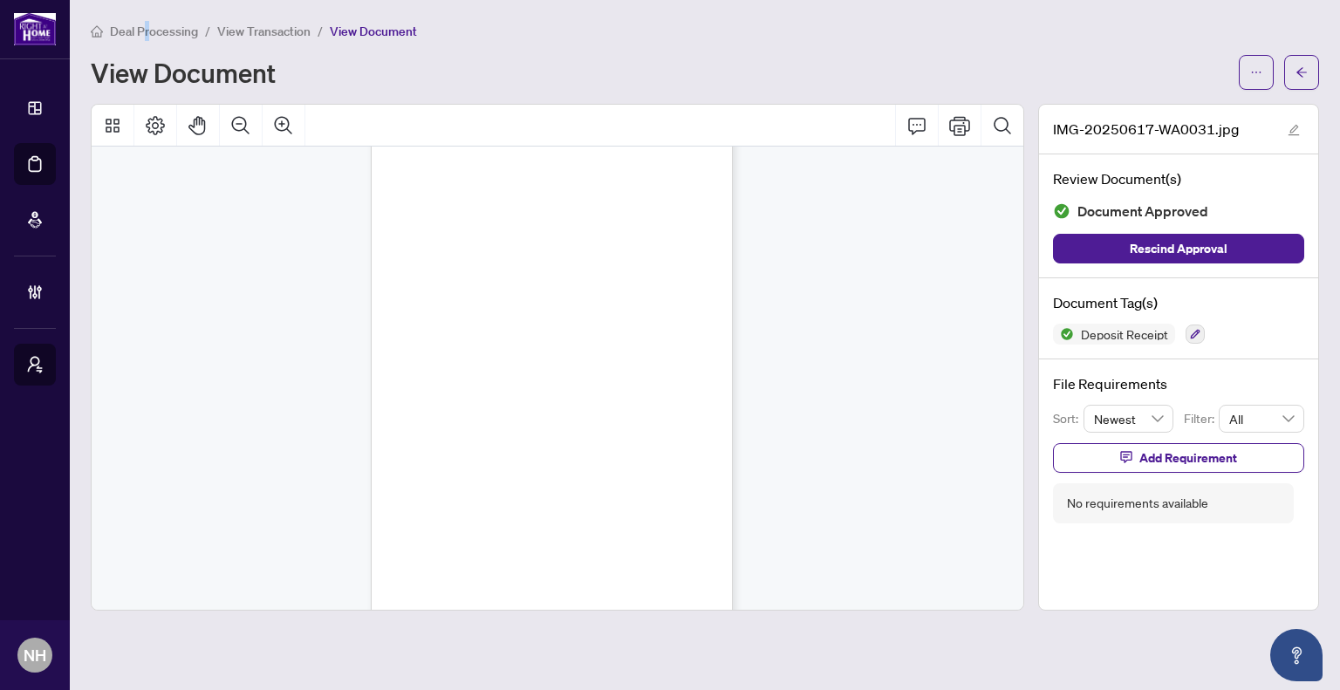
click at [147, 17] on main "Deal Processing / View Transaction / View Document View Document IMG-20250617-W…" at bounding box center [705, 345] width 1270 height 690
click at [150, 28] on span "Deal Processing" at bounding box center [154, 32] width 88 height 16
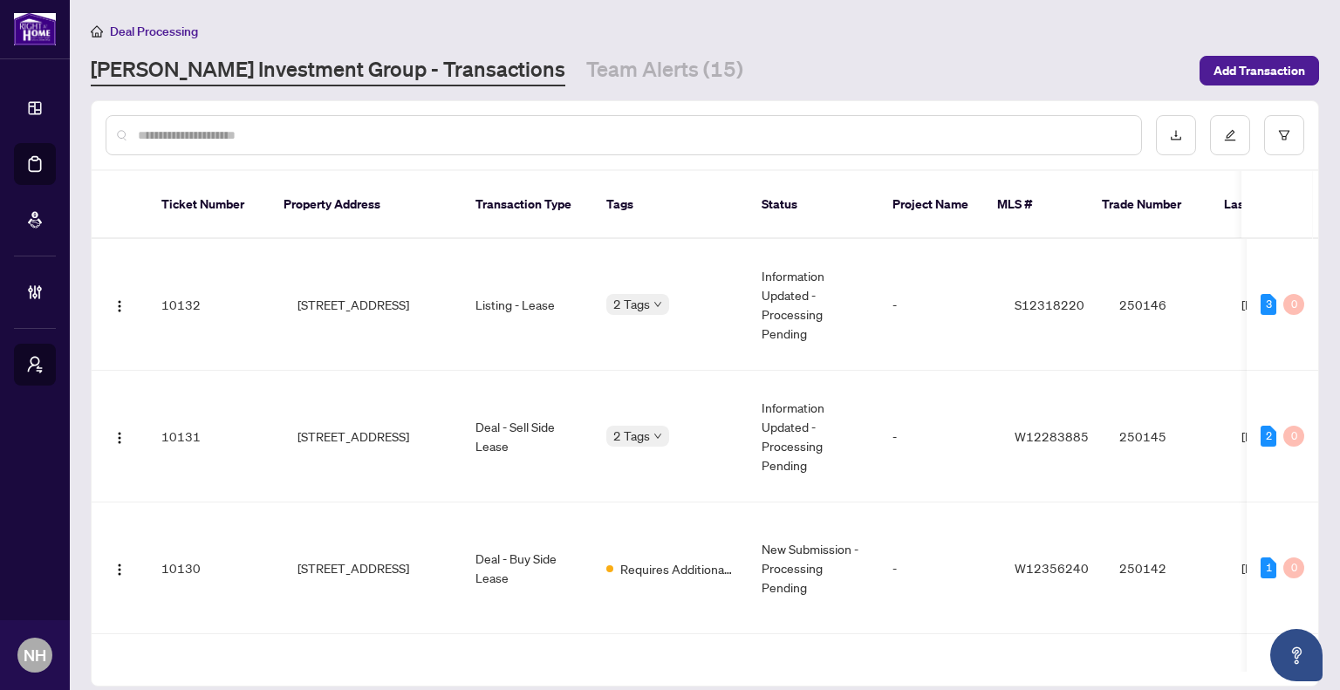
click at [463, 138] on input "text" at bounding box center [632, 135] width 989 height 19
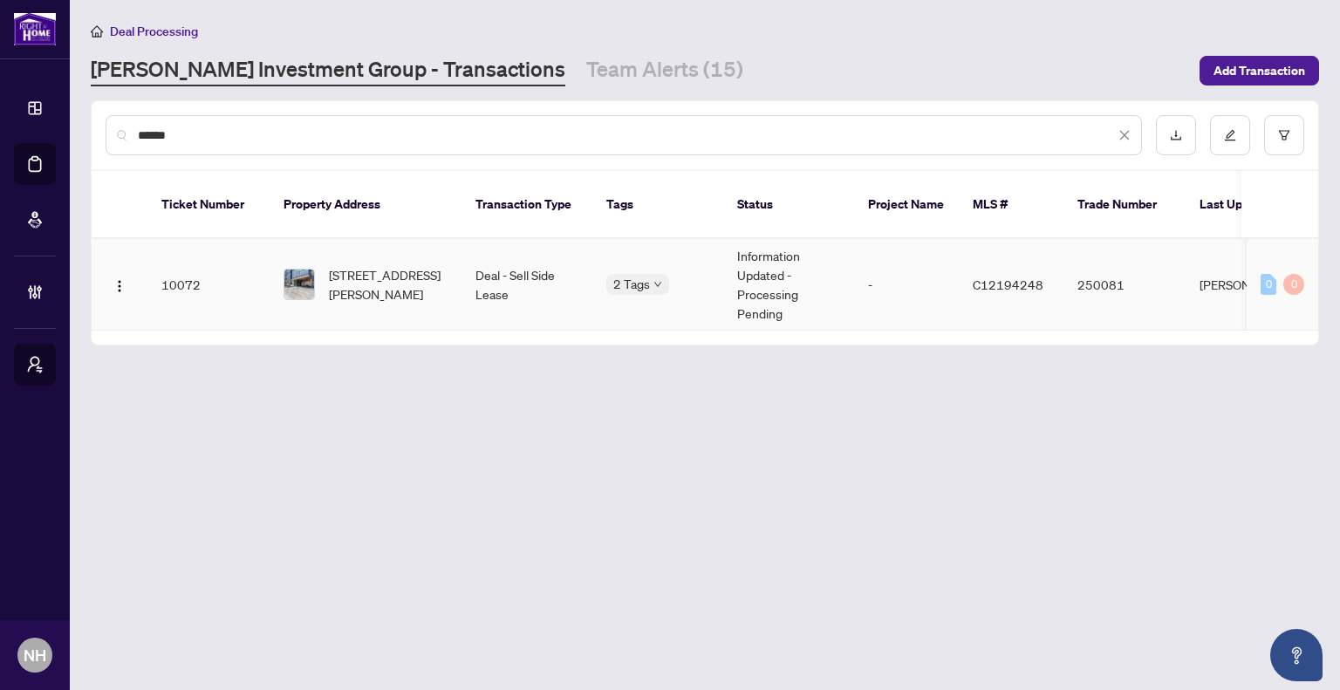
type input "******"
click at [363, 240] on td "[STREET_ADDRESS][PERSON_NAME]" at bounding box center [366, 285] width 192 height 92
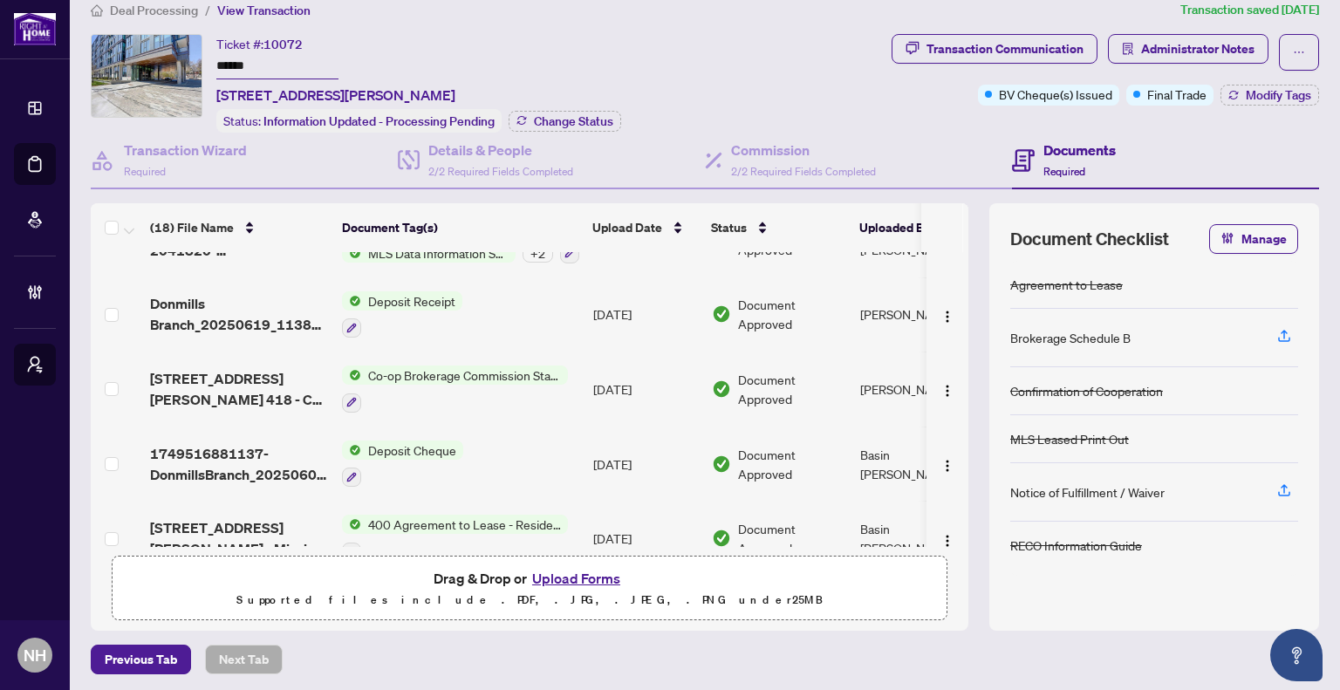
scroll to position [873, 0]
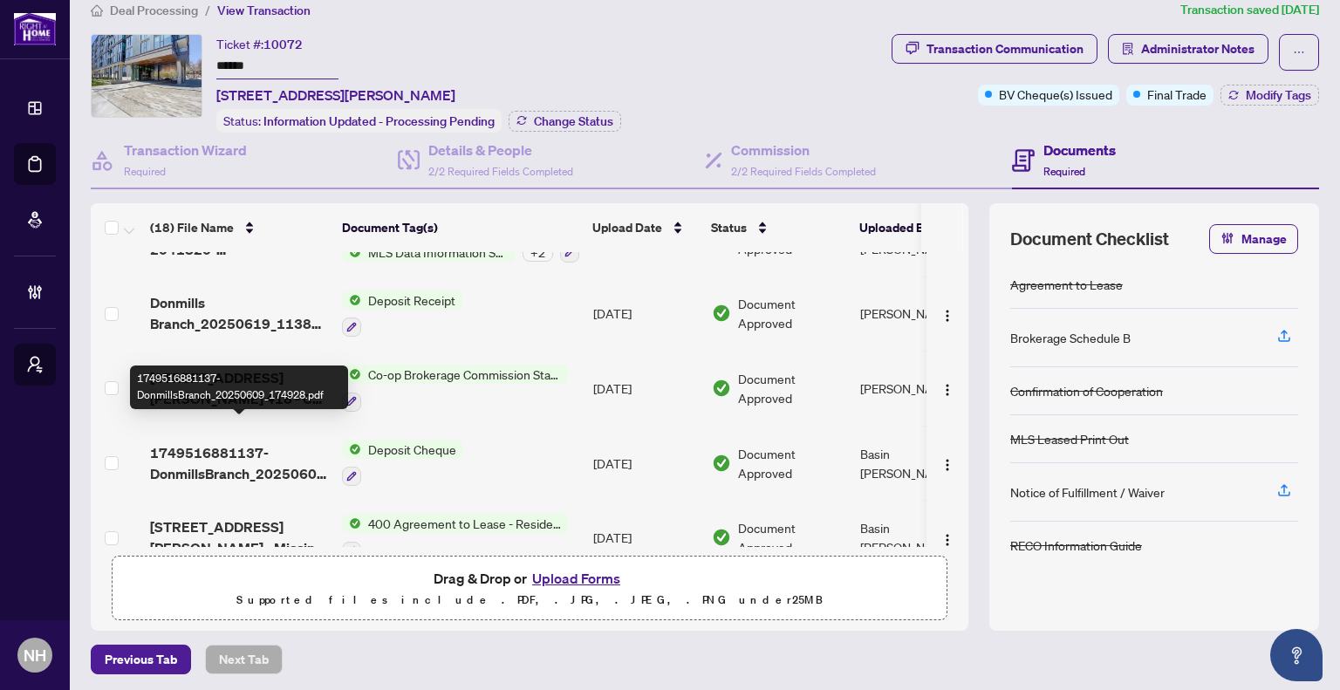
click at [230, 442] on span "1749516881137-DonmillsBranch_20250609_174928.pdf" at bounding box center [239, 463] width 178 height 42
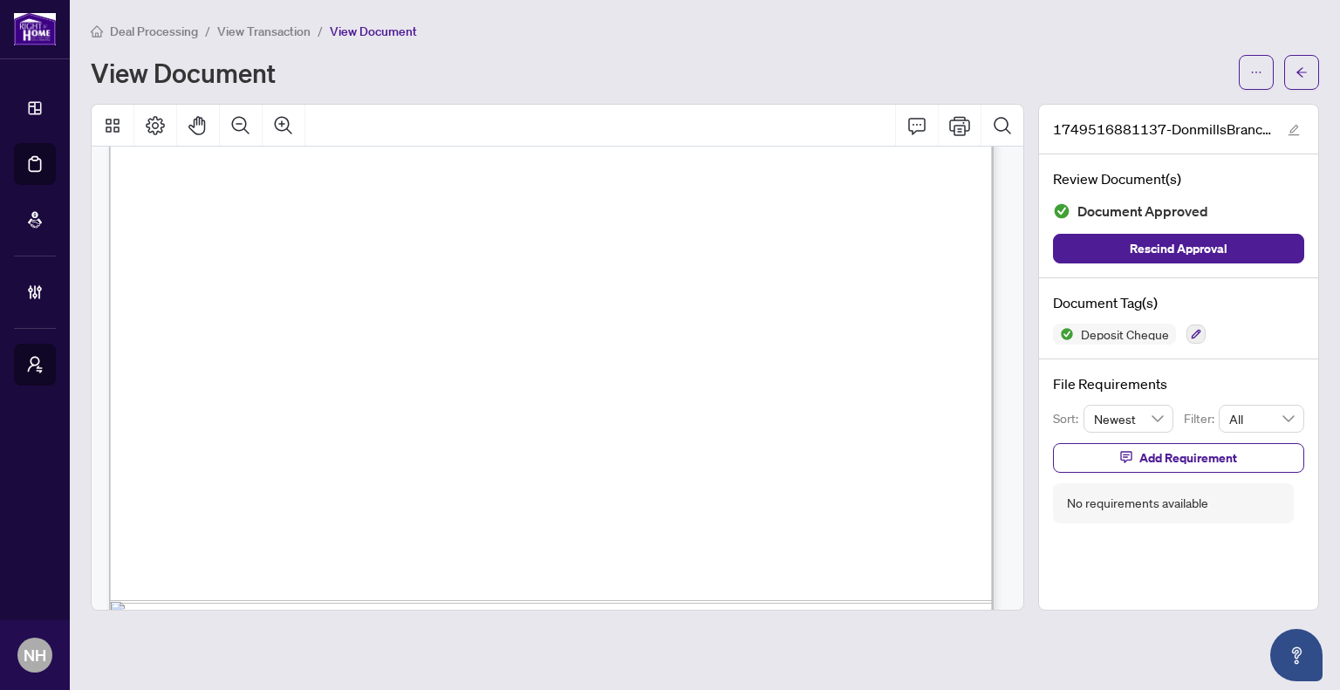
scroll to position [540, 0]
click at [1305, 78] on span "button" at bounding box center [1302, 72] width 12 height 28
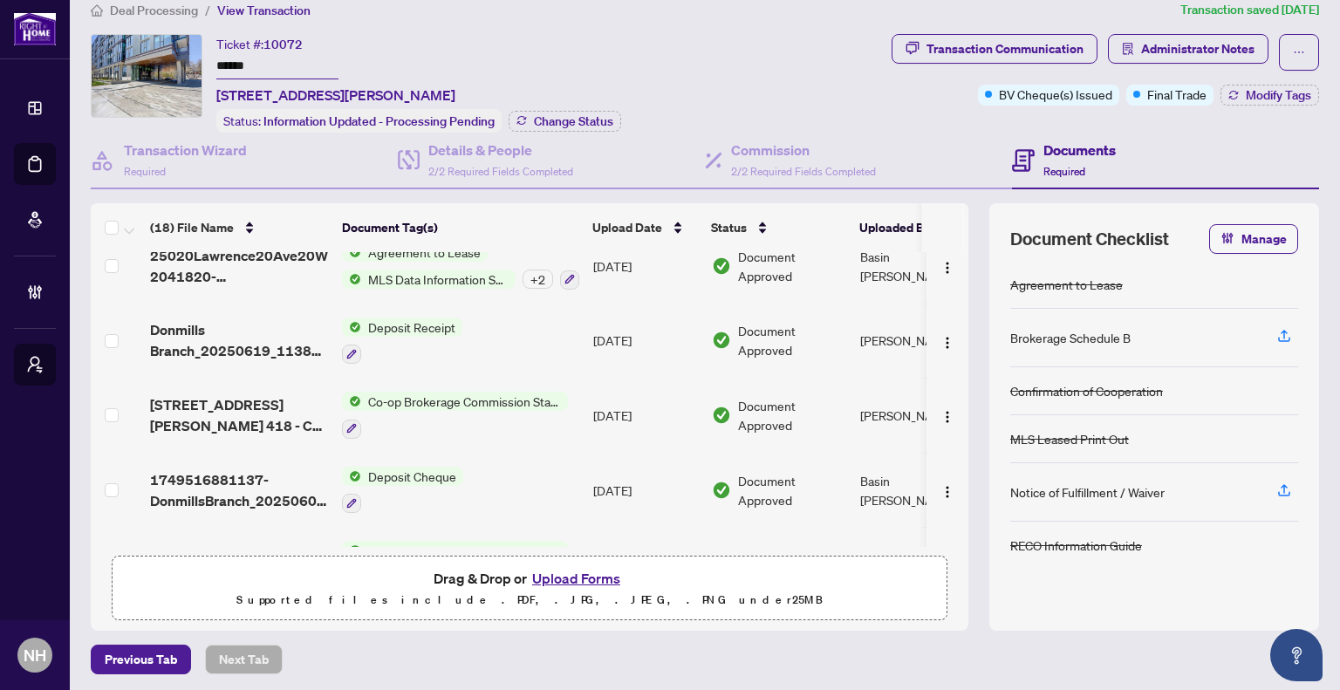
scroll to position [873, 0]
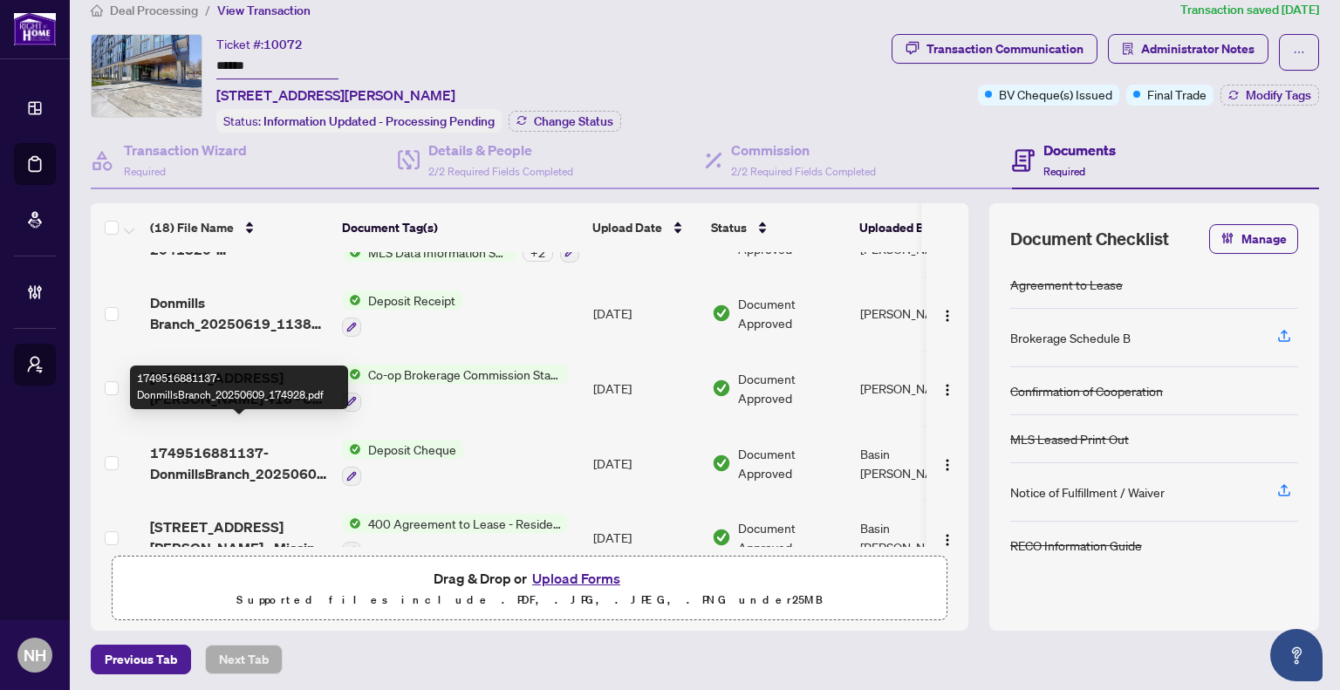
click at [241, 460] on span "1749516881137-DonmillsBranch_20250609_174928.pdf" at bounding box center [239, 463] width 178 height 42
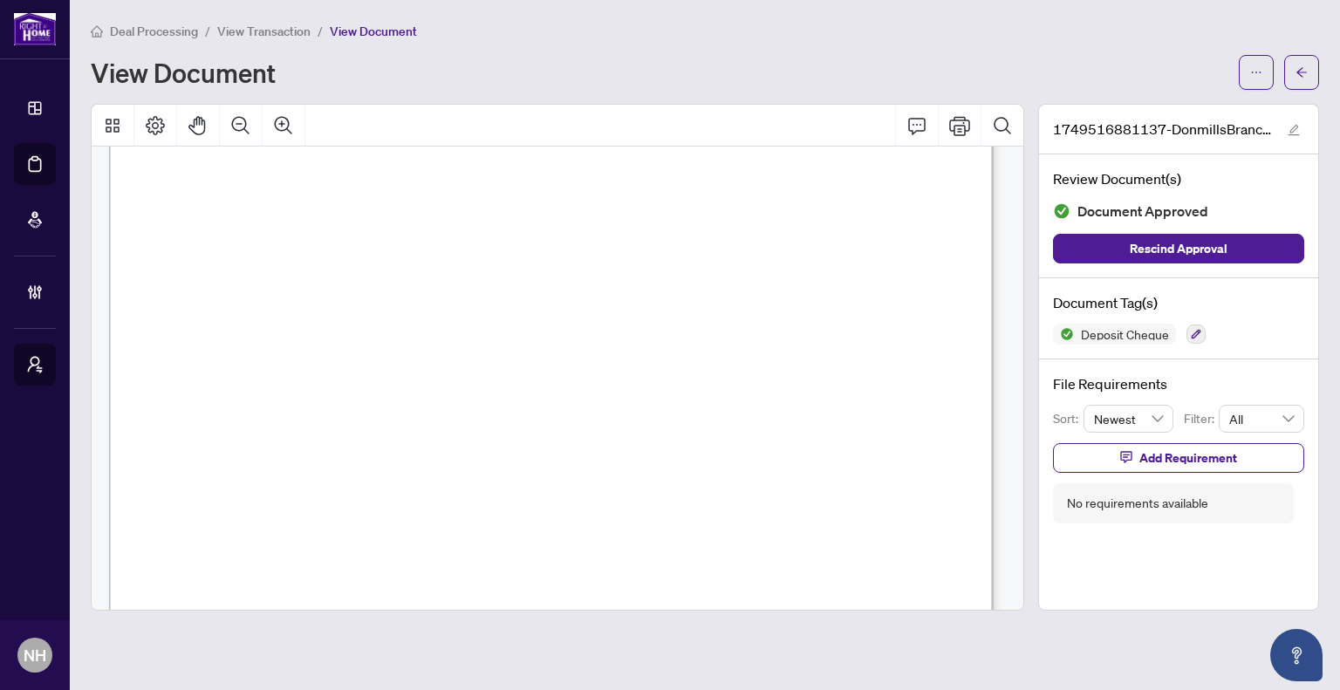
scroll to position [715, 0]
click at [1301, 66] on icon "arrow-left" at bounding box center [1302, 72] width 12 height 12
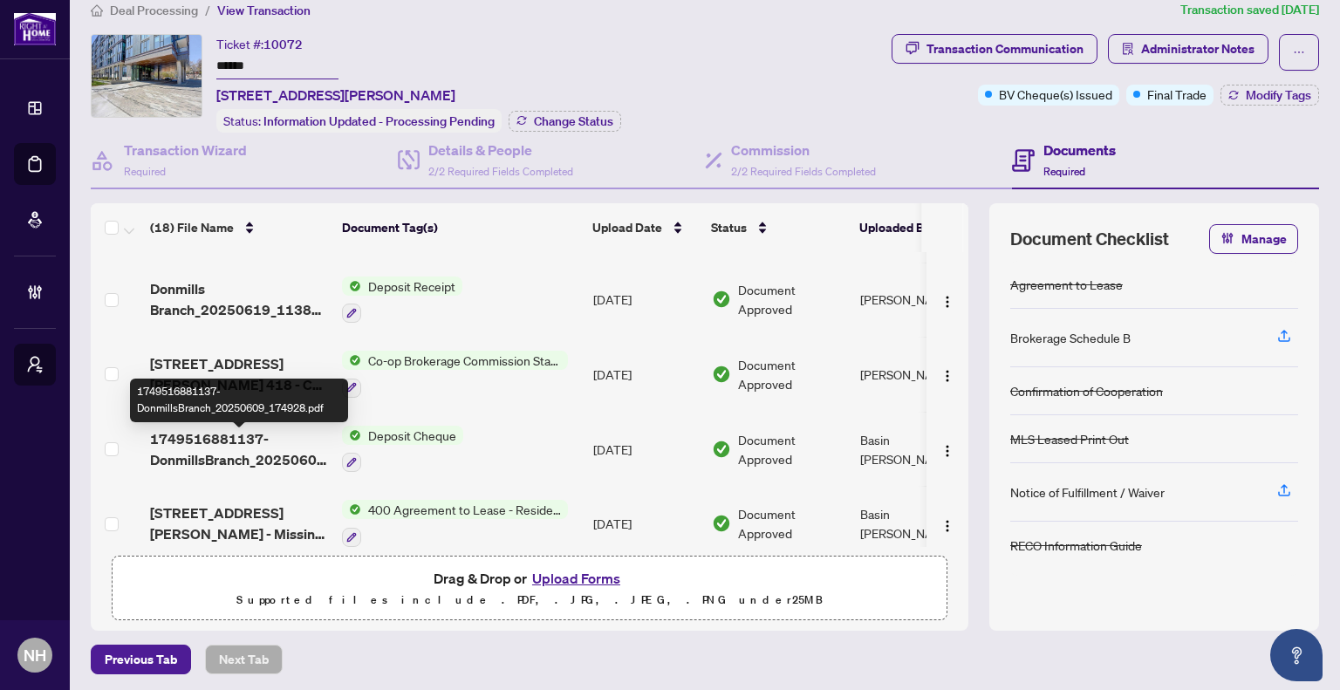
scroll to position [859, 0]
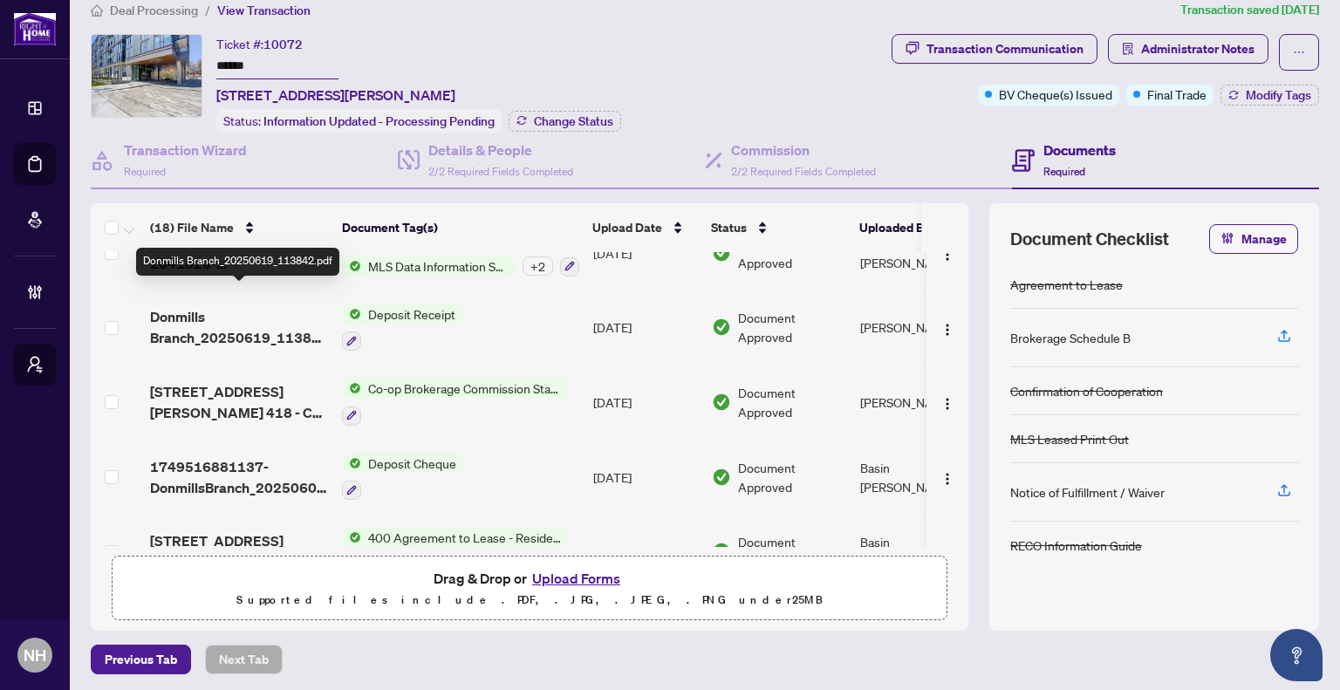
click at [294, 320] on span "Donmills Branch_20250619_113842.pdf" at bounding box center [239, 327] width 178 height 42
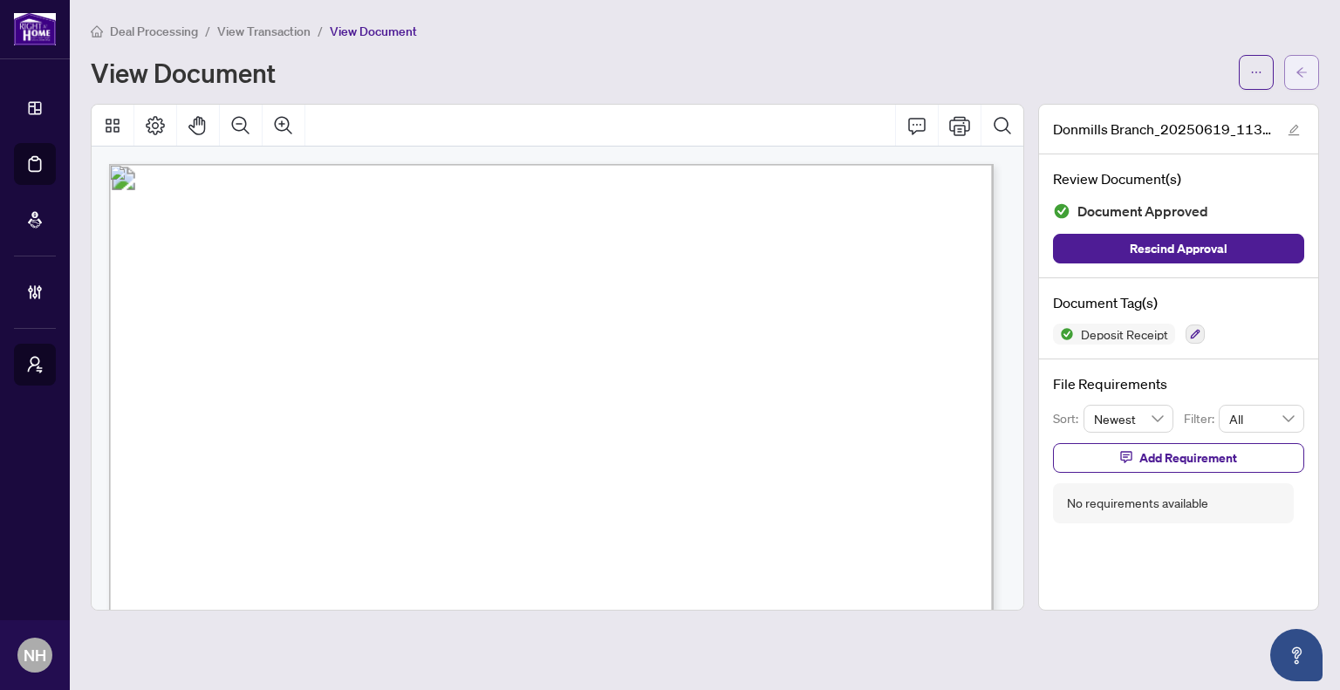
click at [1296, 72] on icon "arrow-left" at bounding box center [1302, 72] width 12 height 12
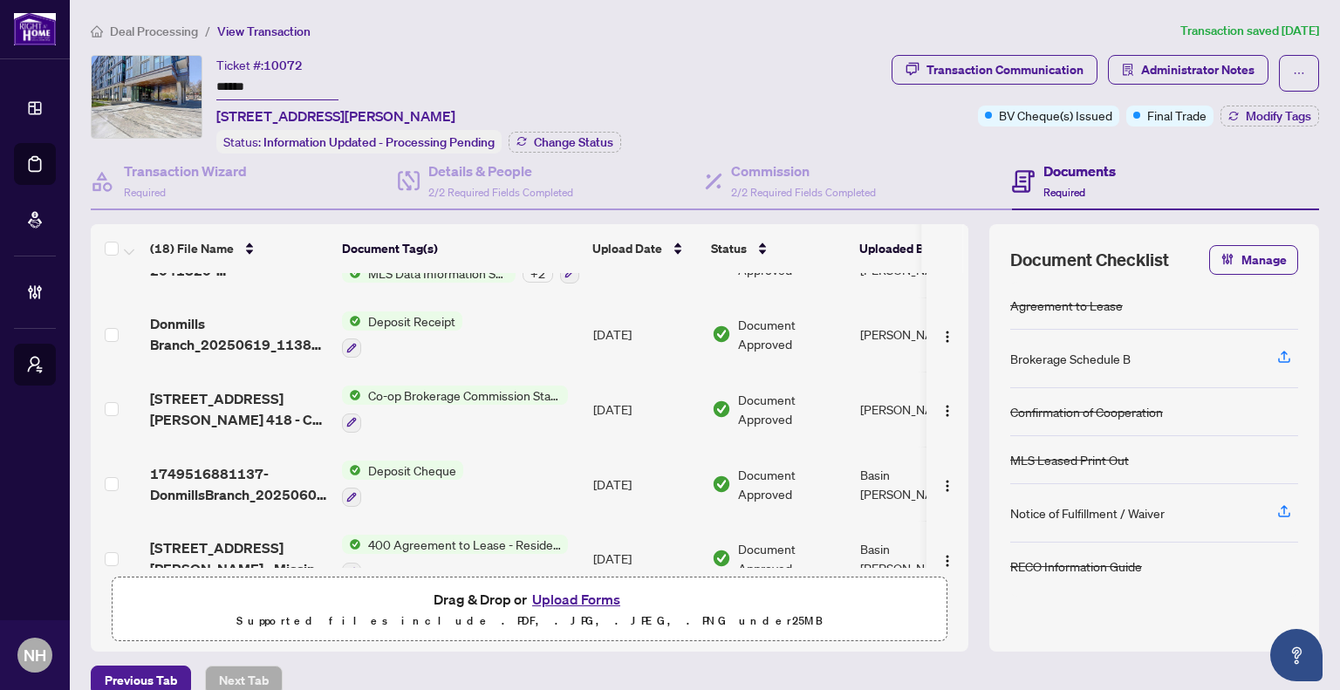
scroll to position [698, 0]
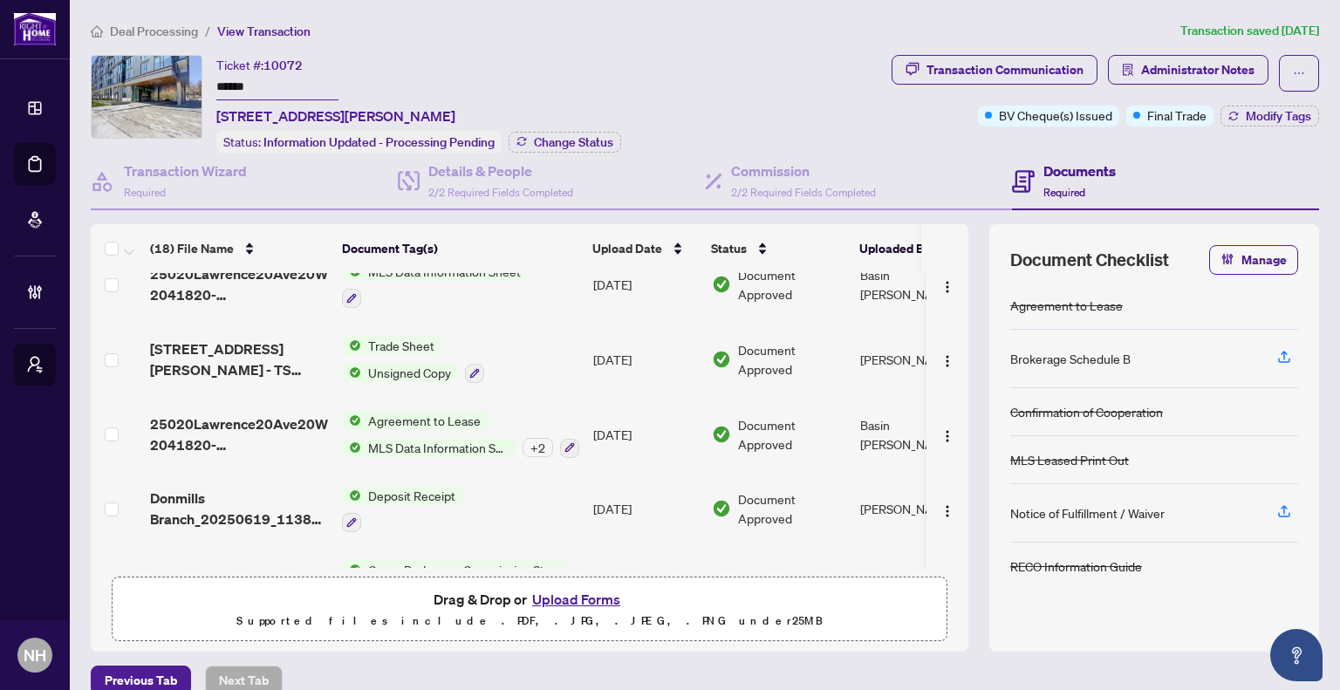
click at [398, 486] on span "Deposit Receipt" at bounding box center [411, 495] width 101 height 19
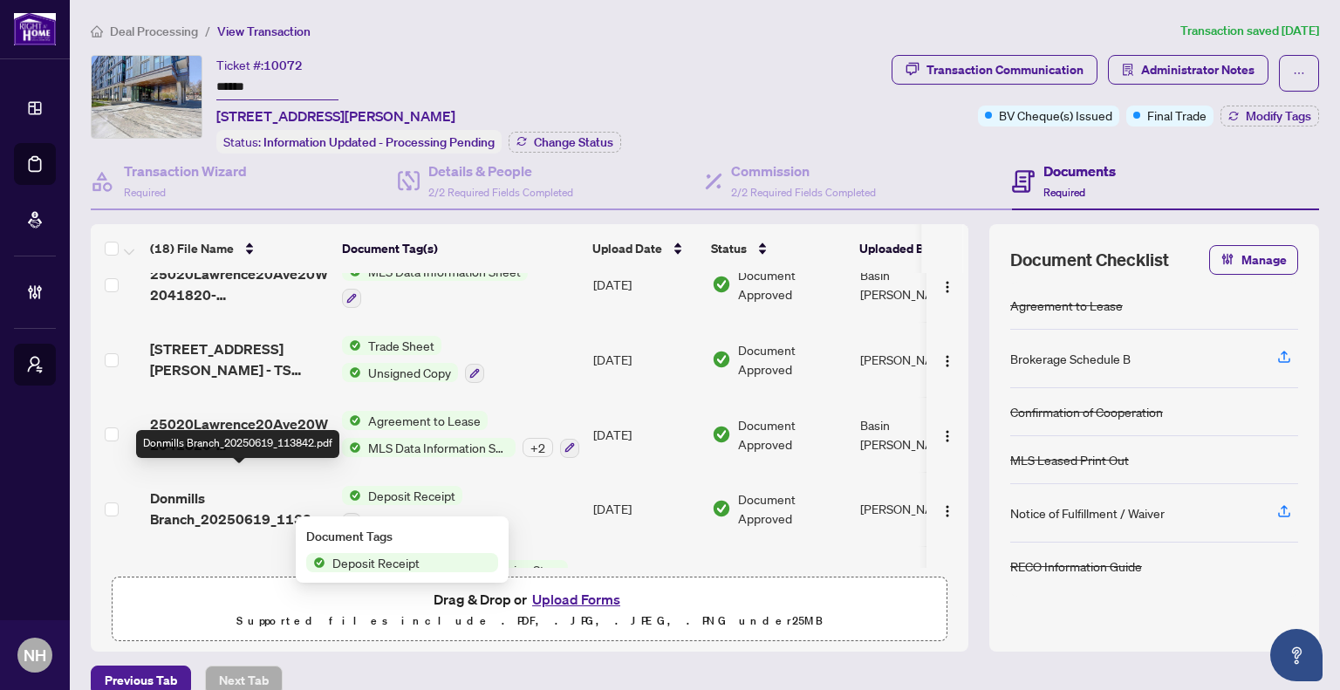
click at [223, 495] on span "Donmills Branch_20250619_113842.pdf" at bounding box center [239, 509] width 178 height 42
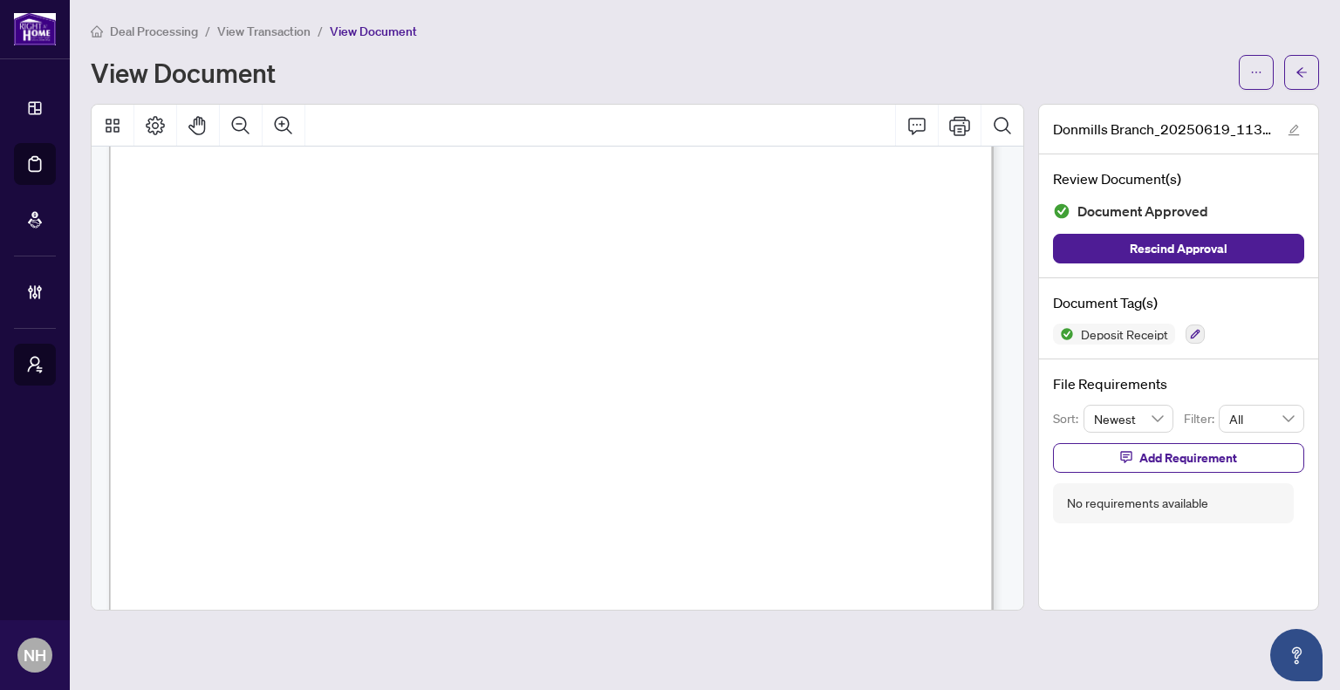
scroll to position [611, 0]
click at [178, 27] on span "Deal Processing" at bounding box center [154, 32] width 88 height 16
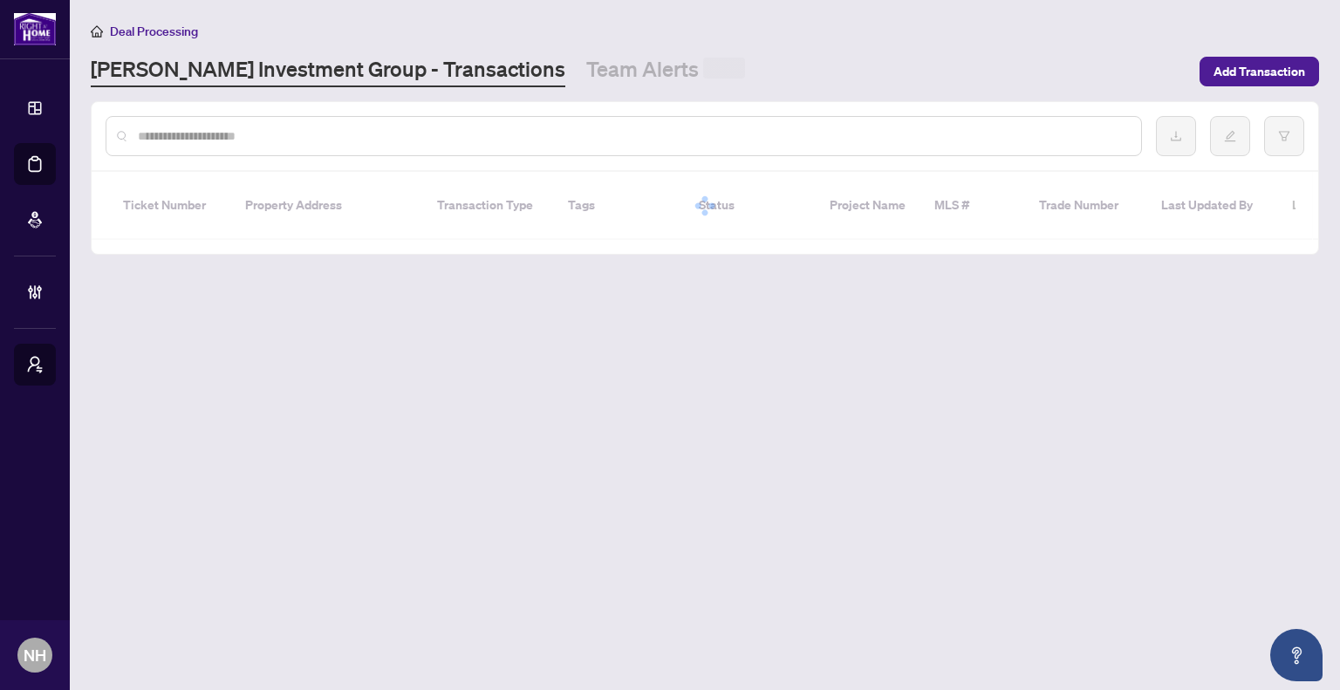
click at [496, 135] on input "text" at bounding box center [632, 136] width 989 height 19
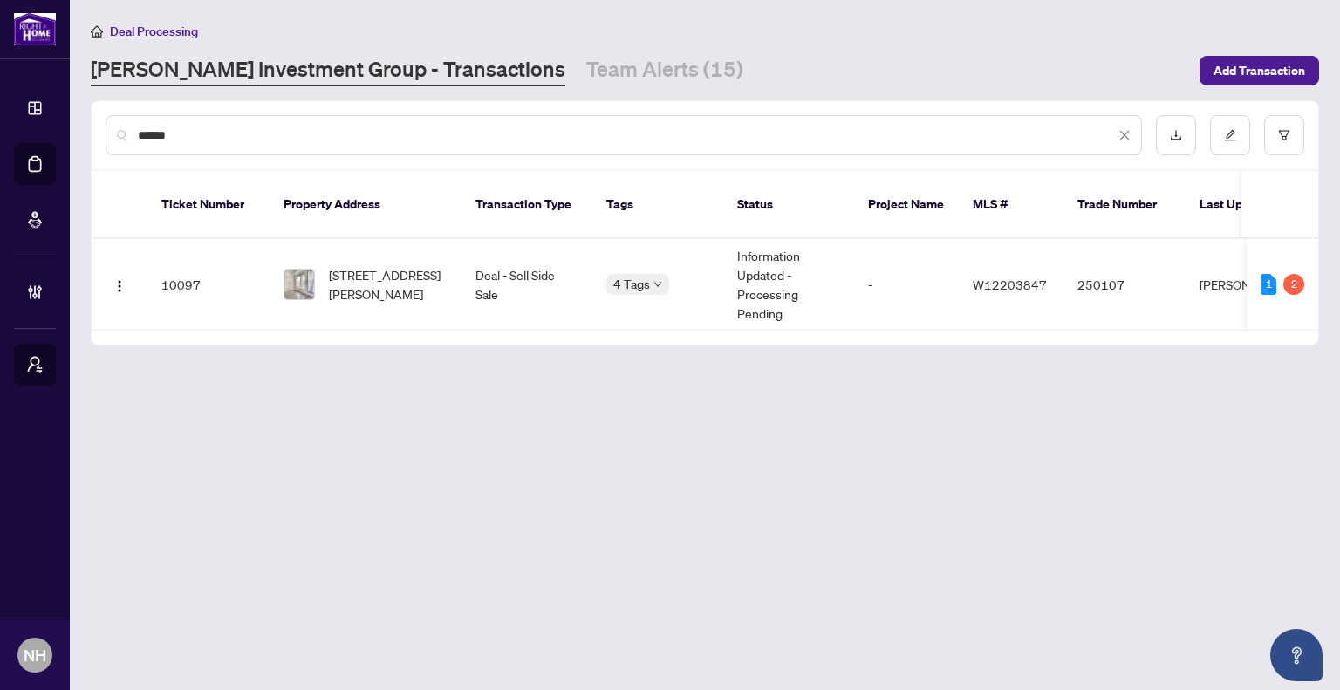
type input "******"
click at [401, 278] on span "[STREET_ADDRESS][PERSON_NAME]" at bounding box center [388, 284] width 119 height 38
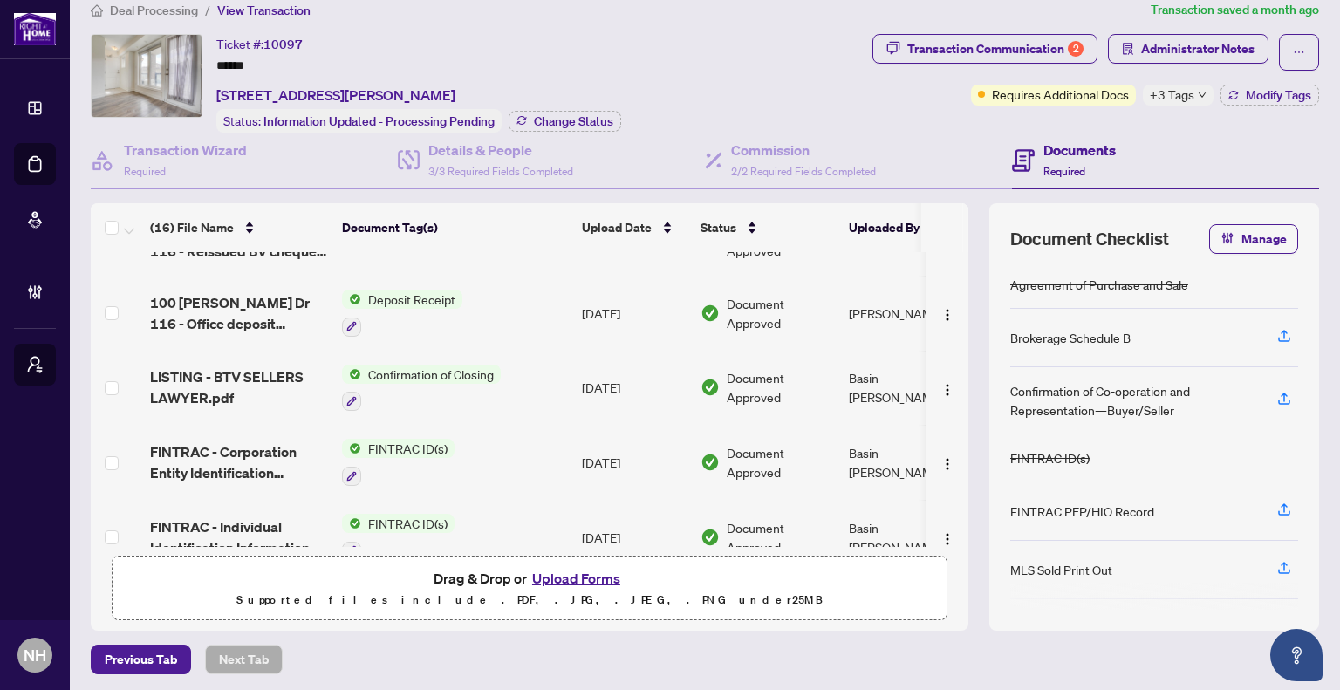
scroll to position [87, 0]
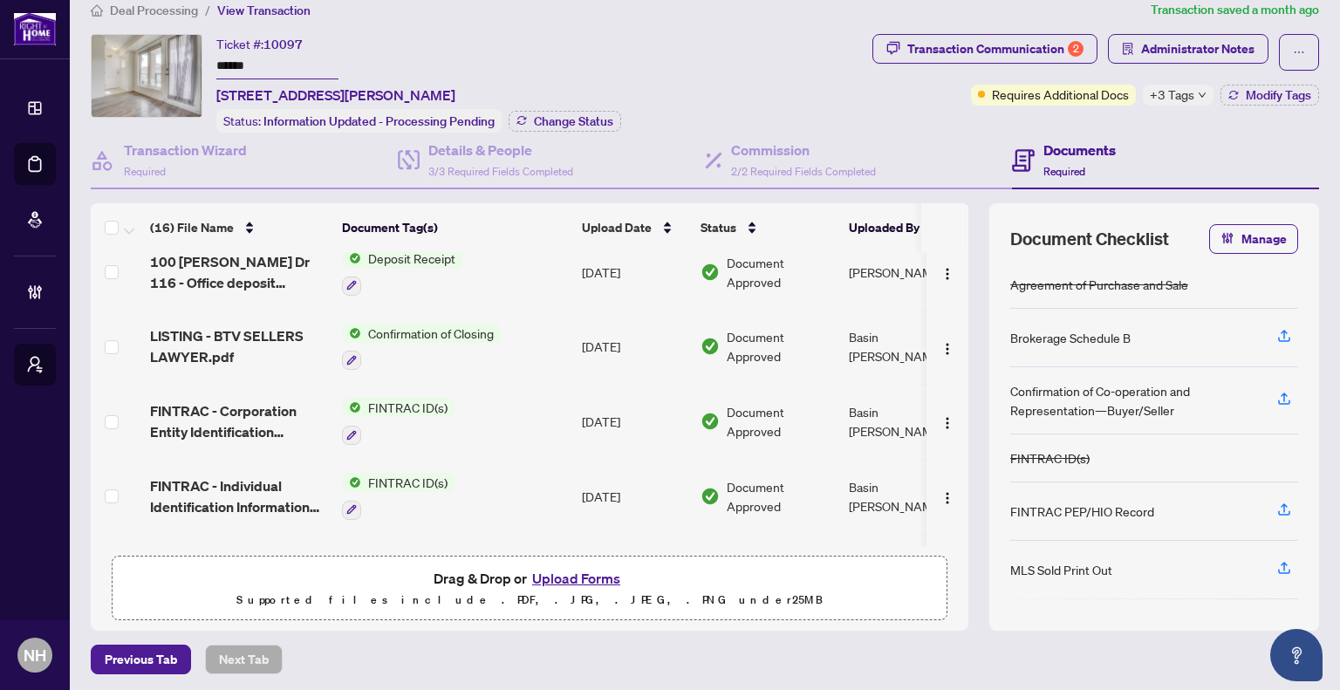
click at [259, 259] on span "100 [PERSON_NAME] Dr 116 - Office deposit receipt.pdf" at bounding box center [239, 272] width 178 height 42
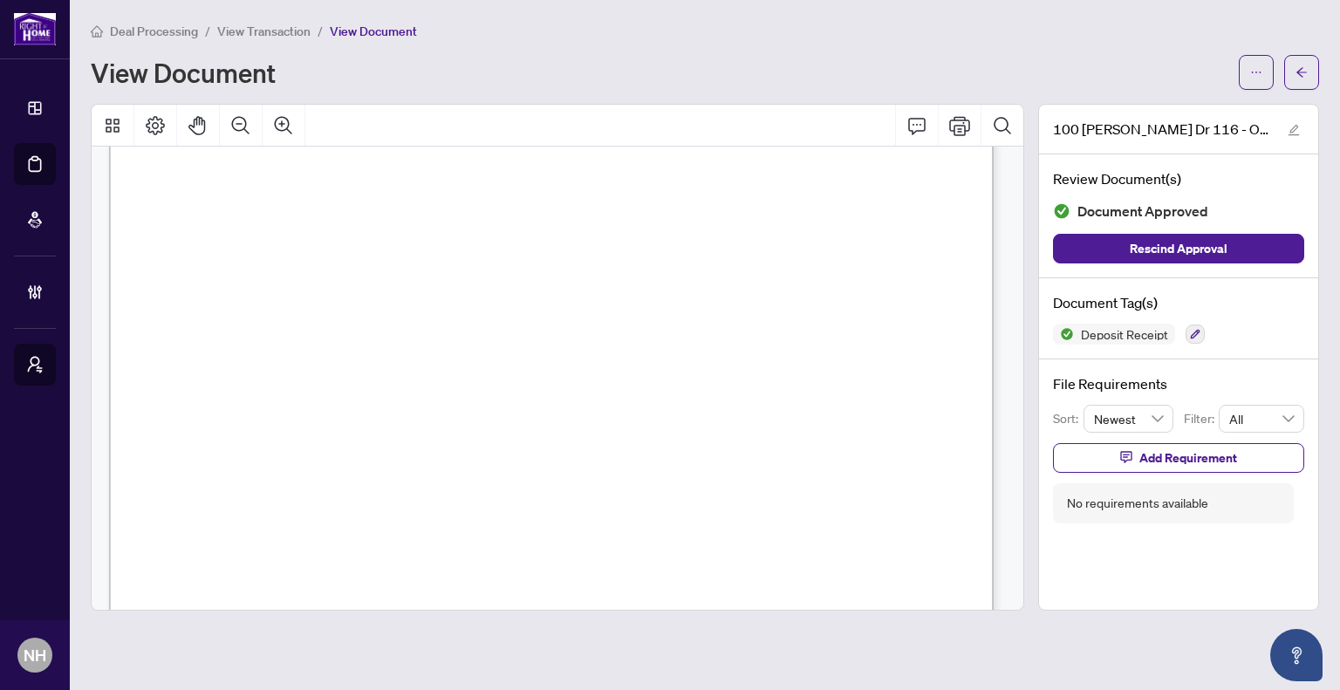
scroll to position [175, 0]
click at [1307, 71] on icon "arrow-left" at bounding box center [1302, 72] width 12 height 12
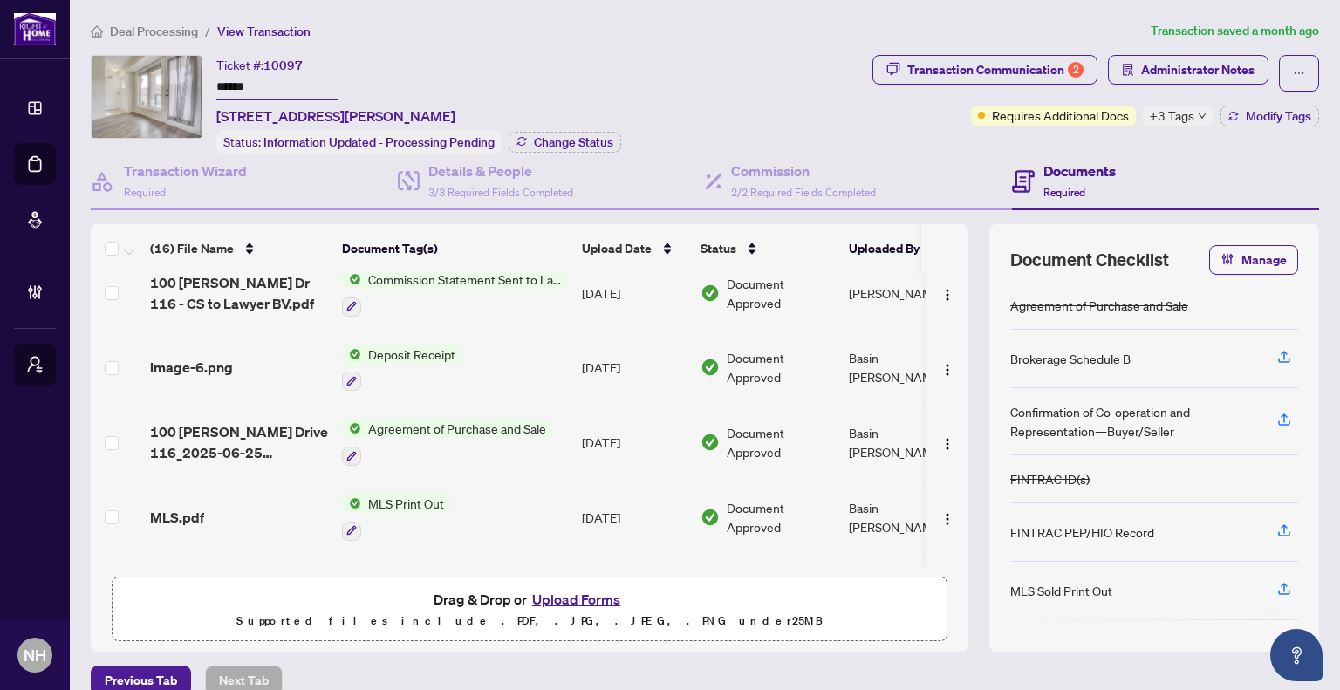
scroll to position [785, 0]
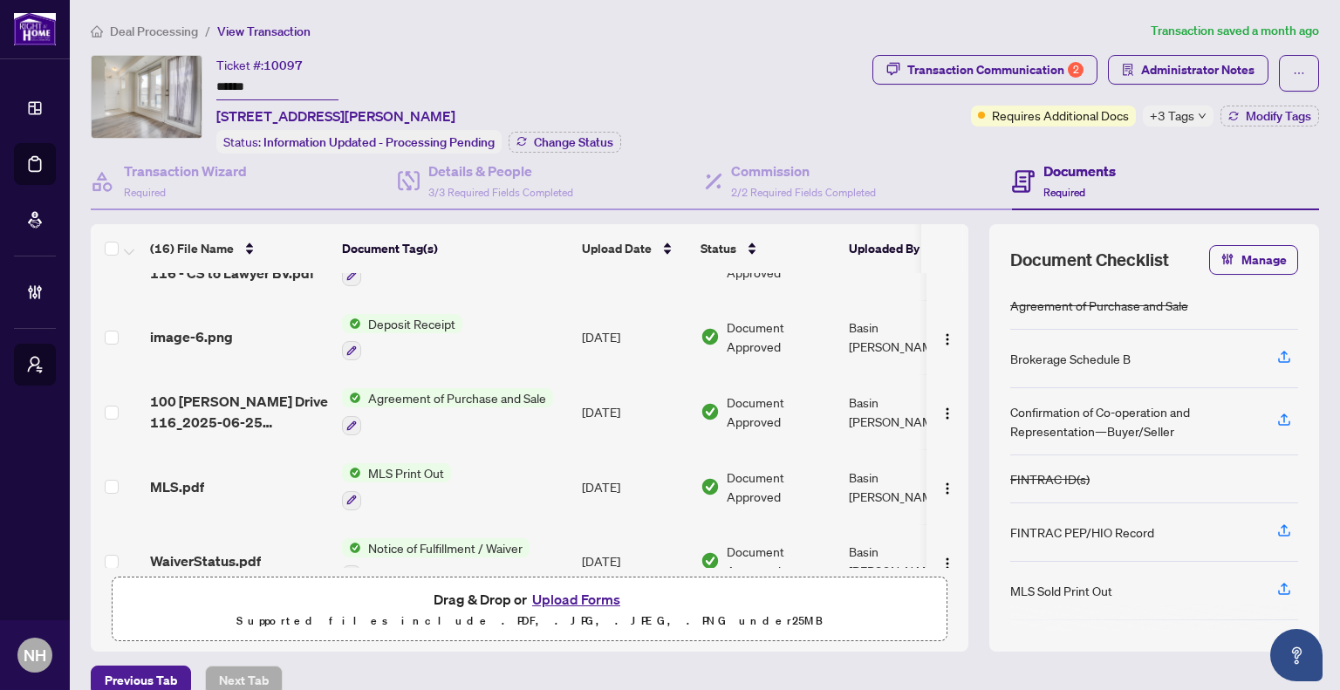
click at [206, 326] on span "image-6.png" at bounding box center [191, 336] width 83 height 21
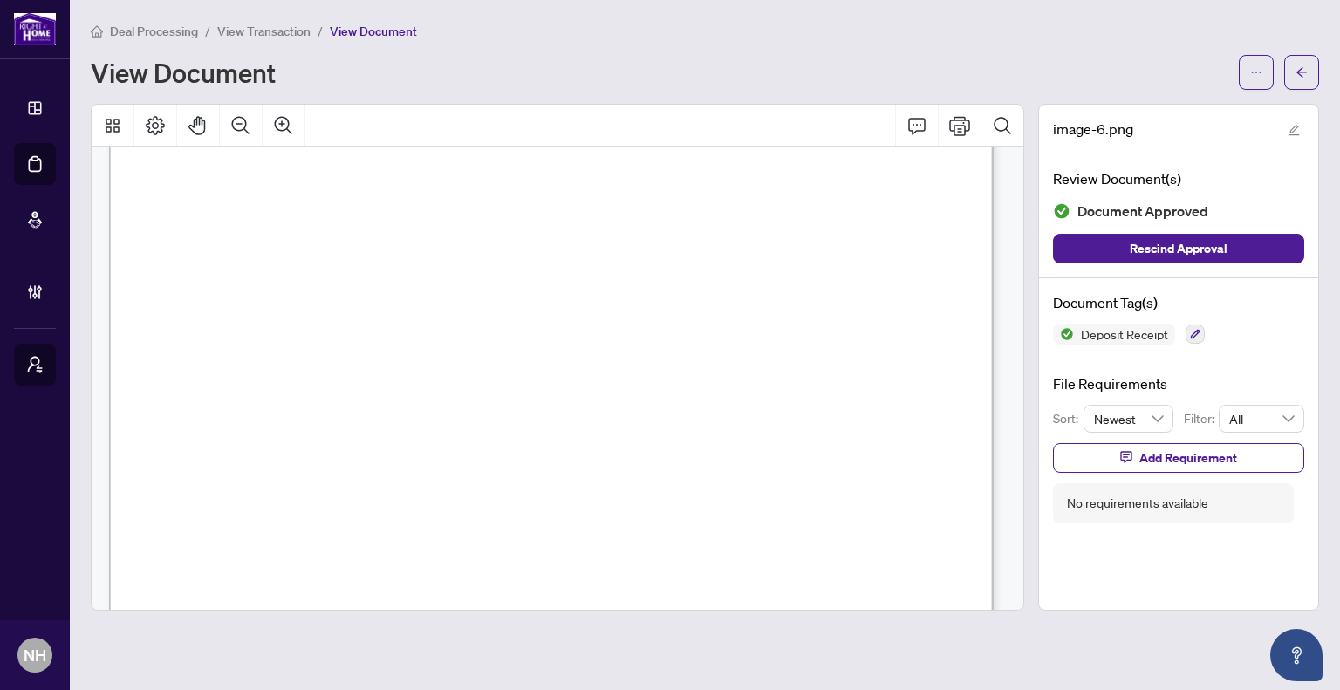
scroll to position [524, 0]
click at [1291, 68] on button "button" at bounding box center [1301, 72] width 35 height 35
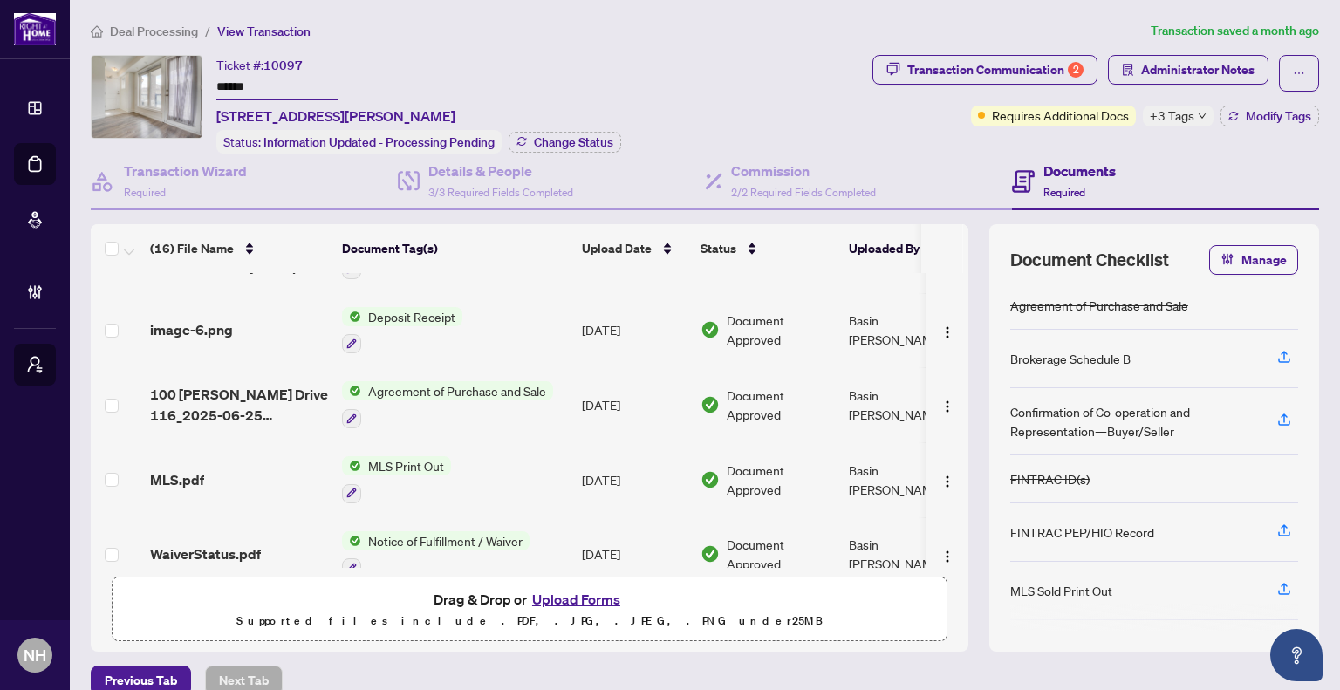
scroll to position [705, 0]
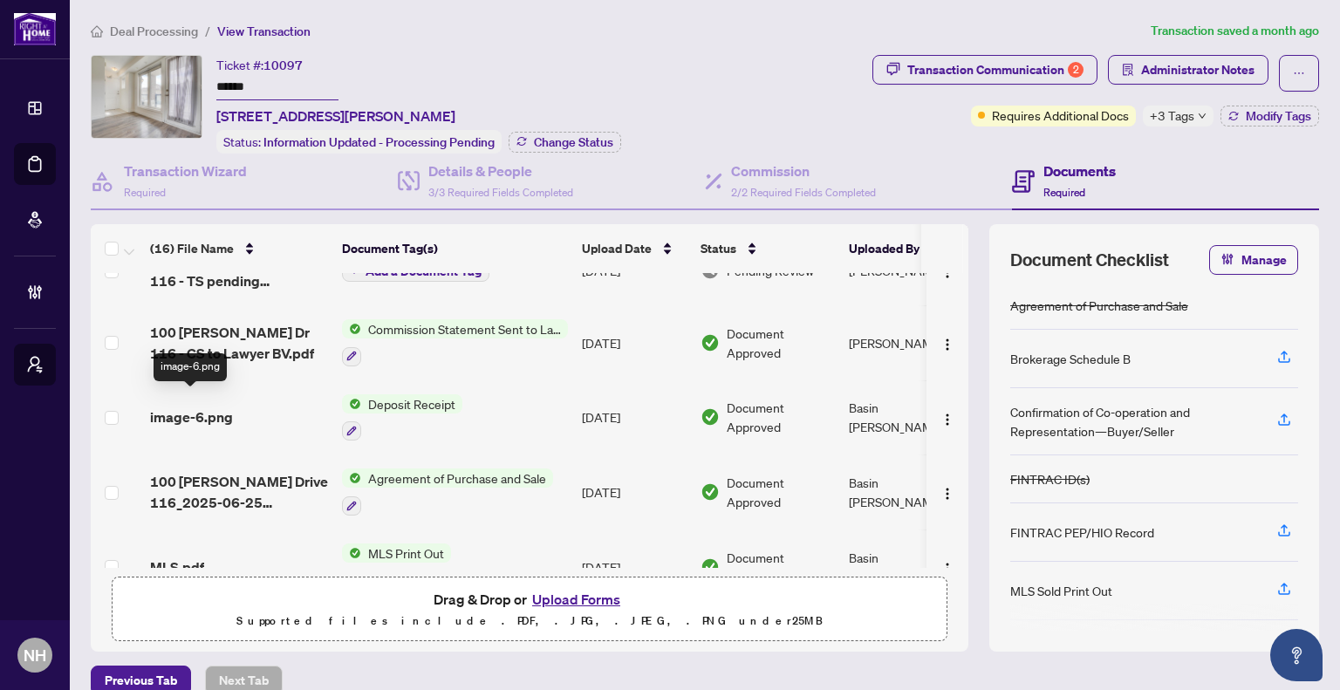
click at [209, 407] on span "image-6.png" at bounding box center [191, 417] width 83 height 21
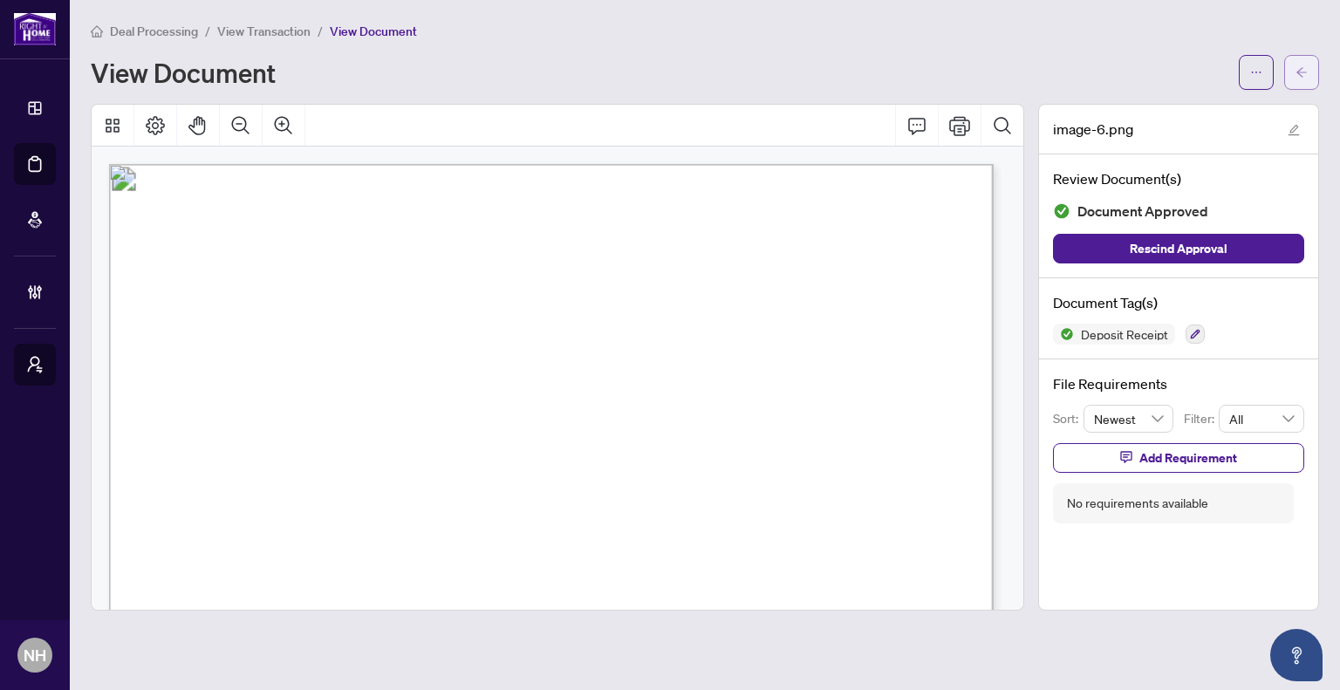
click at [1293, 69] on button "button" at bounding box center [1301, 72] width 35 height 35
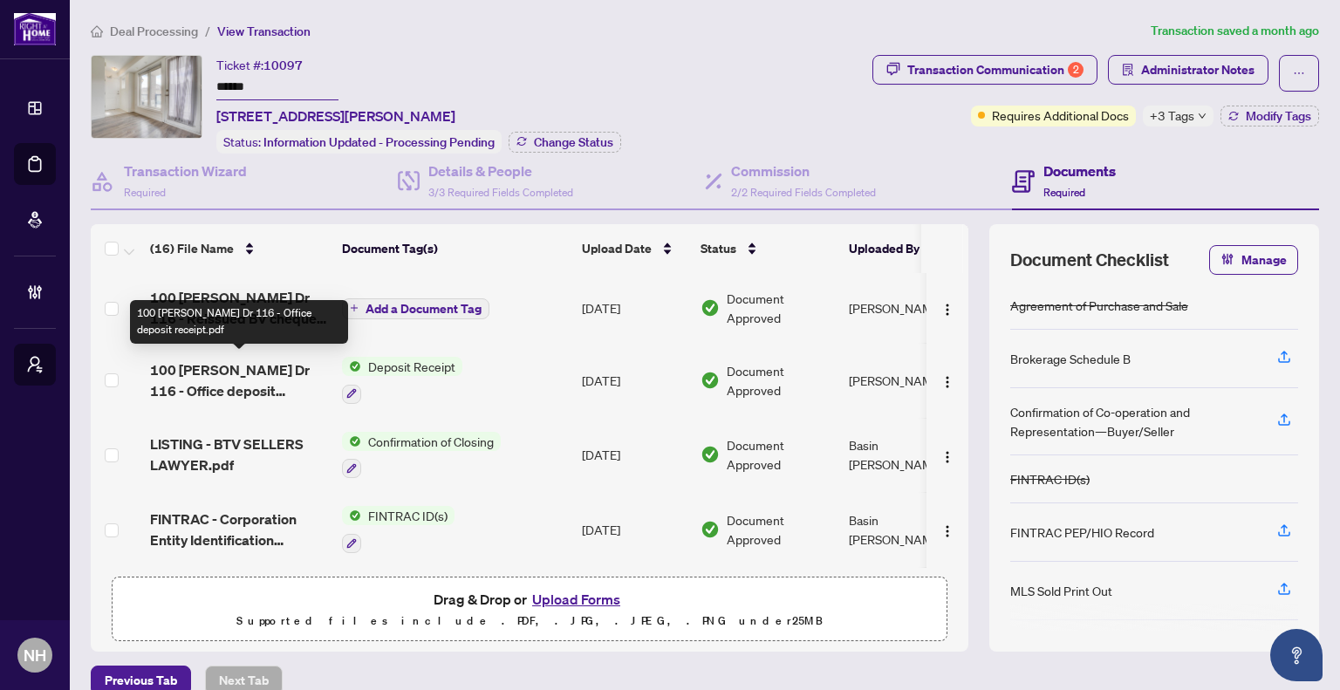
click at [242, 385] on span "100 [PERSON_NAME] Dr 116 - Office deposit receipt.pdf" at bounding box center [239, 380] width 178 height 42
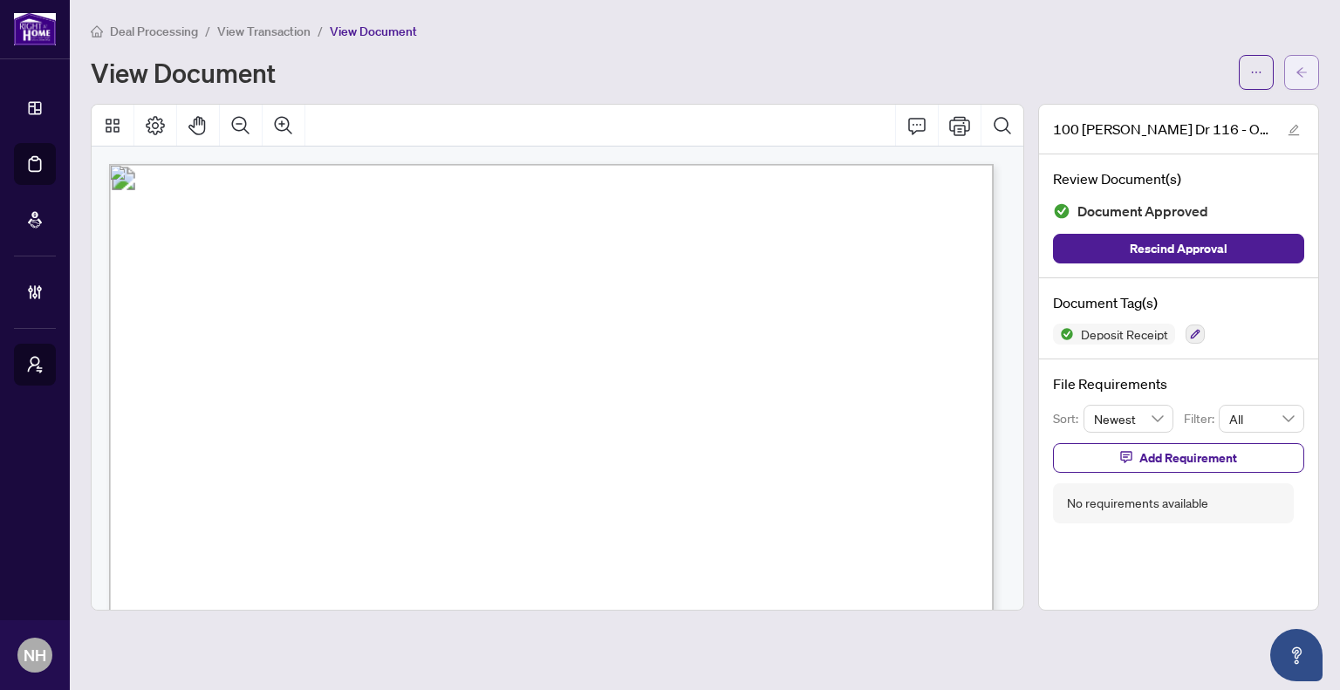
click at [1312, 74] on button "button" at bounding box center [1301, 72] width 35 height 35
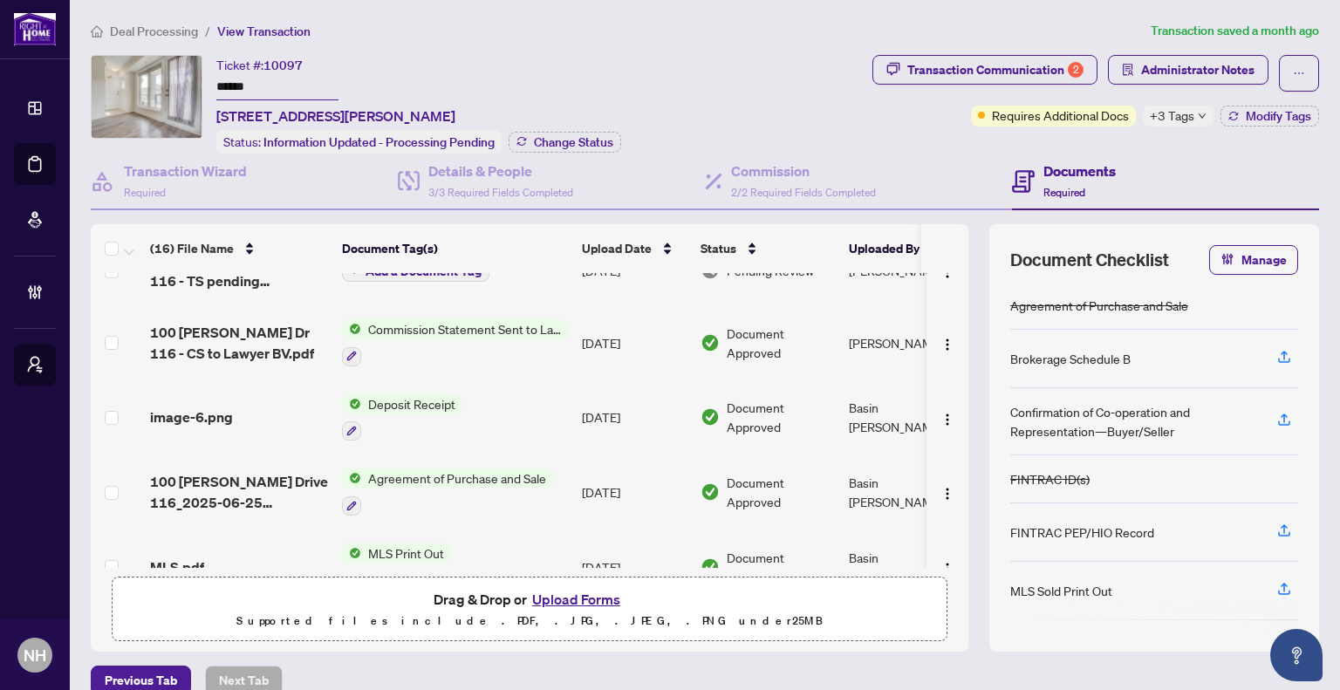
scroll to position [705, 0]
click at [239, 407] on div "image-6.png" at bounding box center [239, 417] width 178 height 21
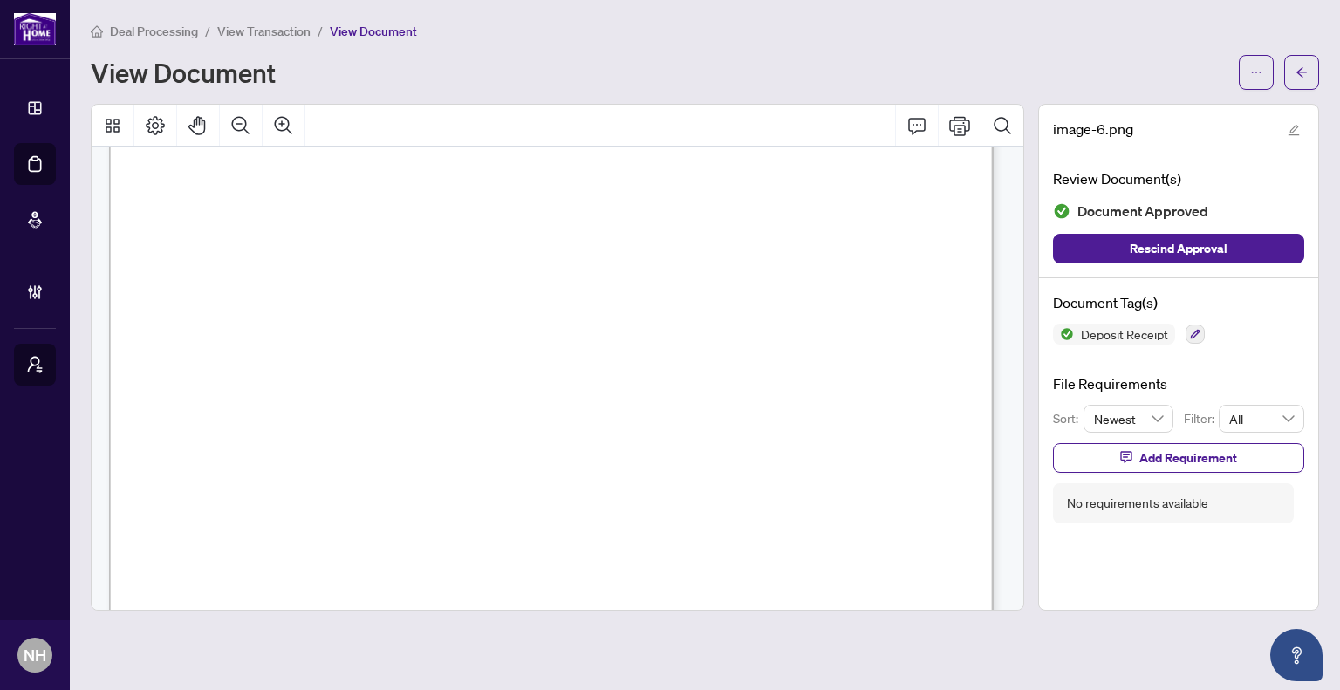
scroll to position [87, 0]
click at [234, 128] on icon "Zoom Out" at bounding box center [240, 124] width 17 height 17
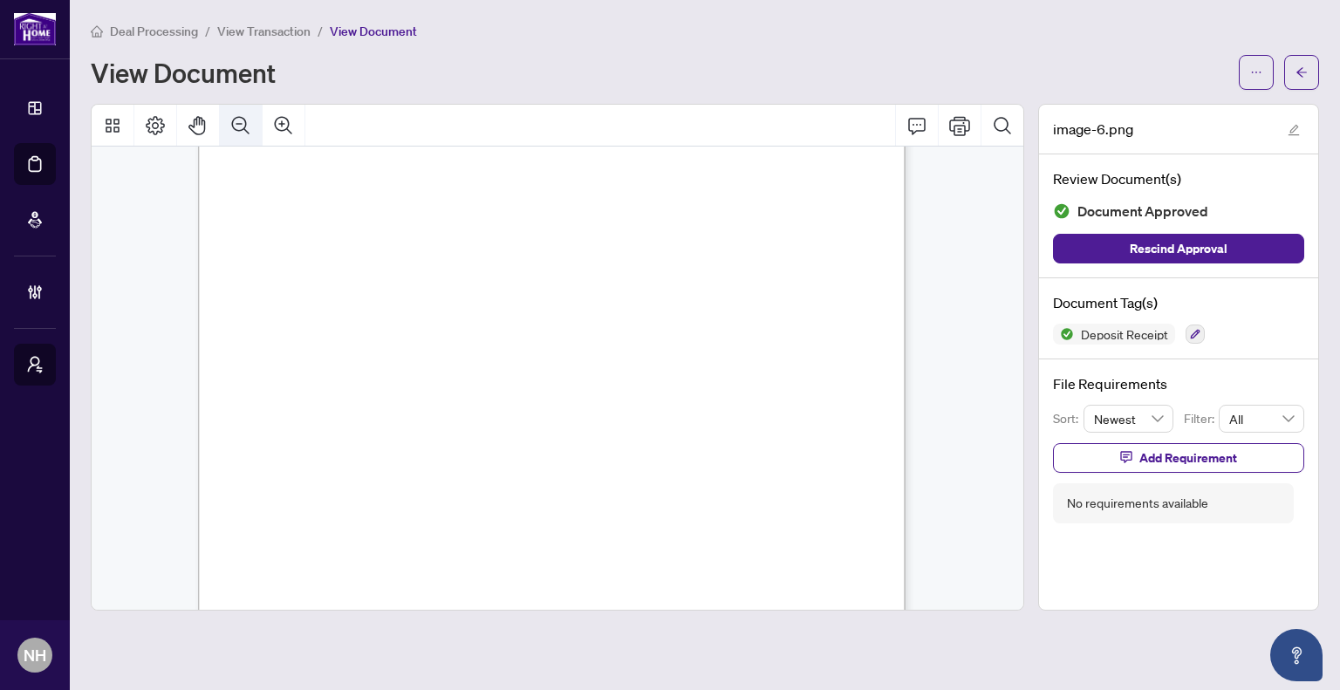
click at [234, 128] on icon "Zoom Out" at bounding box center [240, 124] width 17 height 17
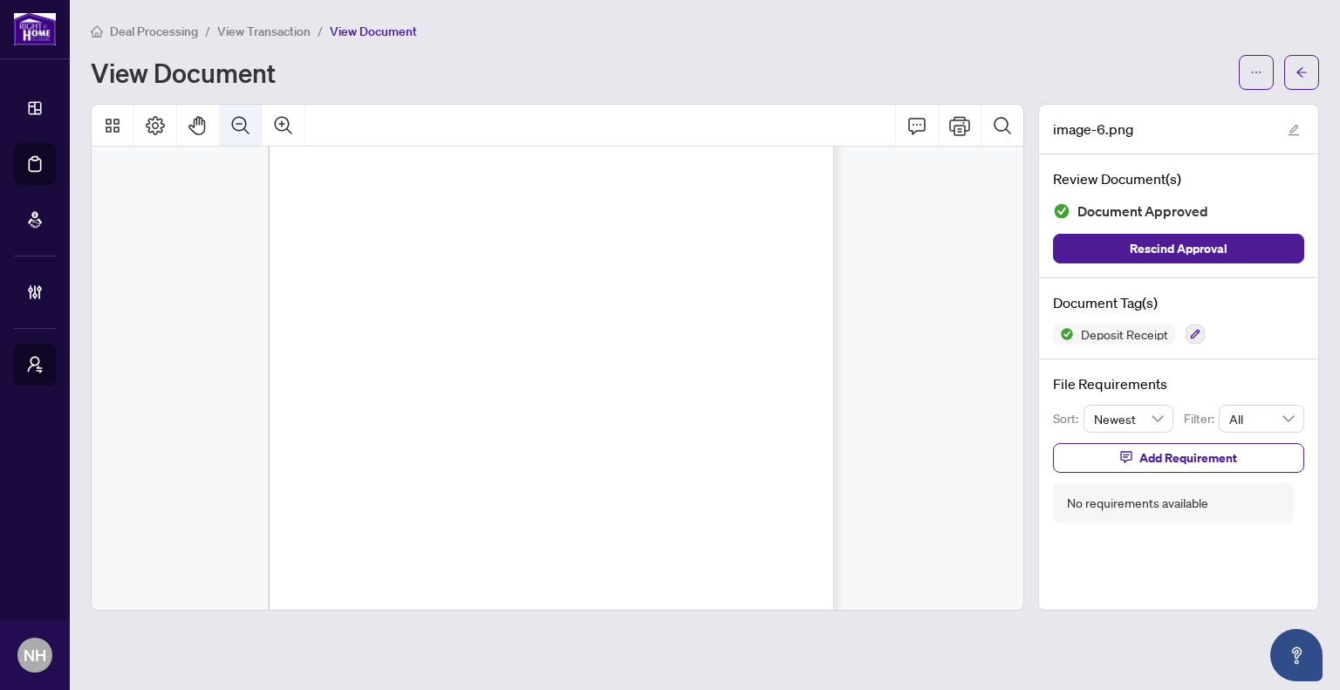
click at [234, 128] on icon "Zoom Out" at bounding box center [240, 124] width 17 height 17
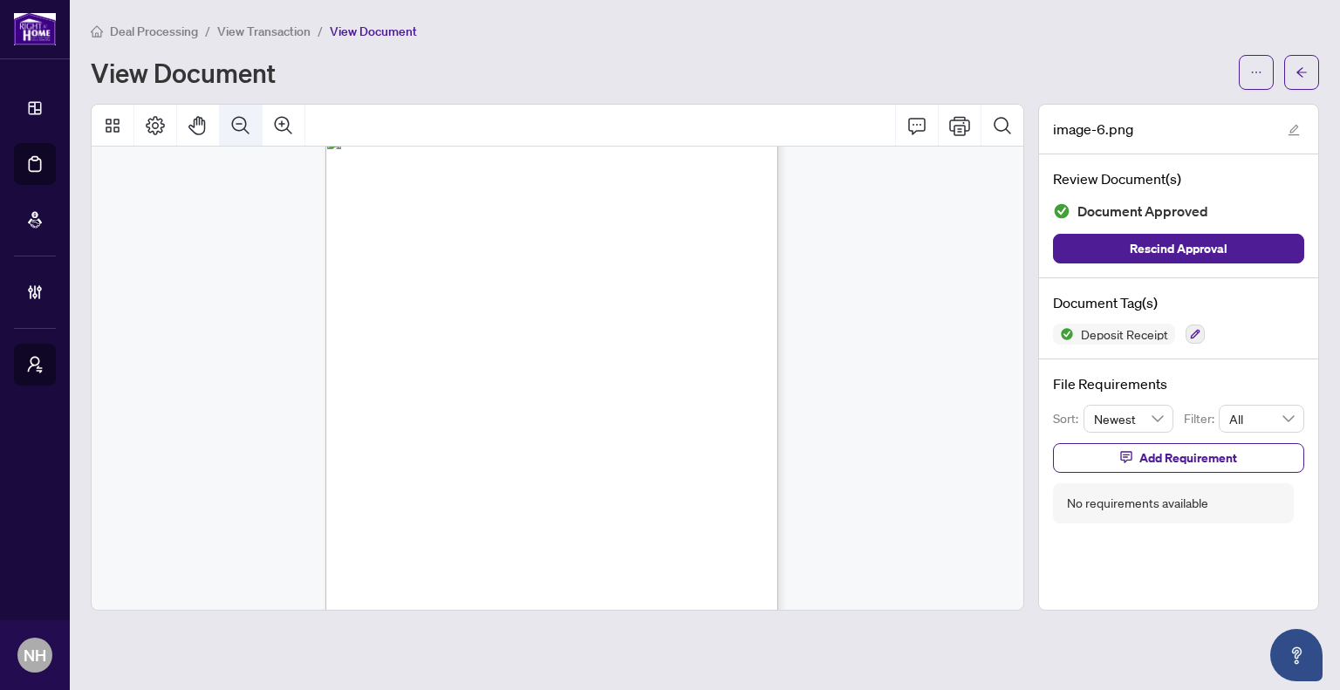
click at [234, 128] on icon "Zoom Out" at bounding box center [240, 124] width 17 height 17
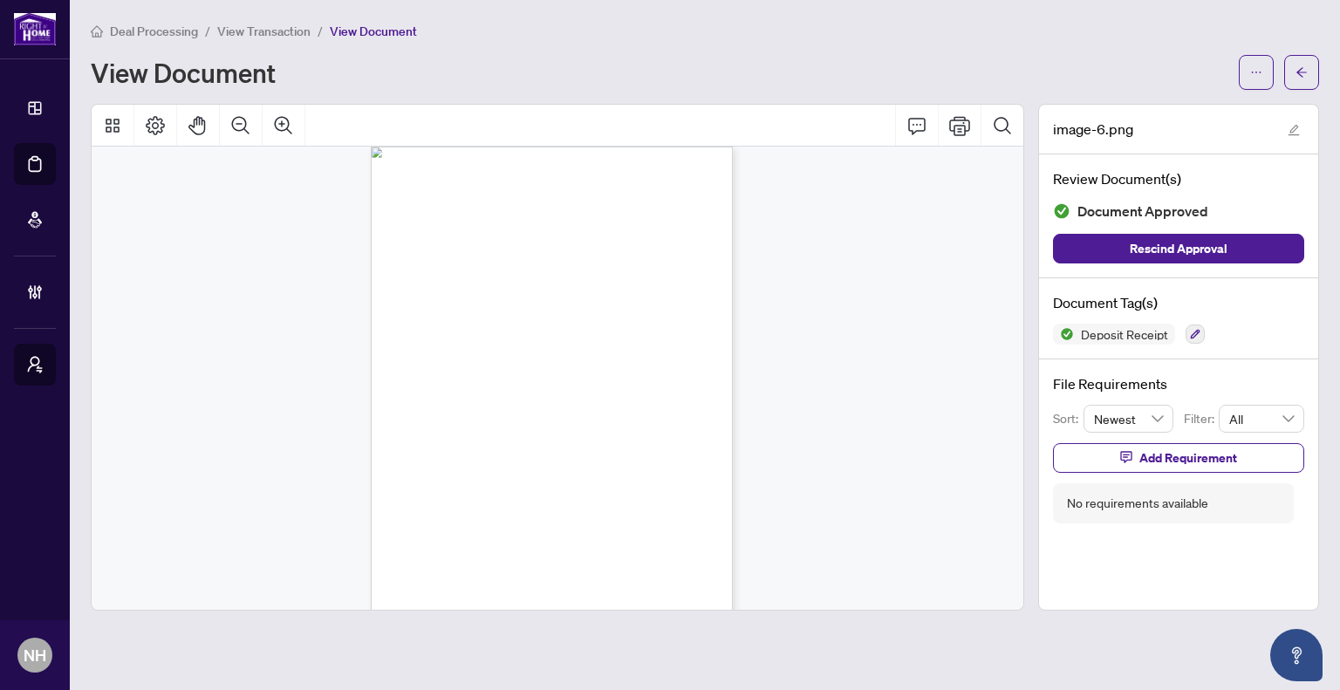
click at [174, 24] on span "Deal Processing" at bounding box center [154, 32] width 88 height 16
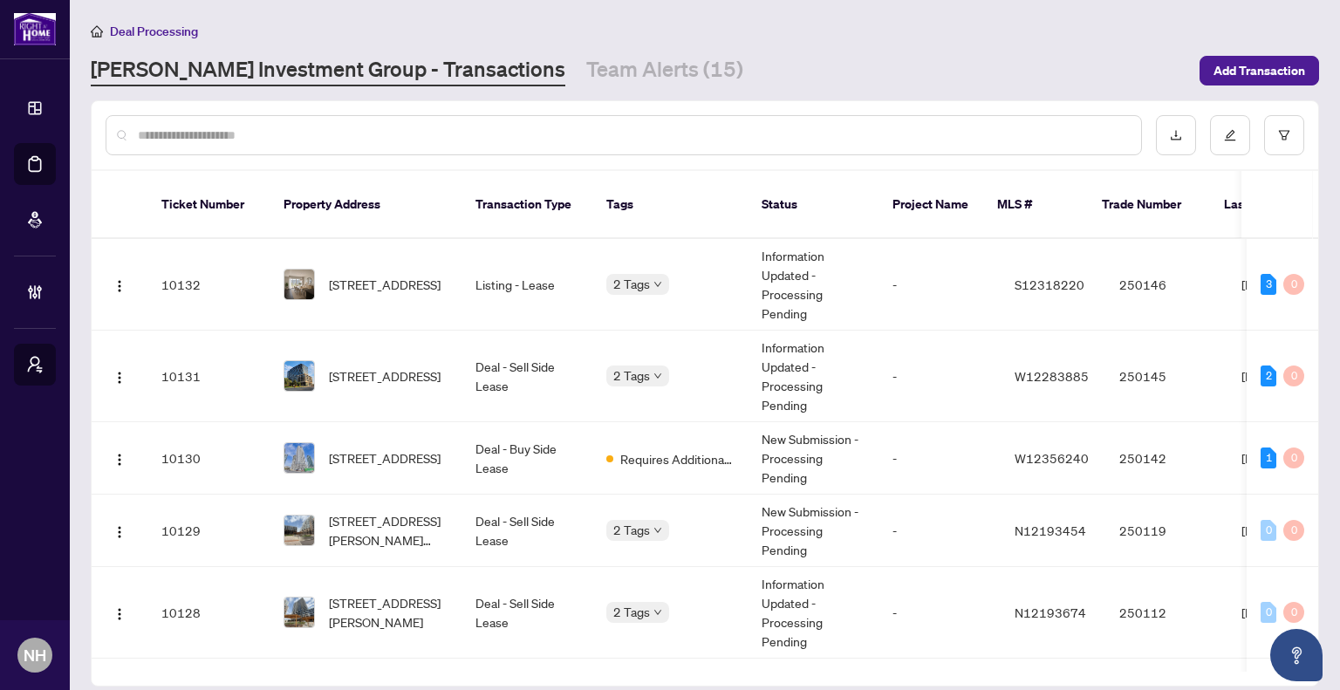
click at [604, 136] on input "text" at bounding box center [632, 135] width 989 height 19
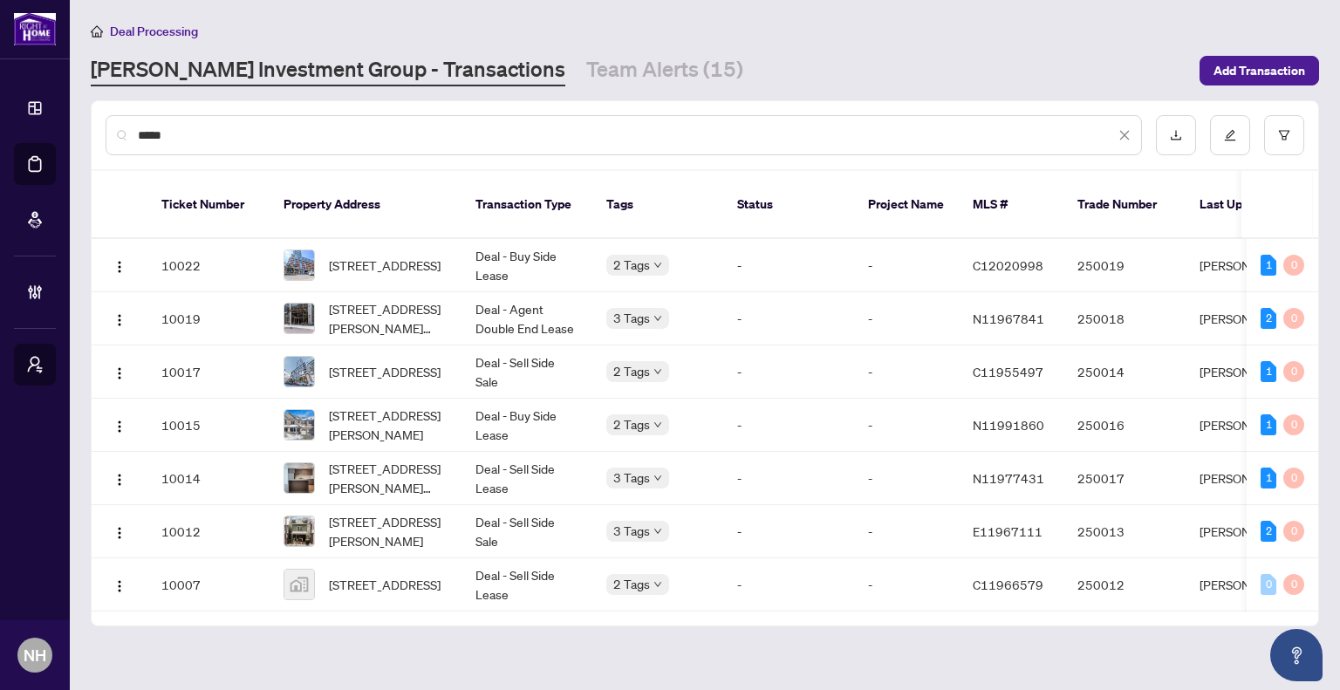
click at [308, 128] on input "*****" at bounding box center [626, 135] width 977 height 19
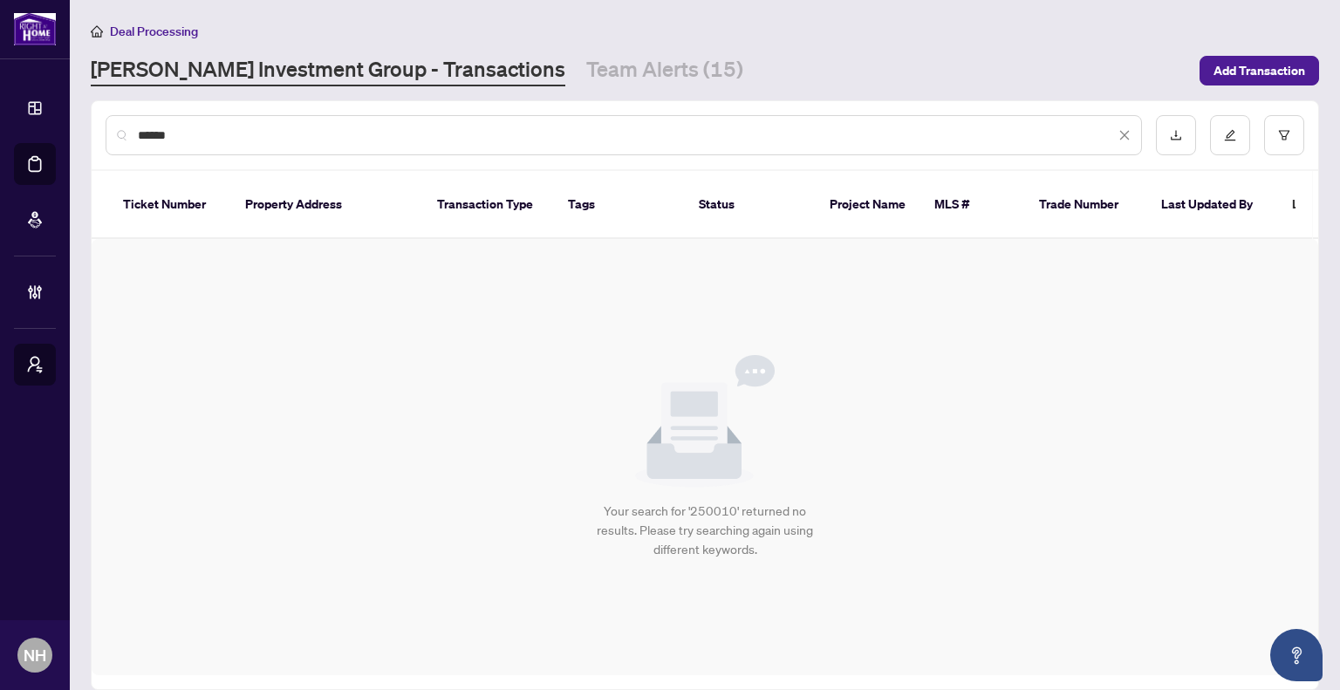
drag, startPoint x: 202, startPoint y: 135, endPoint x: 0, endPoint y: 83, distance: 209.1
click at [0, 83] on div "Dashboard Deal Processing Mortgage Referrals Brokerage Management My Brokerages…" at bounding box center [670, 345] width 1340 height 690
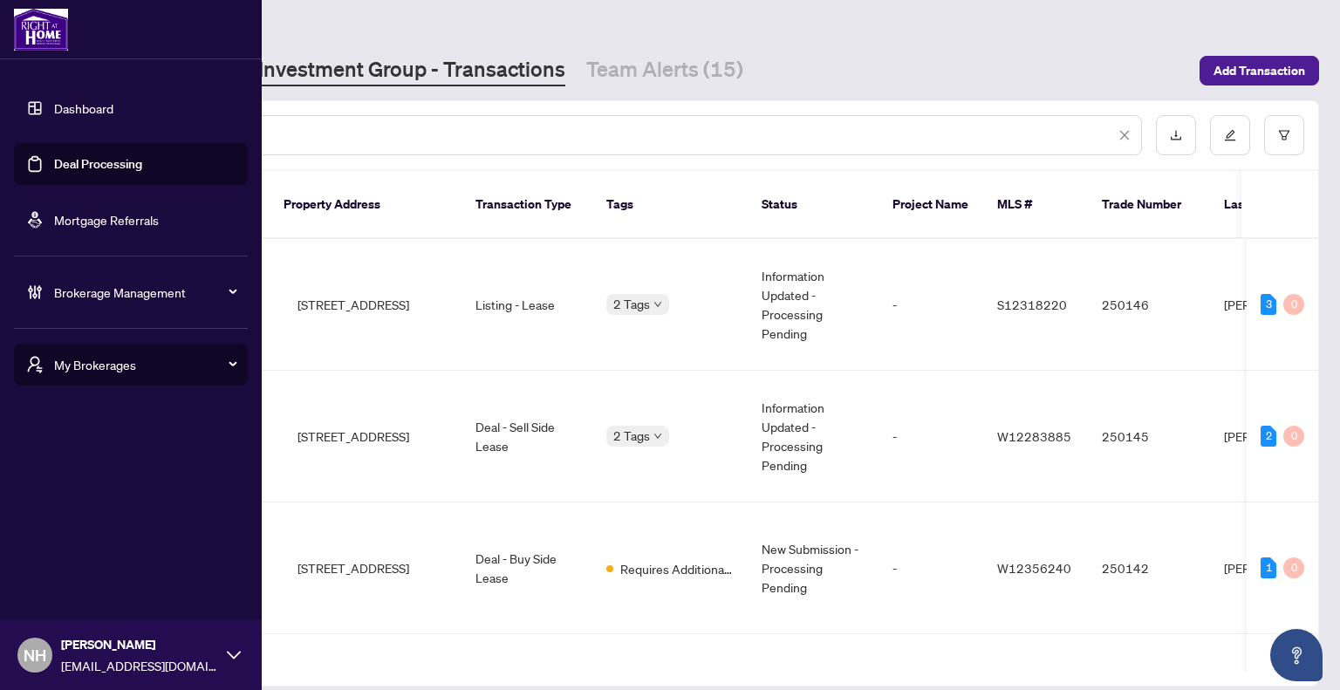
click at [471, 139] on input "***" at bounding box center [626, 135] width 977 height 19
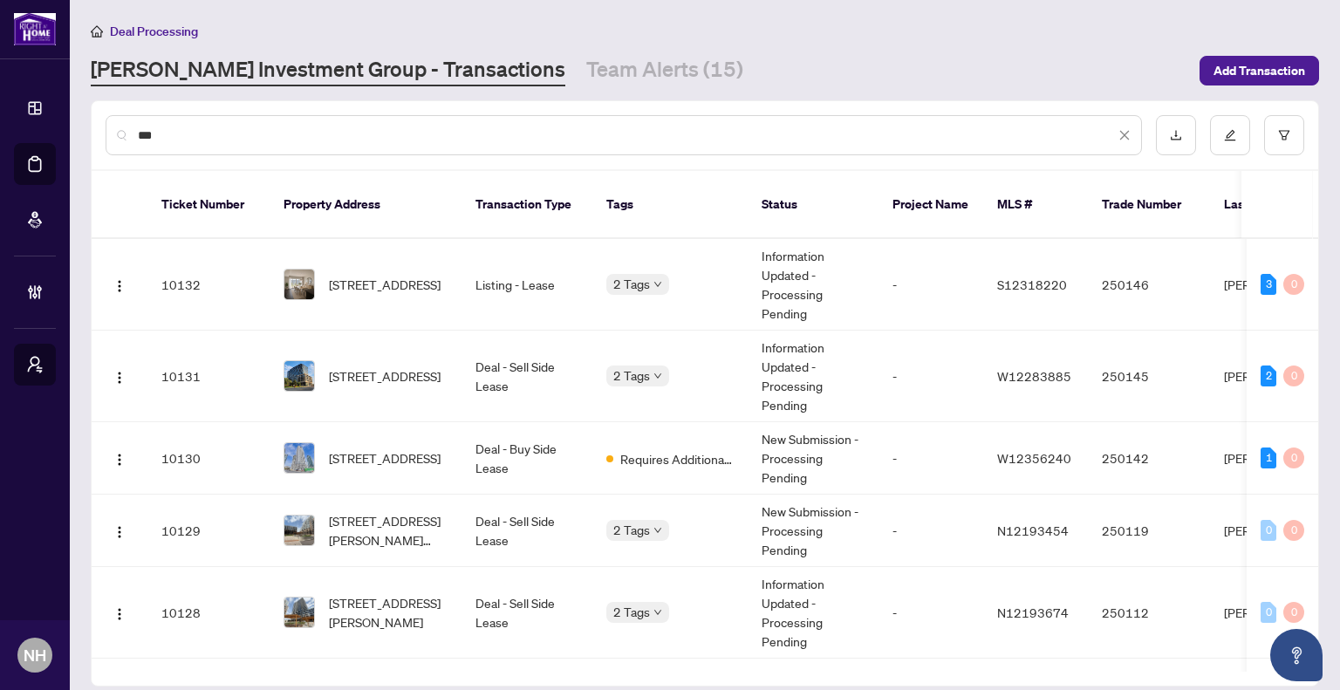
click at [270, 138] on input "***" at bounding box center [626, 135] width 977 height 19
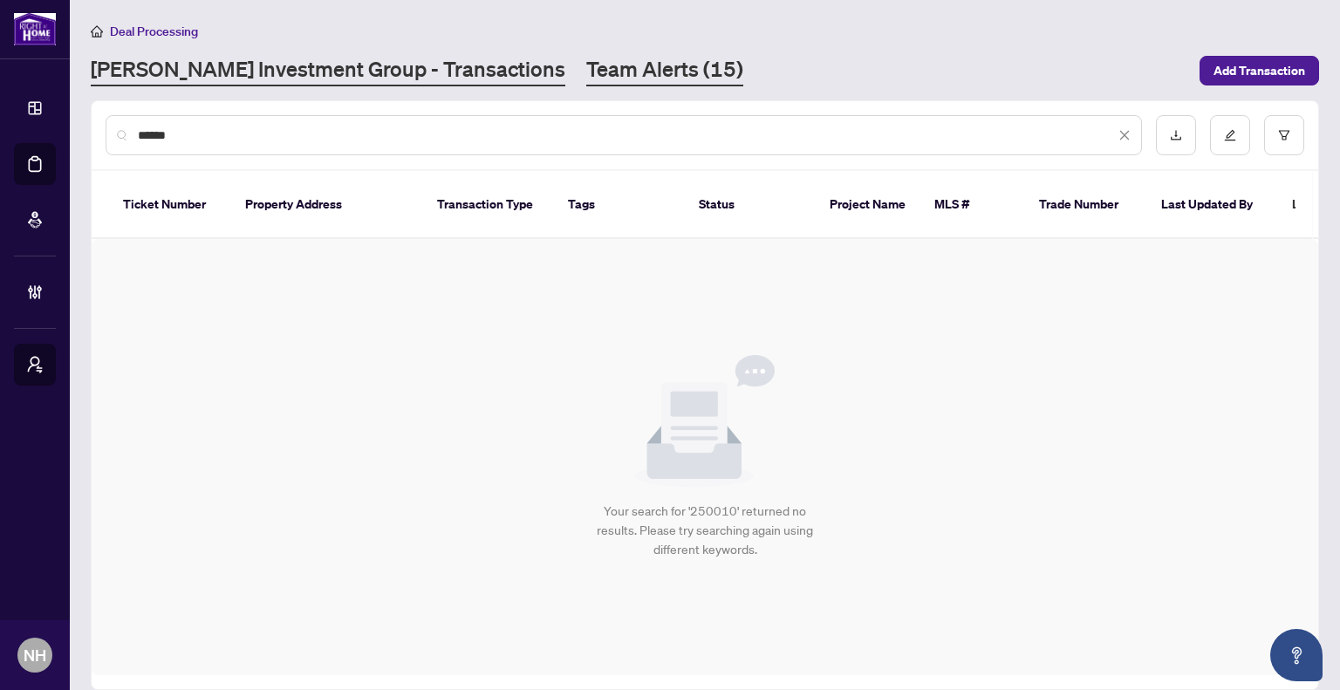
type input "******"
click at [586, 70] on link "Team Alerts (15)" at bounding box center [664, 70] width 157 height 31
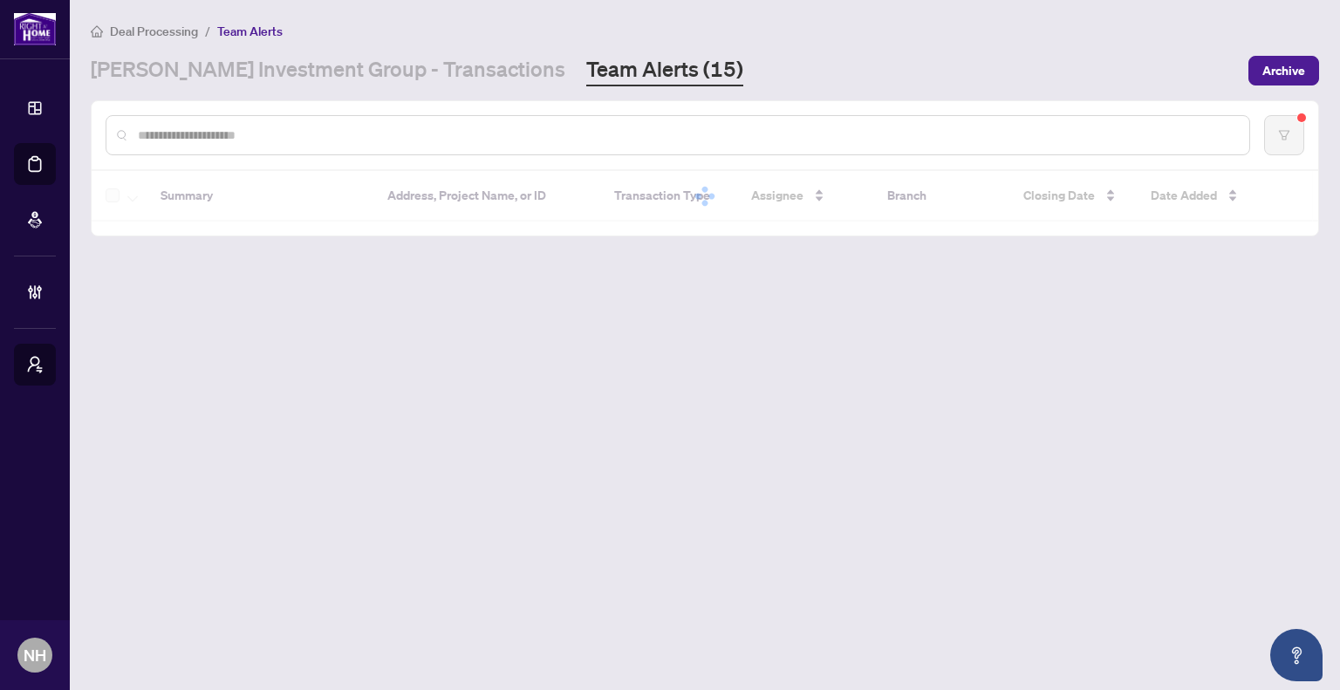
click at [339, 51] on div "Deal Processing / Team Alerts [PERSON_NAME] Investment Group - Transactions Tea…" at bounding box center [705, 53] width 1229 height 65
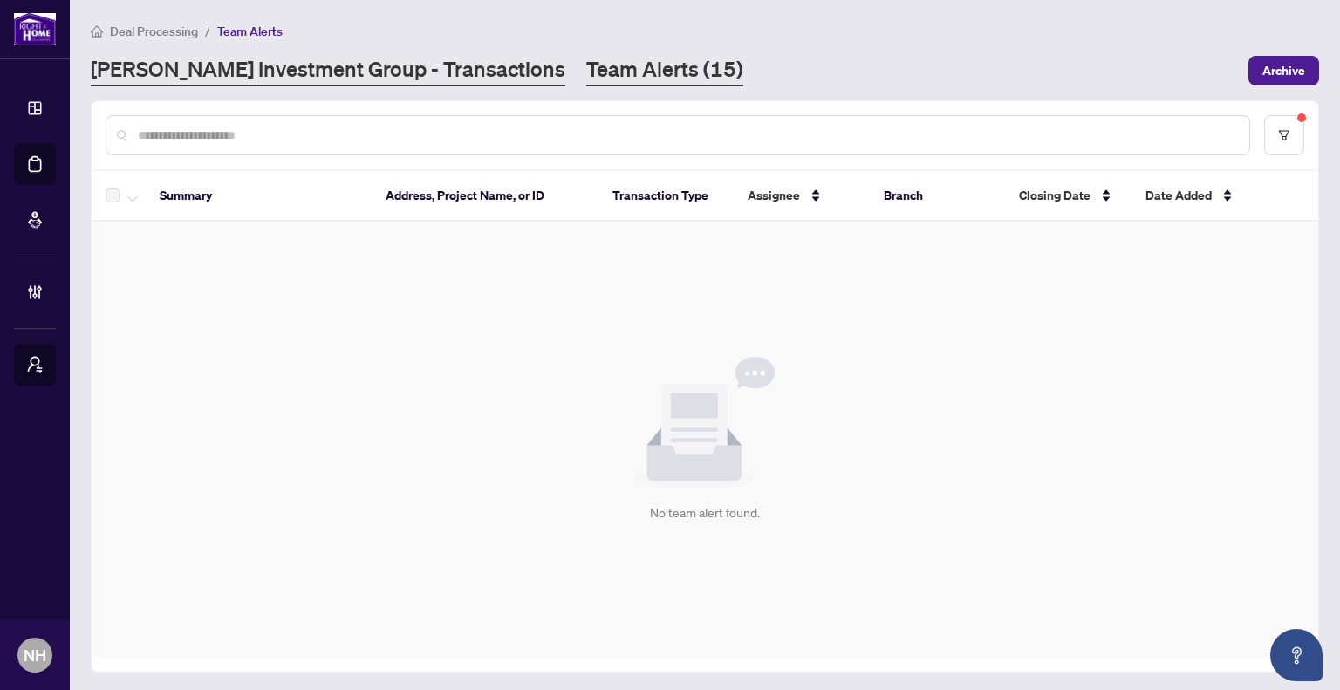
click at [339, 64] on link "[PERSON_NAME] Investment Group - Transactions" at bounding box center [328, 70] width 475 height 31
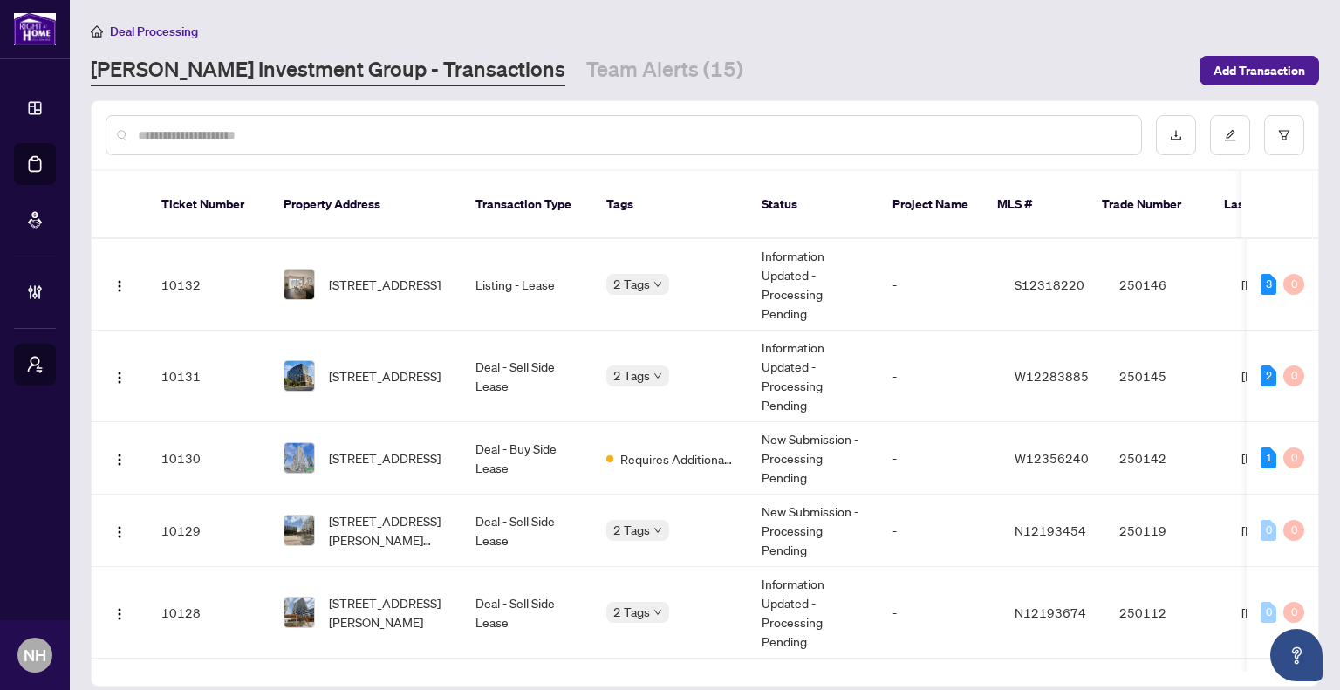
click at [332, 128] on input "text" at bounding box center [632, 135] width 989 height 19
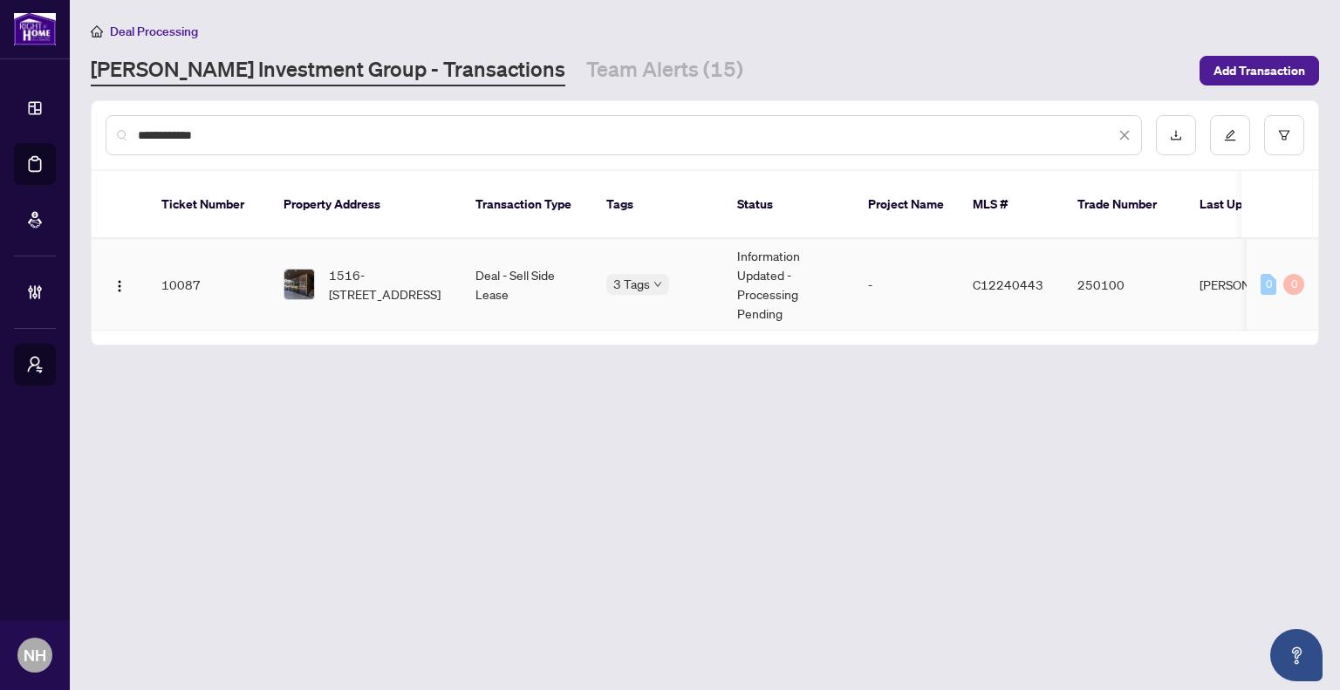
type input "**********"
click at [447, 276] on span "1516-[STREET_ADDRESS]" at bounding box center [388, 284] width 119 height 38
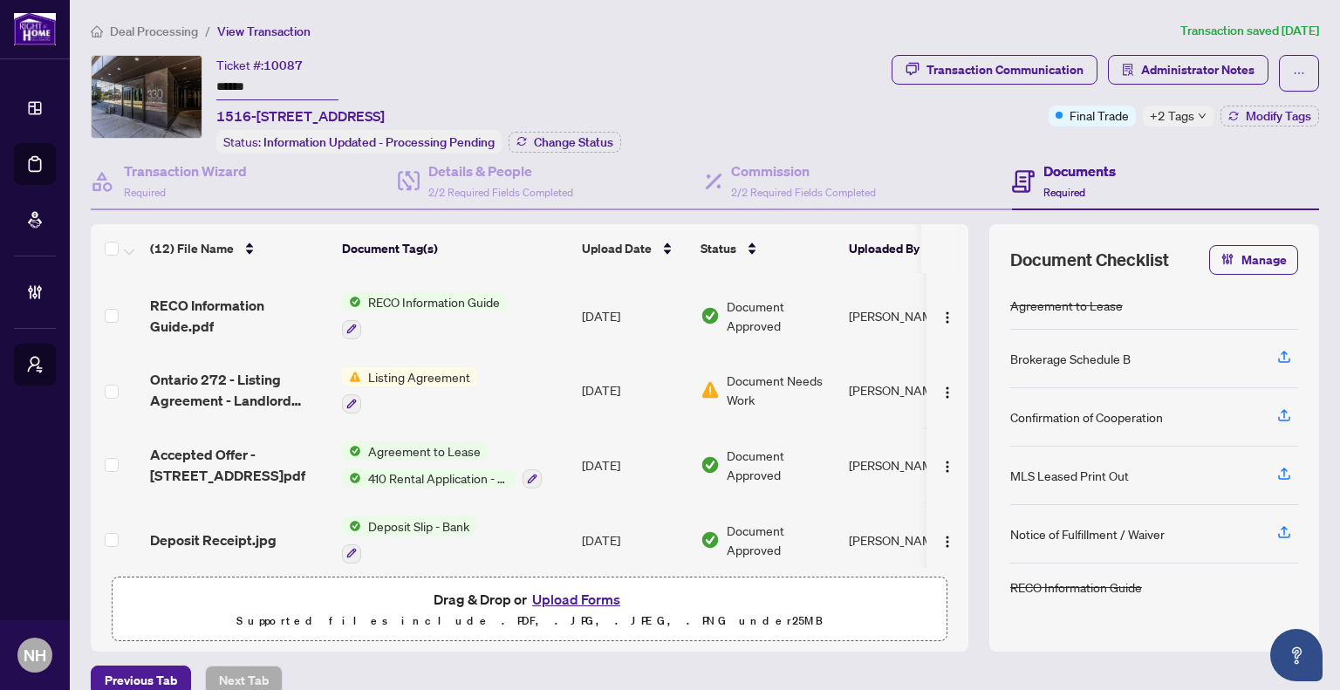
scroll to position [419, 0]
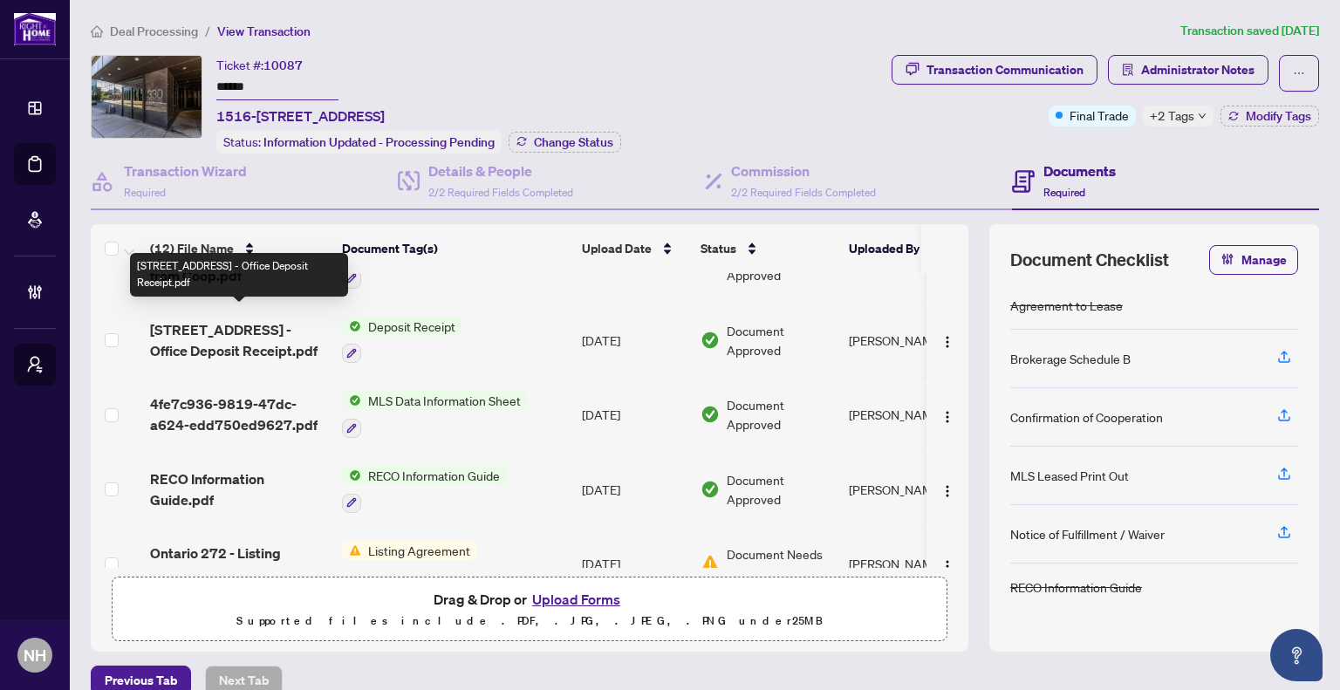
click at [217, 323] on span "[STREET_ADDRESS] - Office Deposit Receipt.pdf" at bounding box center [239, 340] width 178 height 42
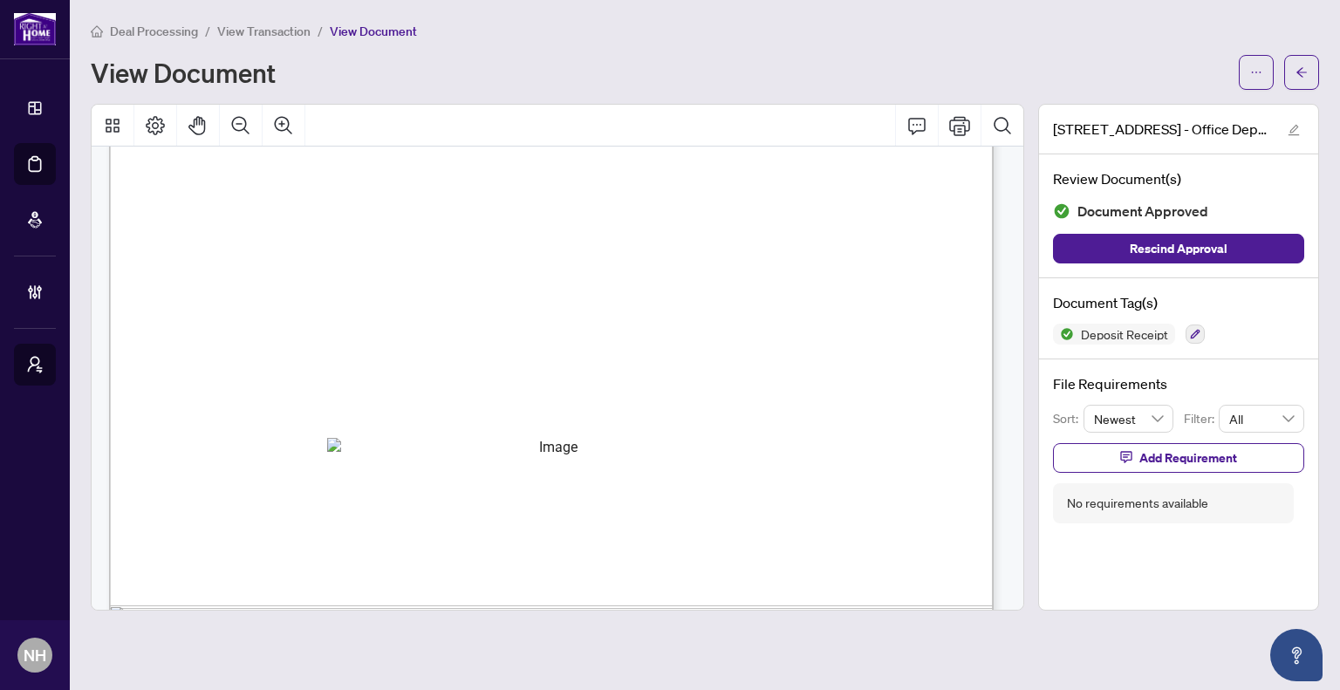
scroll to position [715, 0]
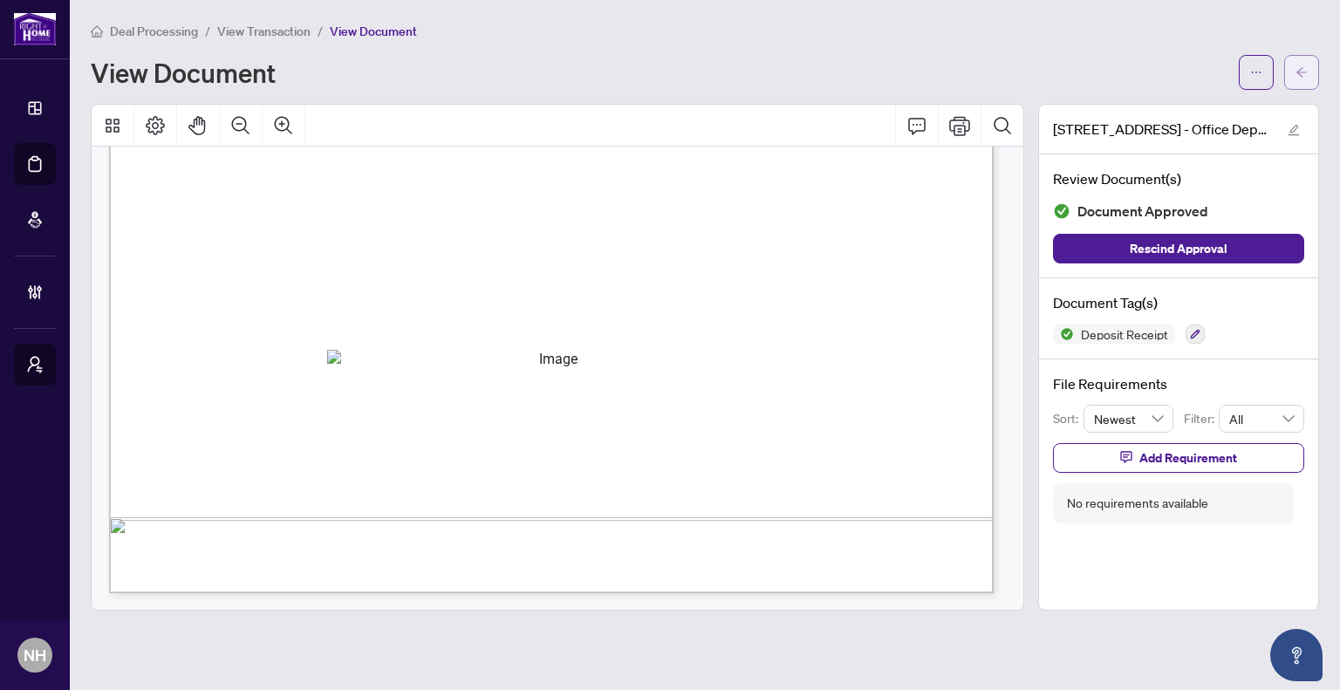
click at [1304, 79] on span "button" at bounding box center [1302, 72] width 12 height 28
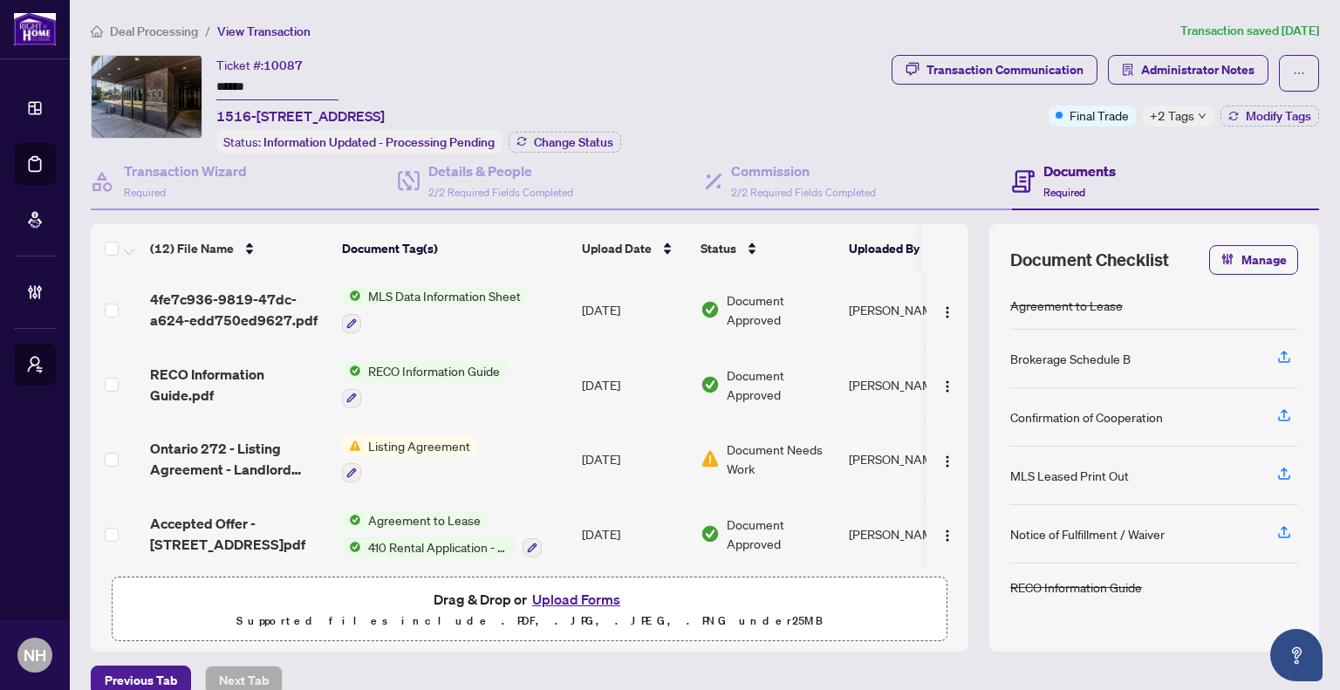
scroll to position [592, 0]
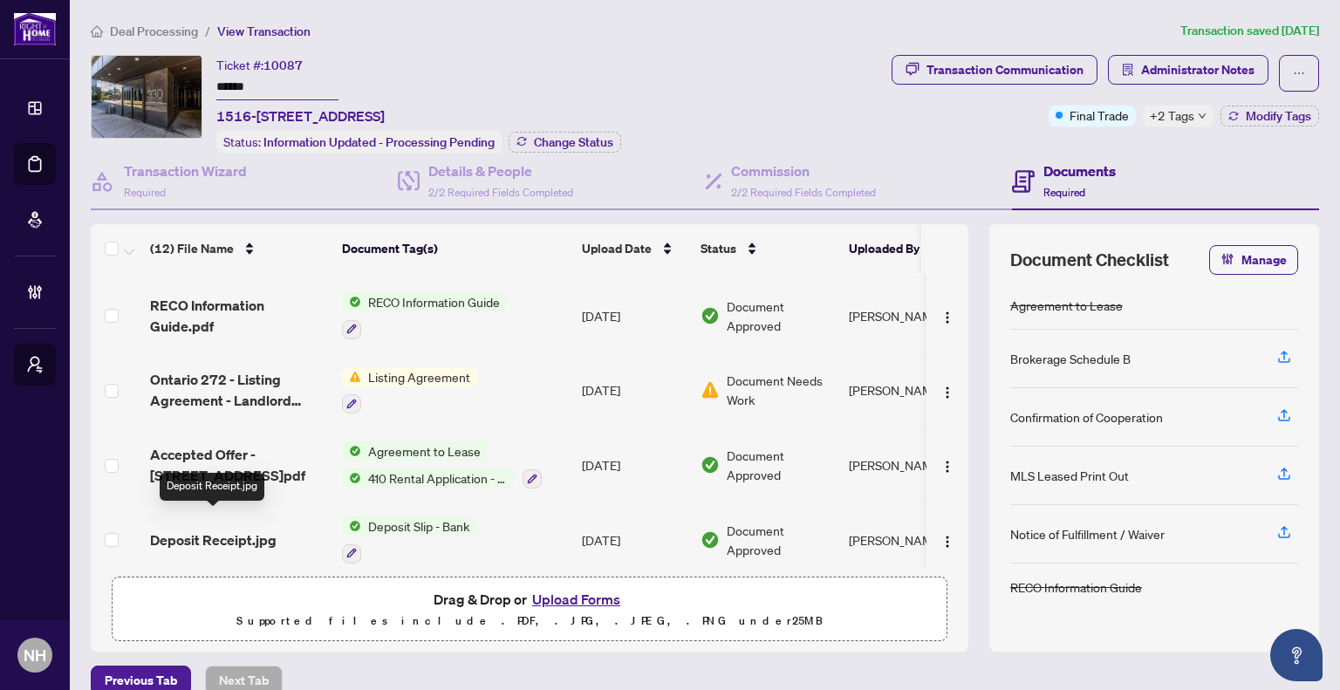
click at [192, 530] on span "Deposit Receipt.jpg" at bounding box center [213, 540] width 127 height 21
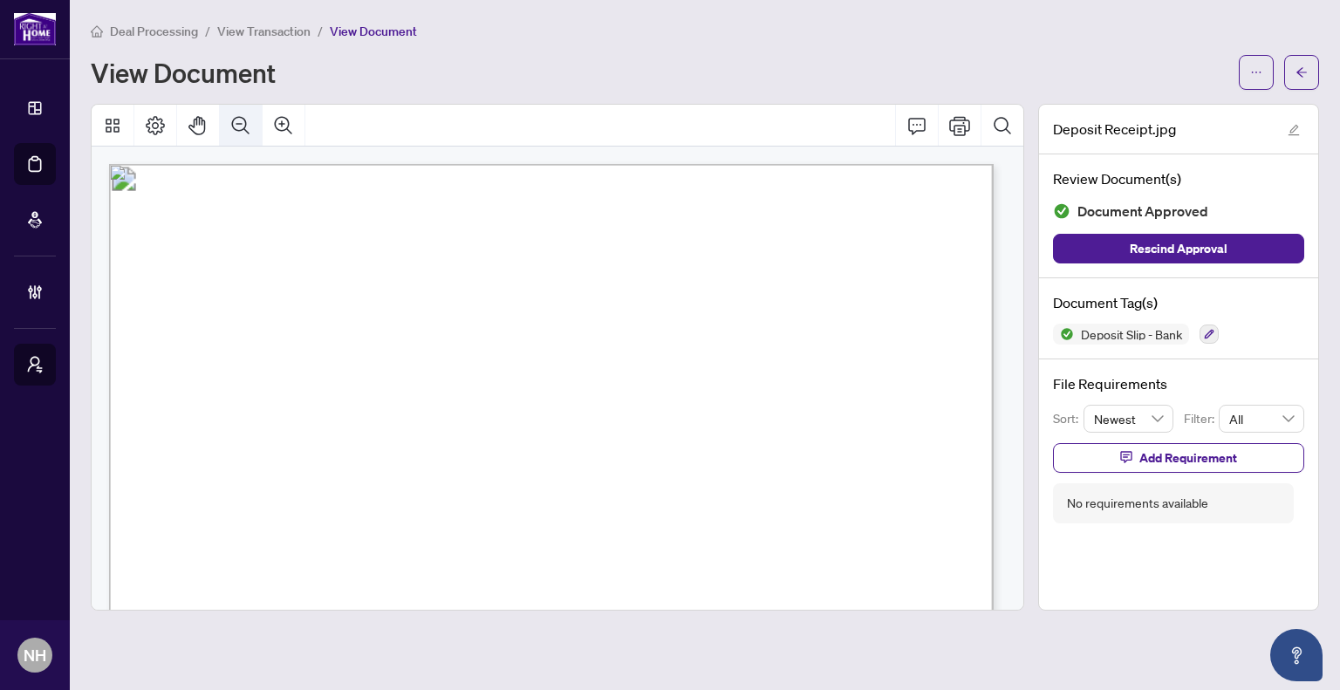
click at [230, 119] on icon "Zoom Out" at bounding box center [240, 125] width 21 height 21
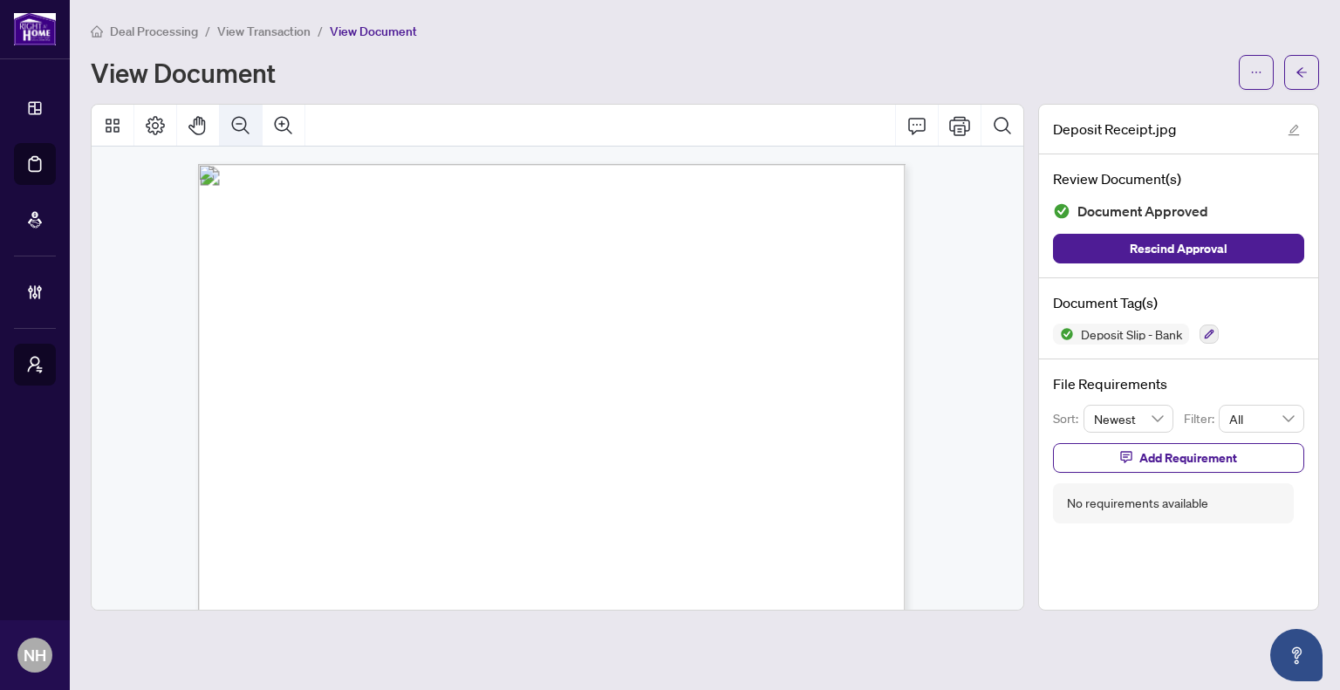
click at [230, 119] on icon "Zoom Out" at bounding box center [240, 125] width 21 height 21
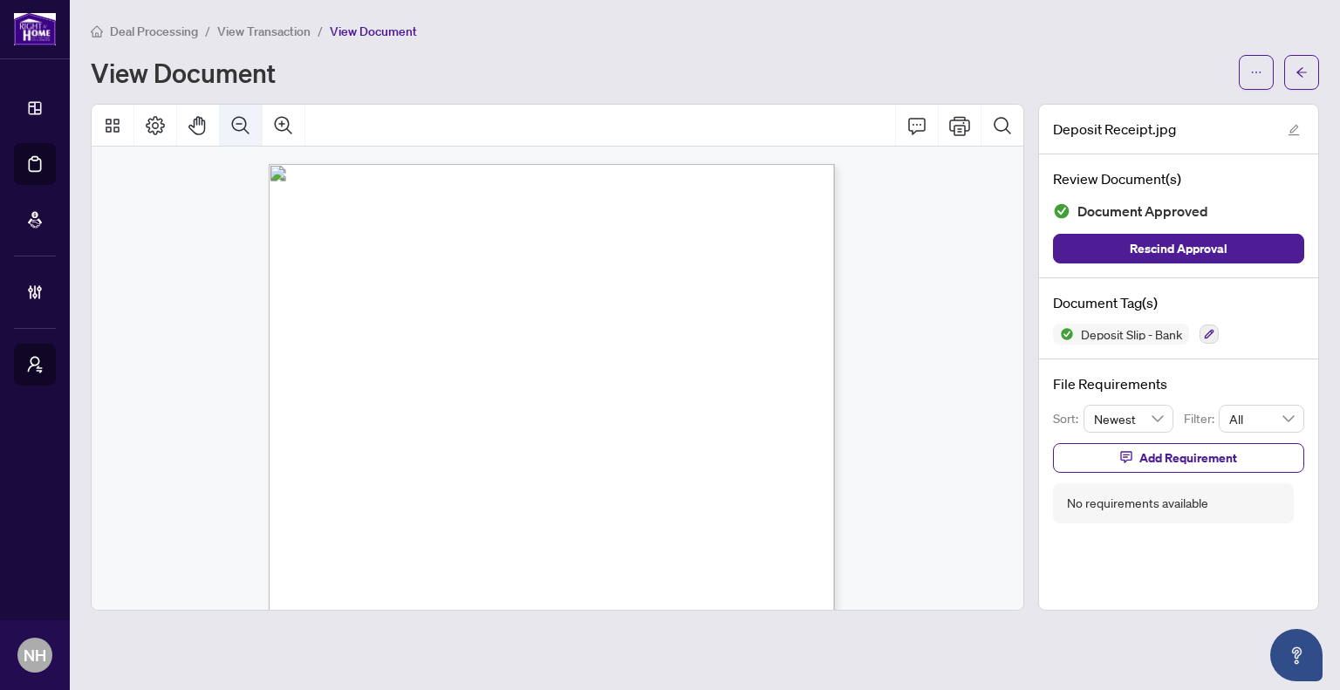
click at [230, 119] on icon "Zoom Out" at bounding box center [240, 125] width 21 height 21
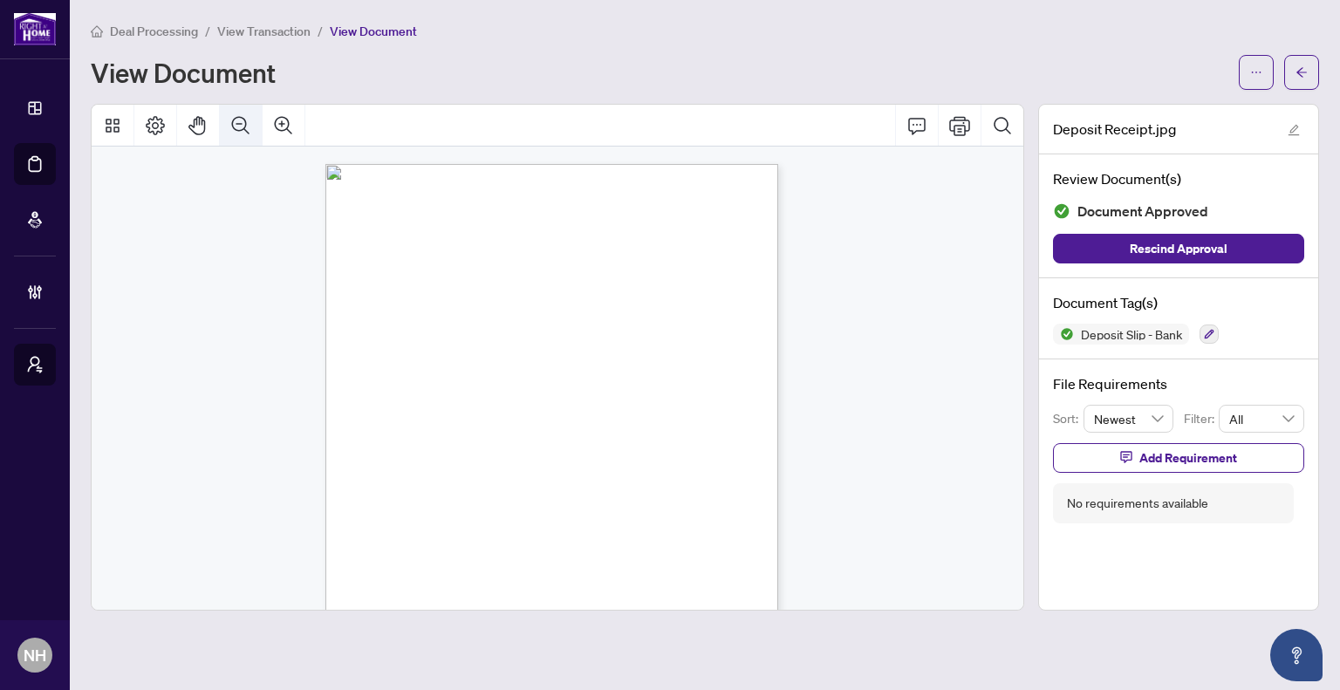
click at [230, 119] on icon "Zoom Out" at bounding box center [240, 125] width 21 height 21
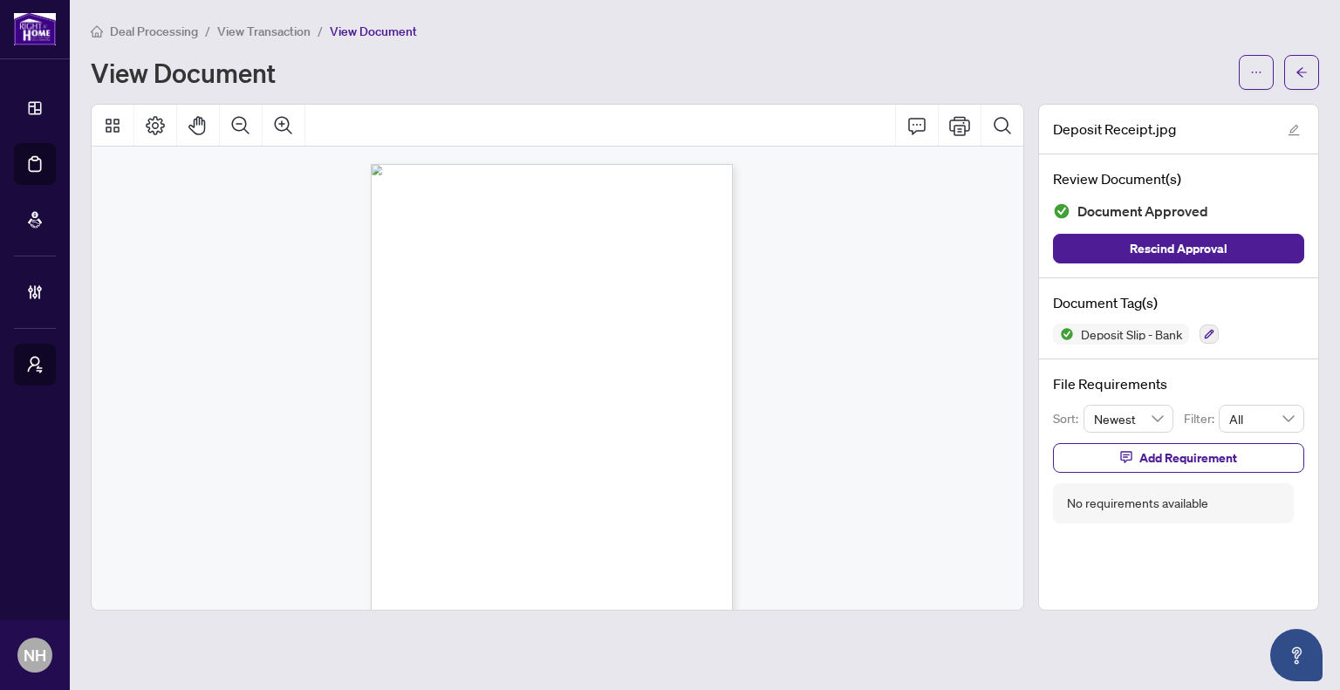
click at [181, 34] on span "Deal Processing" at bounding box center [154, 32] width 88 height 16
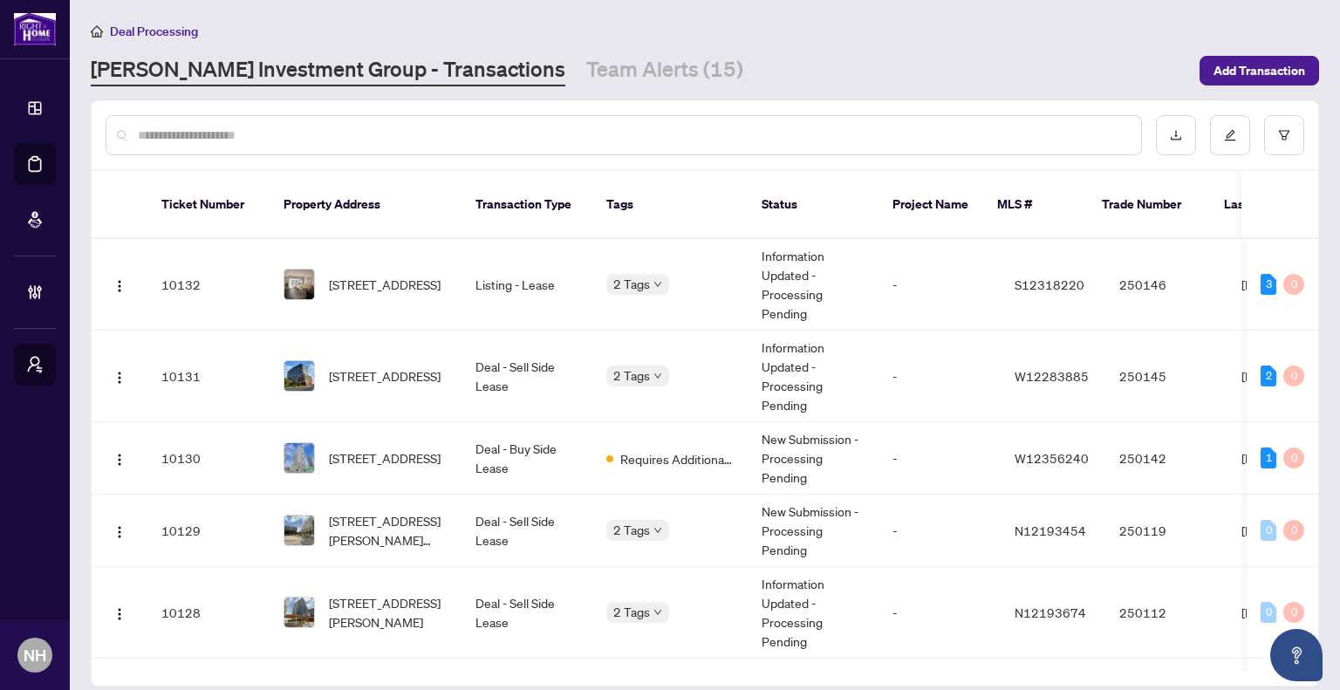
click at [339, 133] on input "text" at bounding box center [632, 135] width 989 height 19
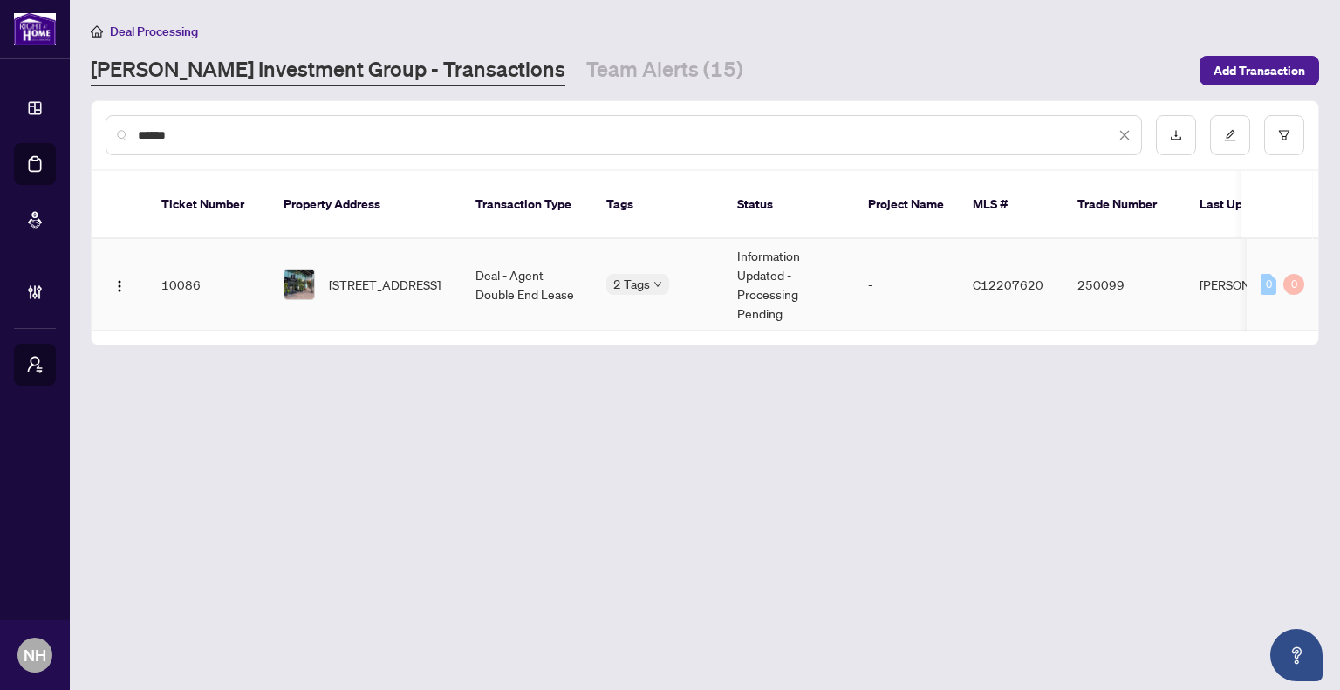
type input "******"
click at [420, 277] on span "[STREET_ADDRESS]" at bounding box center [385, 284] width 112 height 19
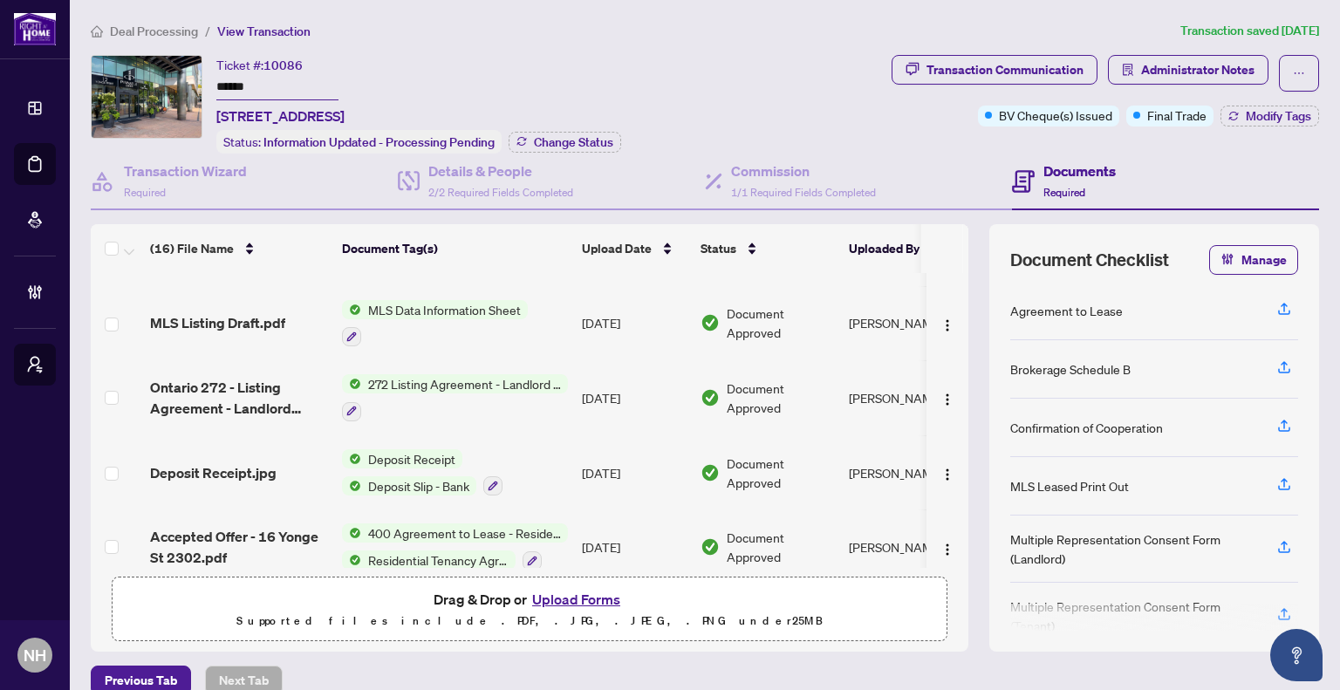
scroll to position [887, 0]
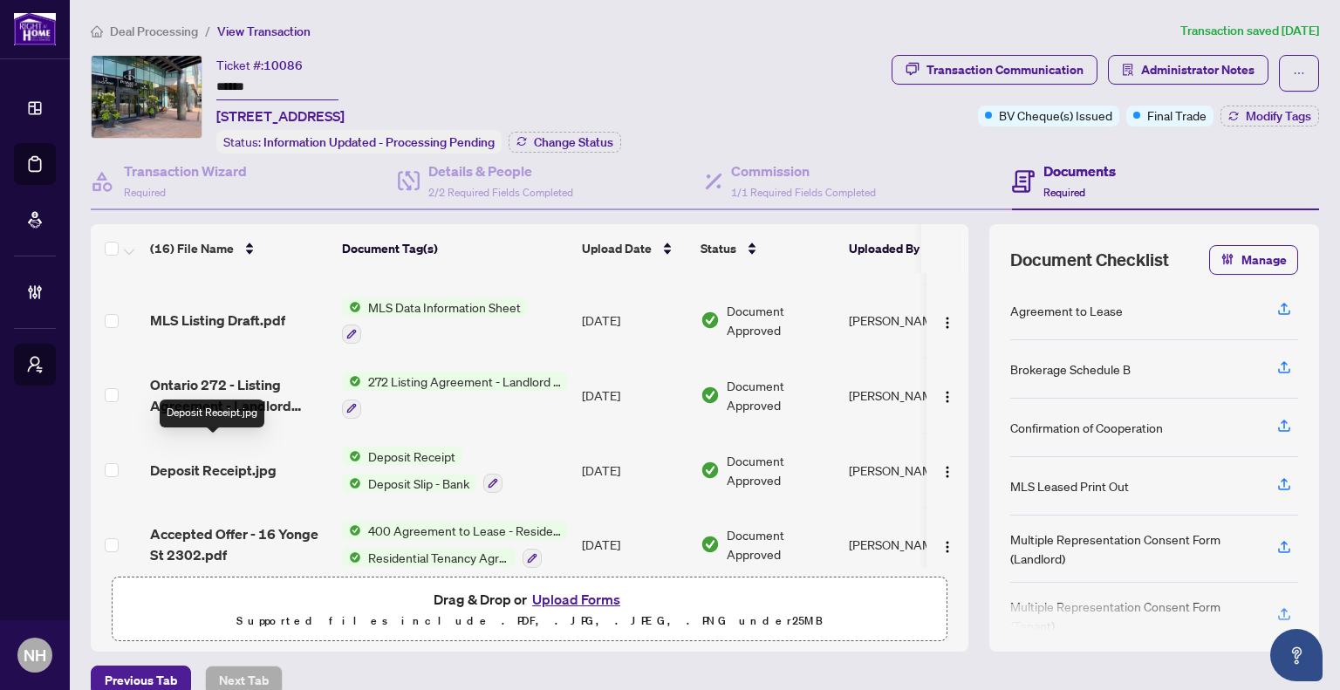
click at [250, 460] on span "Deposit Receipt.jpg" at bounding box center [213, 470] width 127 height 21
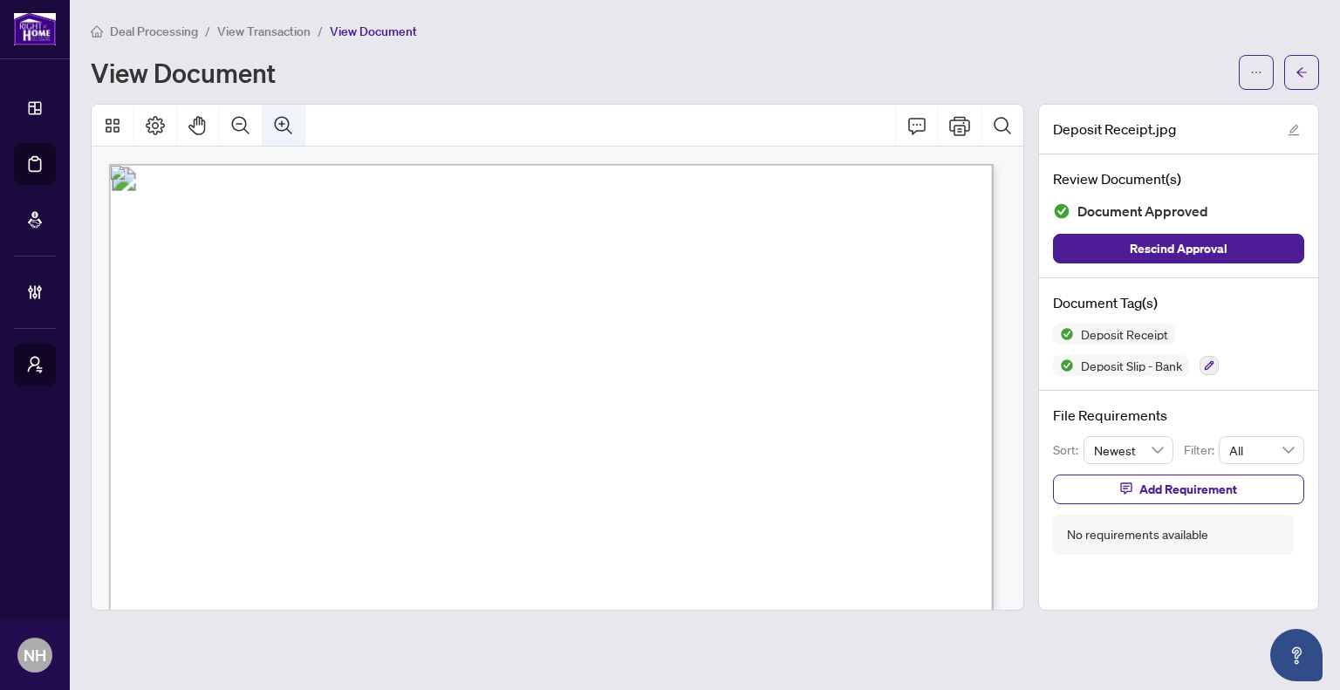
click at [273, 133] on icon "Zoom In" at bounding box center [283, 125] width 21 height 21
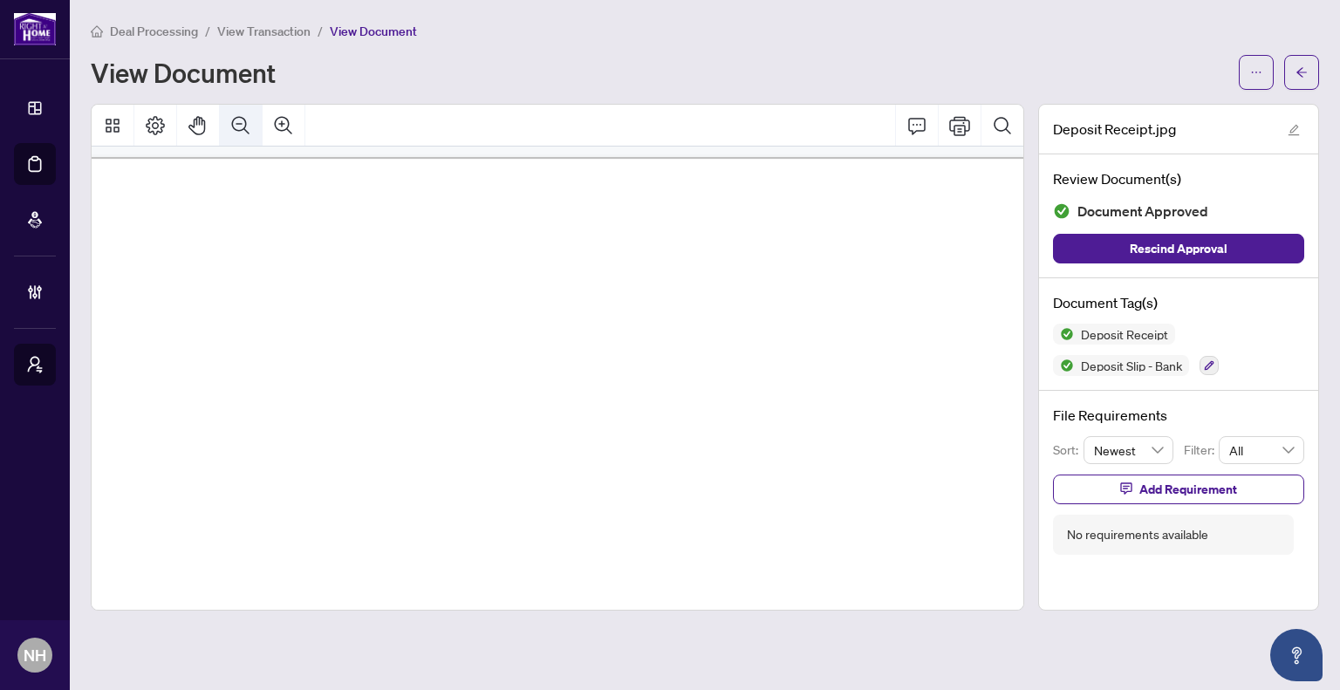
click at [241, 125] on icon "Zoom Out" at bounding box center [240, 125] width 21 height 21
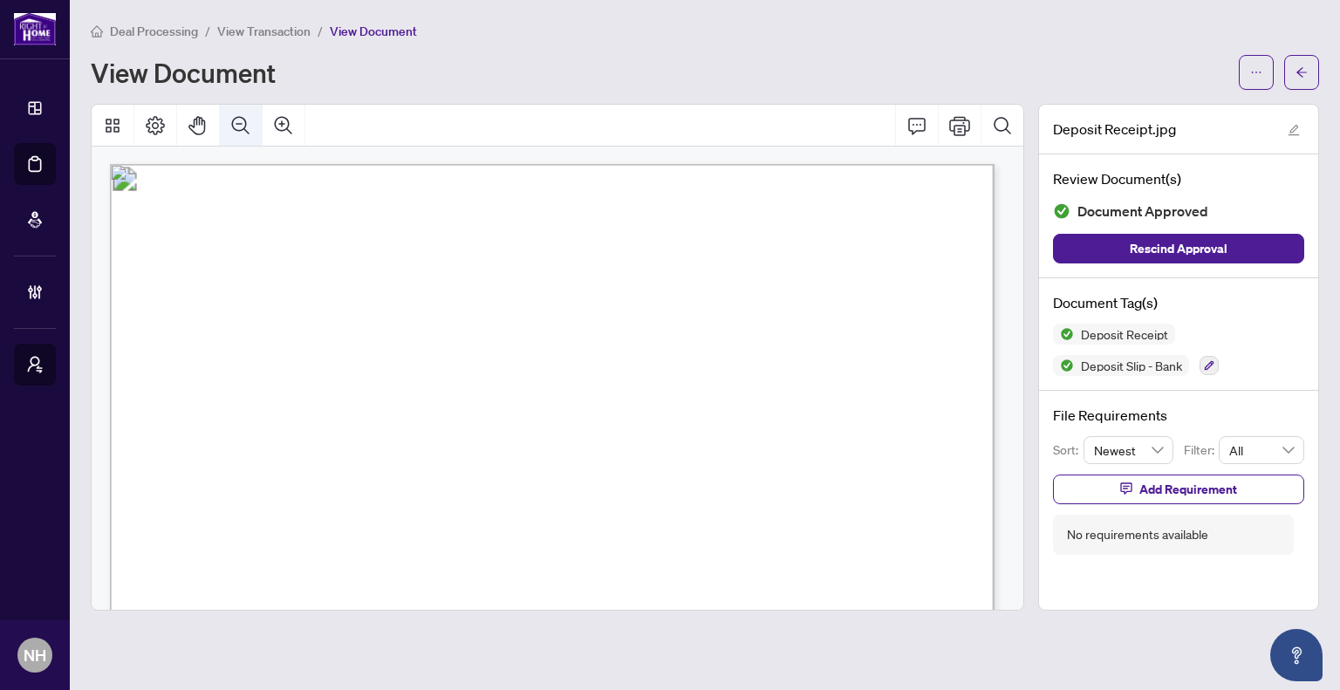
click at [241, 125] on icon "Zoom Out" at bounding box center [240, 125] width 21 height 21
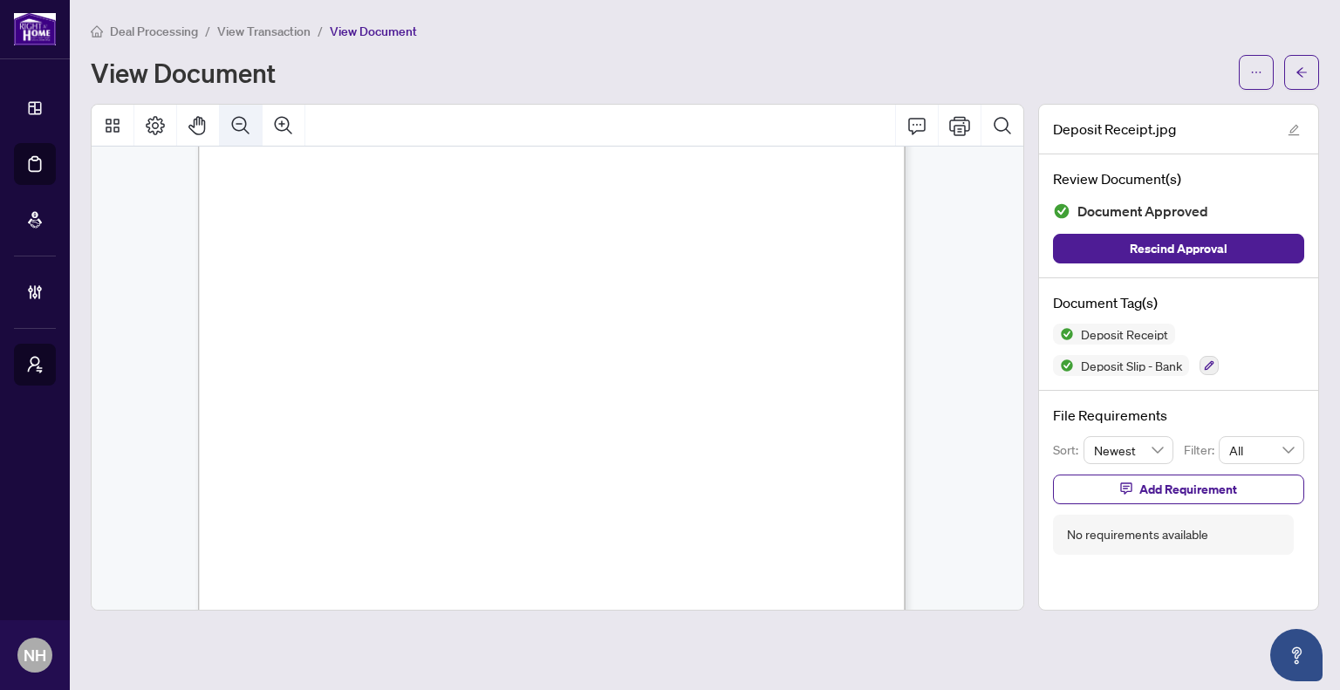
click at [243, 112] on button "Zoom Out" at bounding box center [241, 126] width 42 height 42
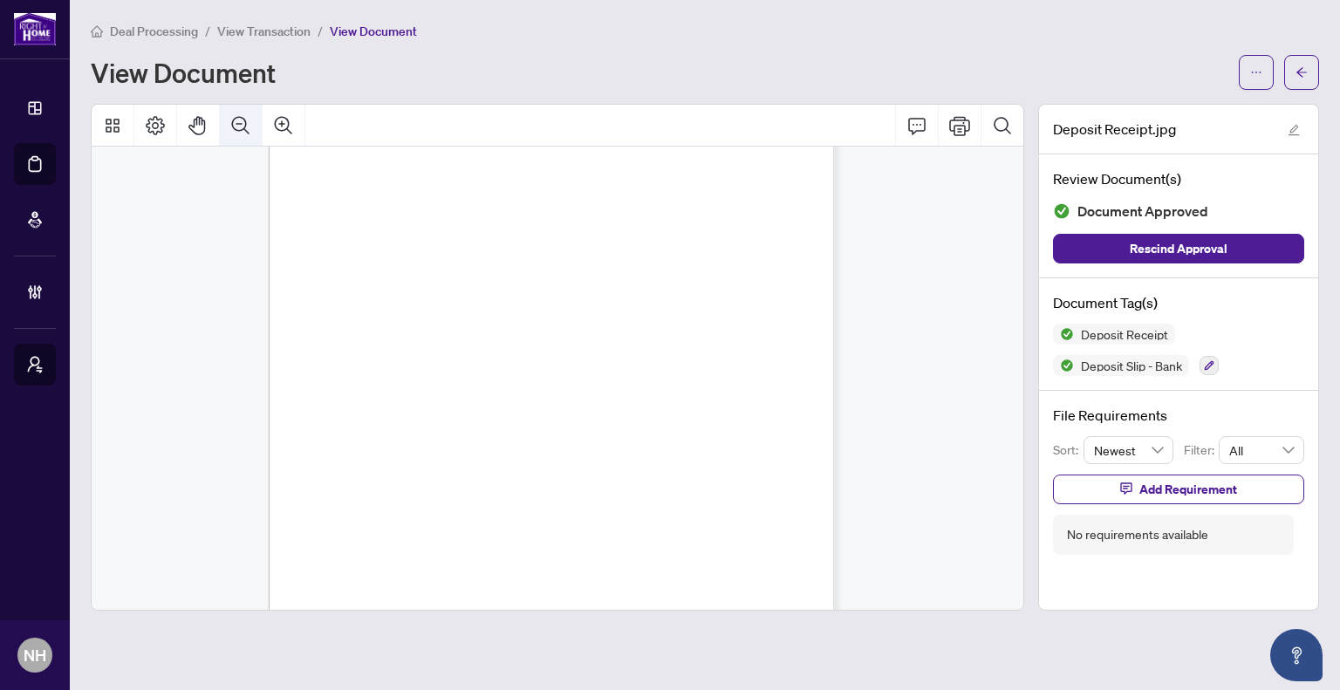
click at [241, 121] on icon "Zoom Out" at bounding box center [240, 125] width 21 height 21
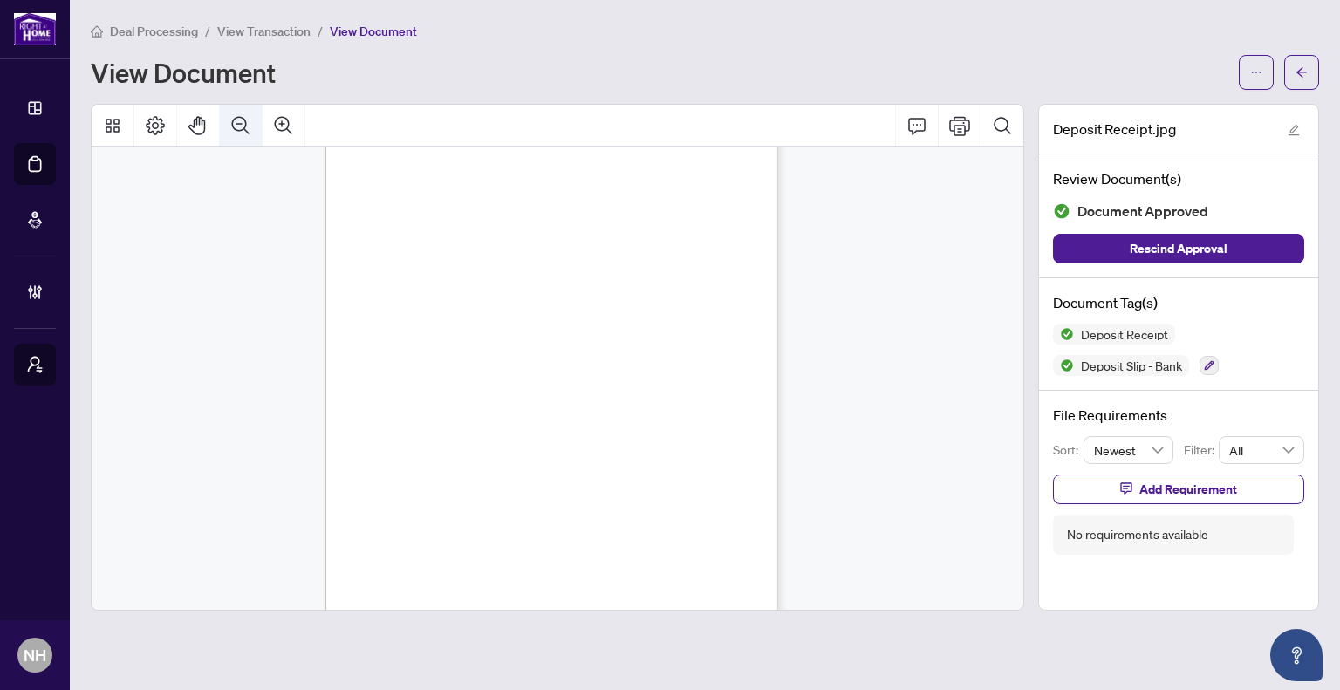
click at [240, 121] on icon "Zoom Out" at bounding box center [240, 125] width 21 height 21
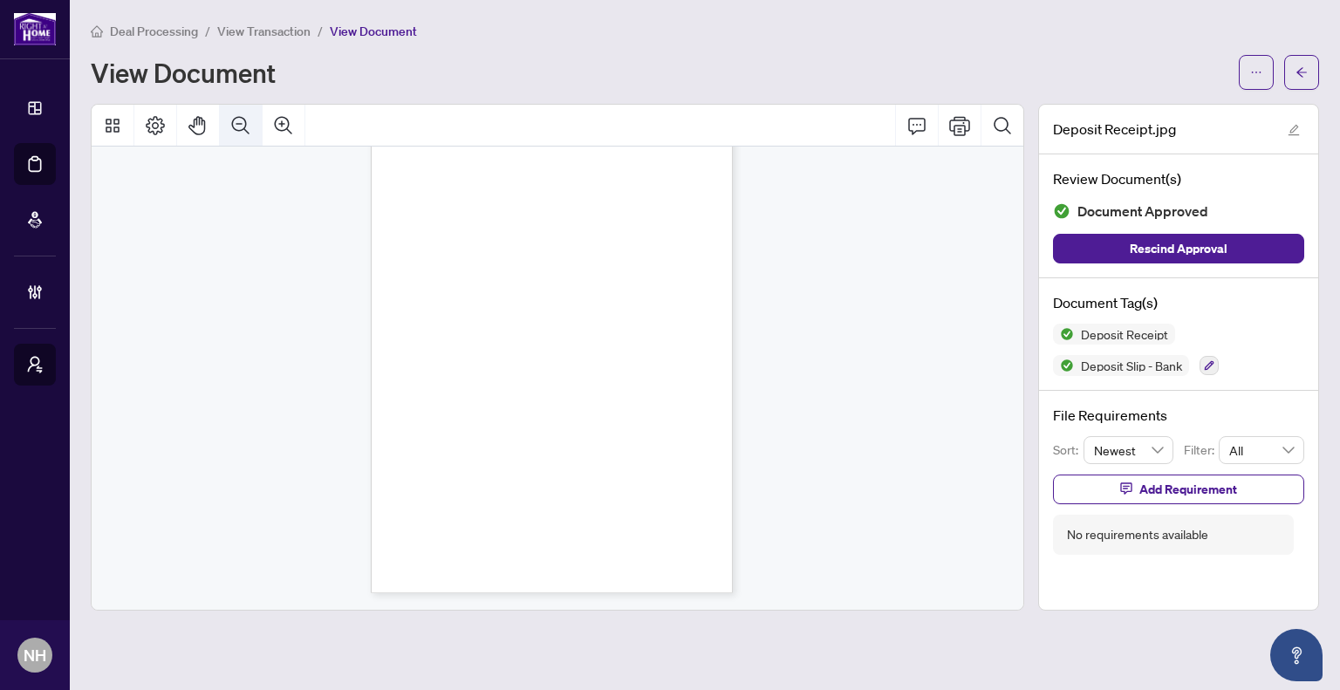
scroll to position [75, 0]
drag, startPoint x: 554, startPoint y: 254, endPoint x: 559, endPoint y: 325, distance: 70.9
click at [559, 325] on div "Page 1" at bounding box center [497, 268] width 253 height 358
click at [1311, 72] on button "button" at bounding box center [1301, 72] width 35 height 35
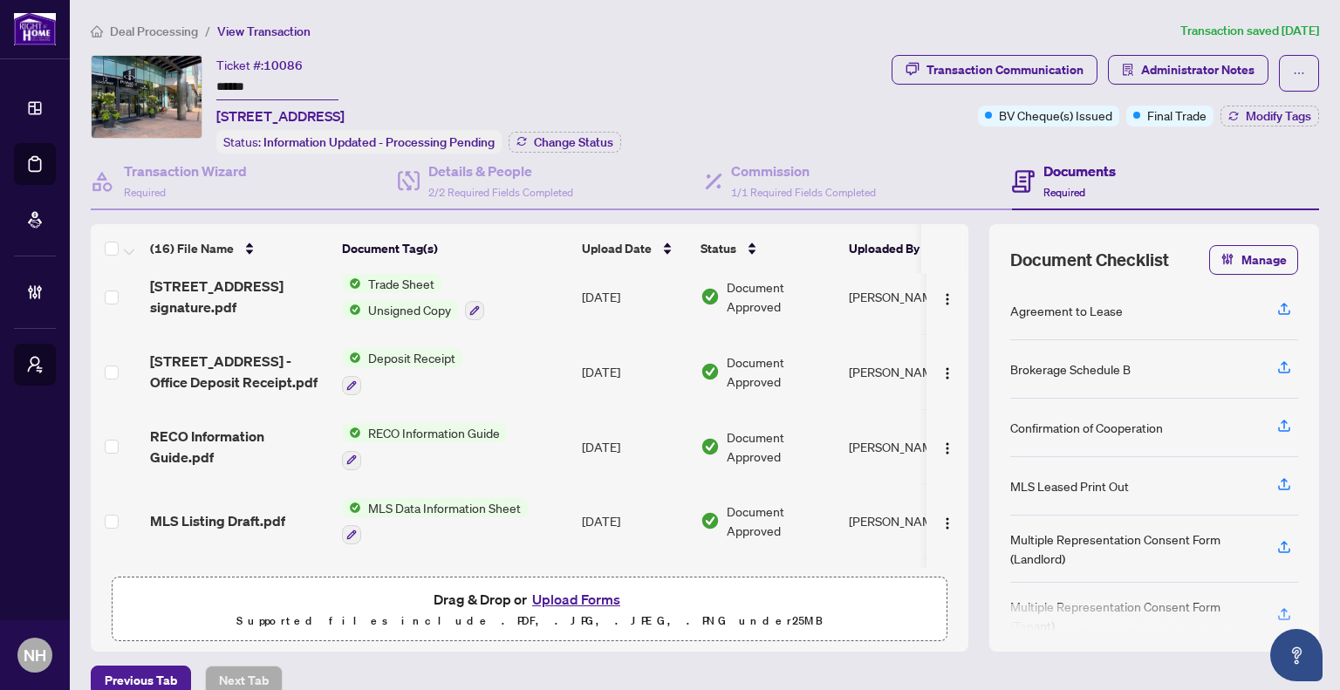
scroll to position [887, 0]
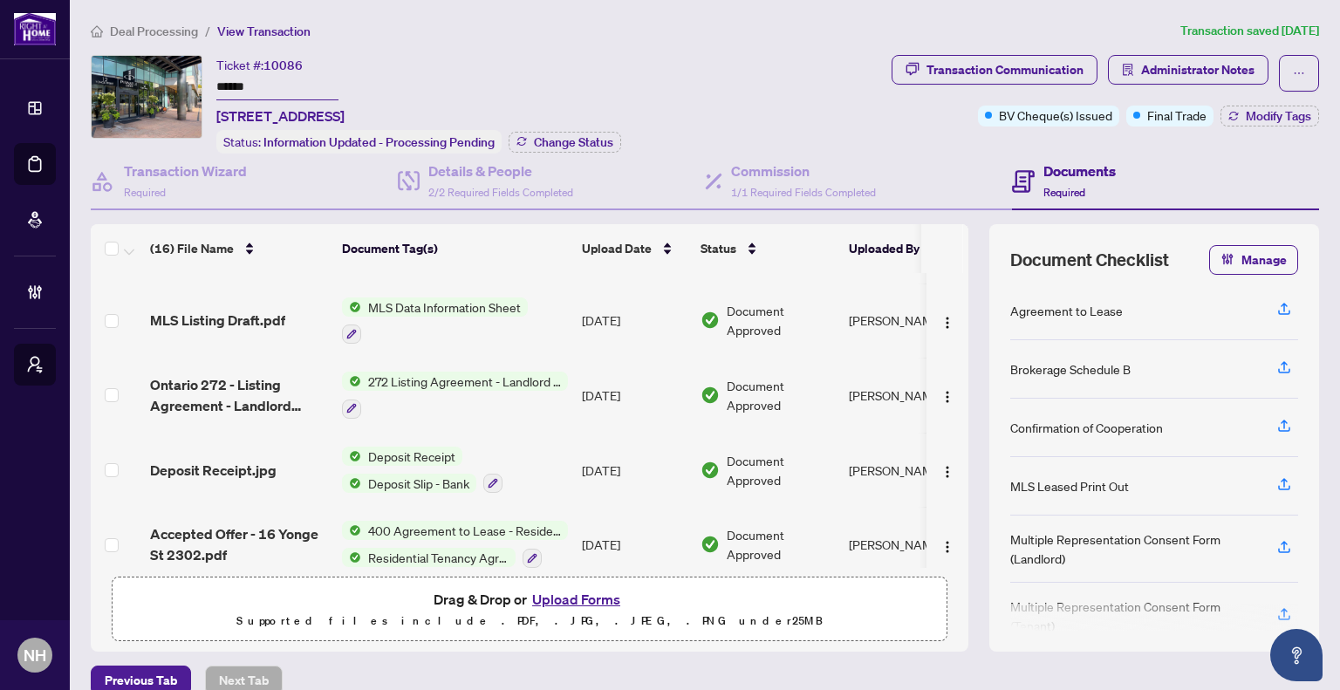
click at [236, 464] on td "Deposit Receipt.jpg" at bounding box center [239, 470] width 192 height 75
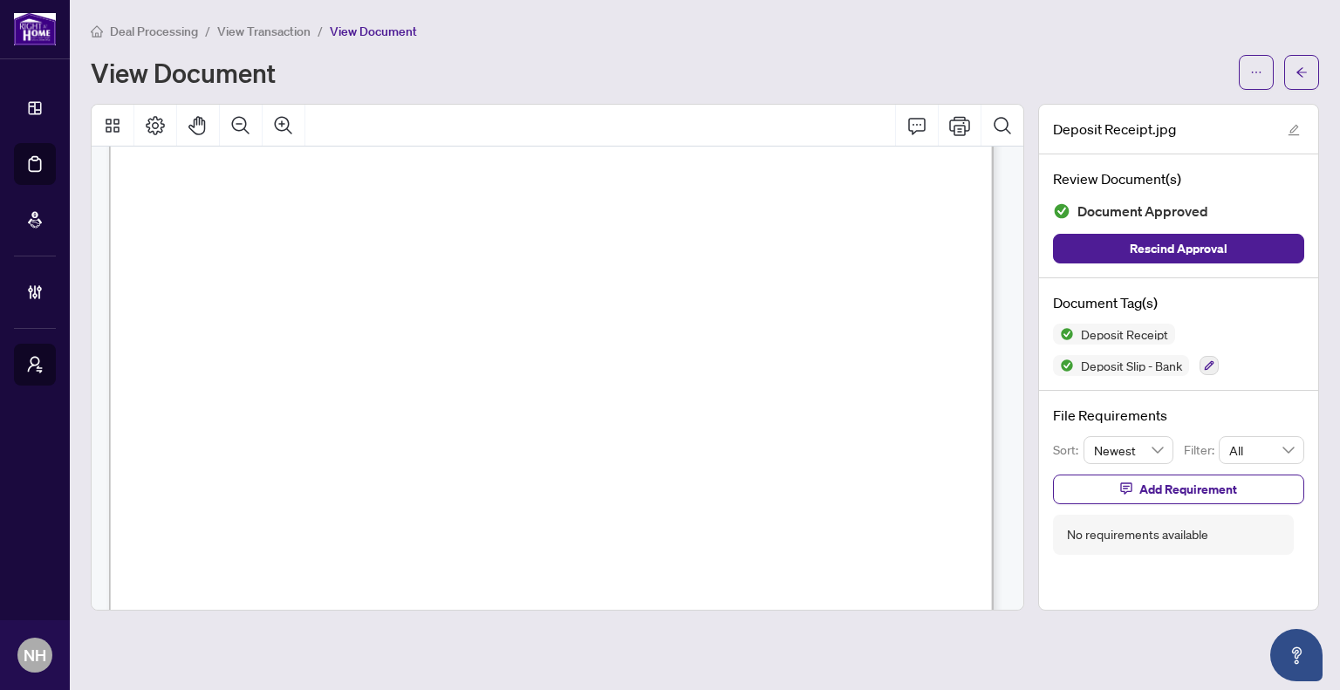
scroll to position [473, 0]
click at [1311, 64] on button "button" at bounding box center [1301, 72] width 35 height 35
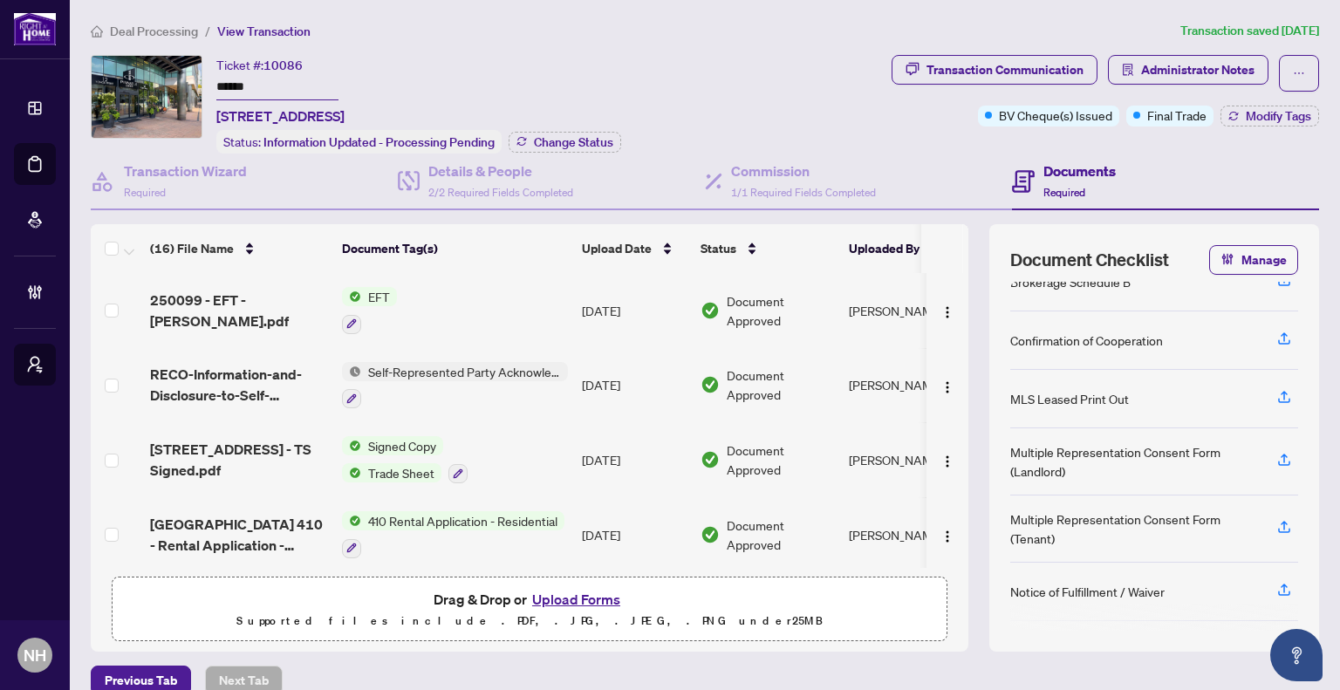
click at [154, 34] on span "Deal Processing" at bounding box center [154, 32] width 88 height 16
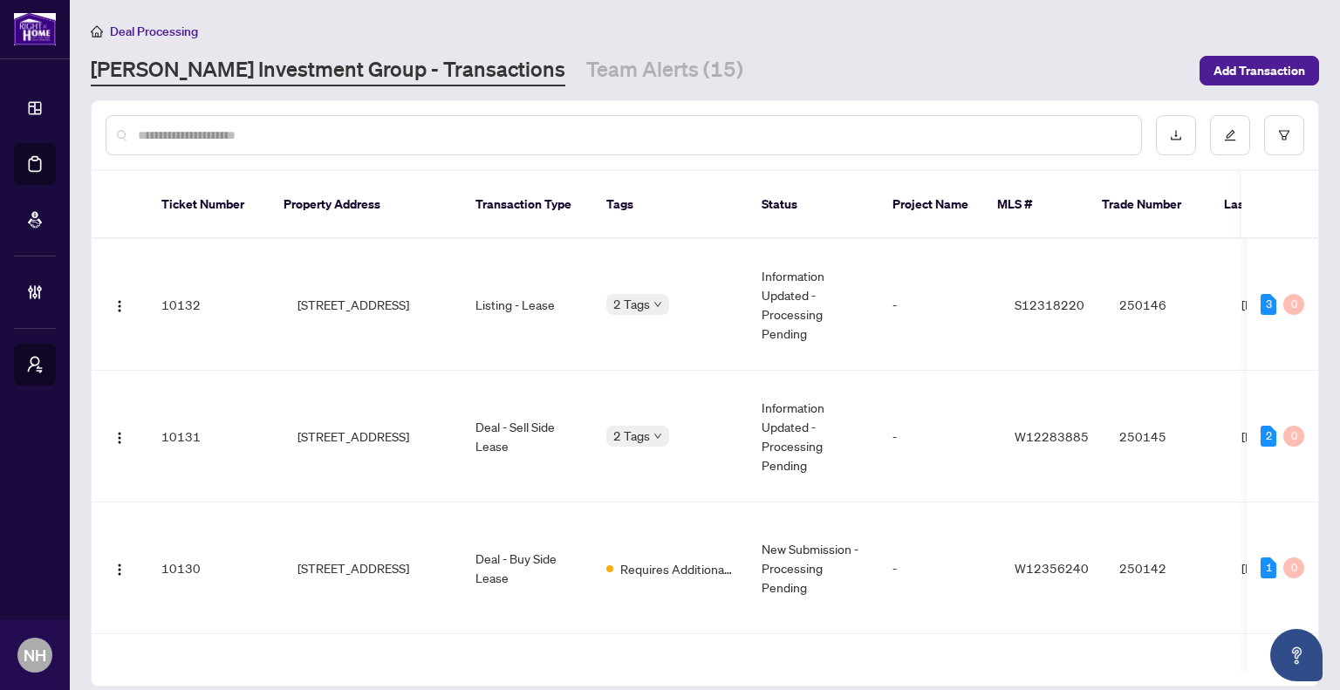
click at [295, 128] on input "text" at bounding box center [632, 135] width 989 height 19
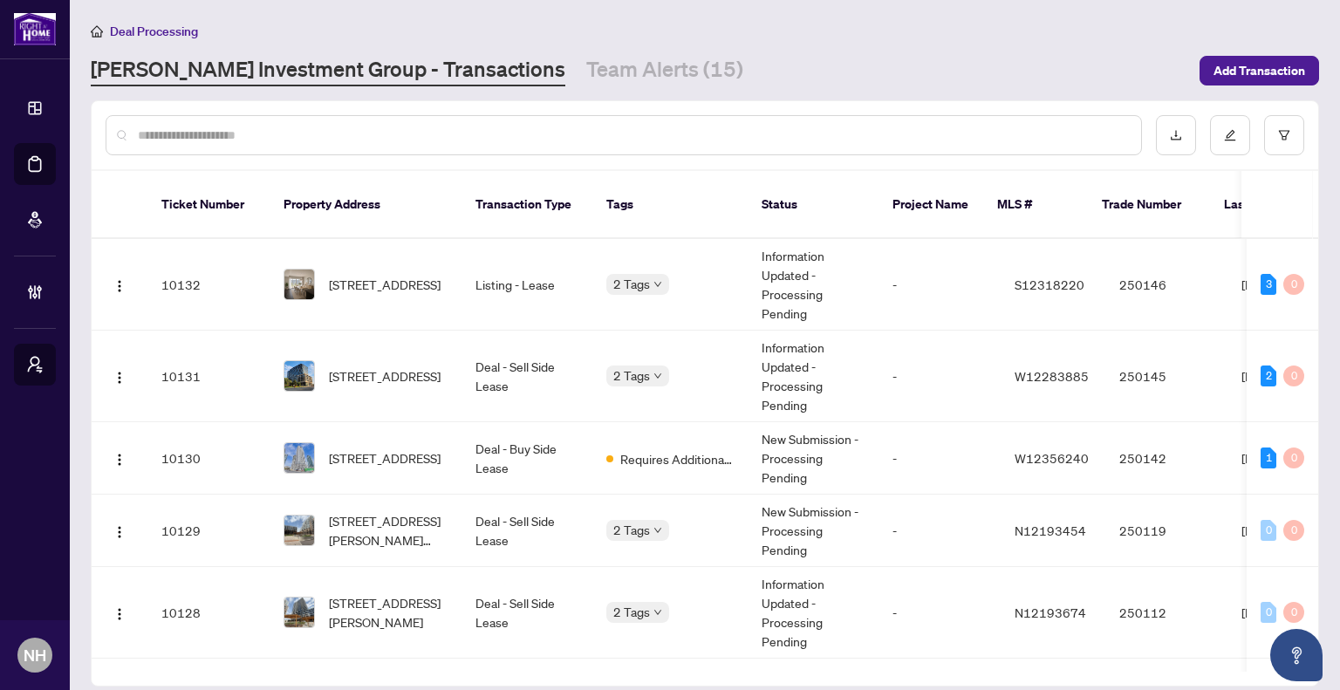
type input "*"
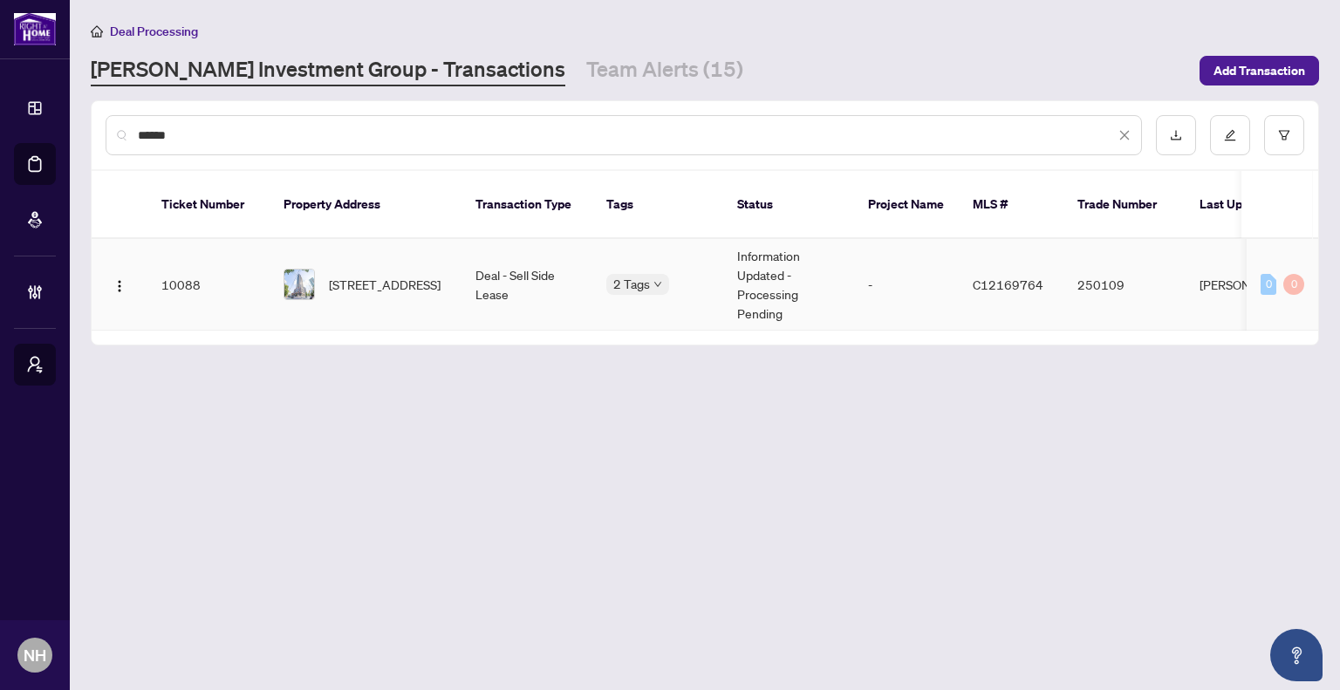
type input "******"
click at [410, 275] on span "[STREET_ADDRESS]" at bounding box center [385, 284] width 112 height 19
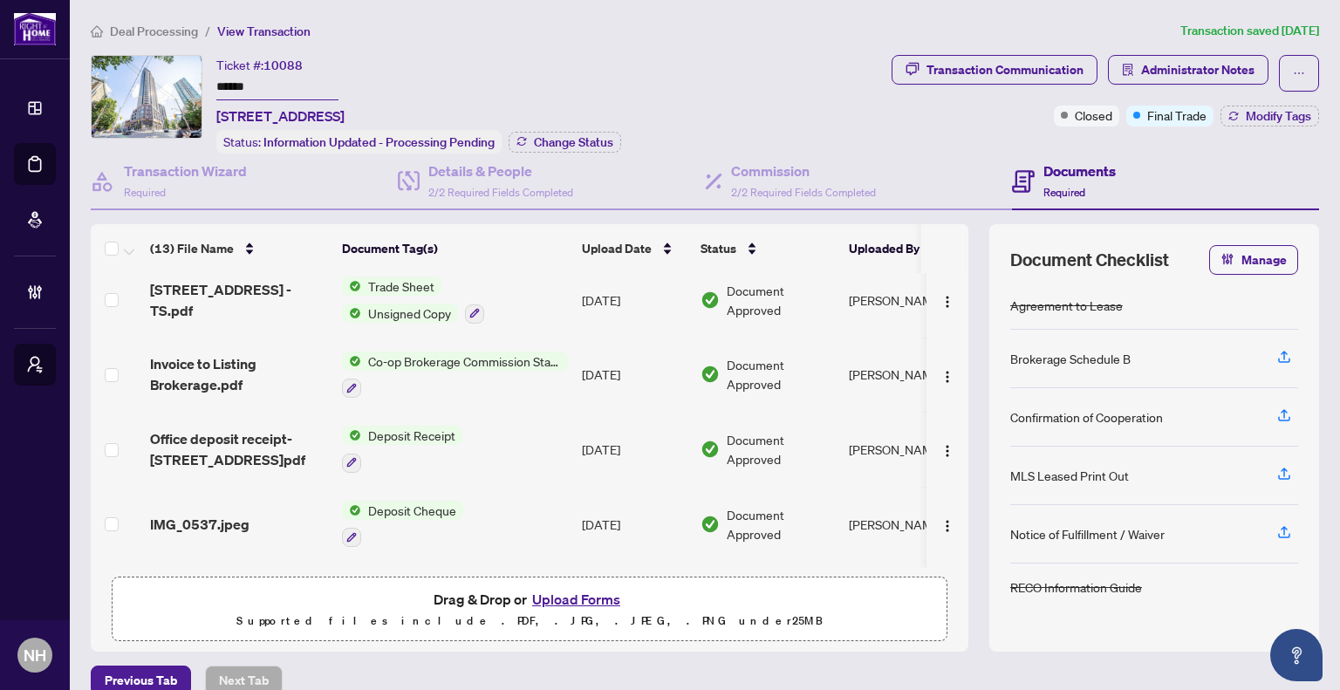
scroll to position [262, 0]
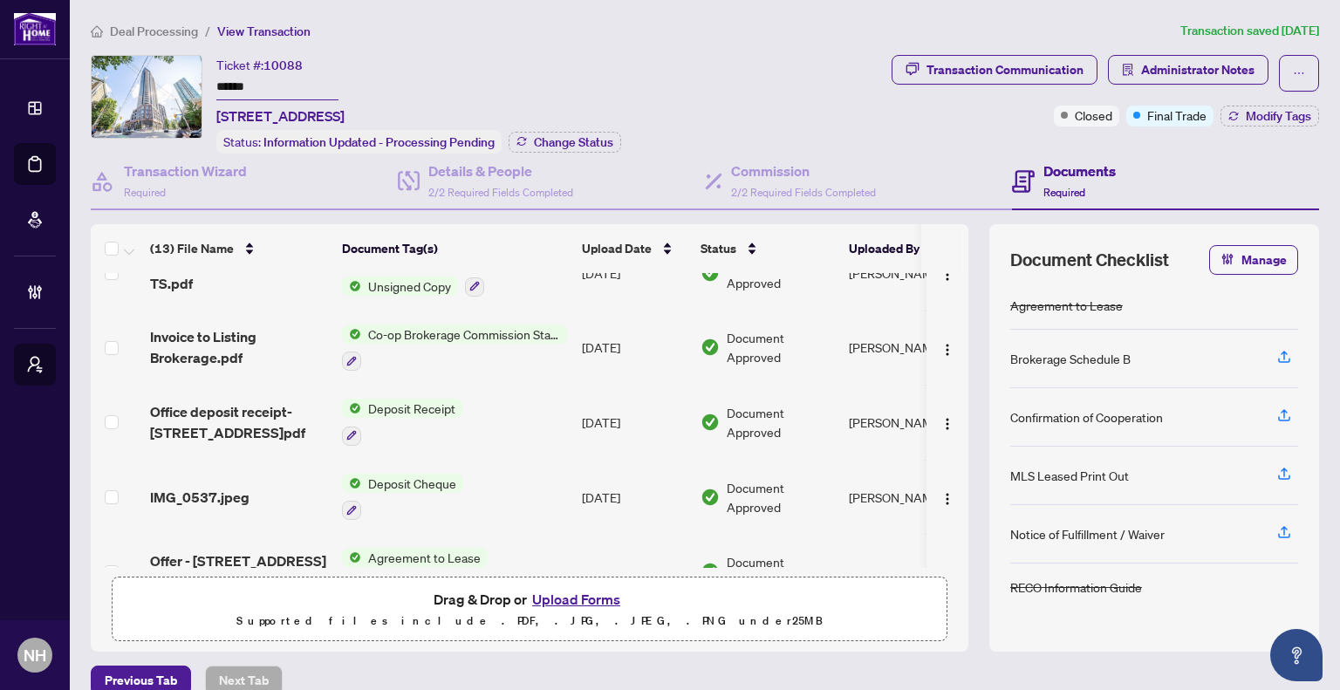
click at [213, 490] on span "IMG_0537.jpeg" at bounding box center [199, 497] width 99 height 21
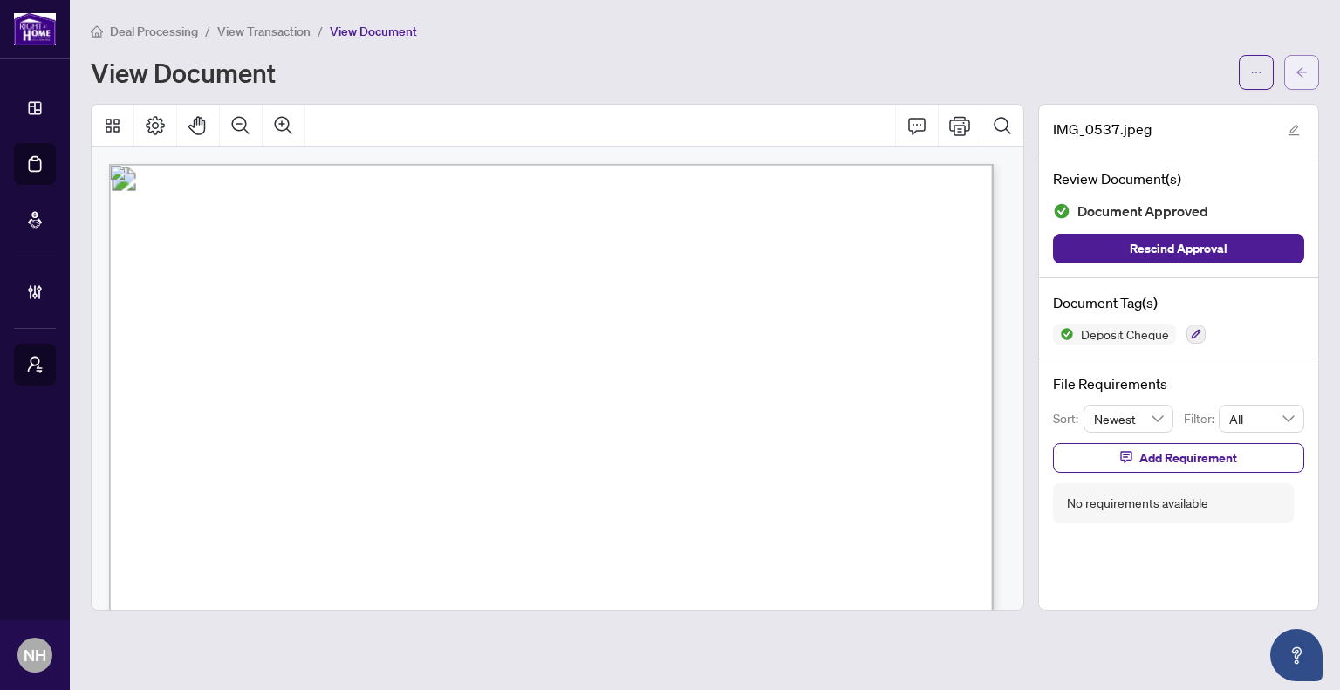
click at [1293, 84] on button "button" at bounding box center [1301, 72] width 35 height 35
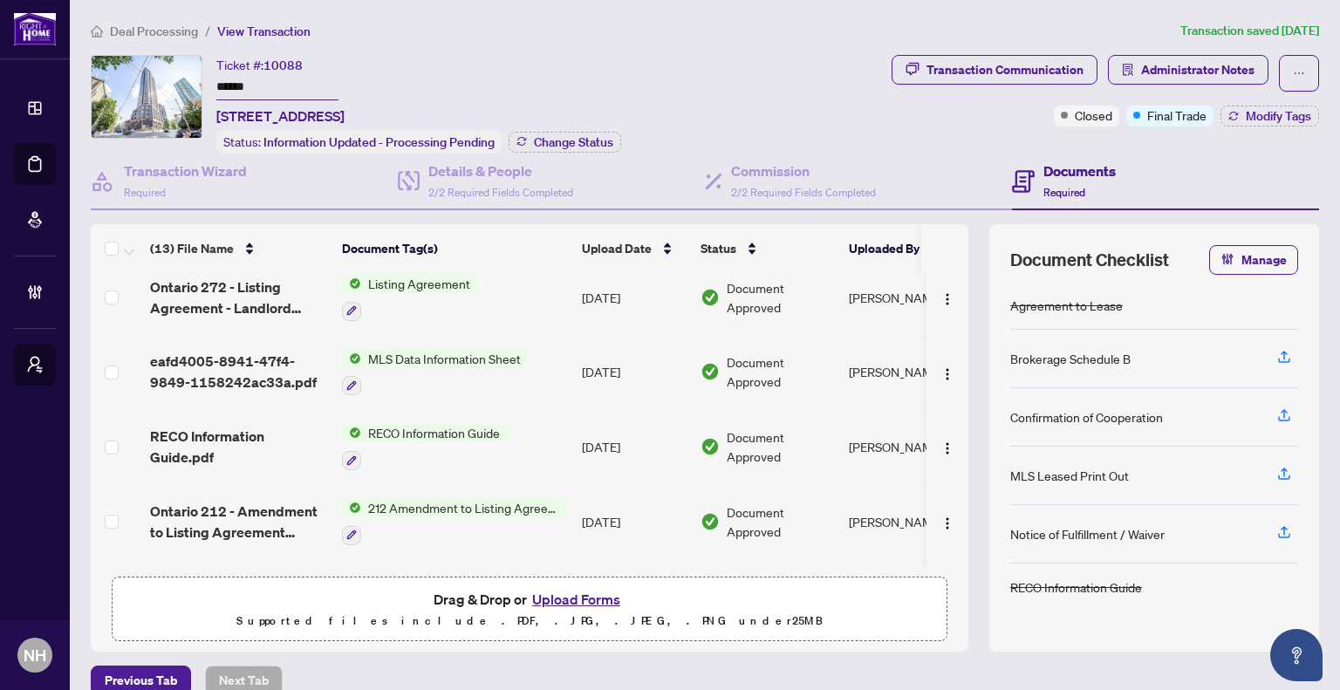
scroll to position [666, 0]
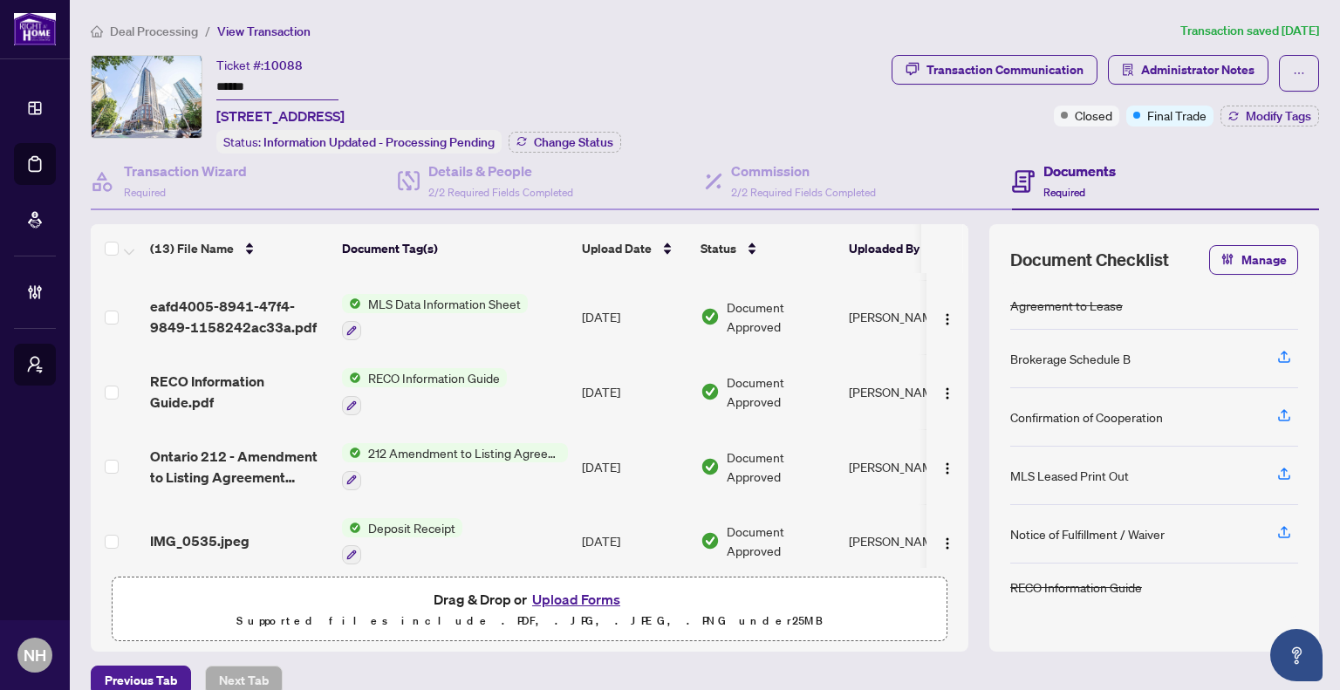
click at [230, 531] on span "IMG_0535.jpeg" at bounding box center [199, 541] width 99 height 21
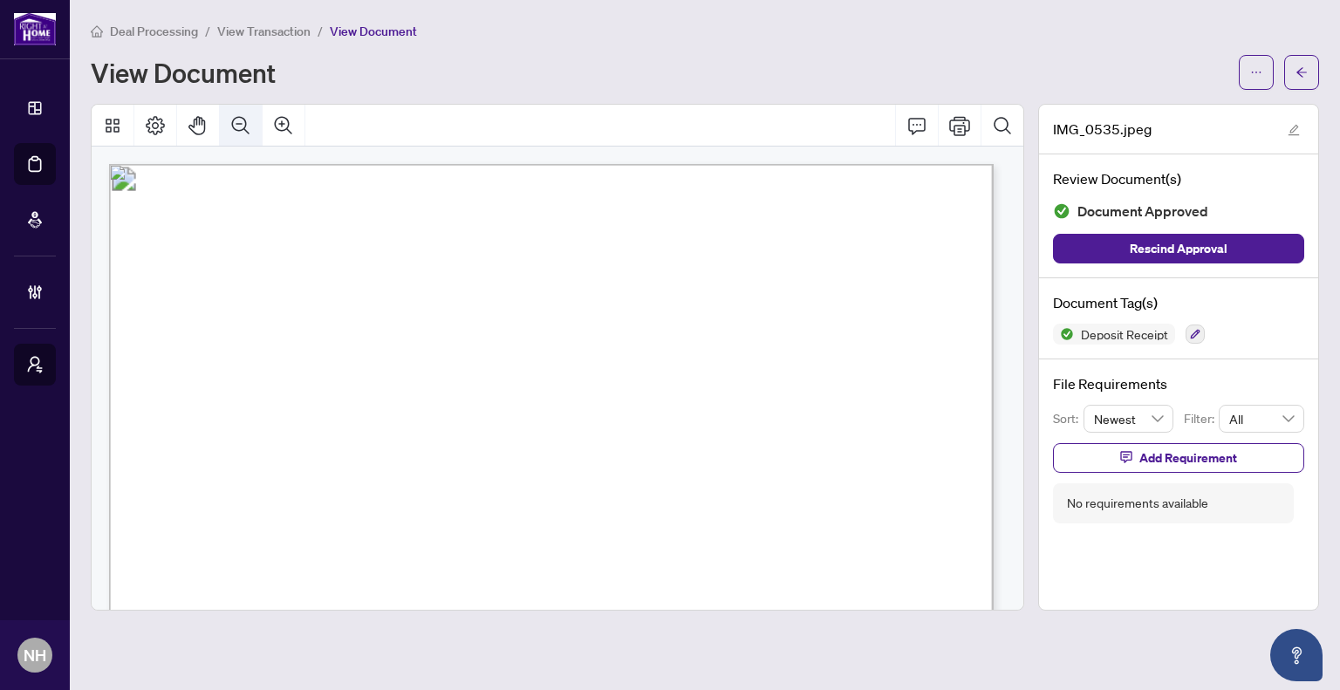
click at [250, 131] on icon "Zoom Out" at bounding box center [240, 125] width 21 height 21
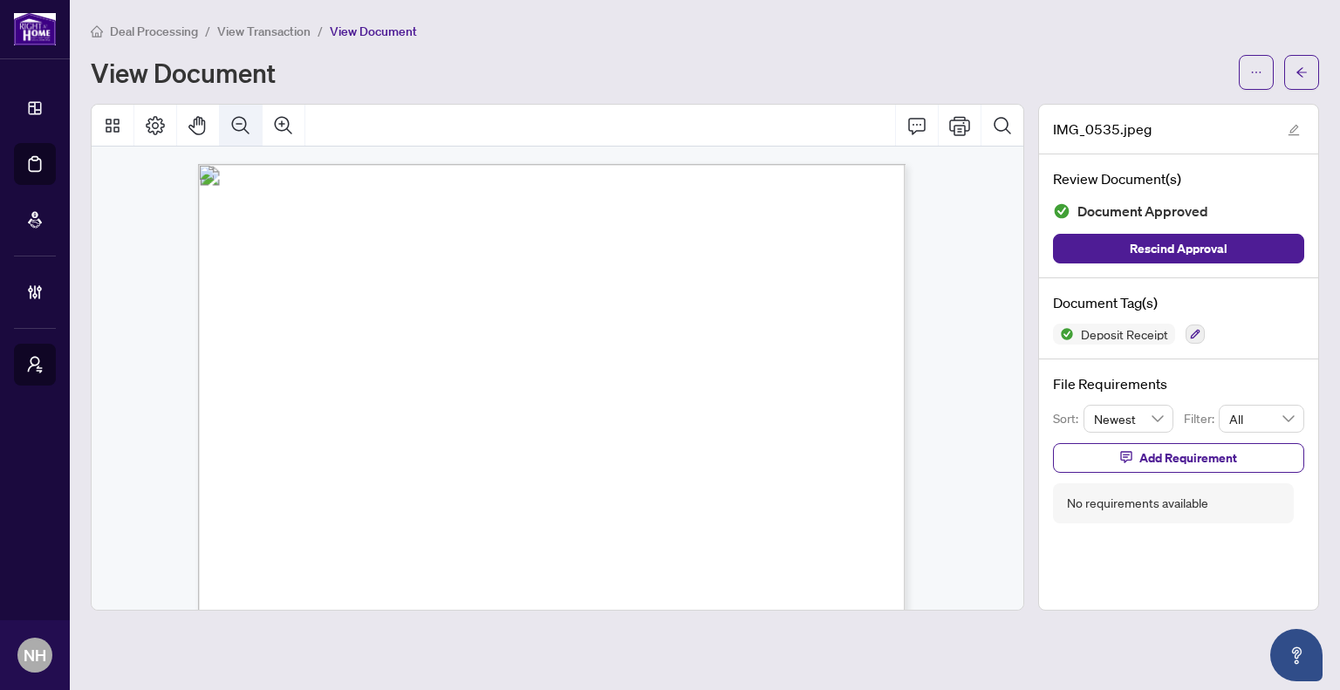
click at [250, 131] on icon "Zoom Out" at bounding box center [240, 125] width 21 height 21
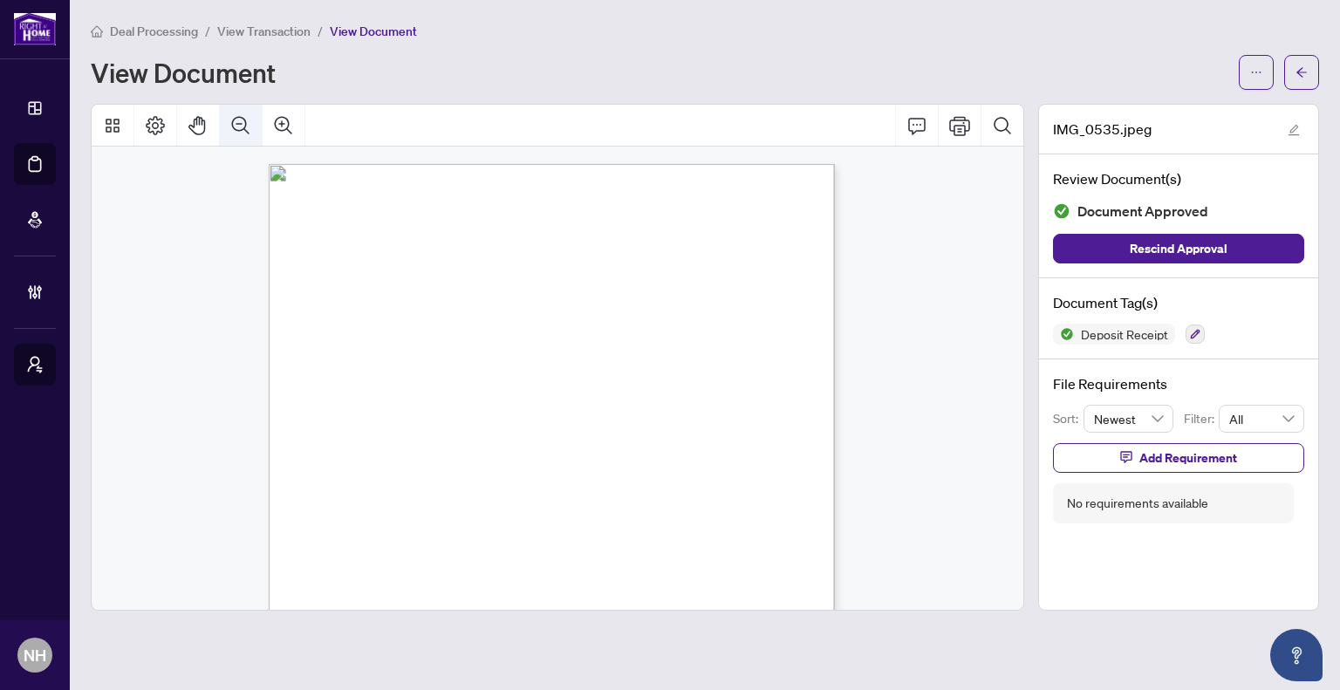
click at [250, 131] on icon "Zoom Out" at bounding box center [240, 125] width 21 height 21
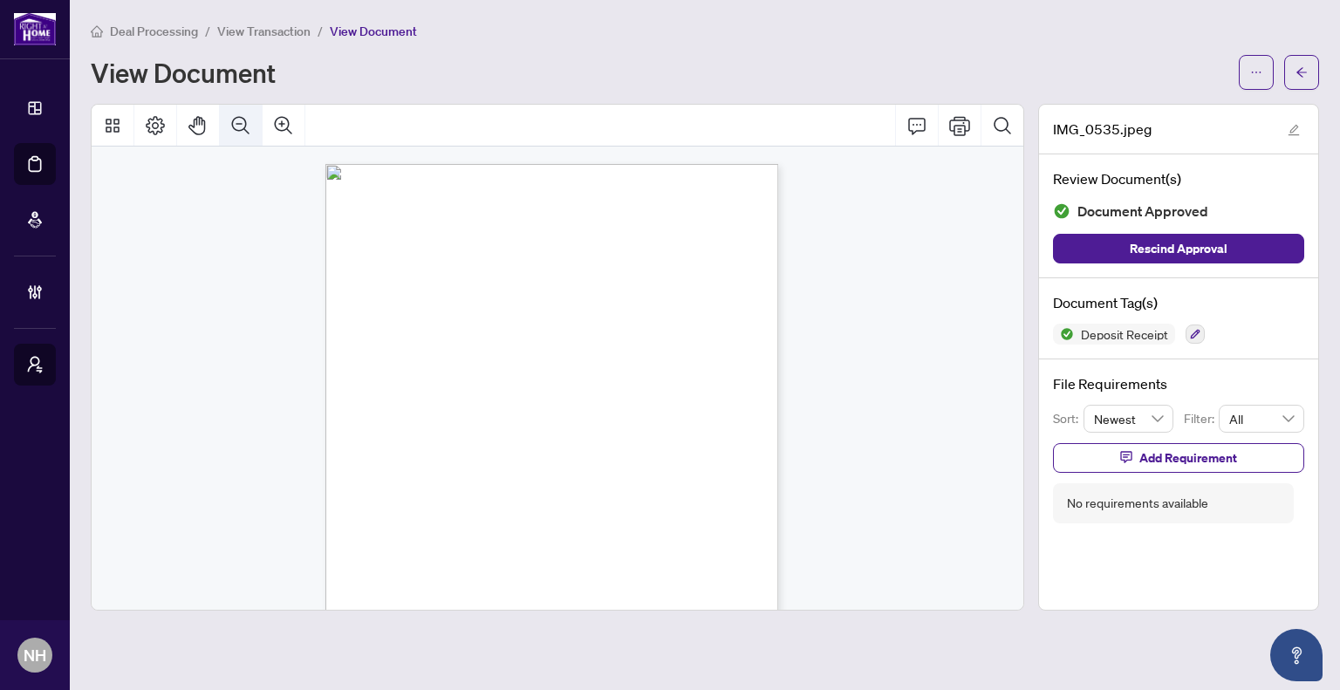
click at [250, 131] on icon "Zoom Out" at bounding box center [240, 125] width 21 height 21
